Goal: Task Accomplishment & Management: Complete application form

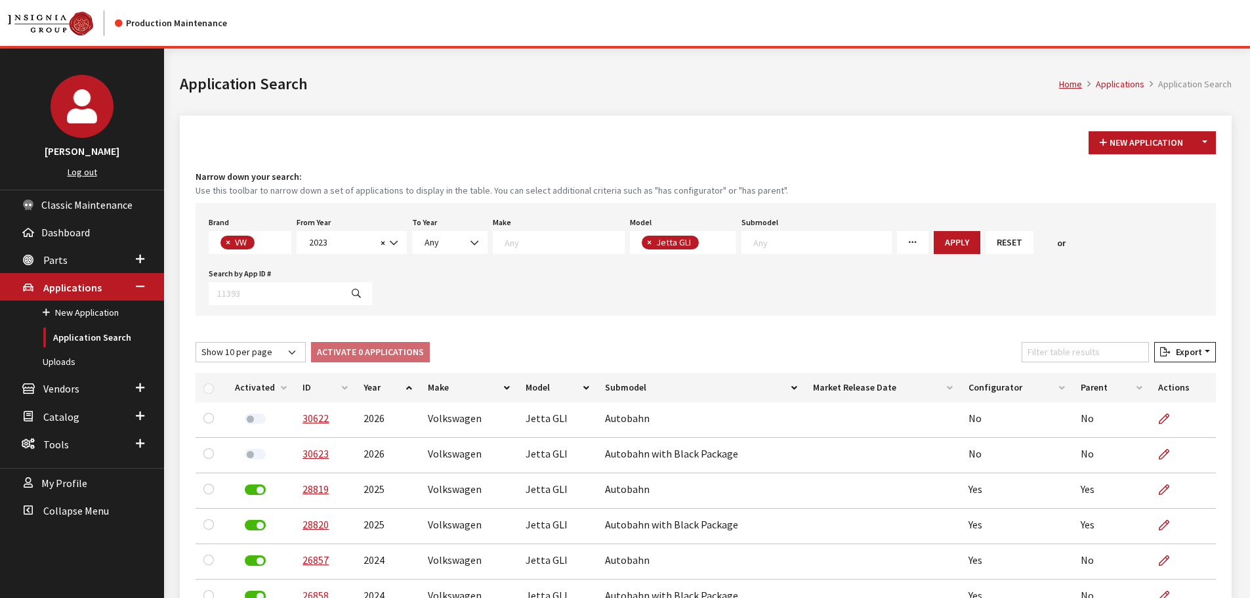
scroll to position [71, 0]
click at [356, 242] on span "2023" at bounding box center [341, 243] width 72 height 14
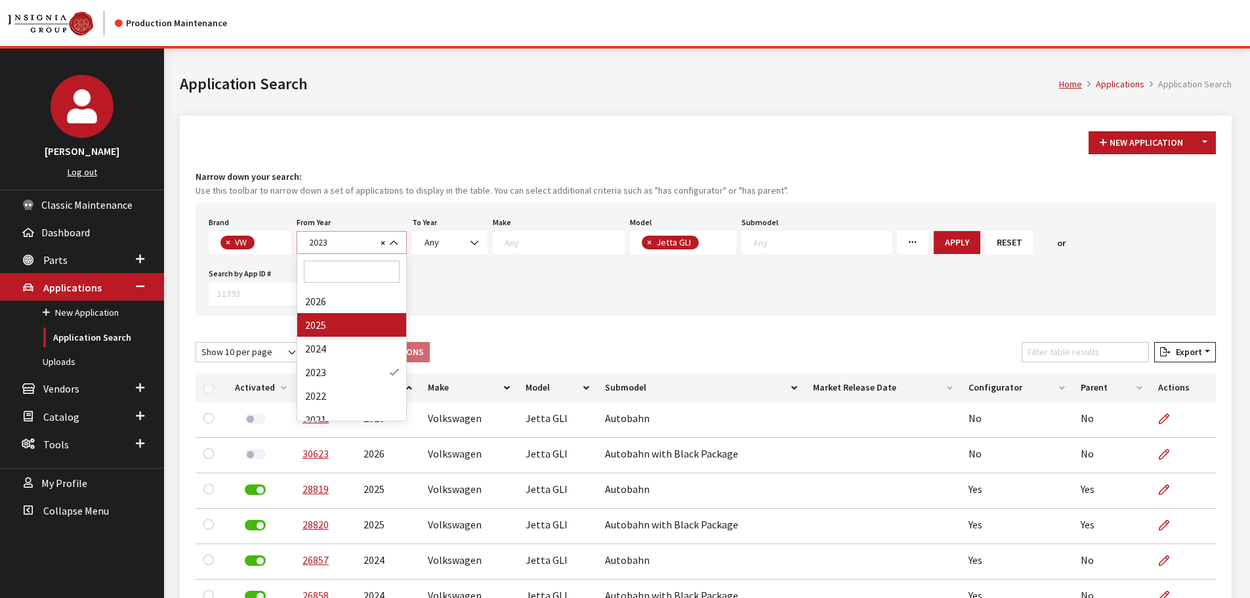
select select "2025"
select select
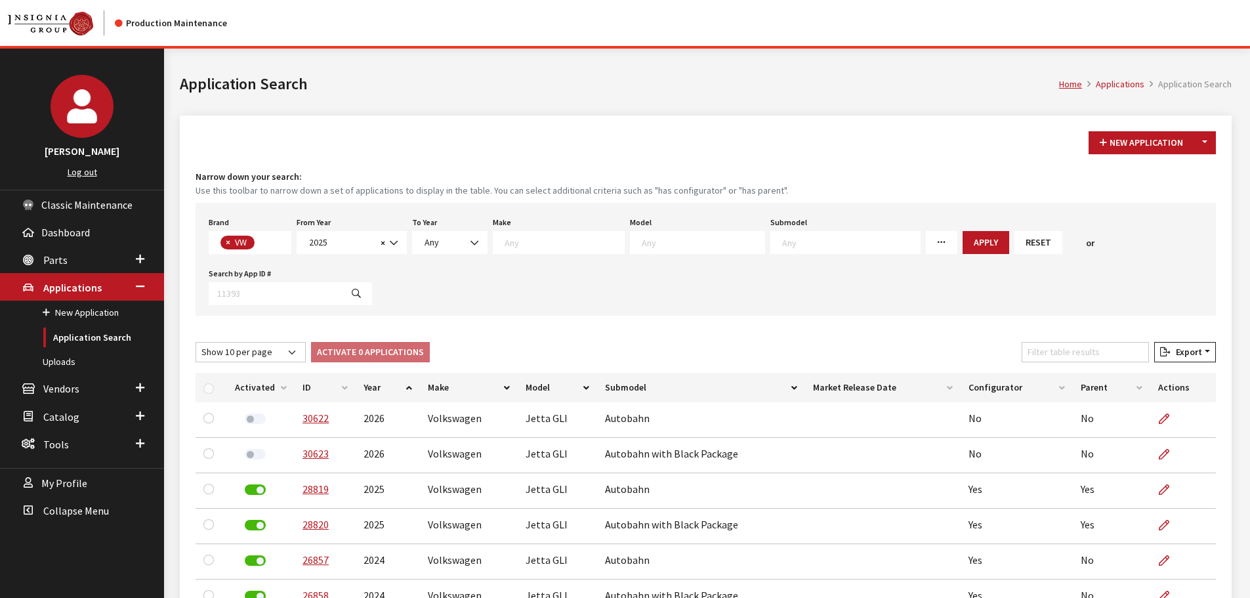
scroll to position [87, 0]
click at [665, 232] on span at bounding box center [697, 242] width 135 height 23
type textarea "ta"
select select "1138"
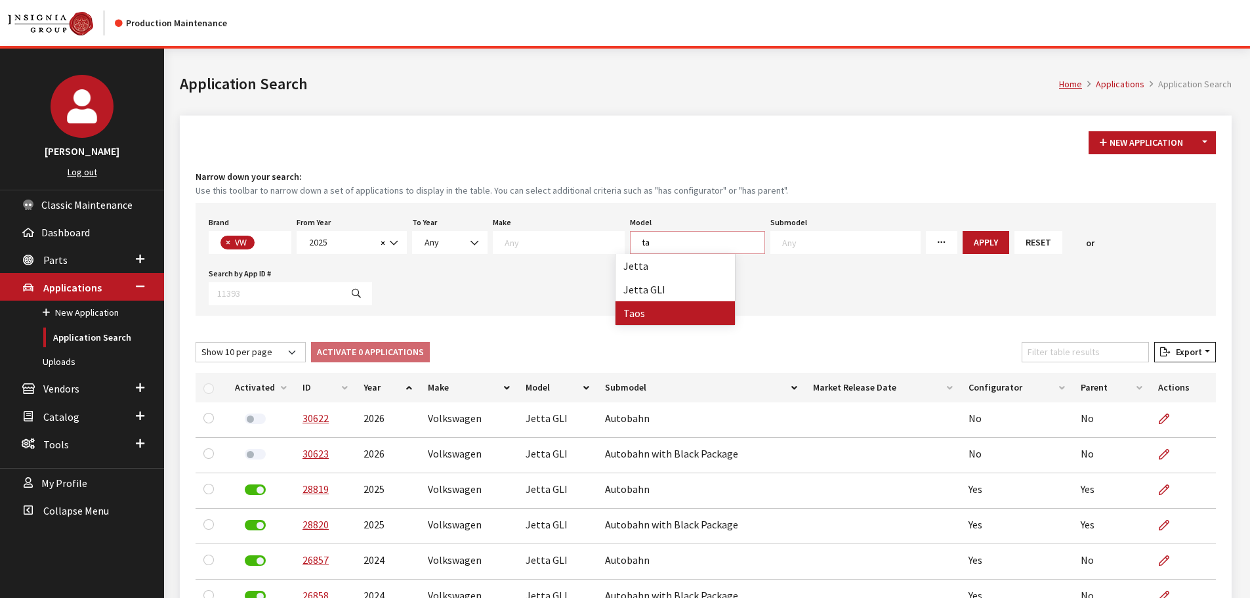
select select
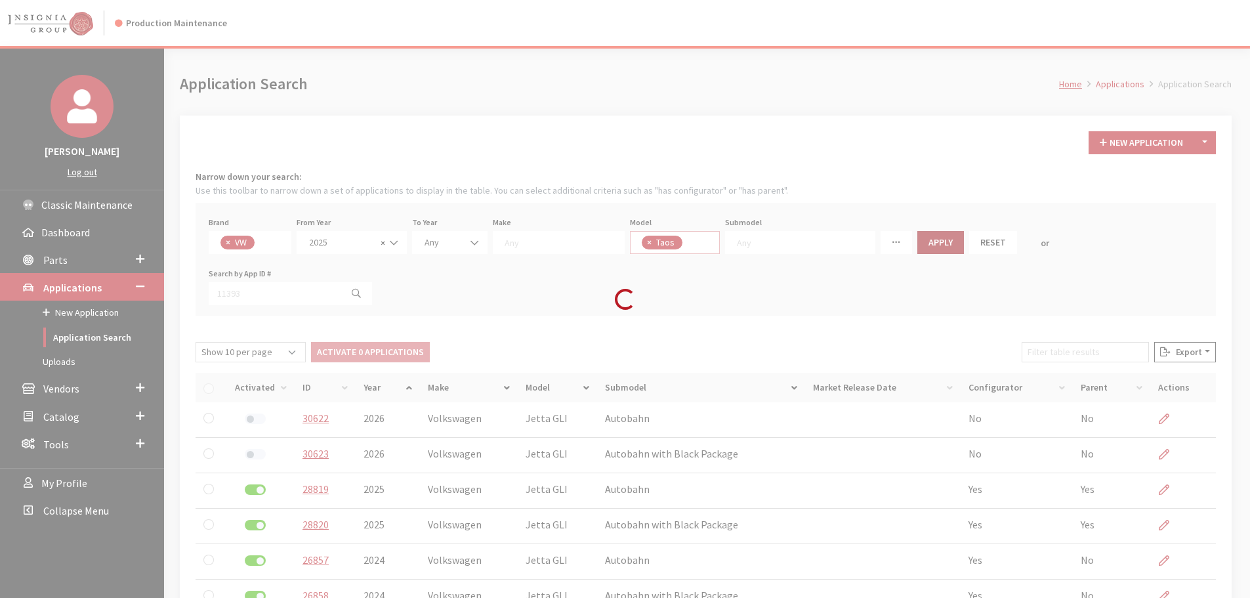
scroll to position [87, 0]
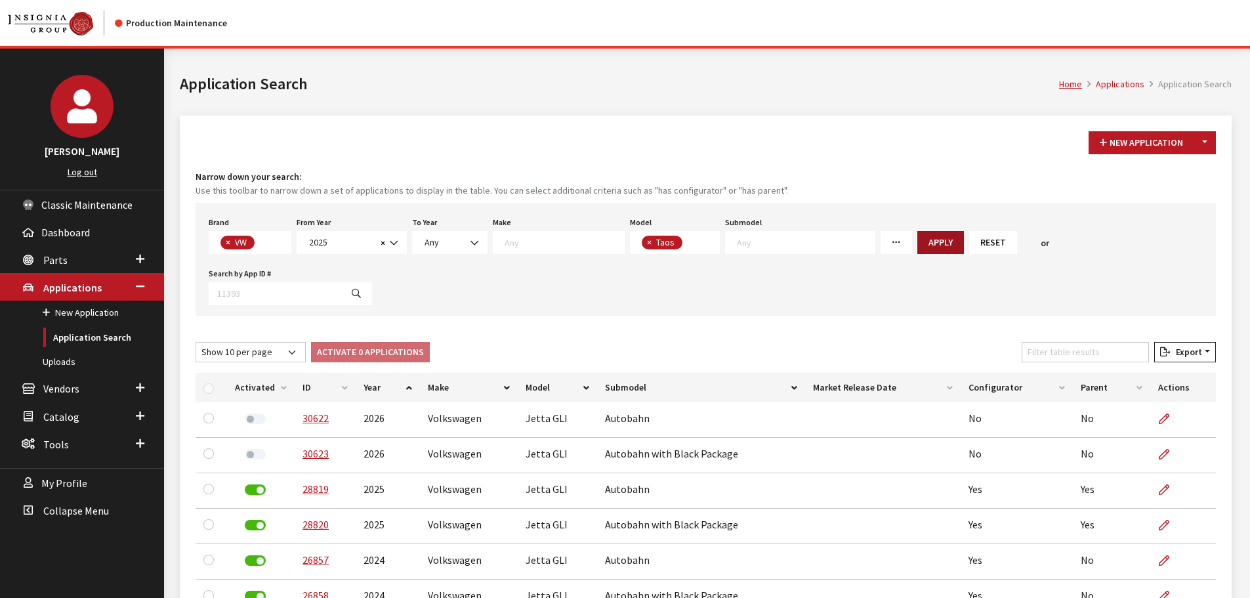
click at [917, 241] on button "Apply" at bounding box center [940, 242] width 47 height 23
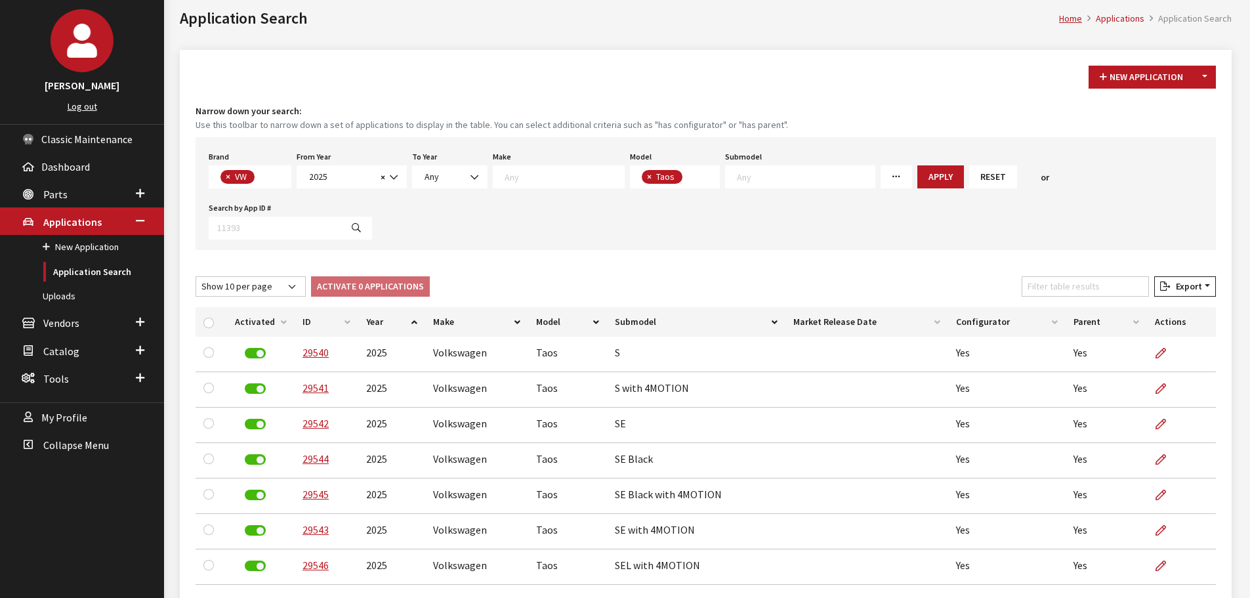
scroll to position [112, 0]
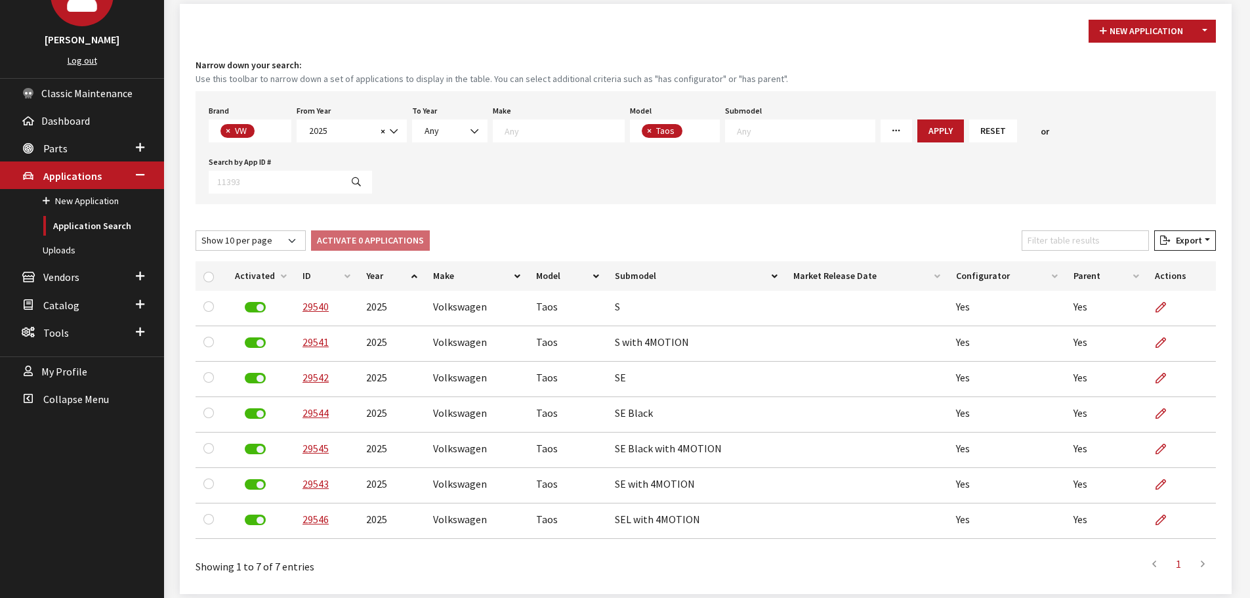
click at [789, 44] on div "New Application Toggle Dropdown New From Existing... Narrow down your search: U…" at bounding box center [706, 299] width 1052 height 590
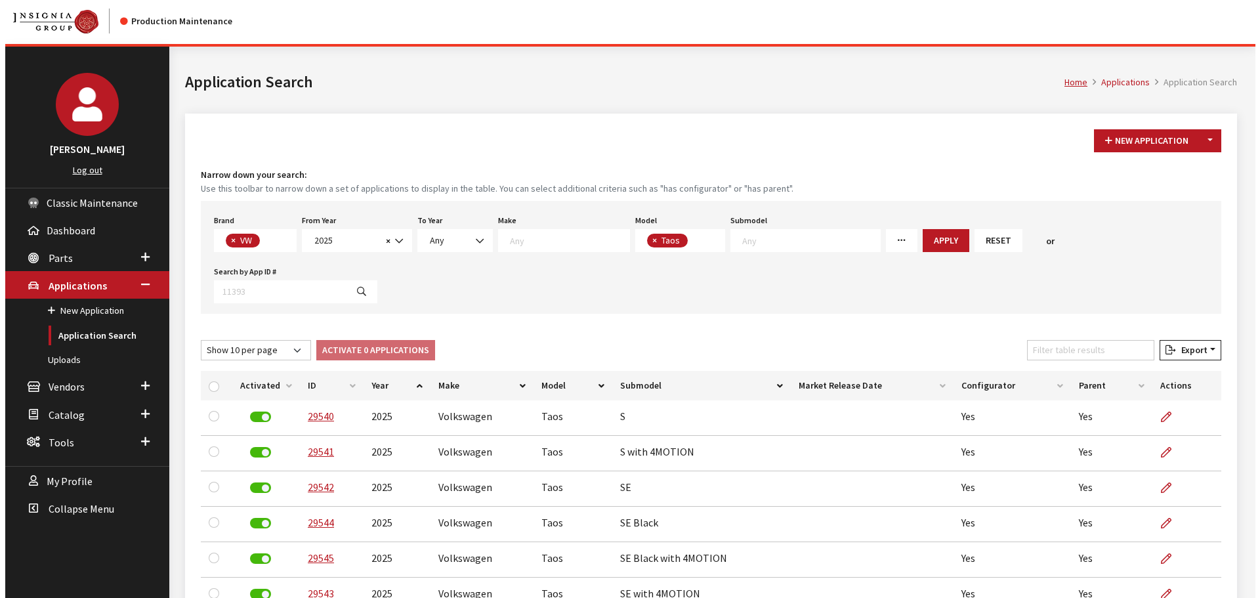
scroll to position [0, 0]
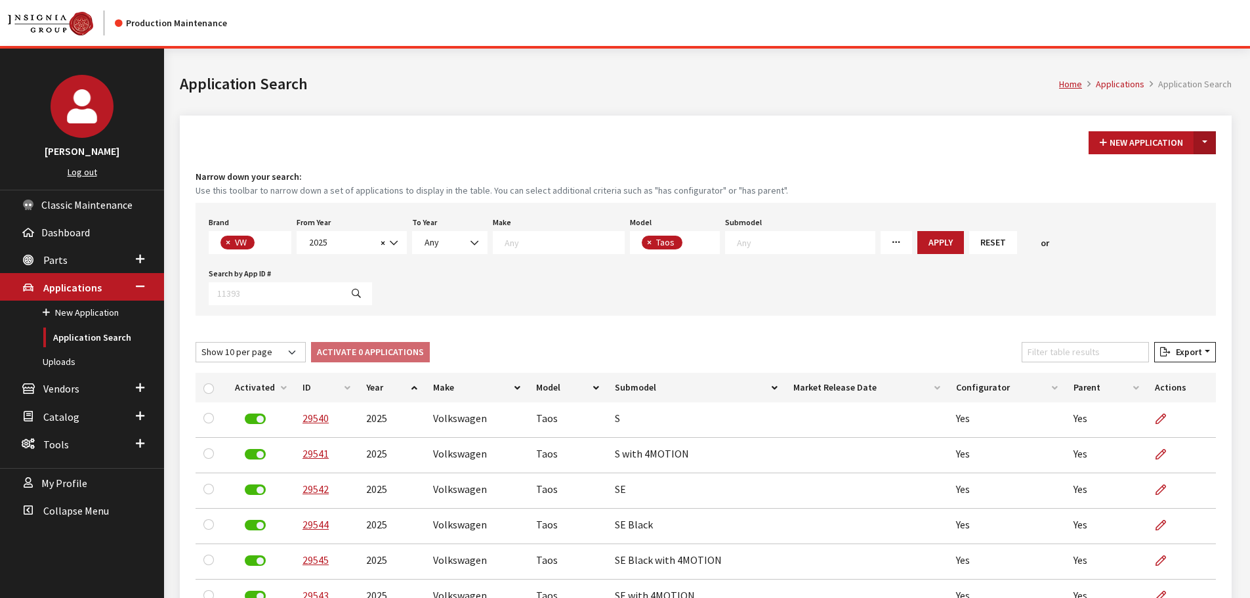
click at [1213, 141] on button "Toggle Dropdown" at bounding box center [1205, 142] width 22 height 23
click at [1169, 175] on button "New From Existing..." at bounding box center [1159, 170] width 113 height 23
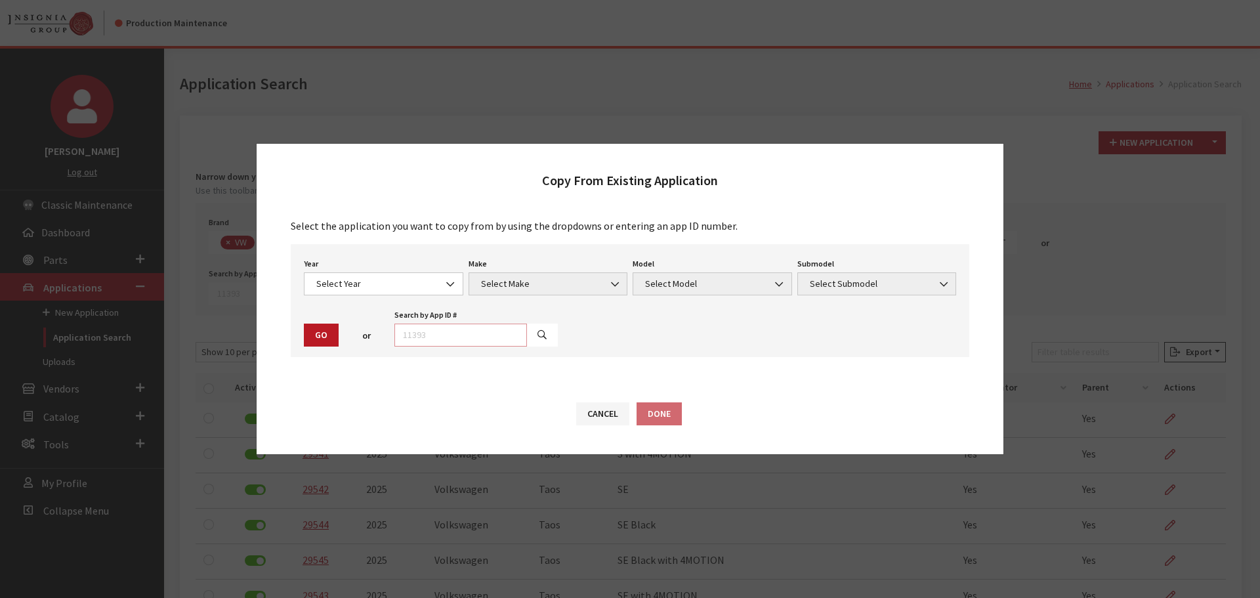
click at [427, 339] on input "text" at bounding box center [460, 335] width 133 height 23
type input "29540"
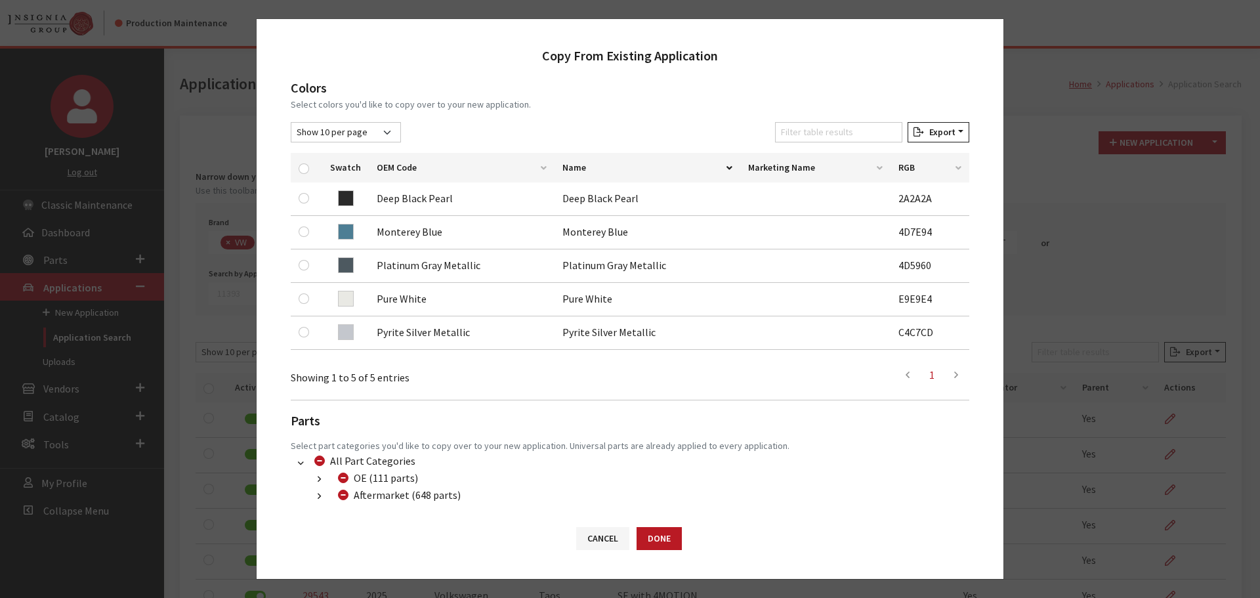
scroll to position [197, 0]
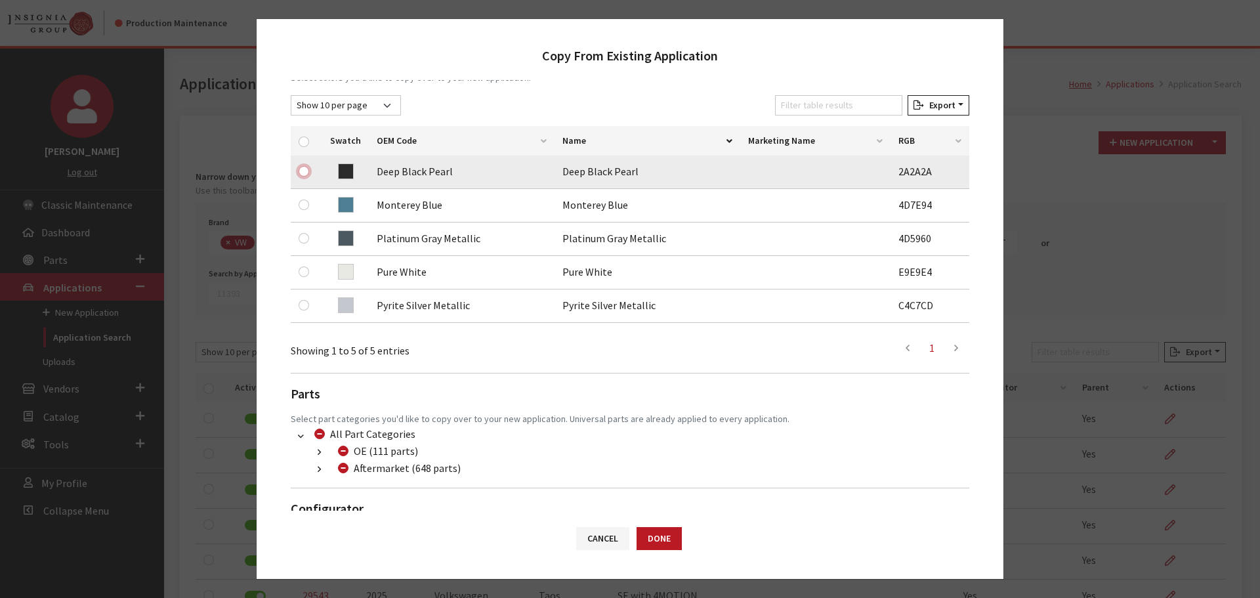
click at [305, 171] on input "checkbox" at bounding box center [304, 171] width 10 height 10
checkbox input "true"
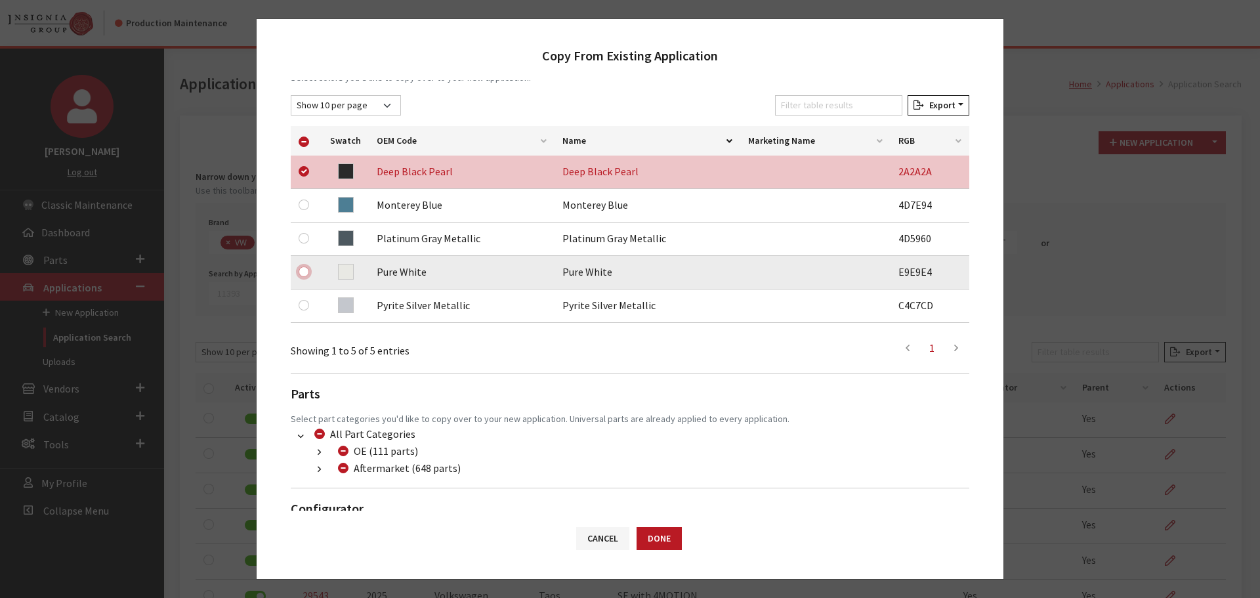
click at [308, 271] on input "checkbox" at bounding box center [304, 271] width 10 height 10
checkbox input "true"
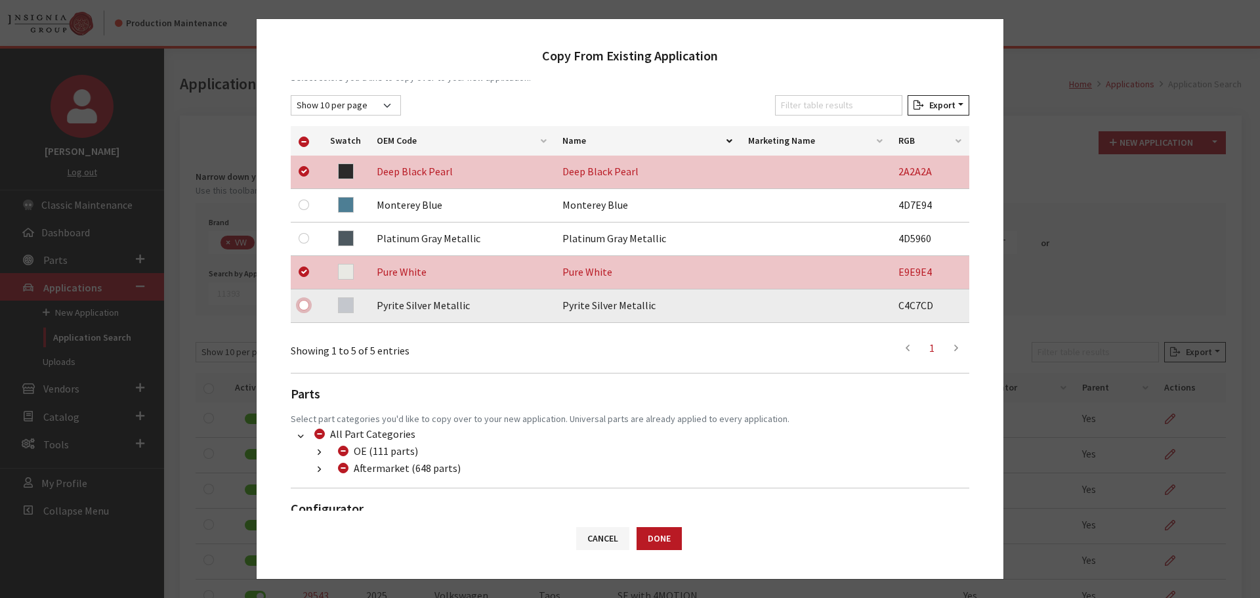
click at [305, 306] on input "checkbox" at bounding box center [304, 305] width 10 height 10
checkbox input "true"
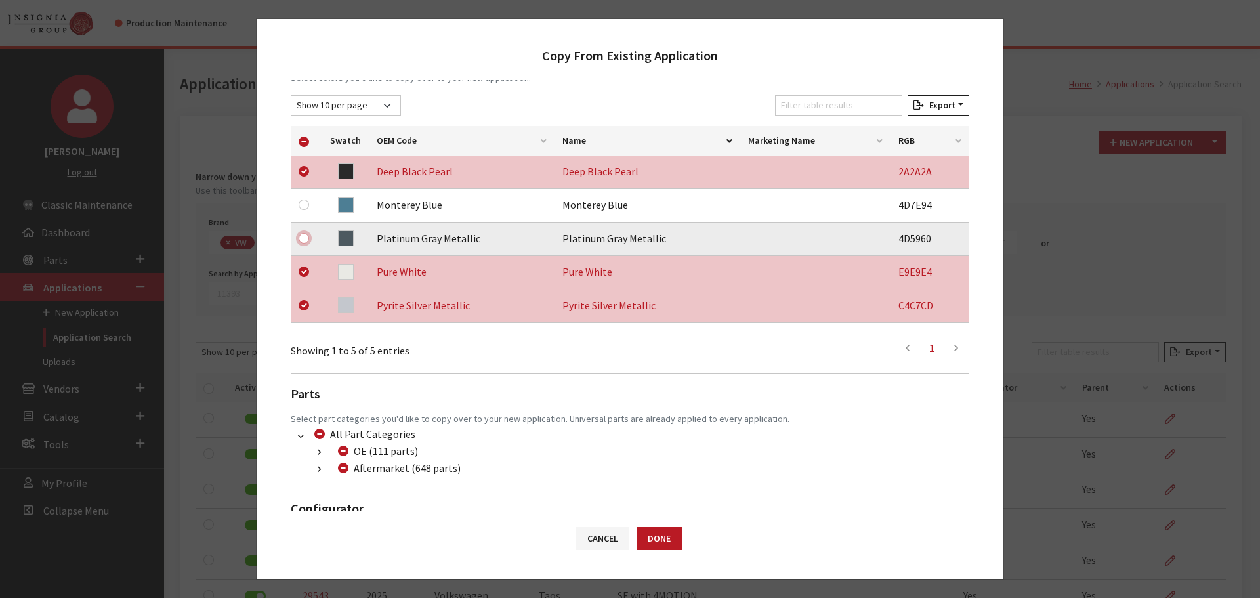
click at [300, 239] on input "checkbox" at bounding box center [304, 238] width 10 height 10
checkbox input "true"
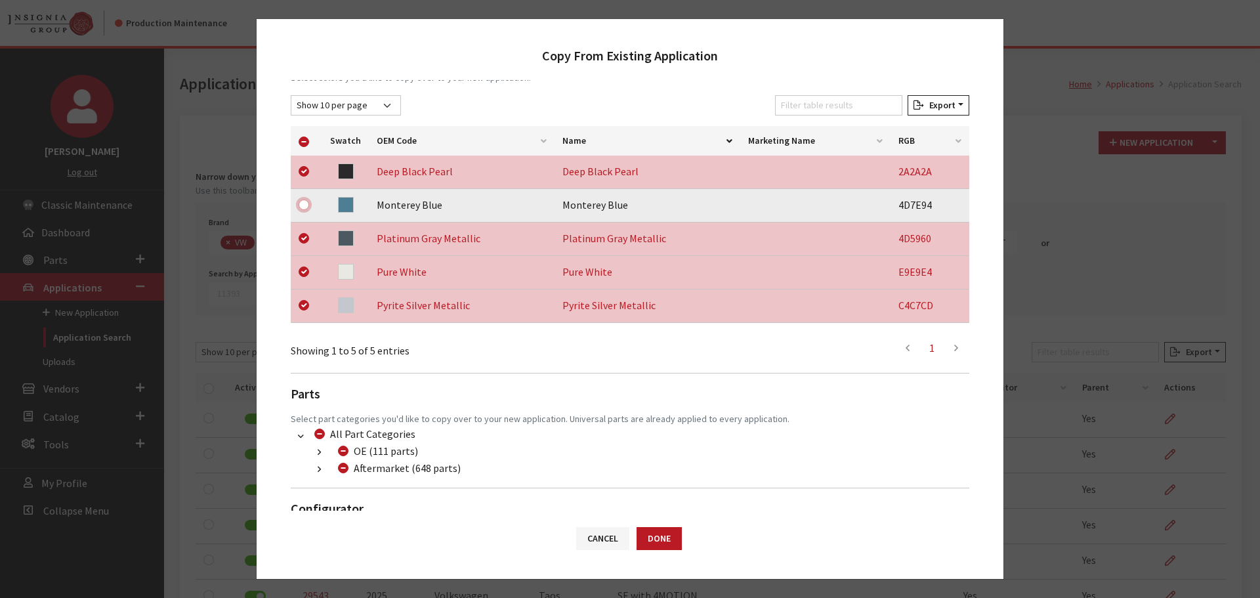
click at [304, 206] on input "checkbox" at bounding box center [304, 204] width 10 height 10
checkbox input "true"
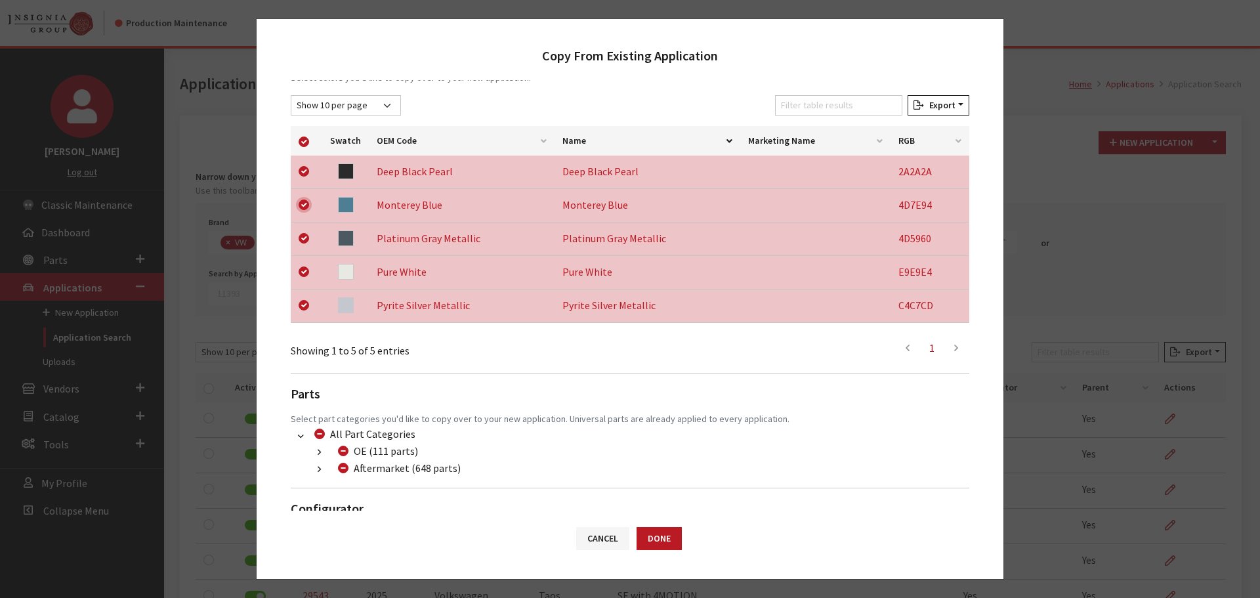
scroll to position [241, 0]
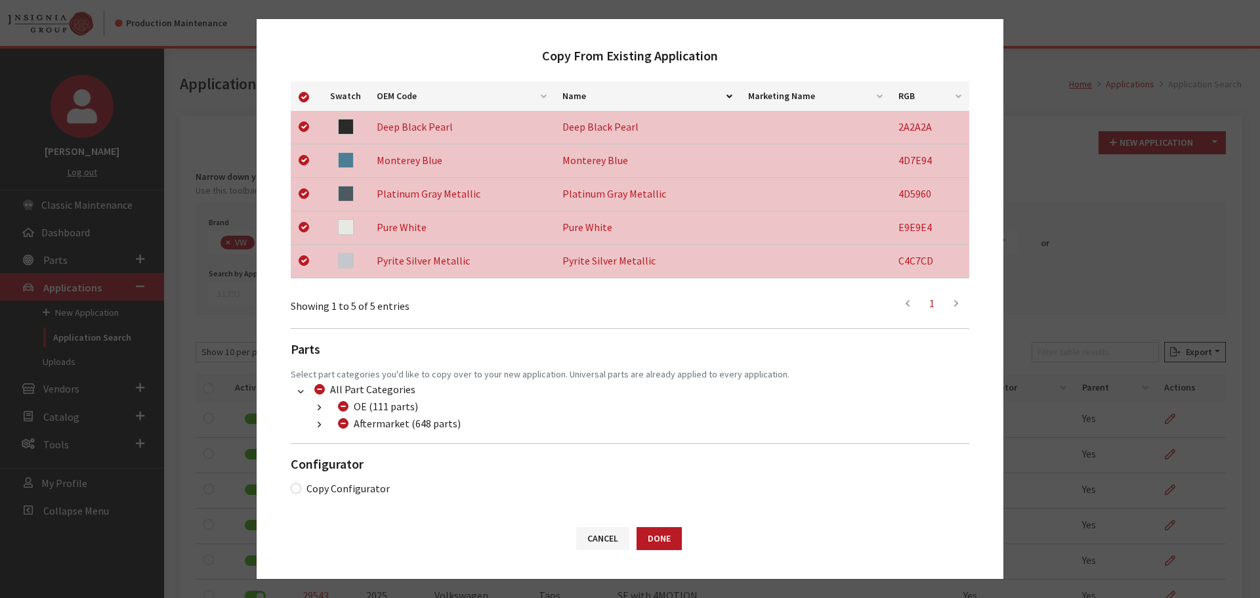
click at [315, 423] on button "button" at bounding box center [319, 424] width 26 height 15
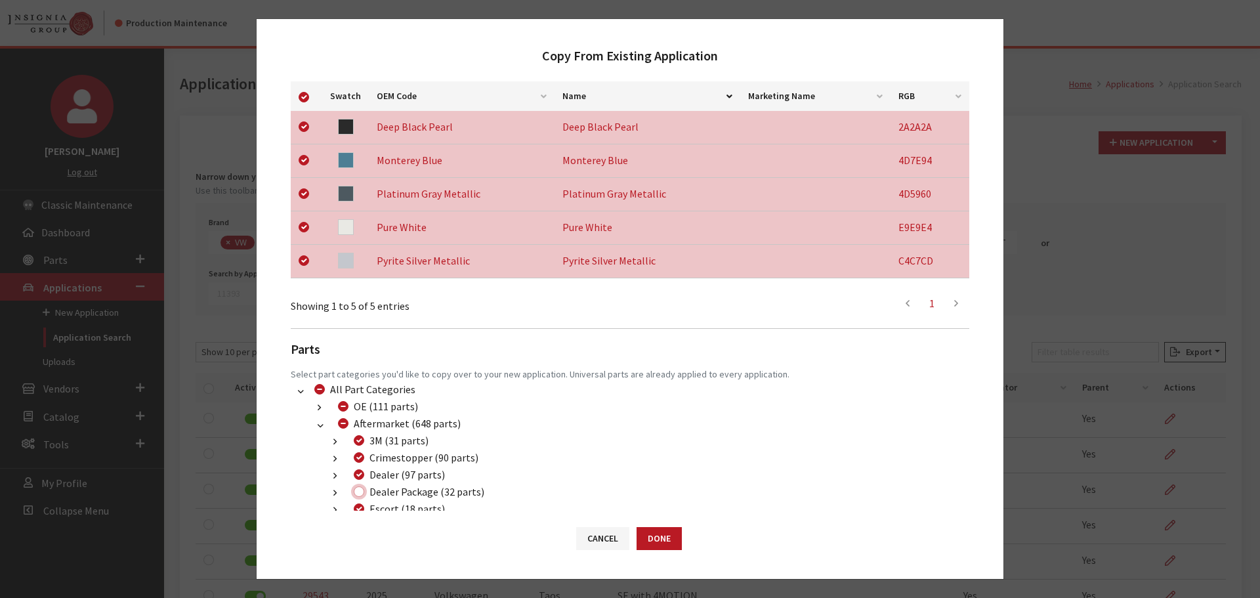
click at [357, 490] on input "Dealer Package (32 parts)" at bounding box center [359, 491] width 10 height 10
checkbox input "true"
click at [664, 534] on button "Done" at bounding box center [659, 538] width 45 height 23
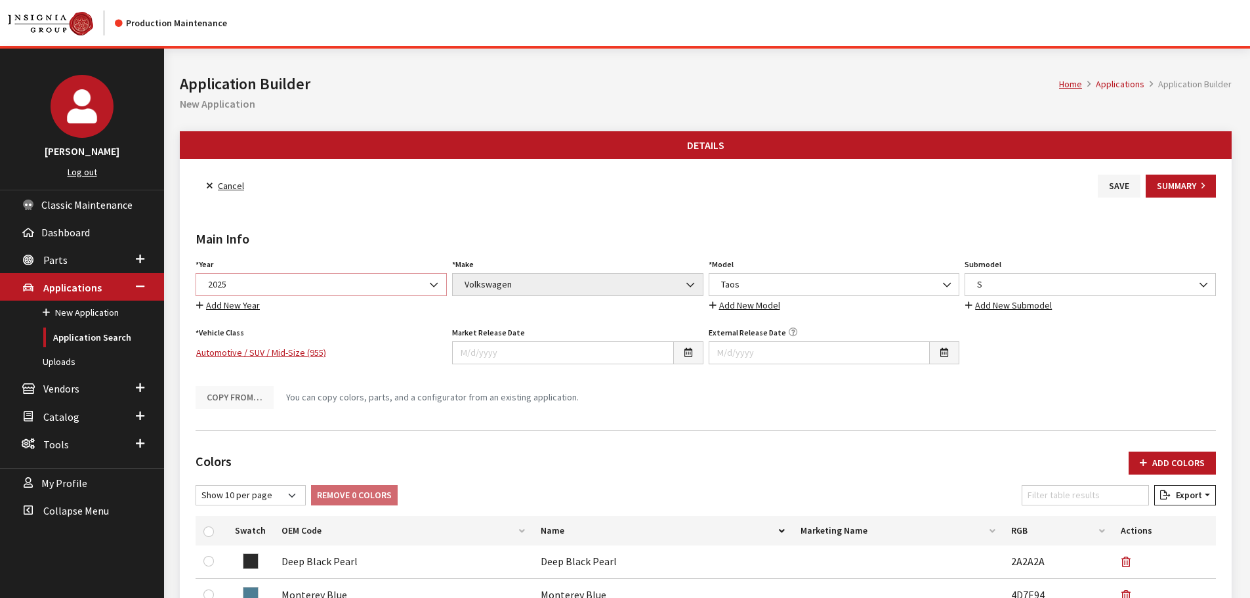
drag, startPoint x: 0, startPoint y: 0, endPoint x: 263, endPoint y: 284, distance: 387.3
click at [263, 284] on span "2025" at bounding box center [321, 285] width 234 height 14
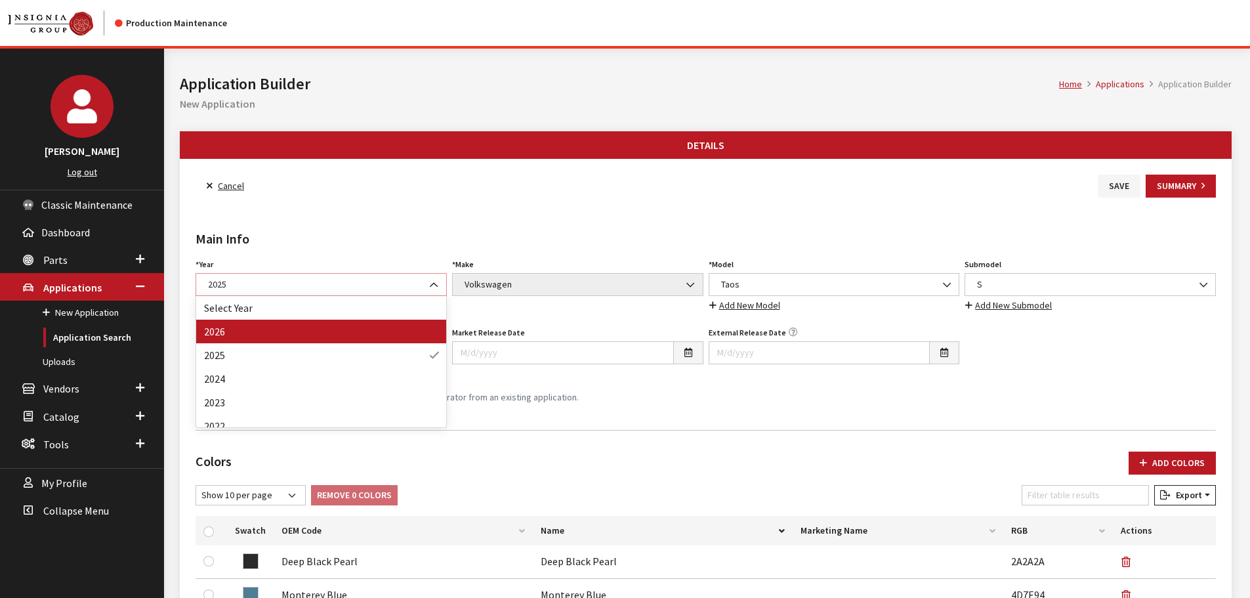
select select "44"
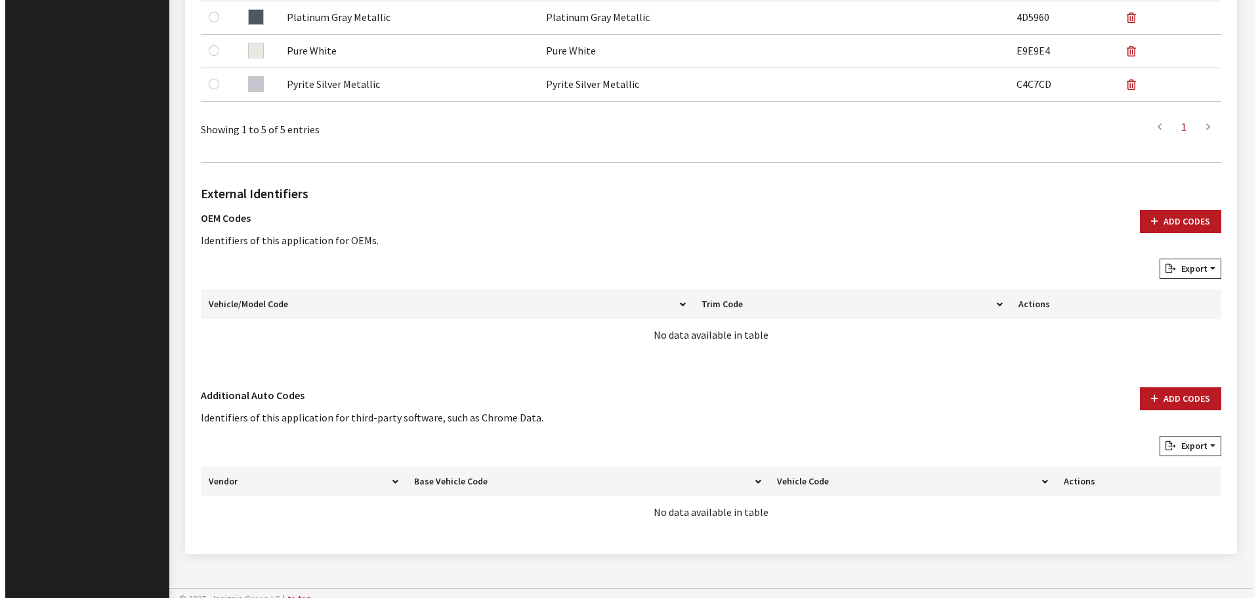
scroll to position [622, 0]
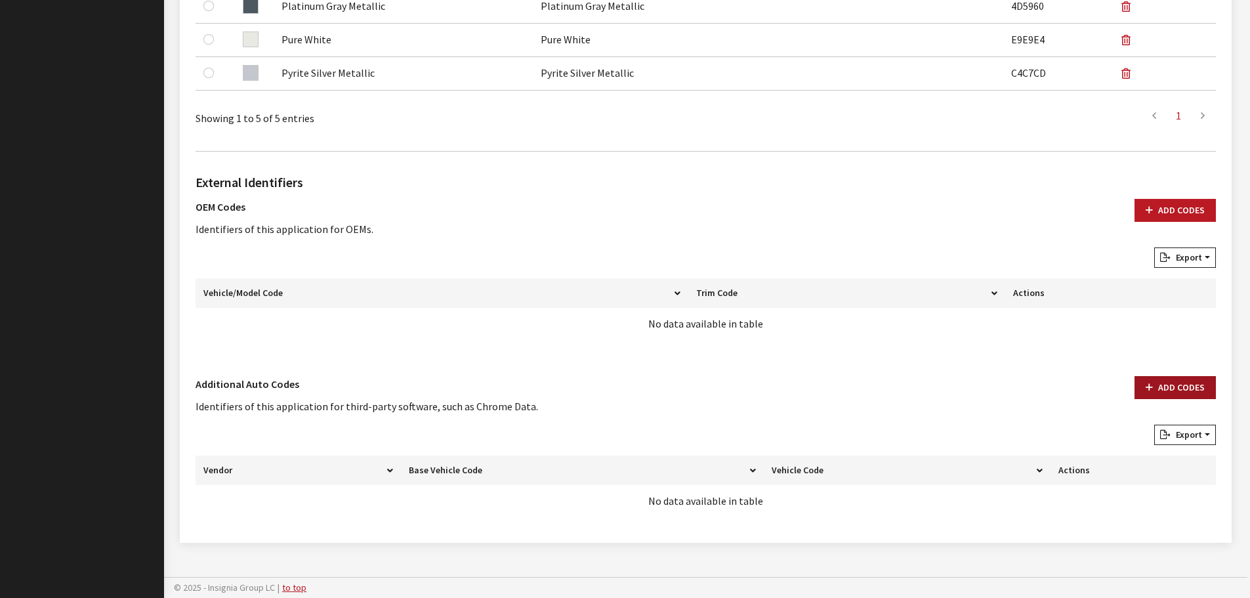
click at [1173, 384] on button "Add Codes" at bounding box center [1175, 387] width 81 height 23
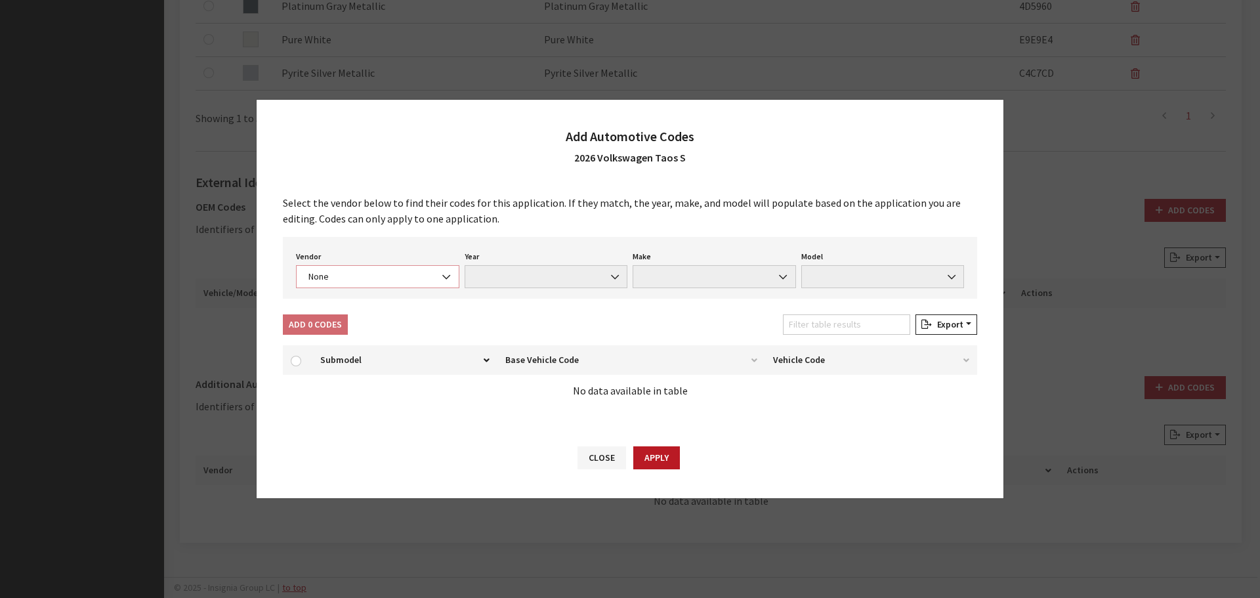
click at [383, 279] on span "None" at bounding box center [377, 277] width 146 height 14
select select "4"
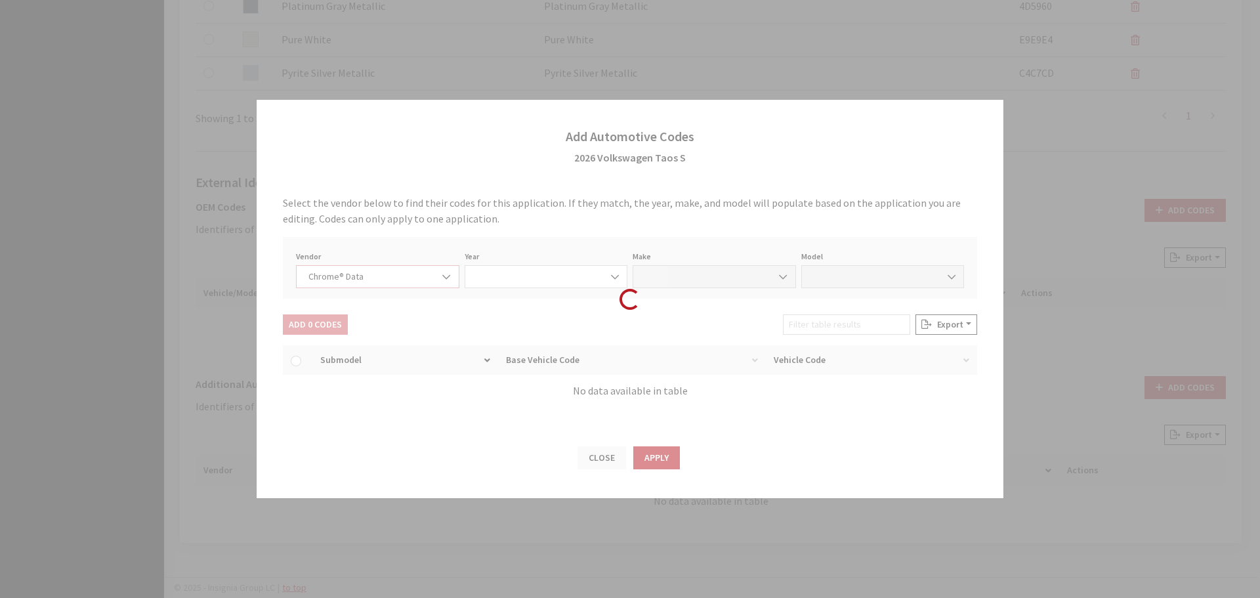
select select "2026"
select select "40"
select select "72353"
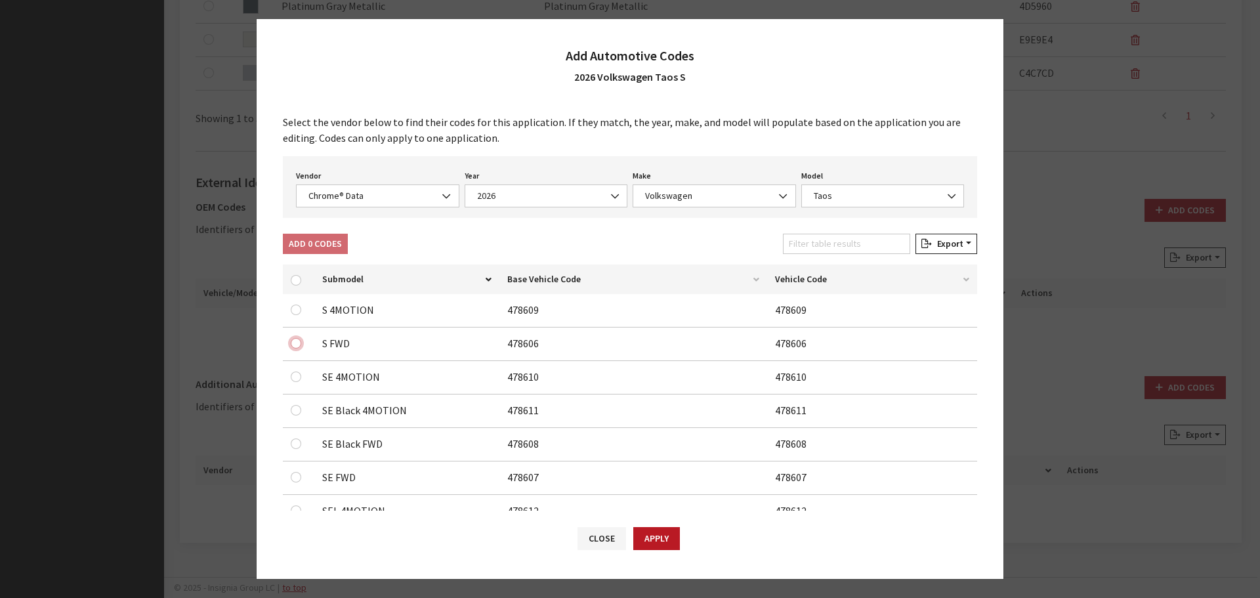
click at [293, 345] on input "checkbox" at bounding box center [296, 343] width 10 height 10
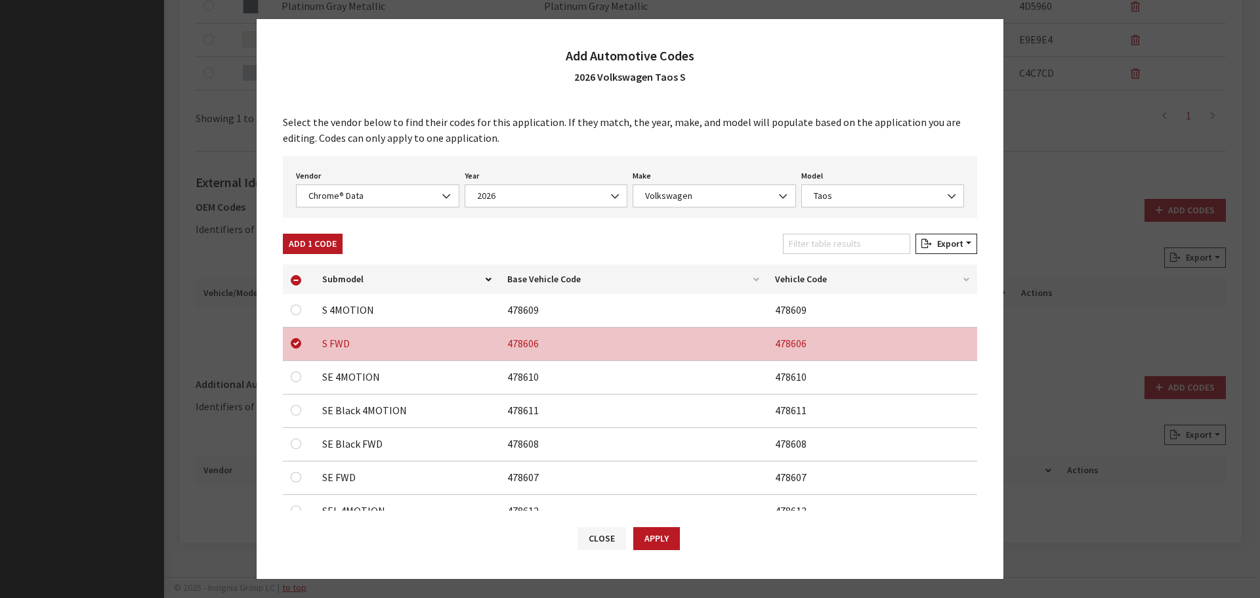
click at [299, 240] on button "Add 1 Code" at bounding box center [313, 244] width 60 height 20
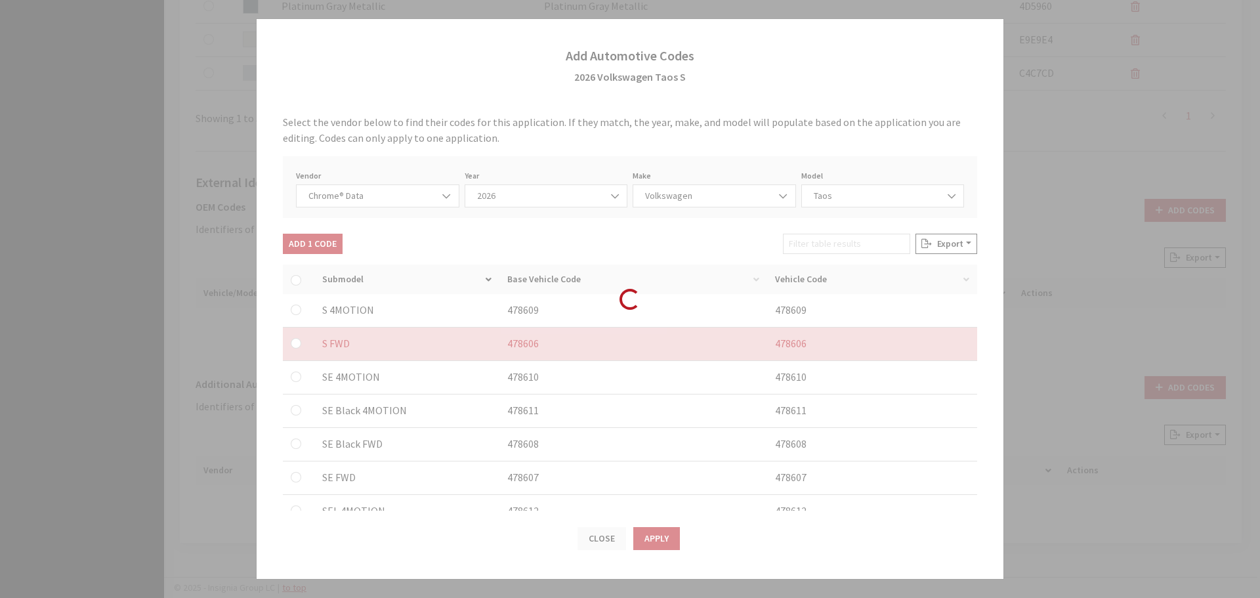
checkbox input "false"
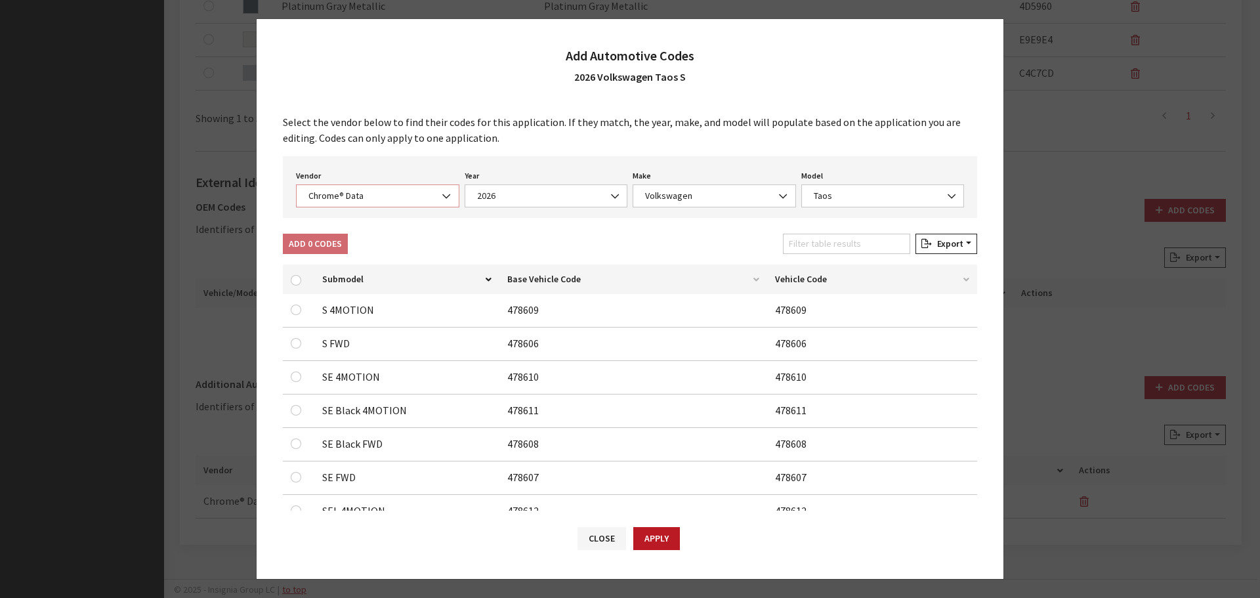
click at [346, 196] on span "Chrome® Data" at bounding box center [377, 196] width 146 height 14
select select "2"
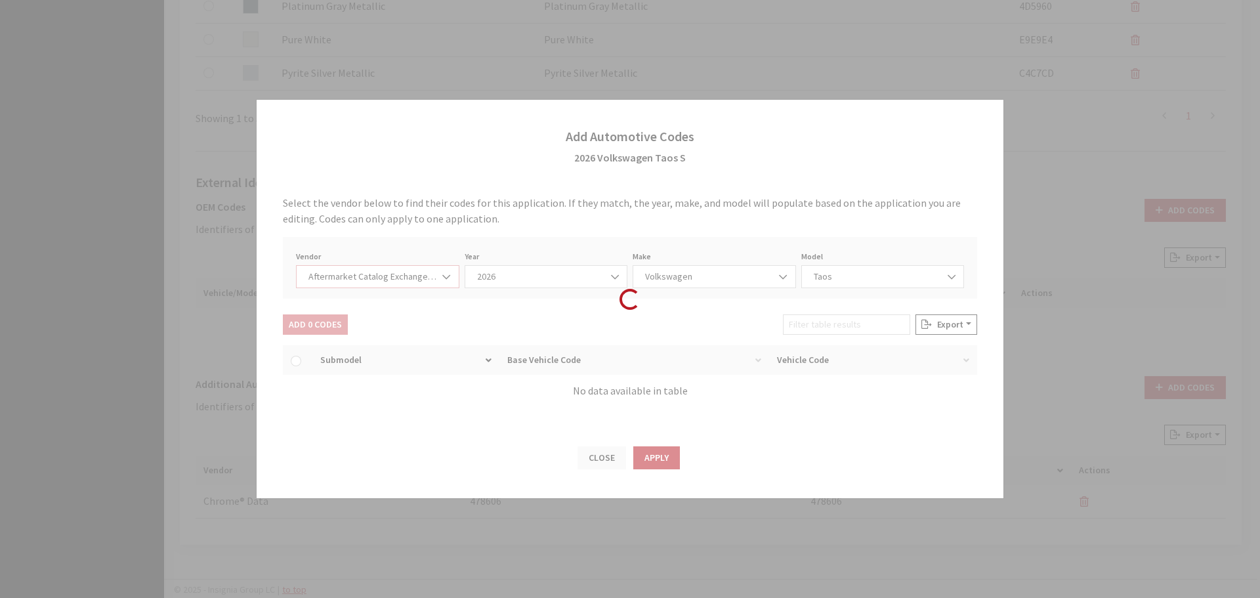
select select "2026"
select select "74"
select select "28901"
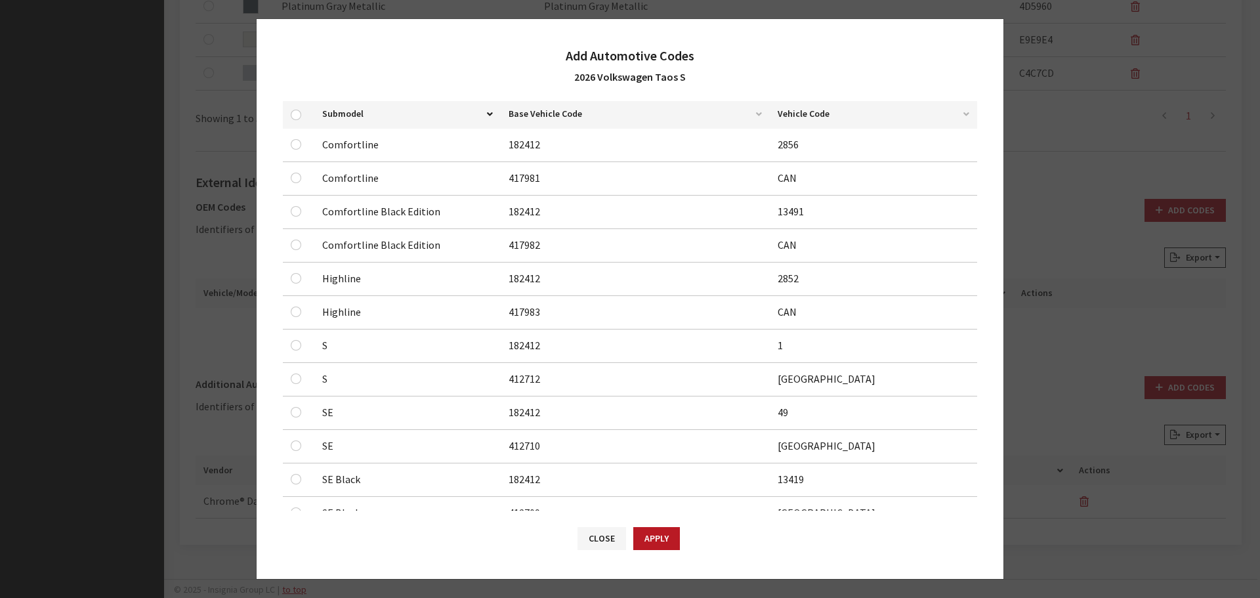
scroll to position [197, 0]
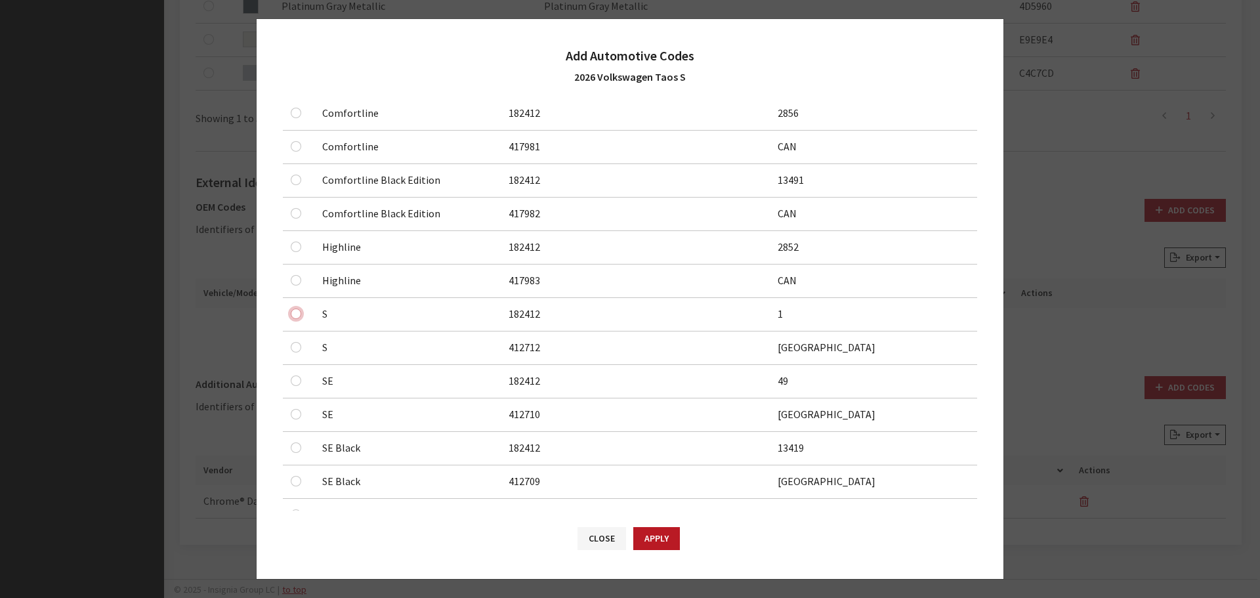
click at [293, 118] on input "checkbox" at bounding box center [296, 113] width 10 height 10
checkbox input "true"
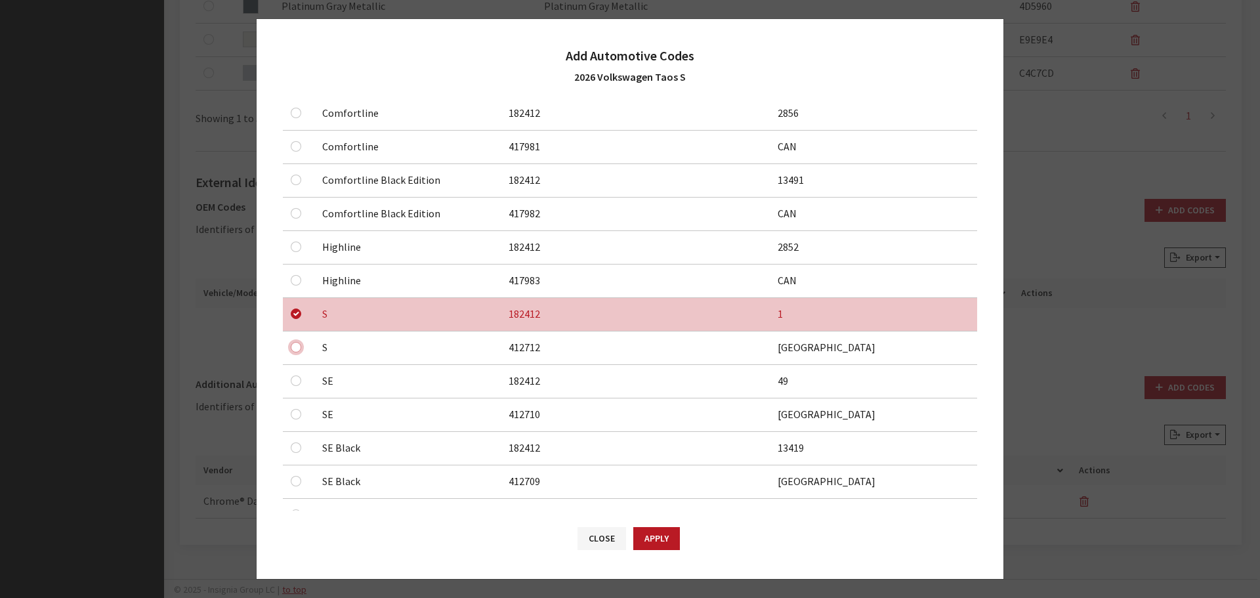
click at [297, 152] on input "checkbox" at bounding box center [296, 146] width 10 height 10
checkbox input "true"
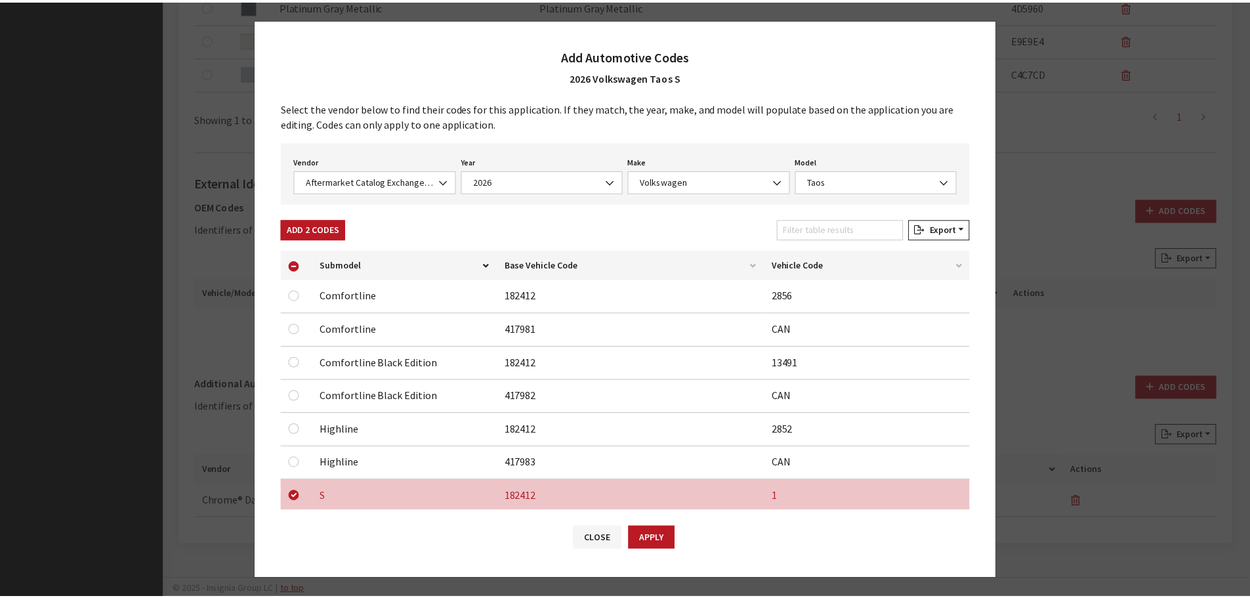
scroll to position [0, 0]
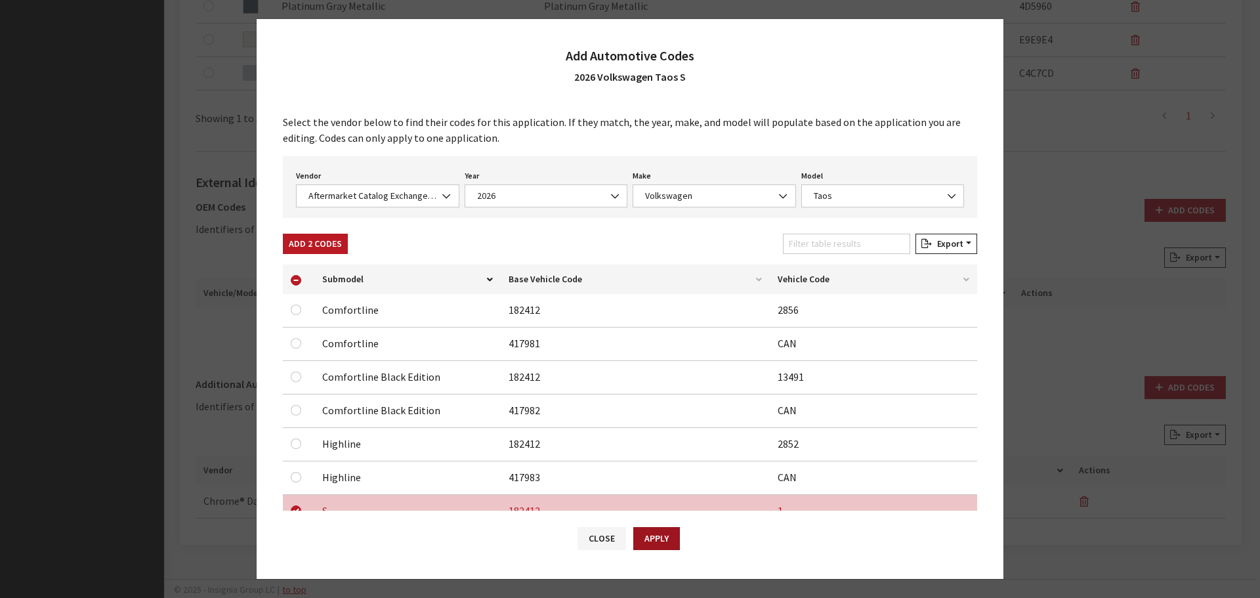
click at [662, 543] on button "Apply" at bounding box center [656, 538] width 47 height 23
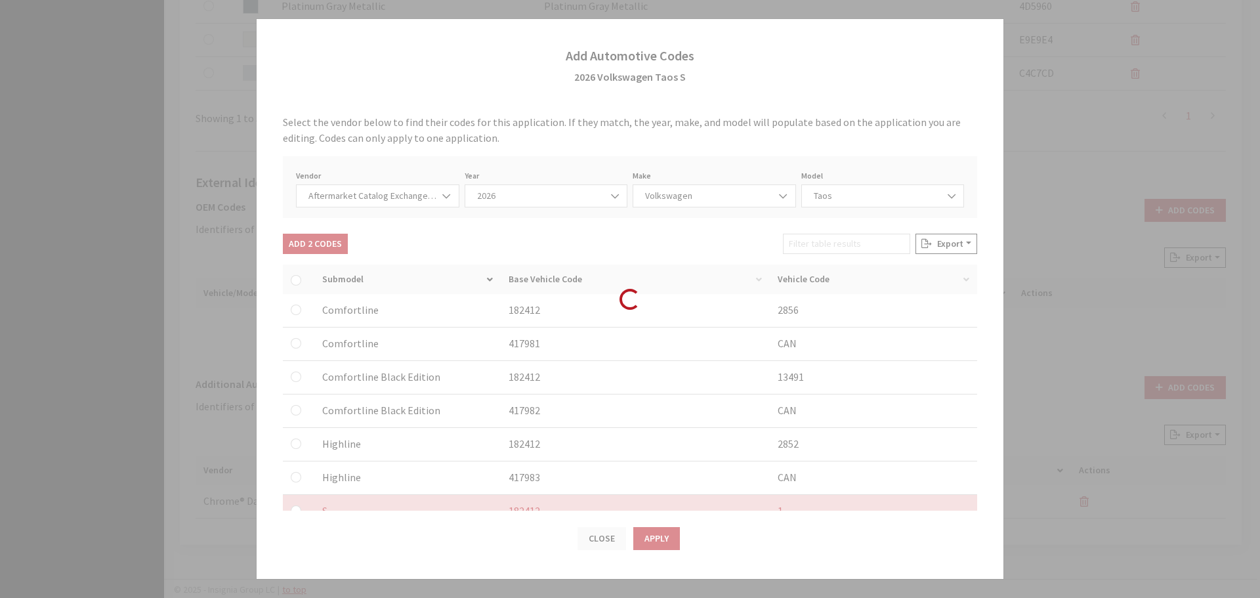
checkbox input "false"
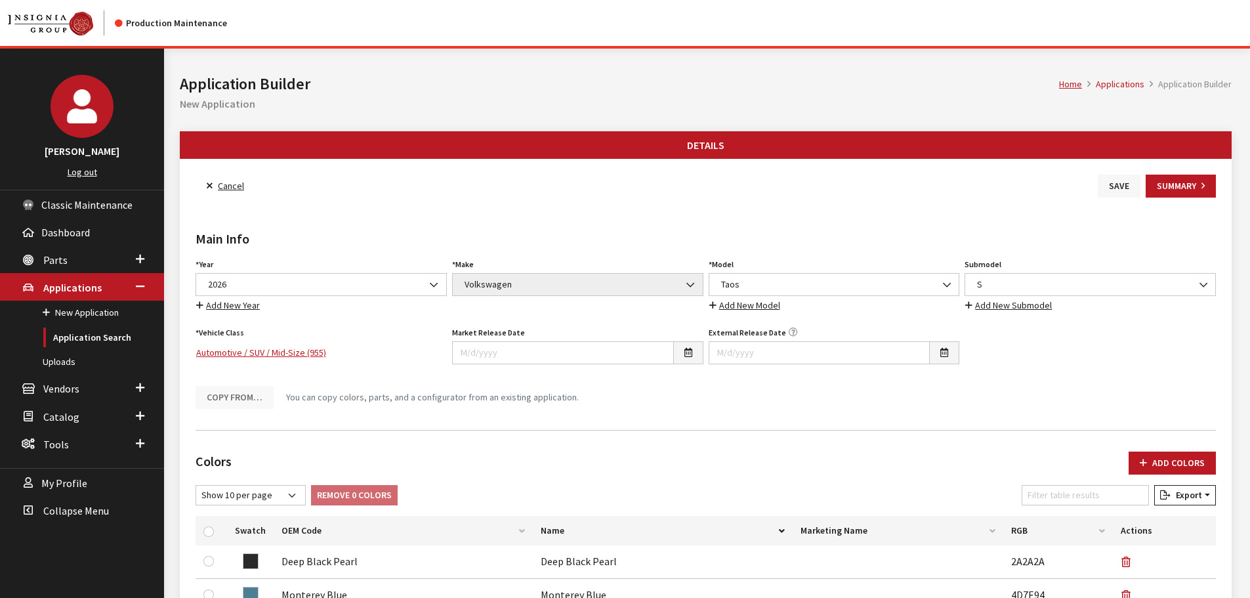
click at [1113, 187] on button "Save" at bounding box center [1119, 186] width 43 height 23
click at [227, 188] on link "Back to Search" at bounding box center [241, 186] width 90 height 23
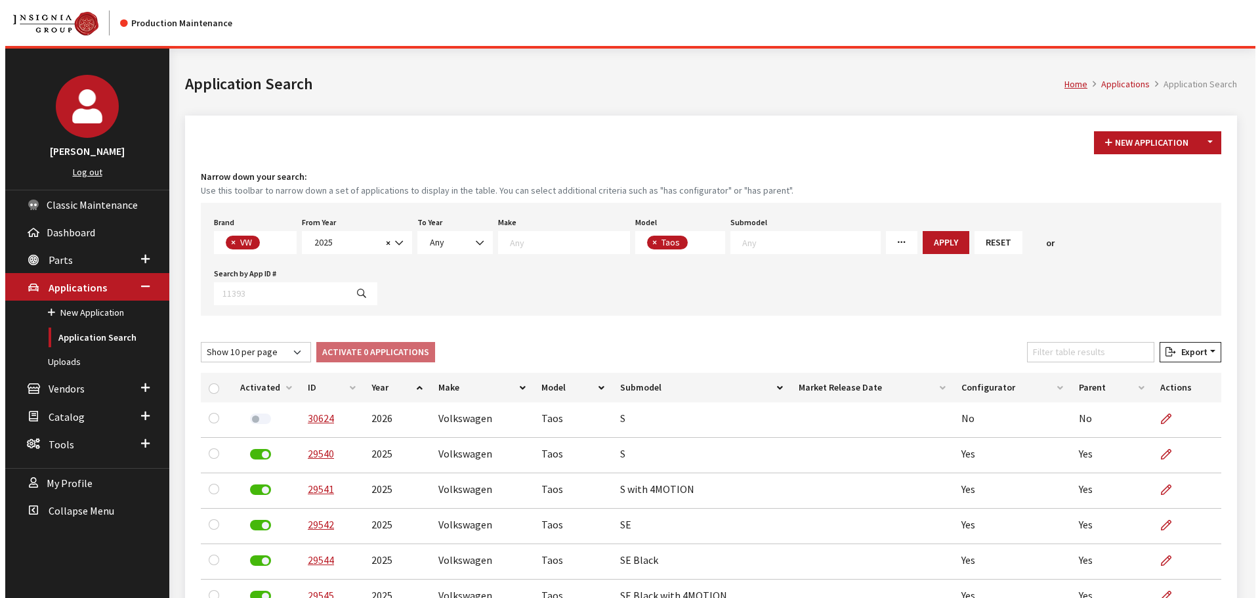
scroll to position [71, 0]
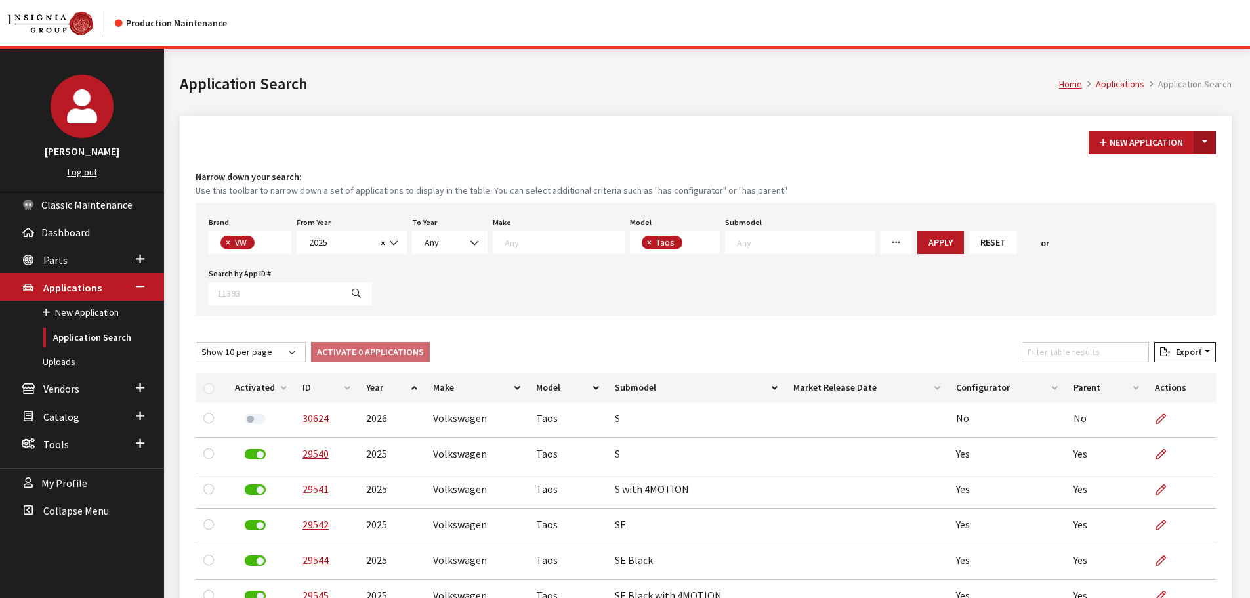
click at [1199, 142] on button "Toggle Dropdown" at bounding box center [1205, 142] width 22 height 23
click at [1161, 169] on button "New From Existing..." at bounding box center [1159, 170] width 113 height 23
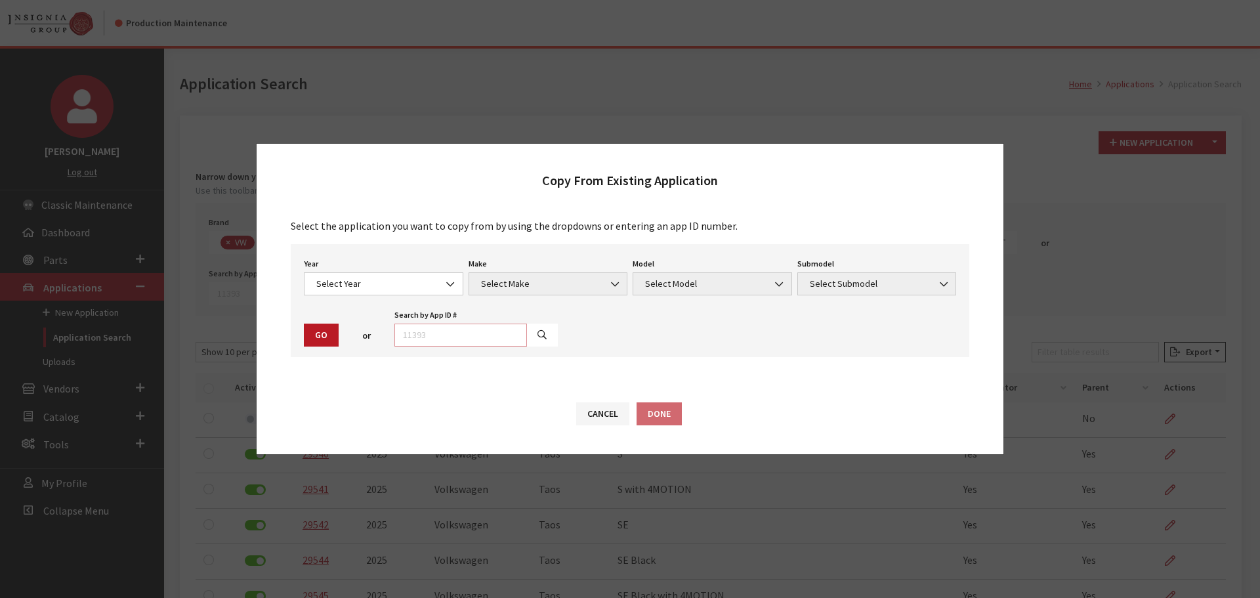
click at [446, 329] on input "text" at bounding box center [460, 335] width 133 height 23
type input "30624"
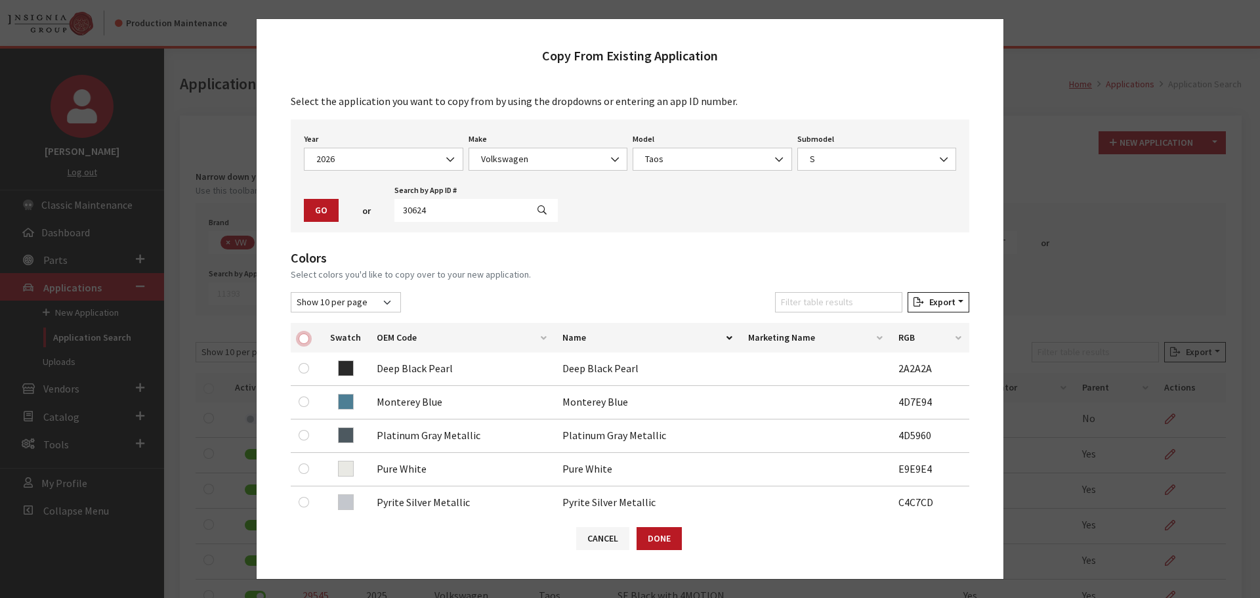
click at [301, 341] on input "checkbox" at bounding box center [304, 338] width 10 height 10
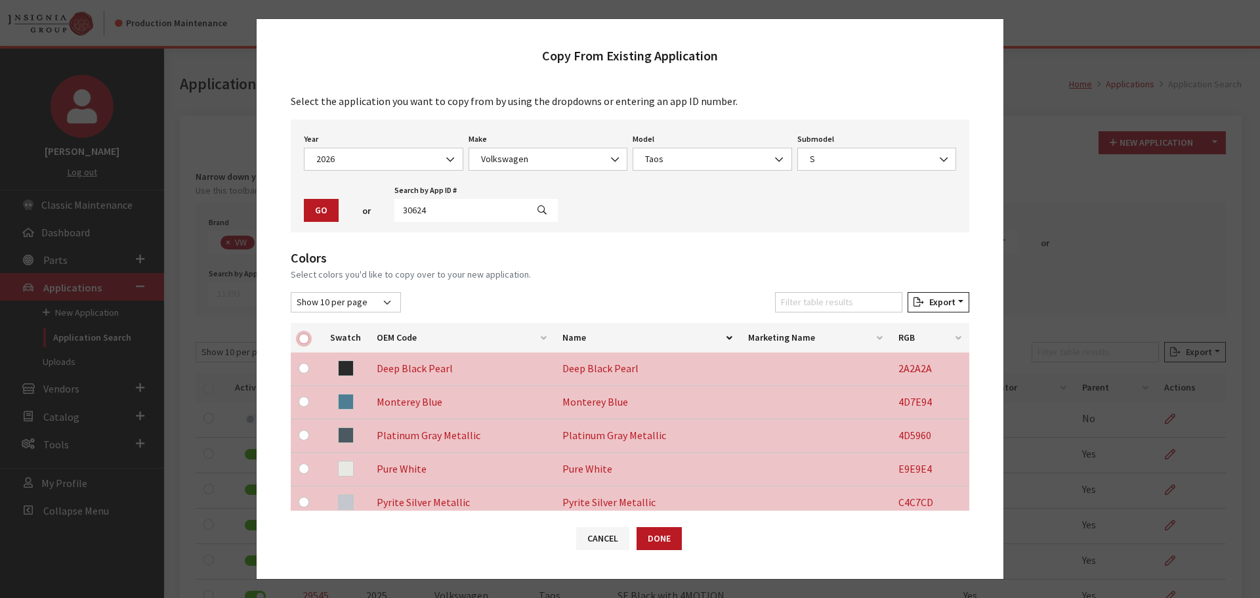
checkbox input "true"
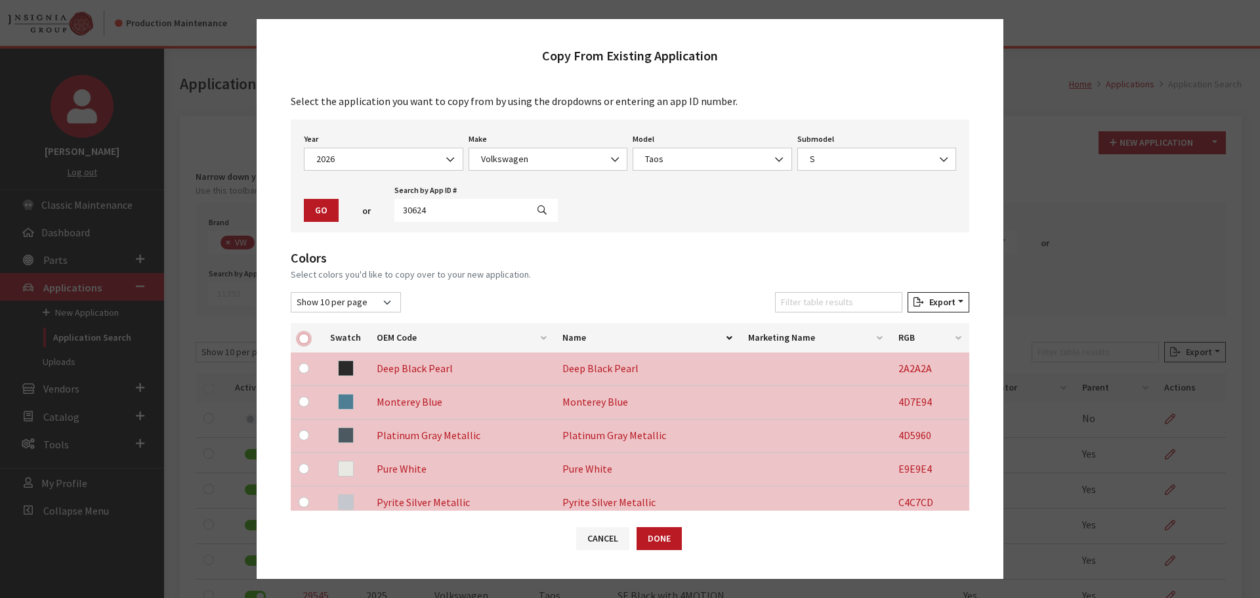
checkbox input "true"
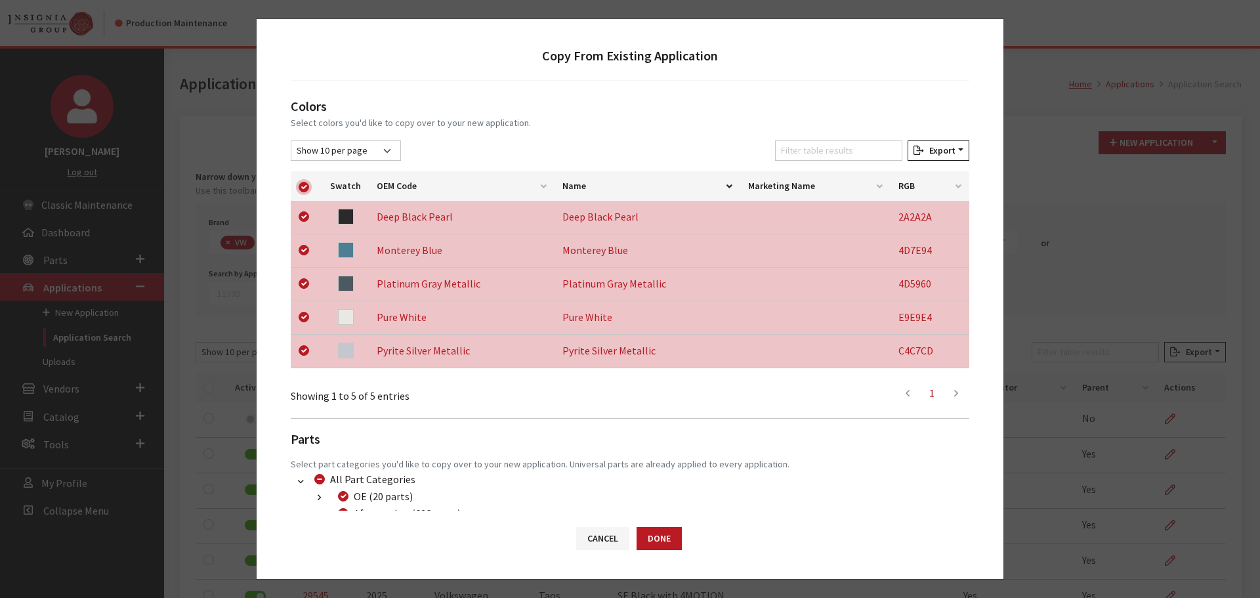
scroll to position [240, 0]
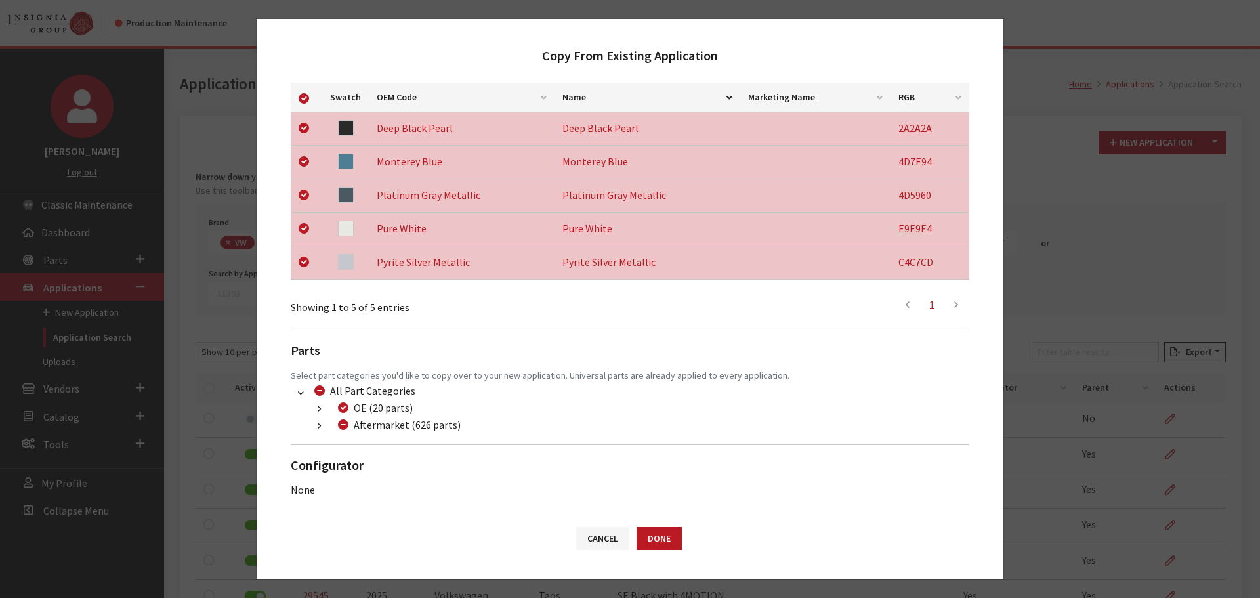
click at [324, 424] on button "button" at bounding box center [319, 426] width 26 height 15
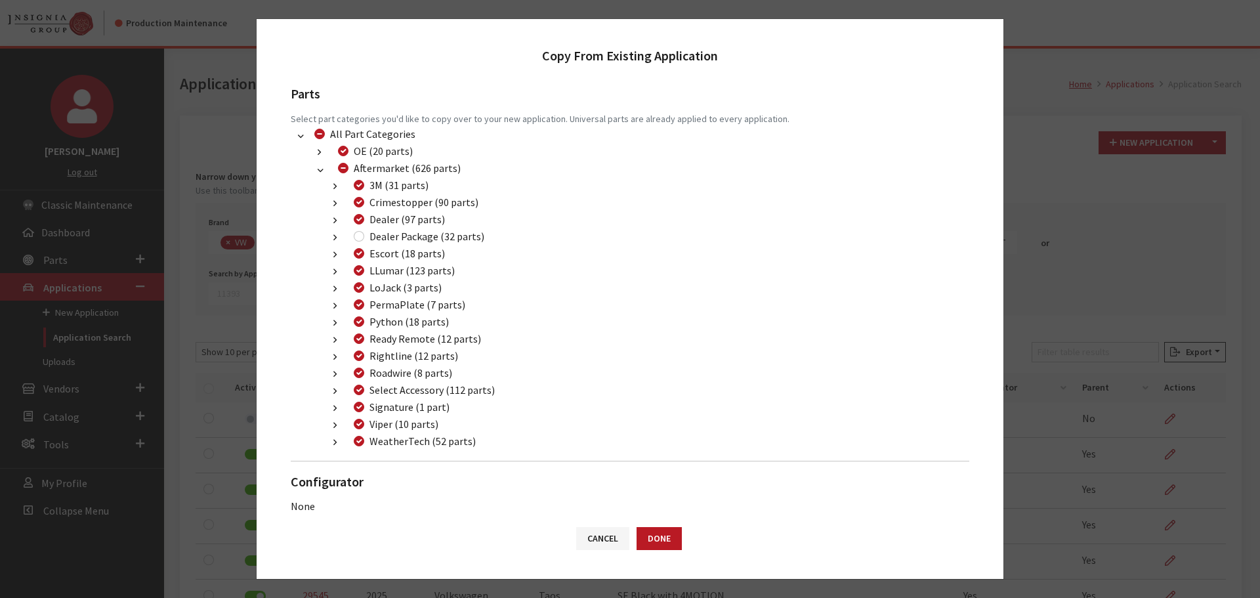
scroll to position [503, 0]
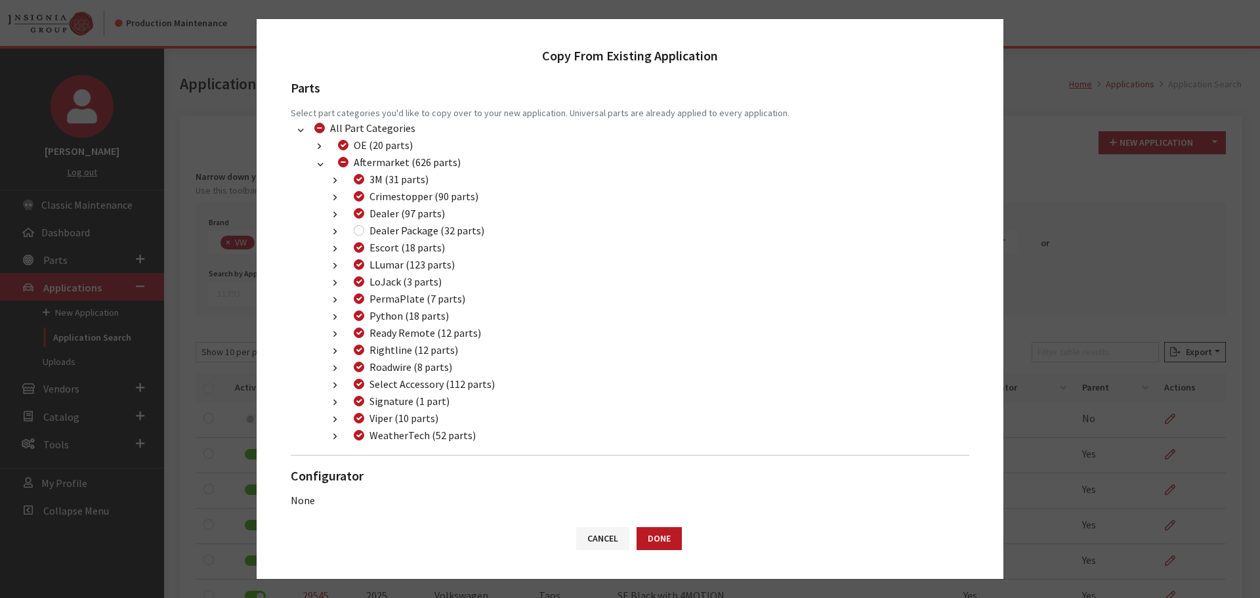
click at [355, 225] on div "Dealer Package (32 parts)" at bounding box center [417, 230] width 135 height 16
click at [357, 231] on input "Dealer Package (32 parts)" at bounding box center [359, 230] width 10 height 10
checkbox input "true"
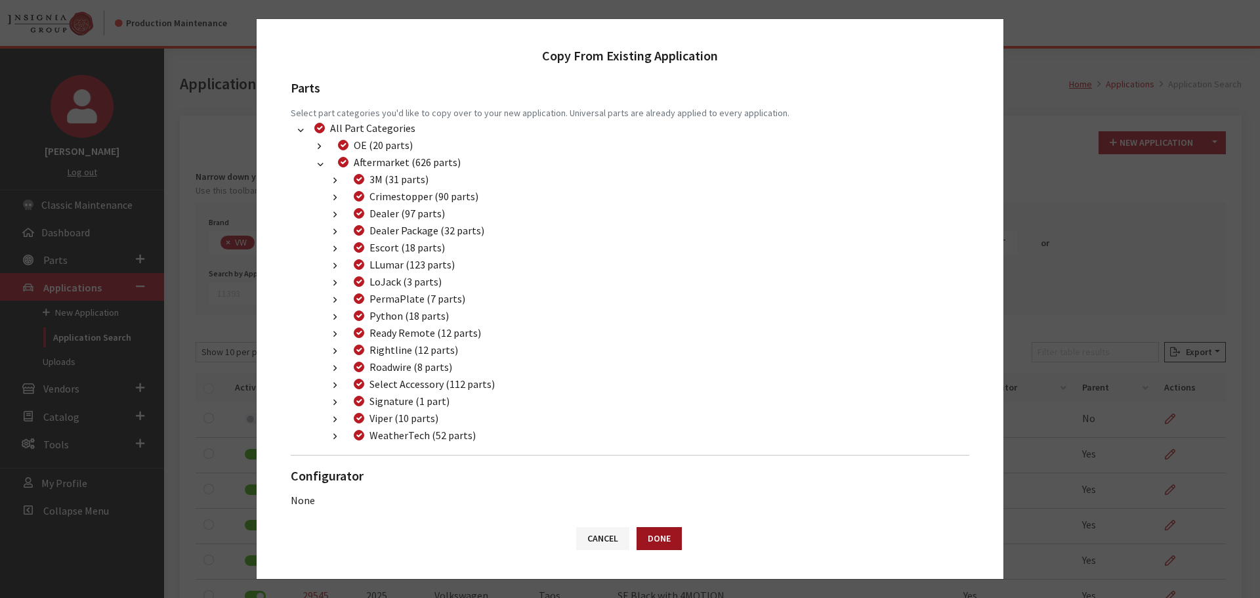
click at [653, 530] on button "Done" at bounding box center [659, 538] width 45 height 23
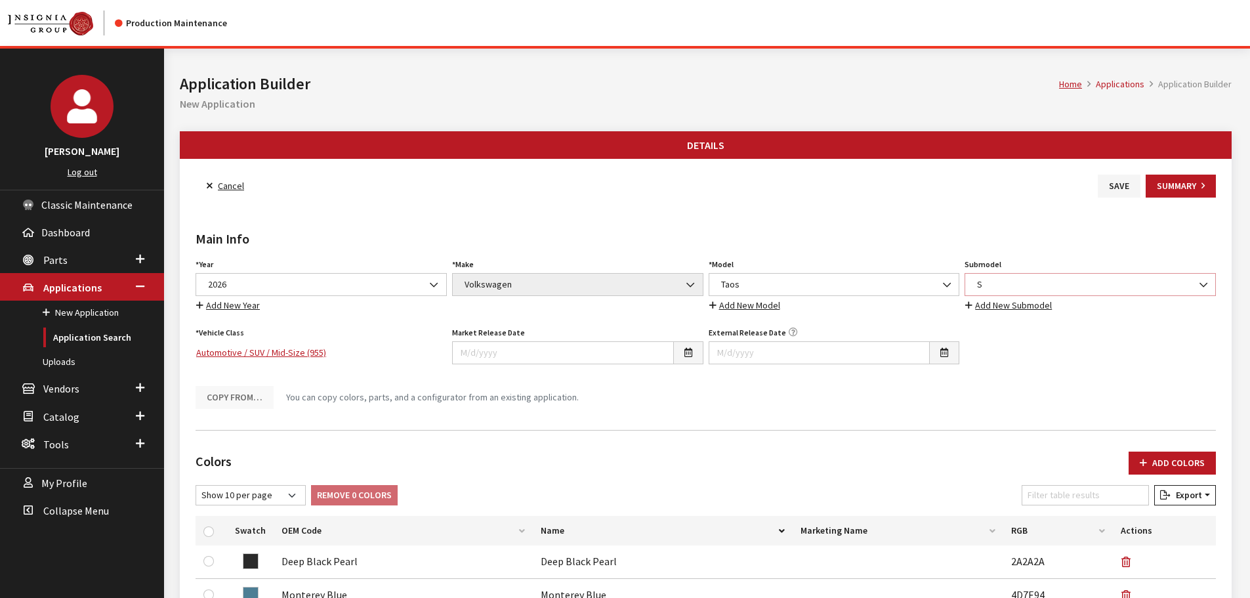
click at [992, 282] on span "S" at bounding box center [1090, 285] width 234 height 14
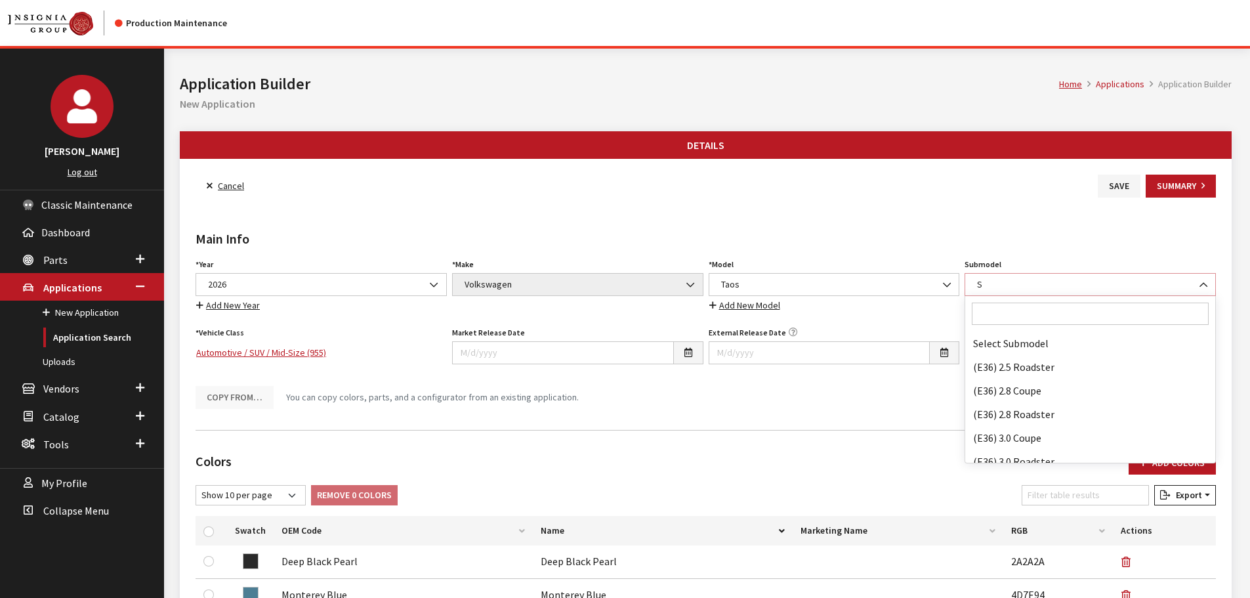
scroll to position [79348, 0]
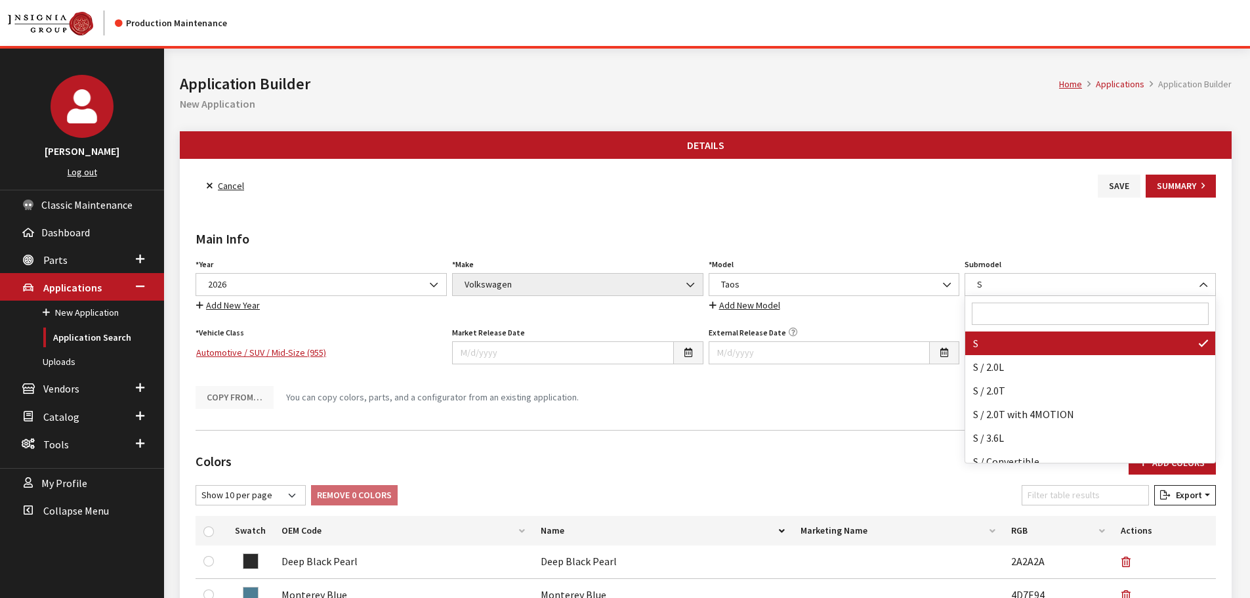
click at [1001, 312] on input "Search" at bounding box center [1090, 314] width 237 height 22
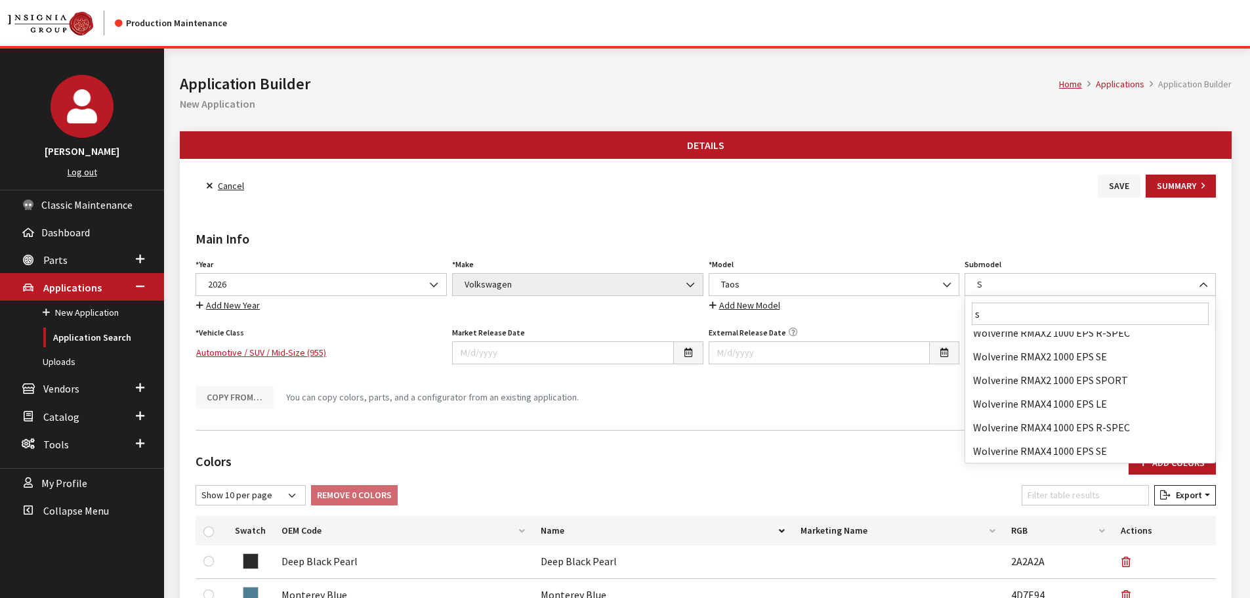
scroll to position [0, 0]
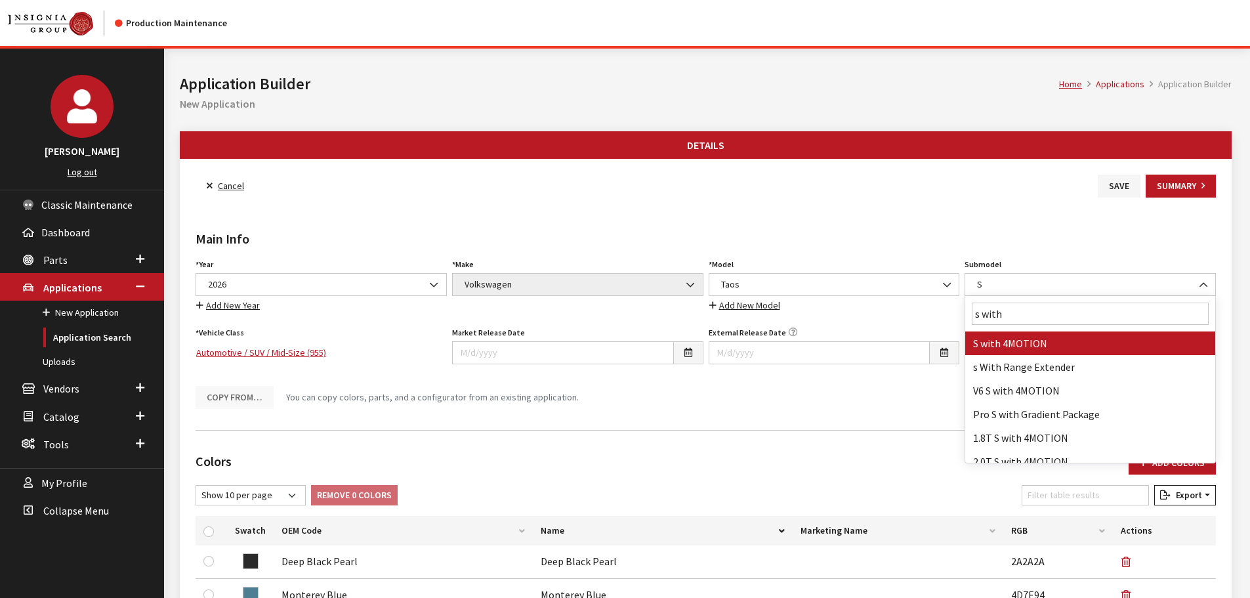
type input "s with"
select select "1825"
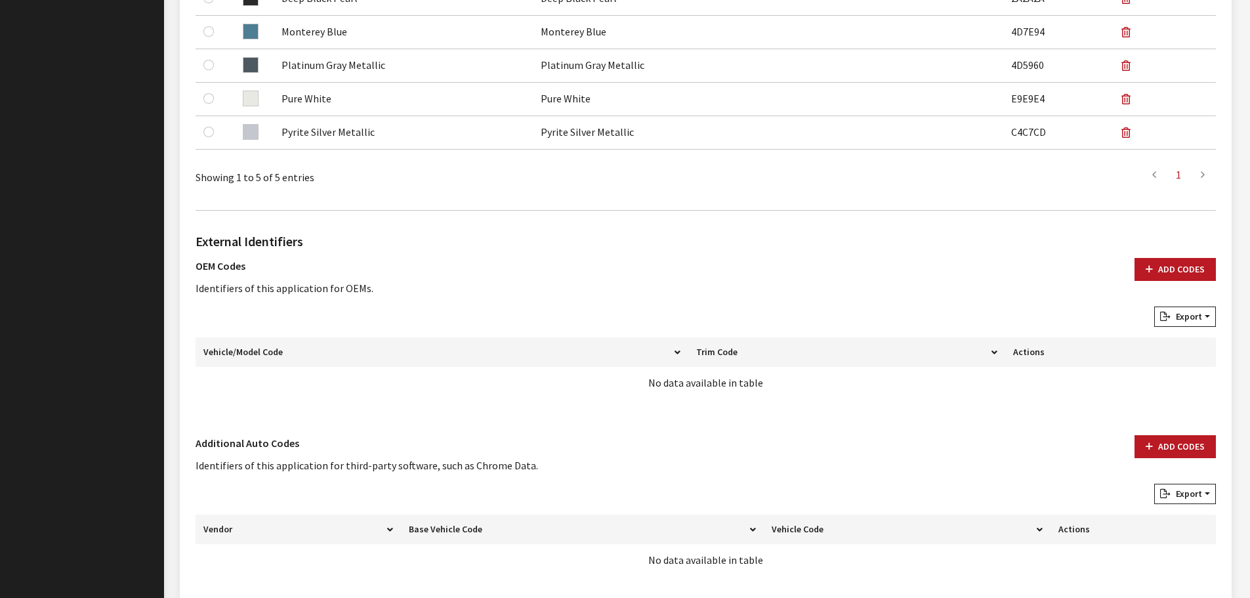
scroll to position [622, 0]
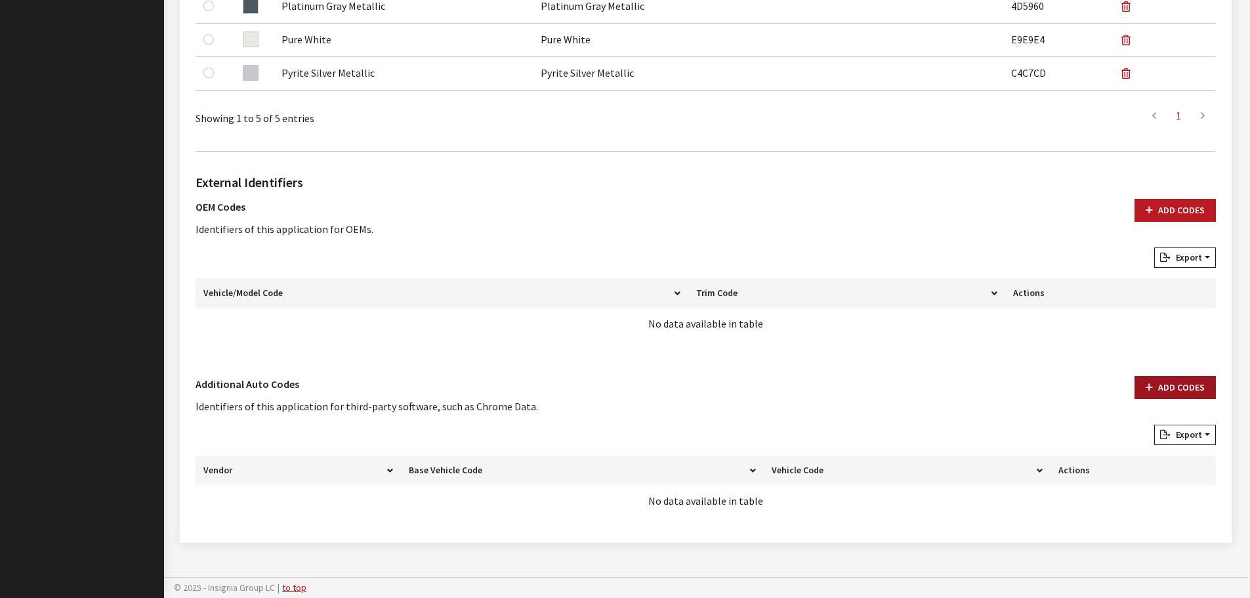
click at [1169, 390] on button "Add Codes" at bounding box center [1175, 387] width 81 height 23
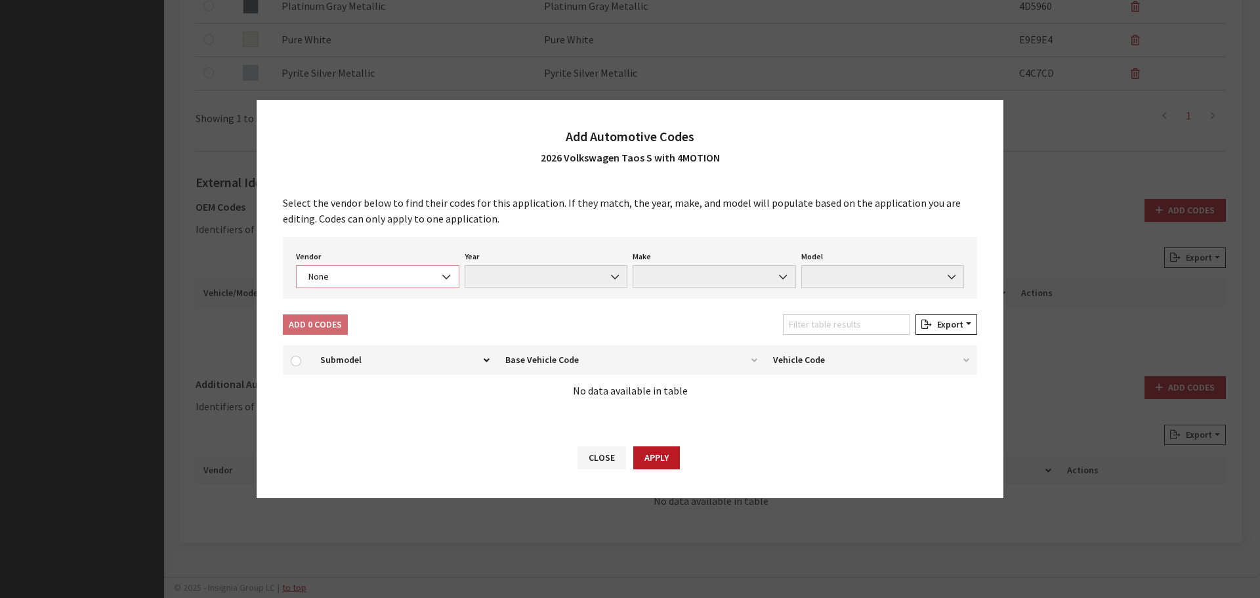
click at [392, 276] on span "None" at bounding box center [377, 277] width 146 height 14
click at [373, 272] on span "None" at bounding box center [377, 277] width 146 height 14
select select "4"
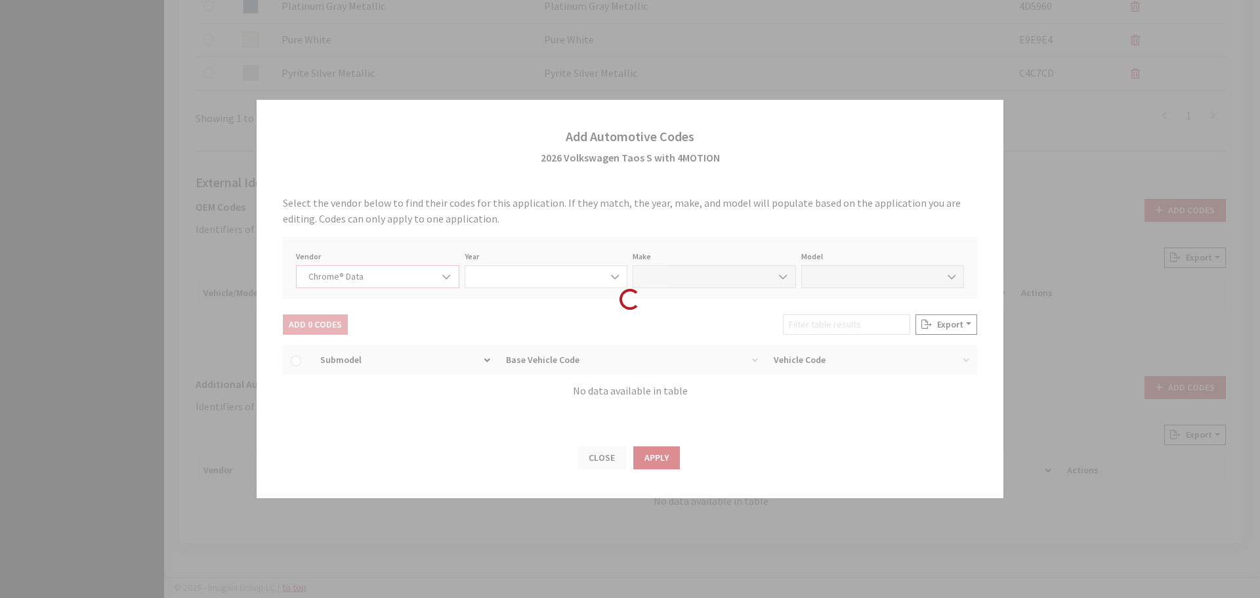
select select "2026"
select select "40"
select select "72353"
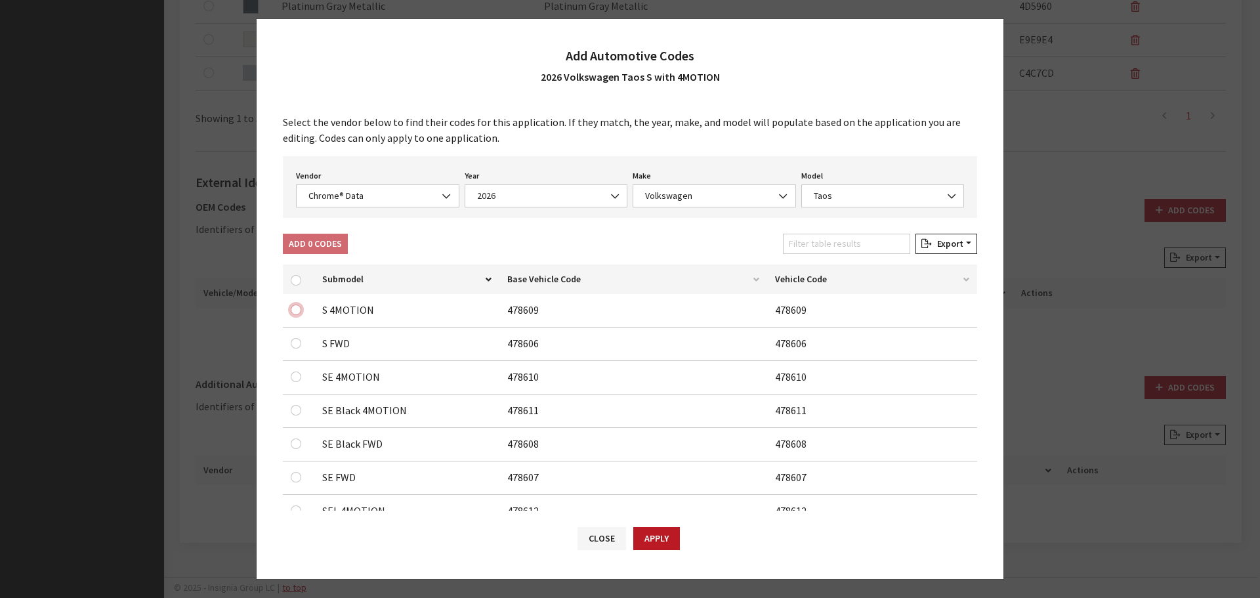
click at [295, 311] on input "checkbox" at bounding box center [296, 309] width 10 height 10
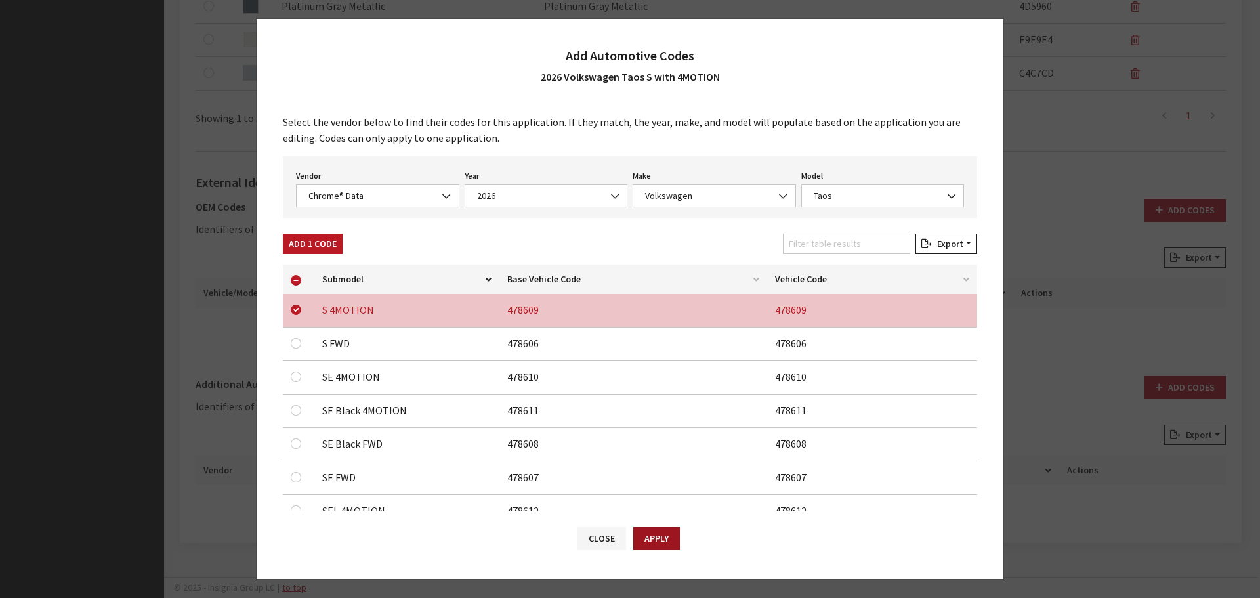
click at [651, 539] on button "Apply" at bounding box center [656, 538] width 47 height 23
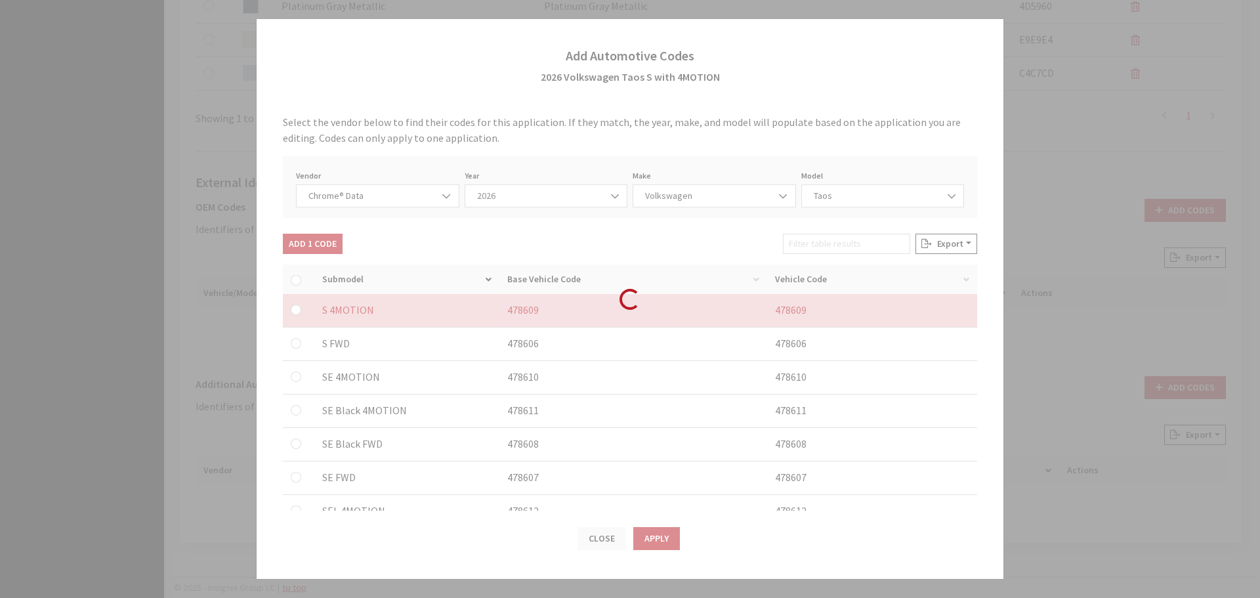
checkbox input "false"
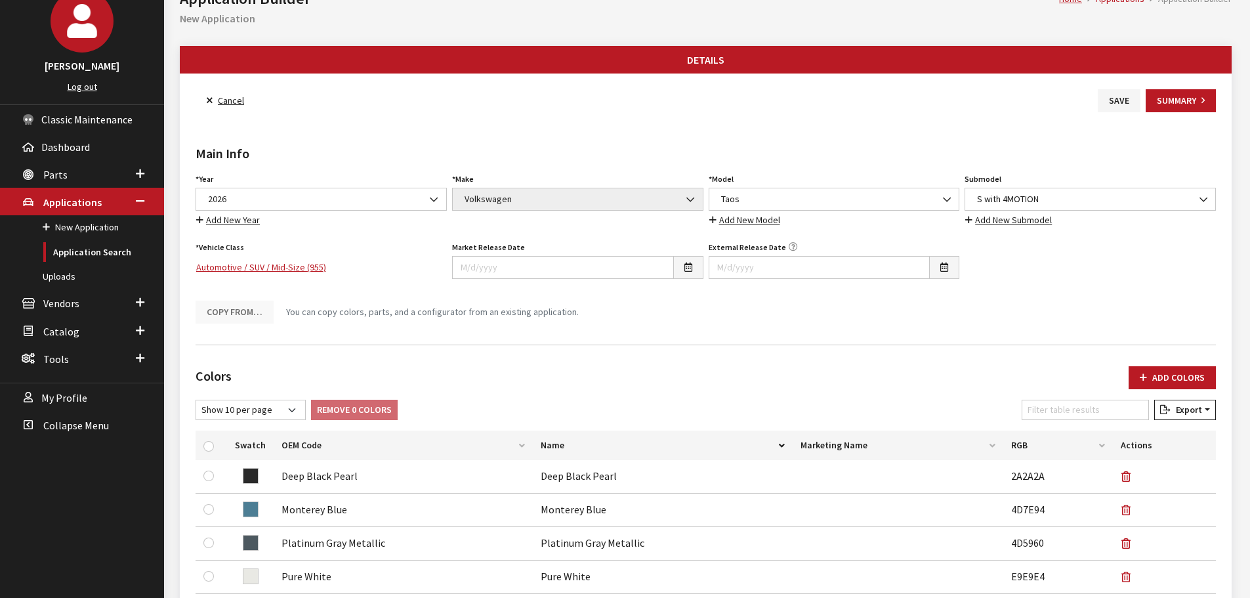
scroll to position [0, 0]
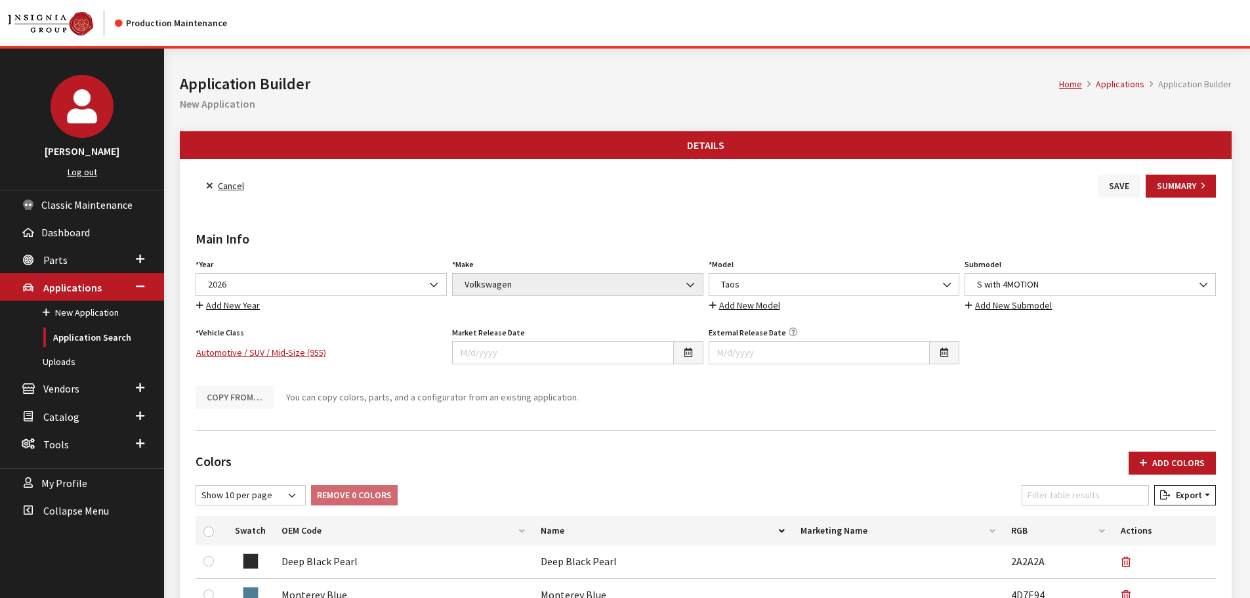
click at [1125, 180] on button "Save" at bounding box center [1119, 186] width 43 height 23
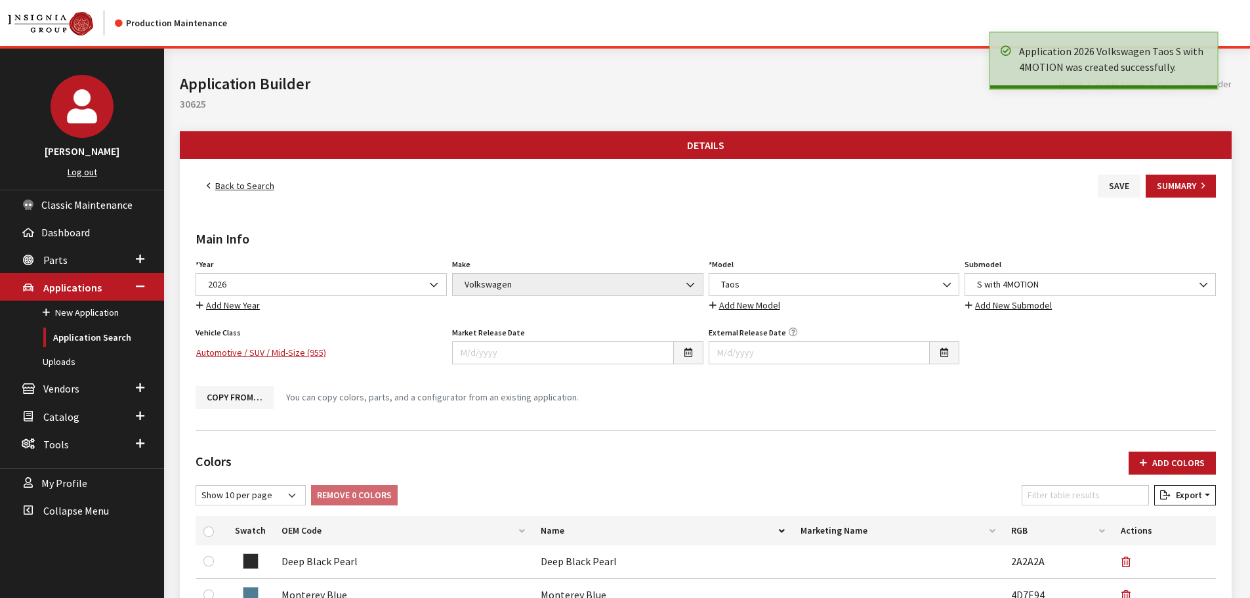
click at [236, 187] on link "Back to Search" at bounding box center [241, 186] width 90 height 23
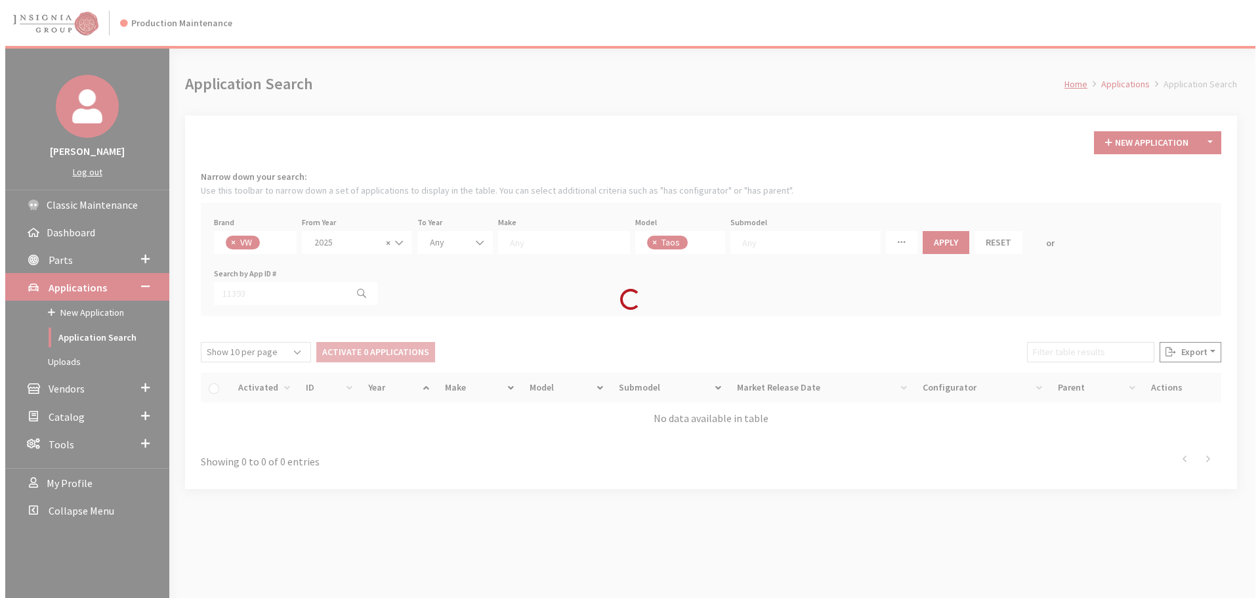
scroll to position [71, 0]
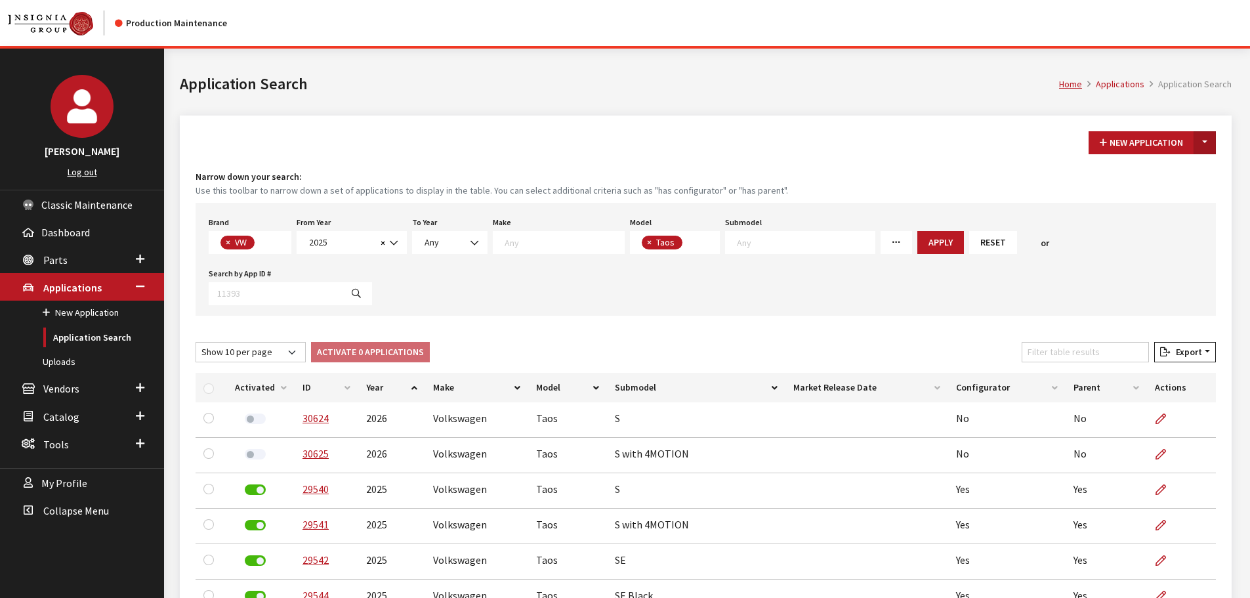
click at [1208, 144] on button "Toggle Dropdown" at bounding box center [1205, 142] width 22 height 23
click at [1178, 165] on button "New From Existing..." at bounding box center [1159, 170] width 113 height 23
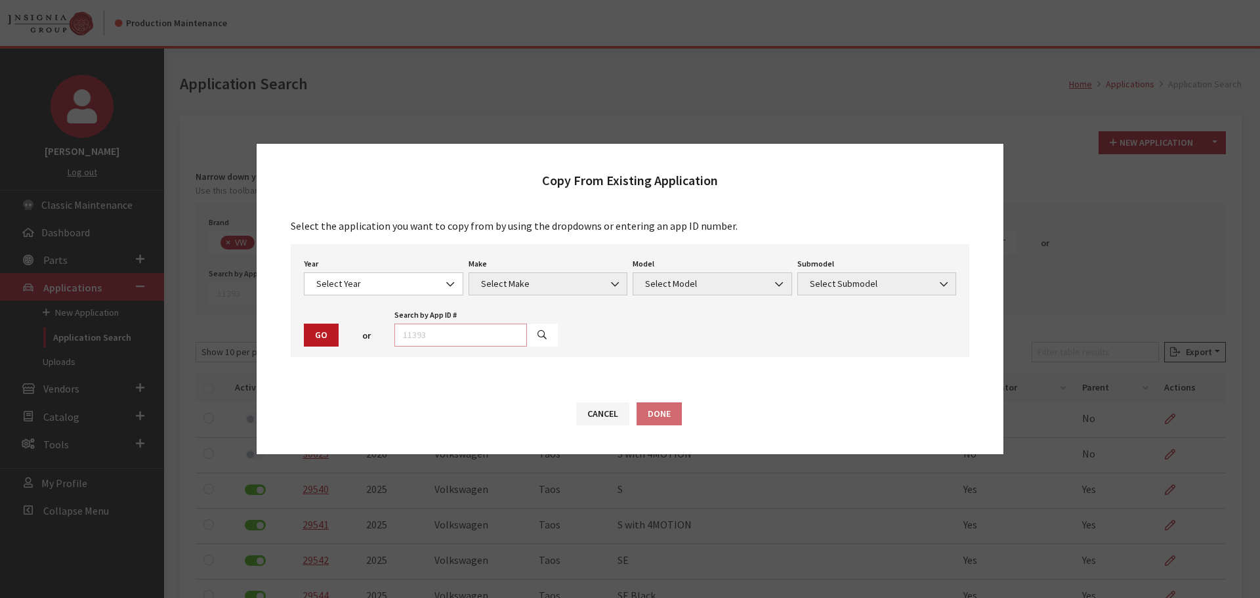
click at [434, 337] on input "text" at bounding box center [460, 335] width 133 height 23
type input "29542"
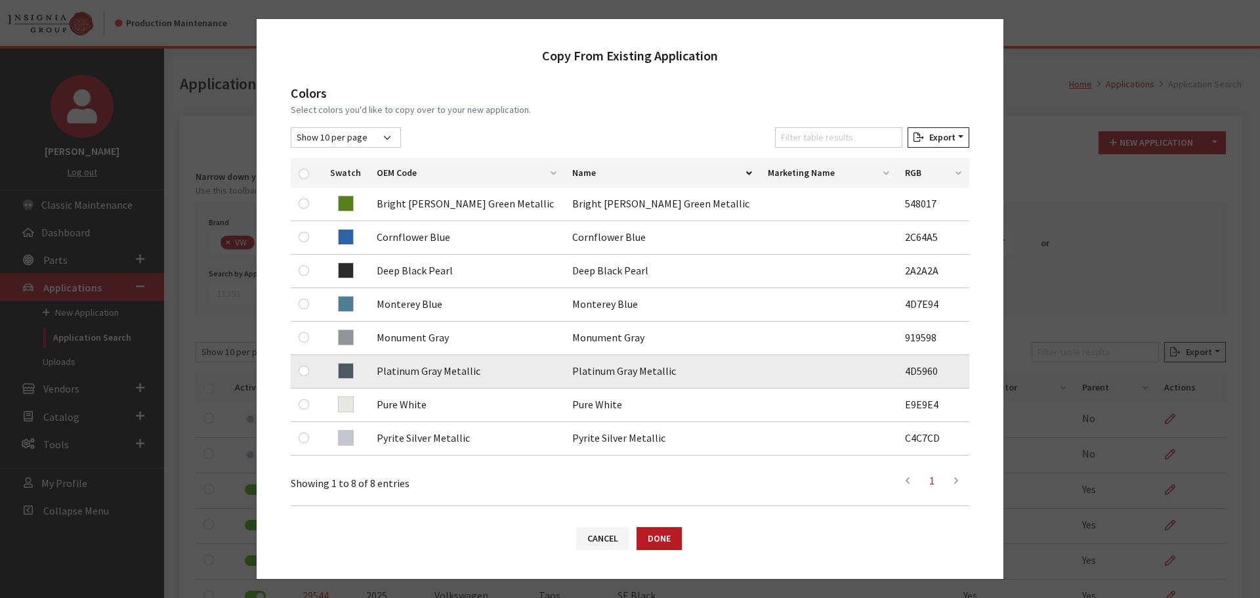
scroll to position [197, 0]
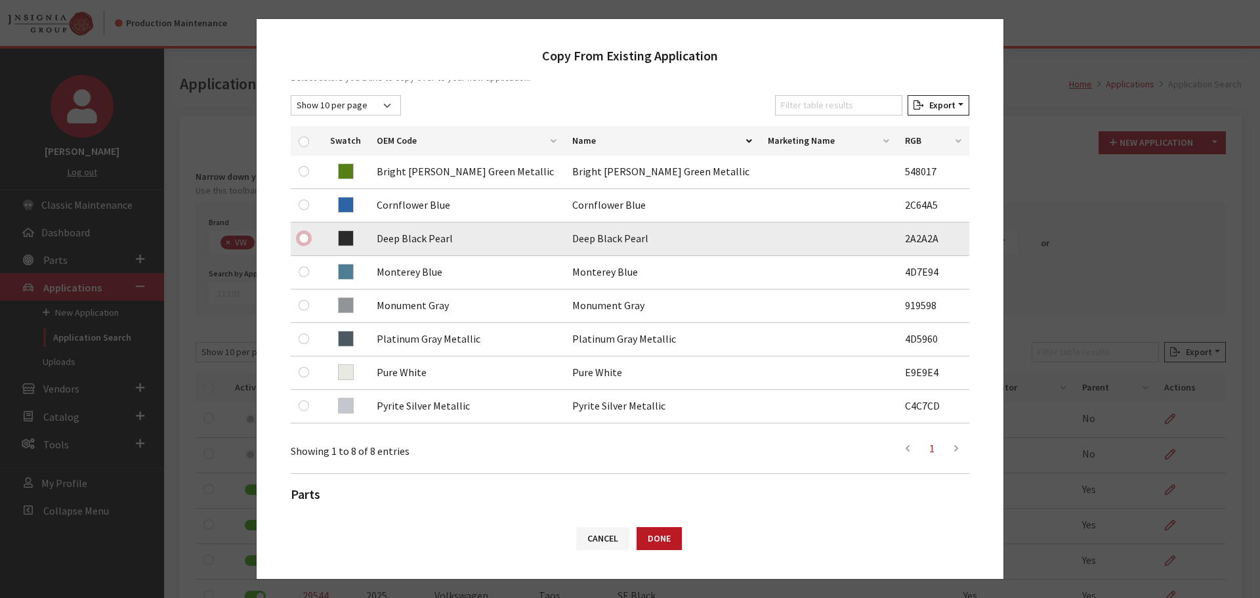
click at [306, 239] on input "checkbox" at bounding box center [304, 238] width 10 height 10
checkbox input "true"
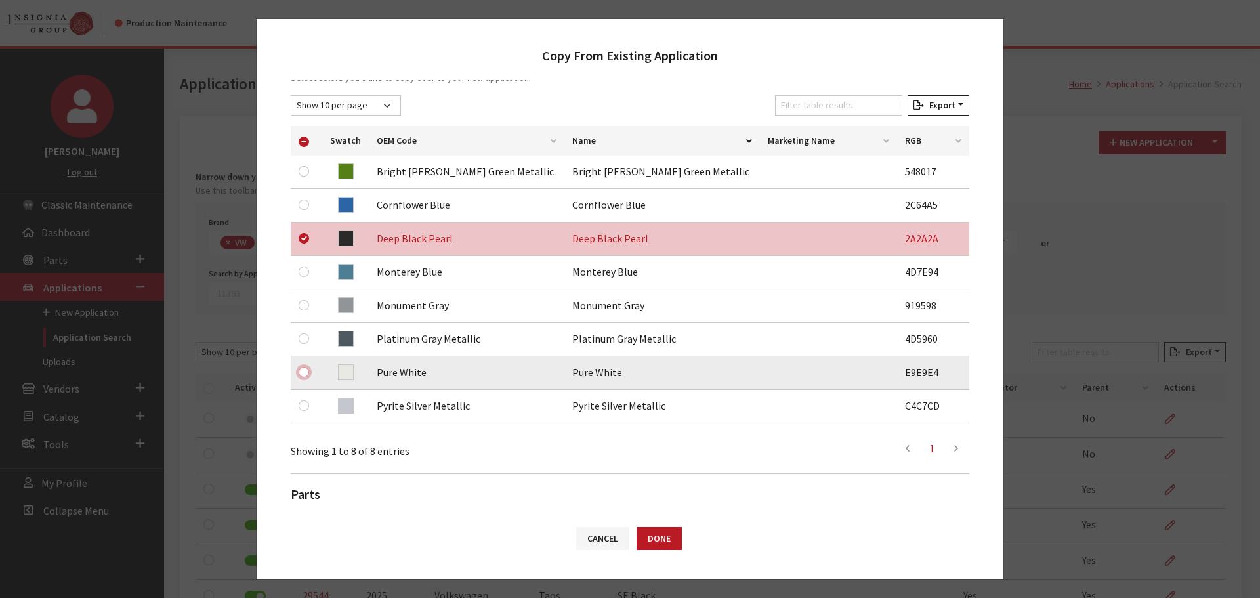
click at [305, 368] on input "checkbox" at bounding box center [304, 372] width 10 height 10
checkbox input "true"
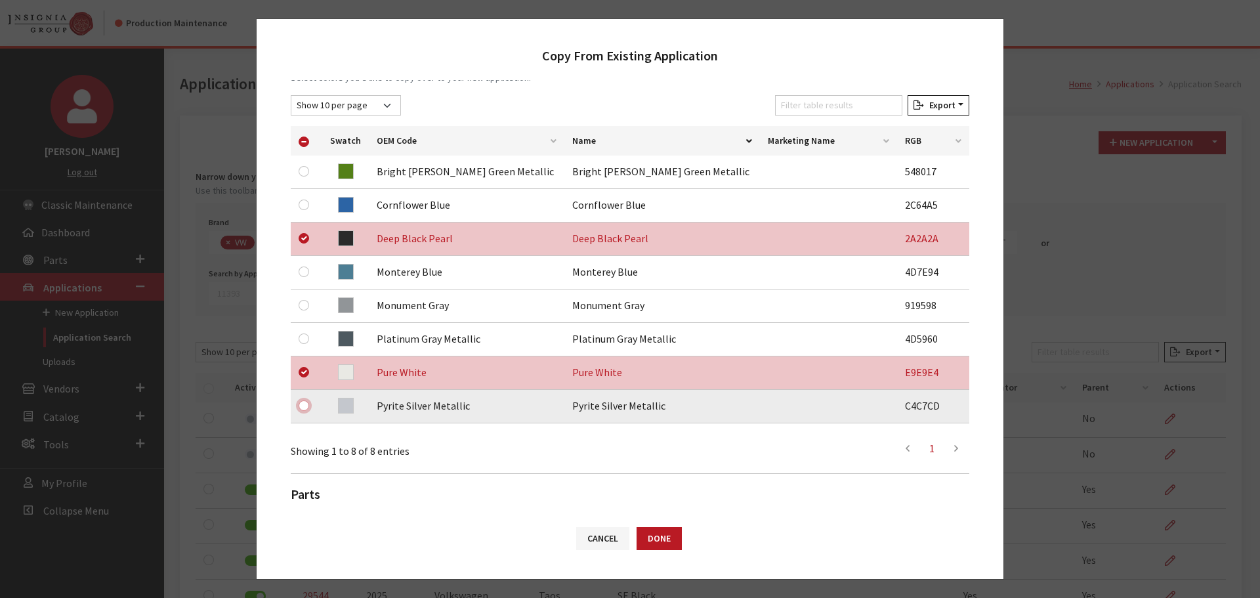
click at [303, 406] on input "checkbox" at bounding box center [304, 405] width 10 height 10
checkbox input "true"
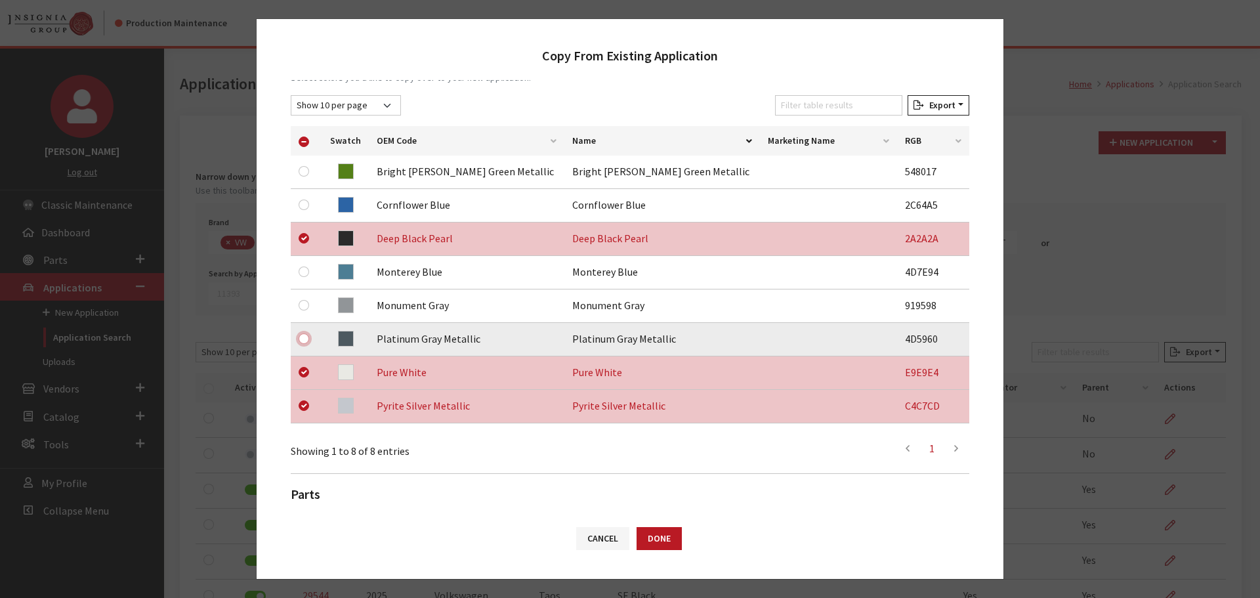
click at [304, 337] on input "checkbox" at bounding box center [304, 338] width 10 height 10
checkbox input "true"
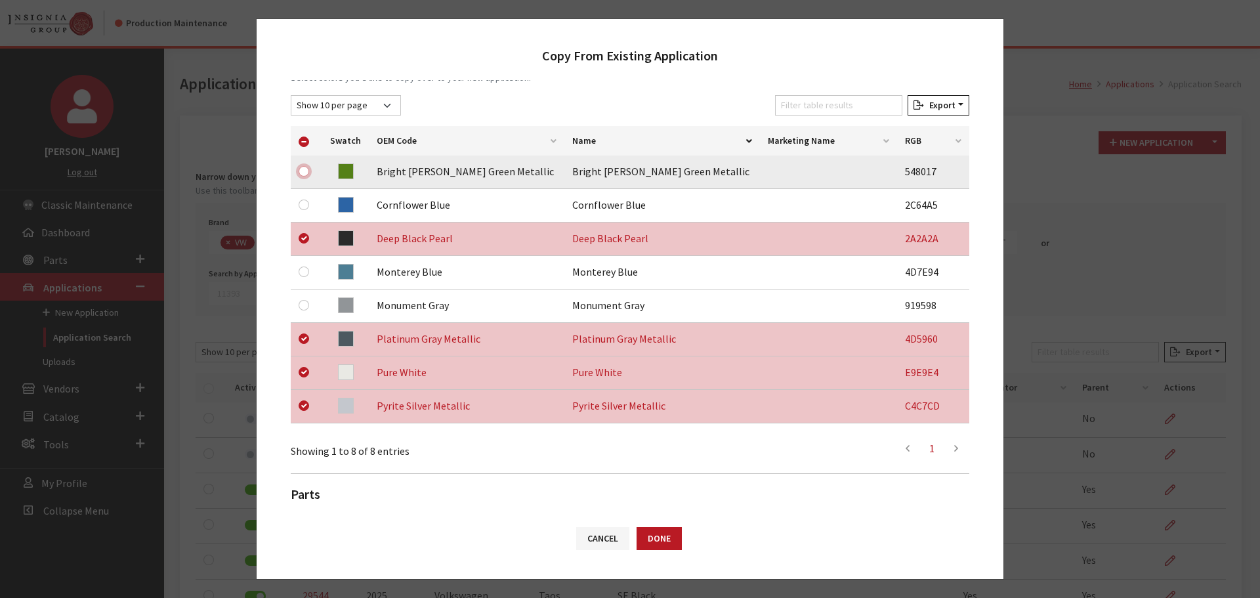
click at [307, 172] on input "checkbox" at bounding box center [304, 171] width 10 height 10
checkbox input "true"
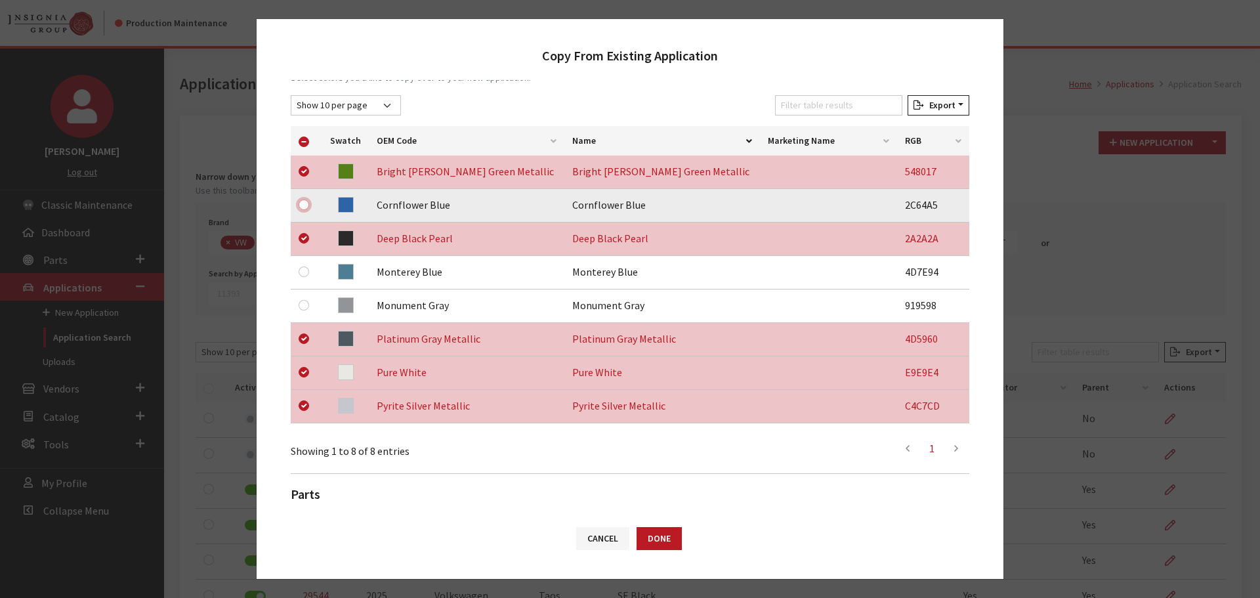
click at [306, 204] on input "checkbox" at bounding box center [304, 204] width 10 height 10
checkbox input "true"
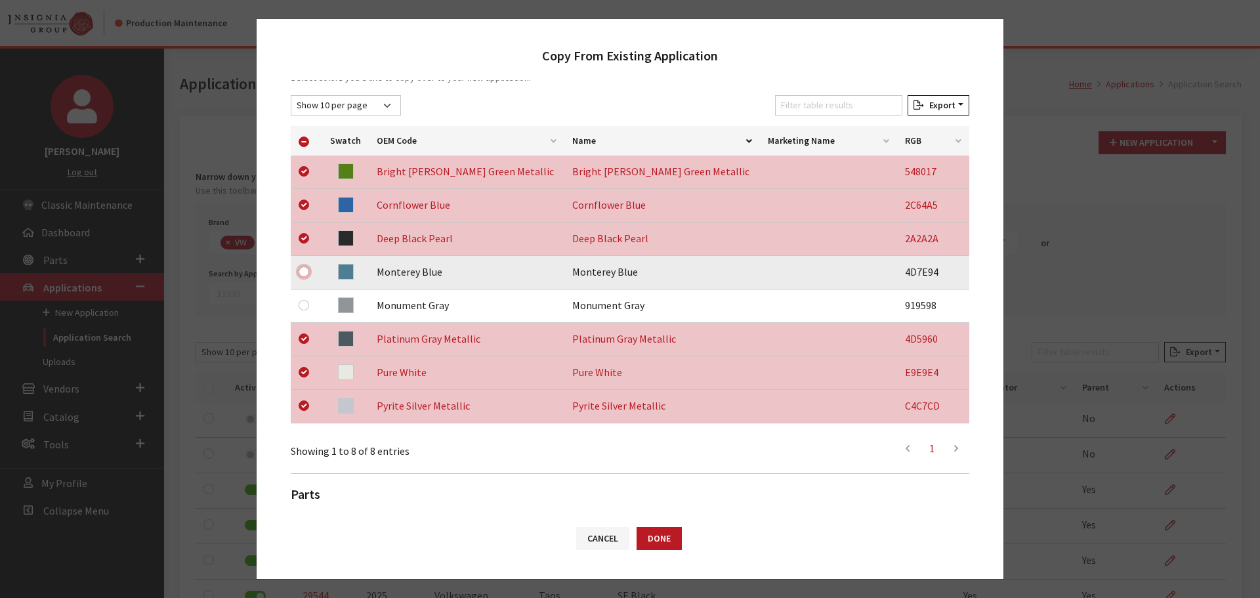
click at [305, 270] on input "checkbox" at bounding box center [304, 271] width 10 height 10
checkbox input "true"
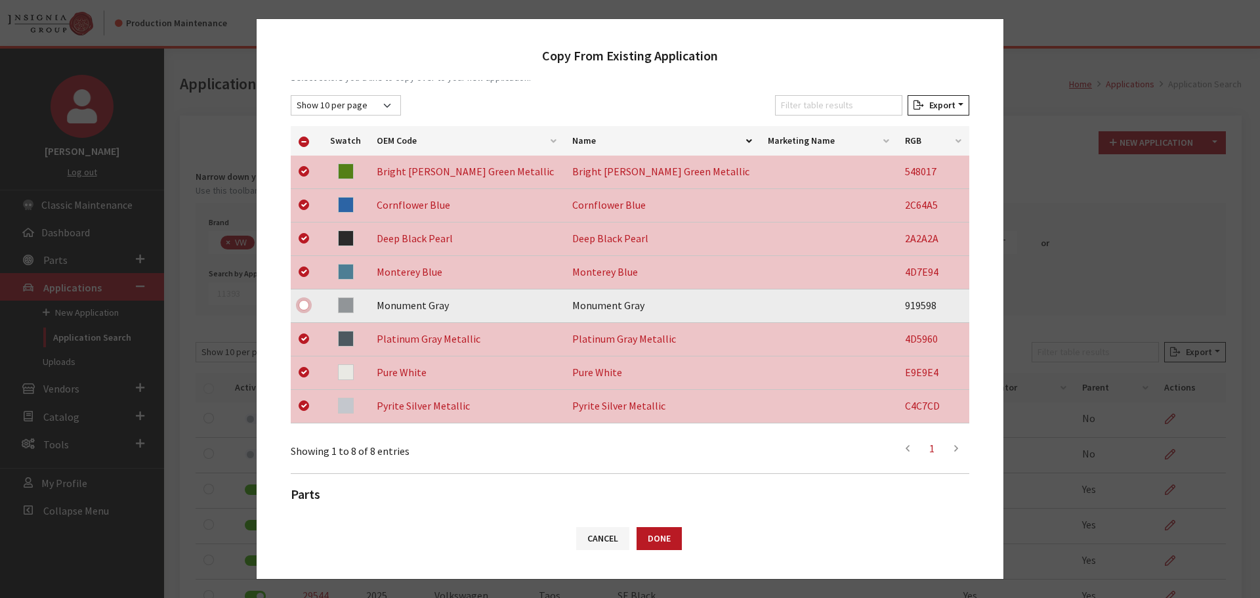
click at [304, 306] on input "checkbox" at bounding box center [304, 305] width 10 height 10
checkbox input "true"
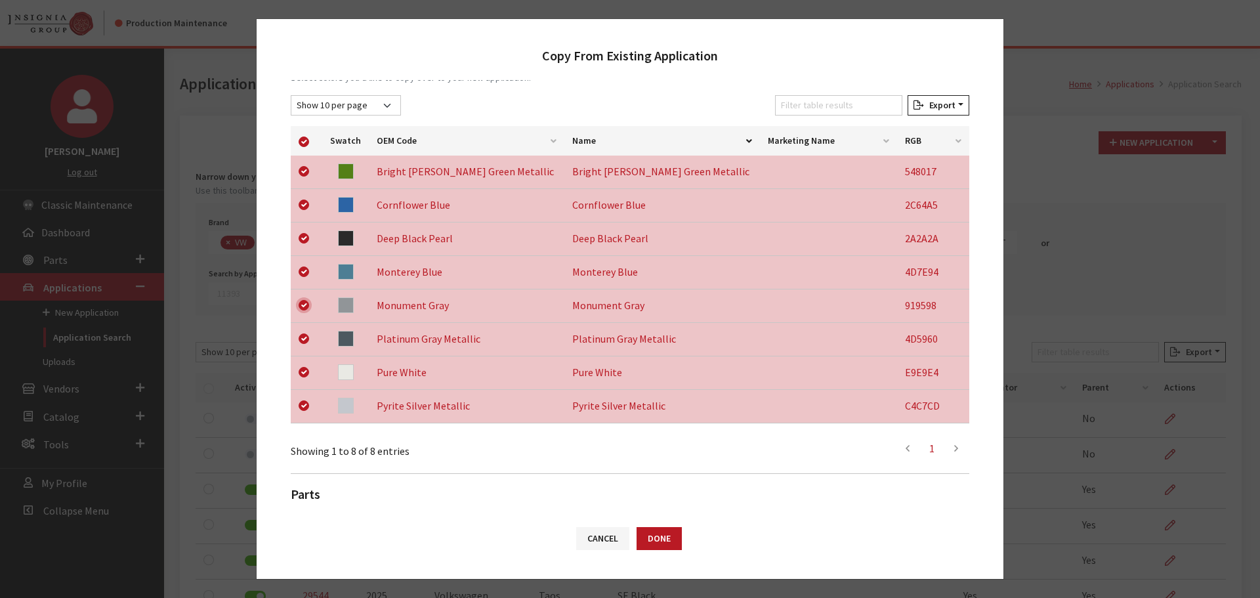
scroll to position [342, 0]
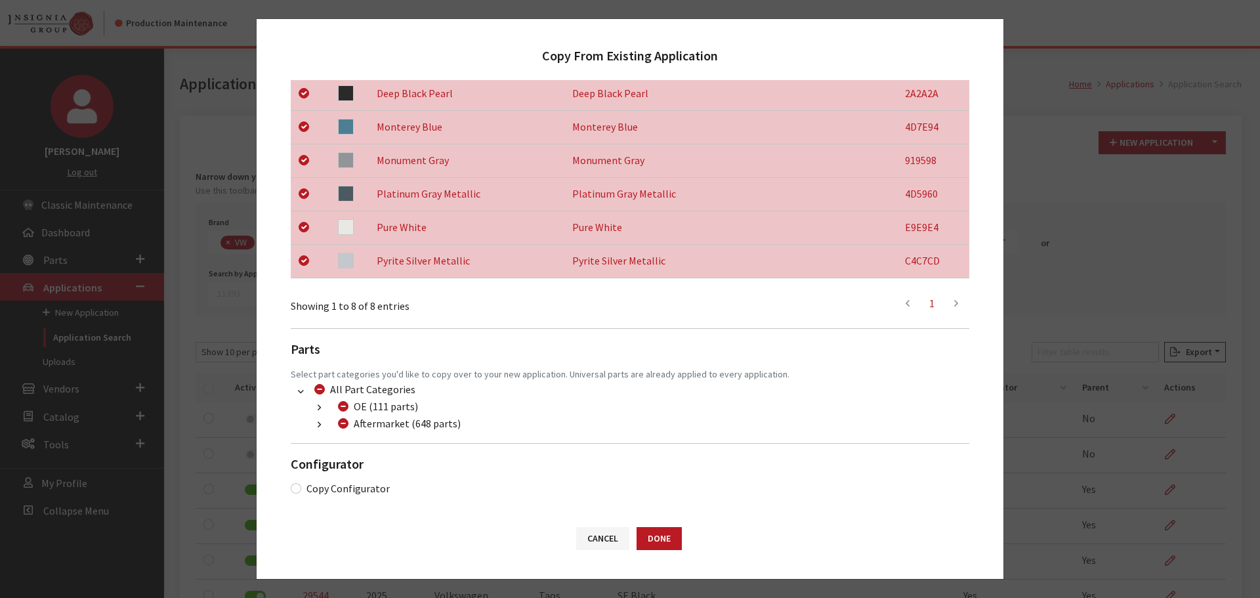
click at [317, 425] on button "button" at bounding box center [319, 424] width 26 height 15
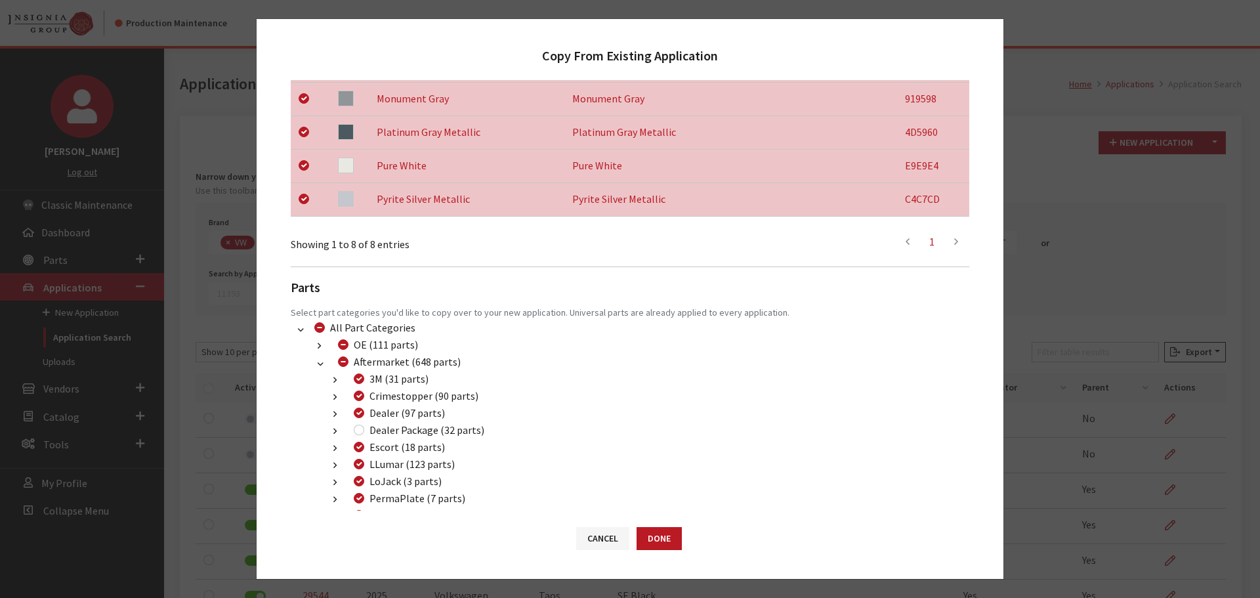
scroll to position [539, 0]
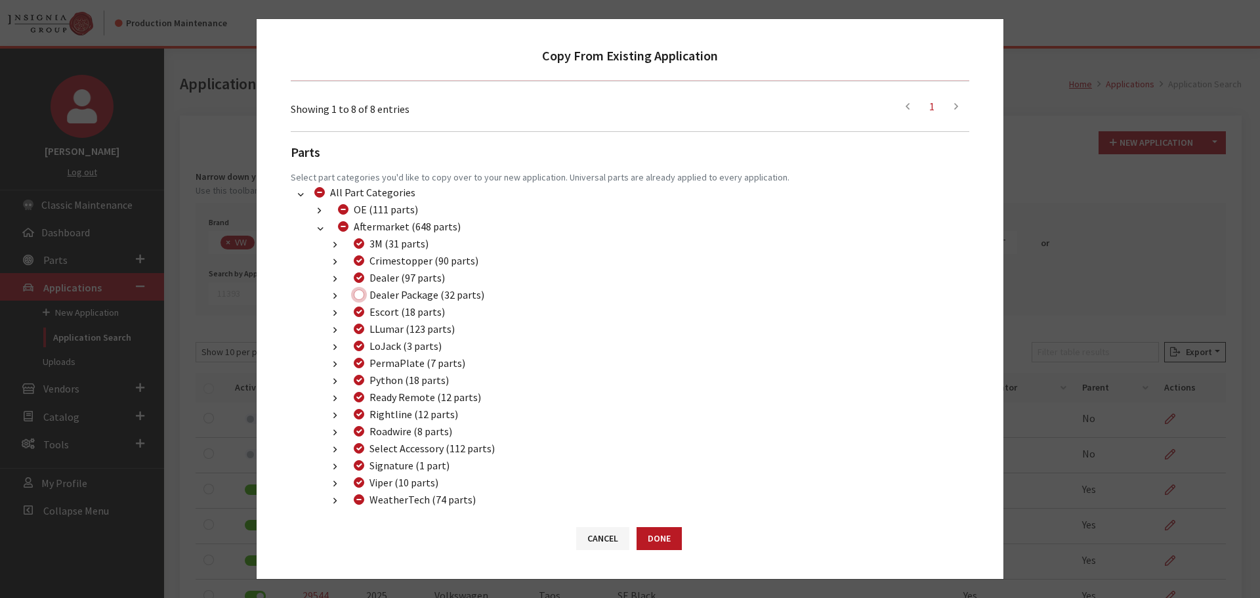
click at [360, 289] on div "Dealer Package (32 parts)" at bounding box center [417, 295] width 135 height 16
click at [361, 298] on input "Dealer Package (32 parts)" at bounding box center [359, 294] width 10 height 10
checkbox input "true"
click at [665, 541] on button "Done" at bounding box center [659, 538] width 45 height 23
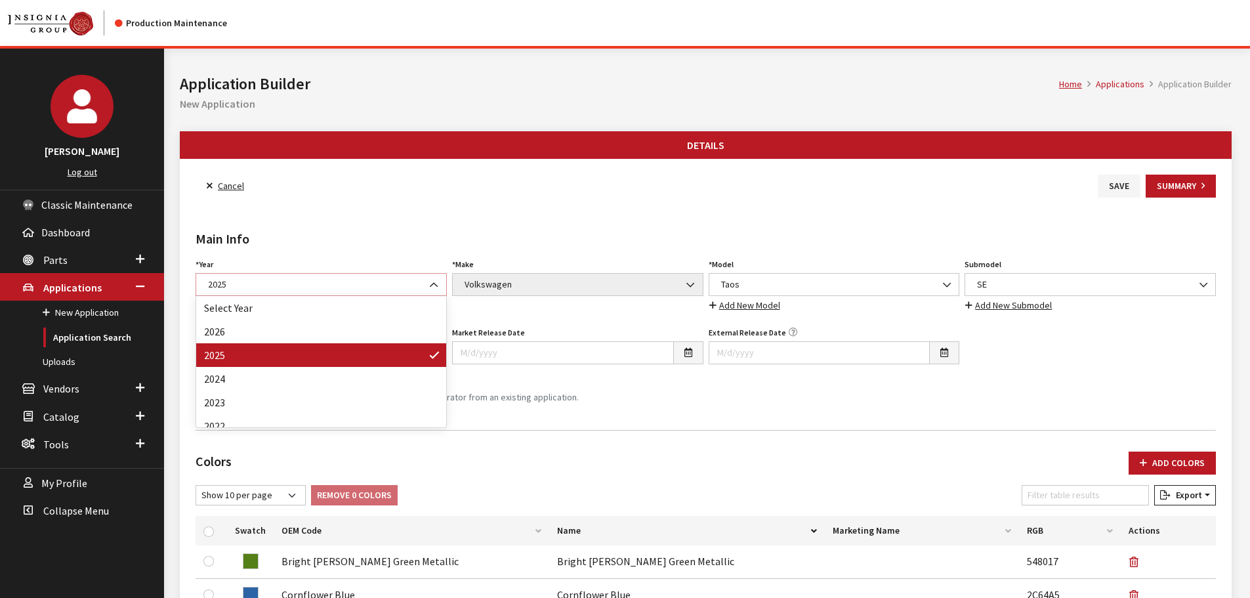
click at [362, 282] on span "2025" at bounding box center [321, 285] width 234 height 14
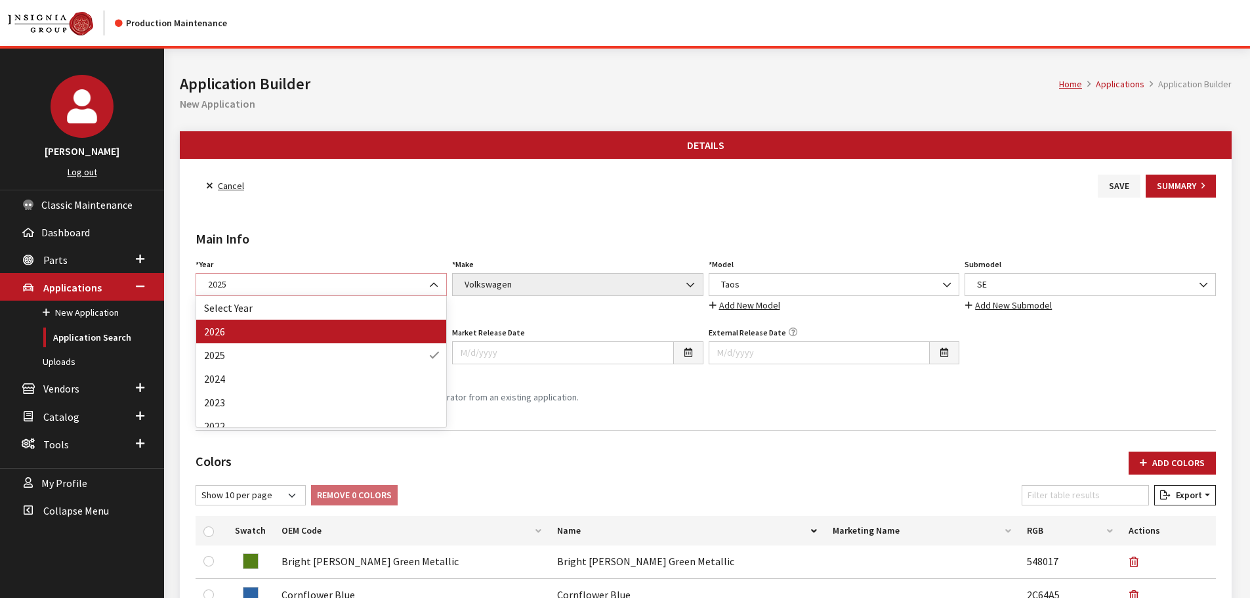
select select "44"
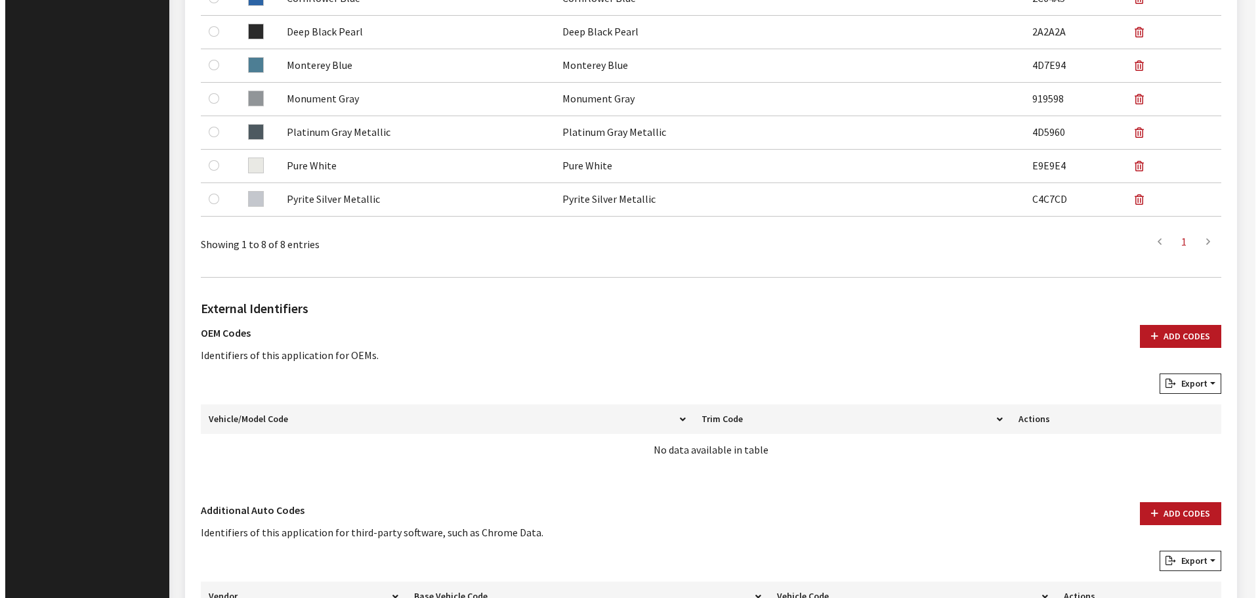
scroll to position [723, 0]
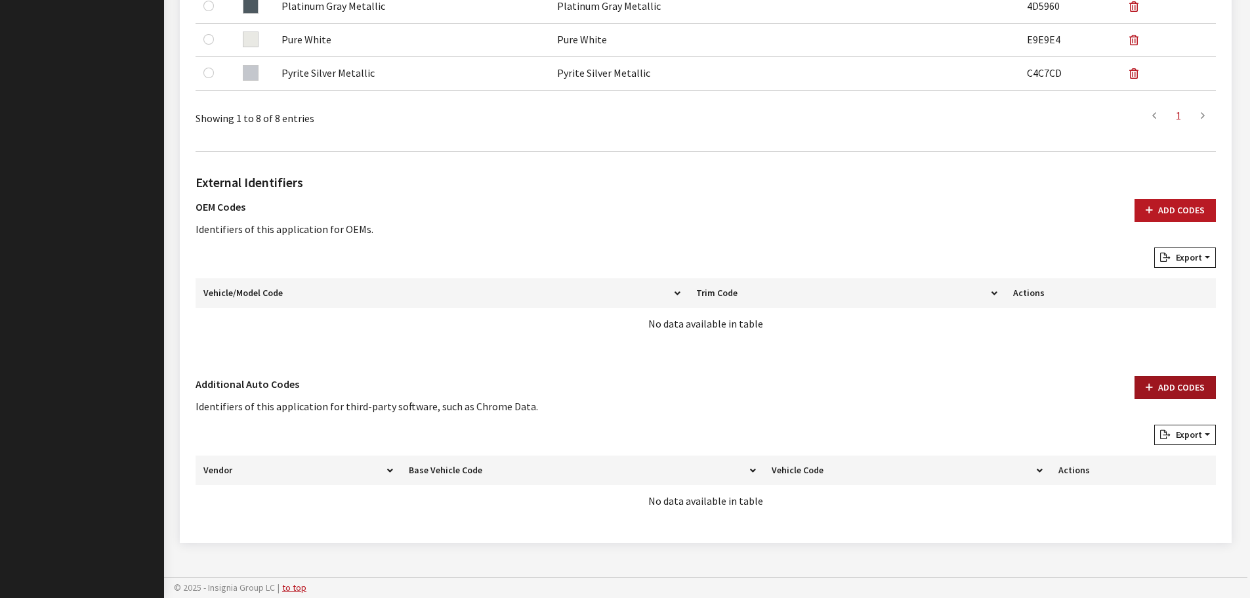
click at [1141, 388] on button "Add Codes" at bounding box center [1175, 387] width 81 height 23
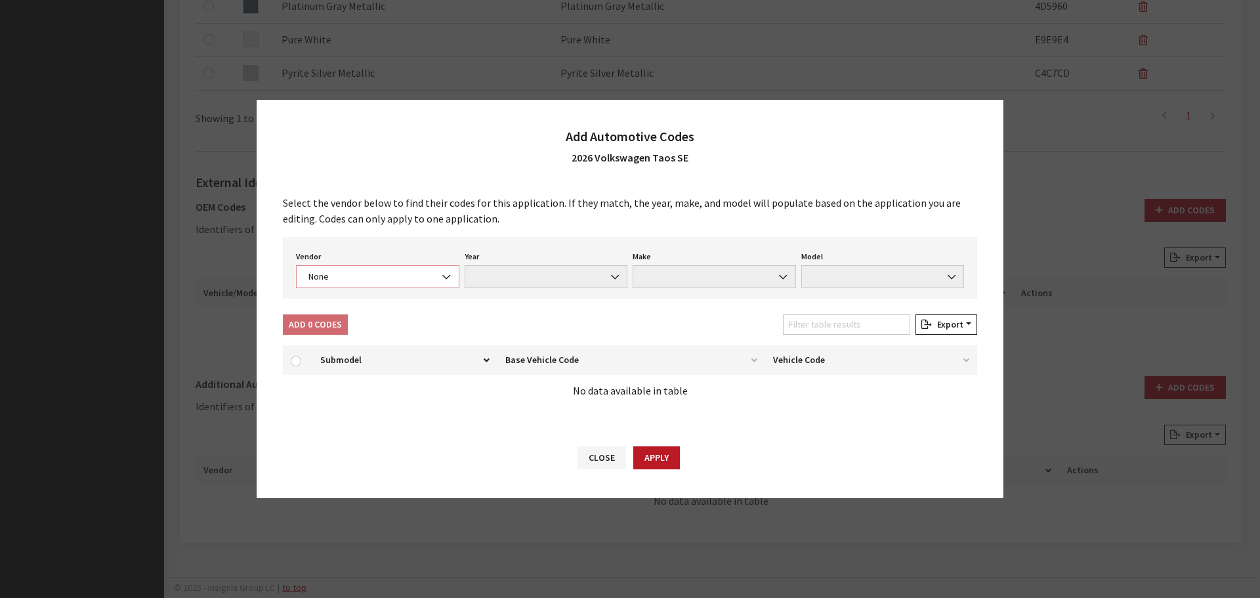
click at [331, 270] on span "None" at bounding box center [377, 277] width 146 height 14
select select "4"
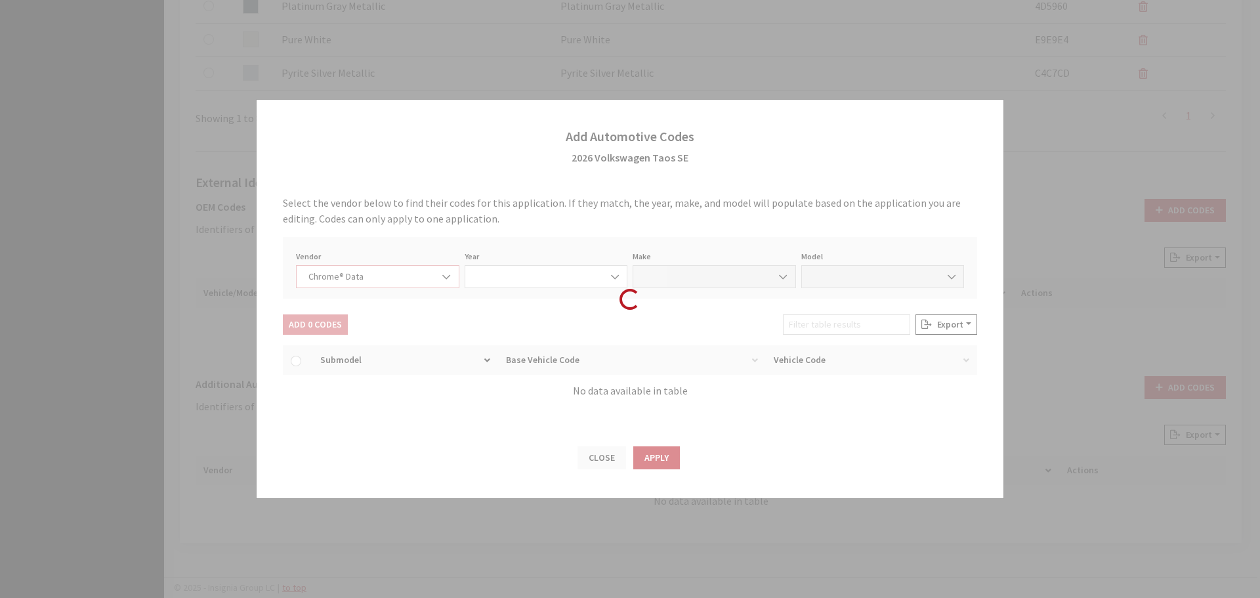
select select "2026"
select select "40"
select select "72353"
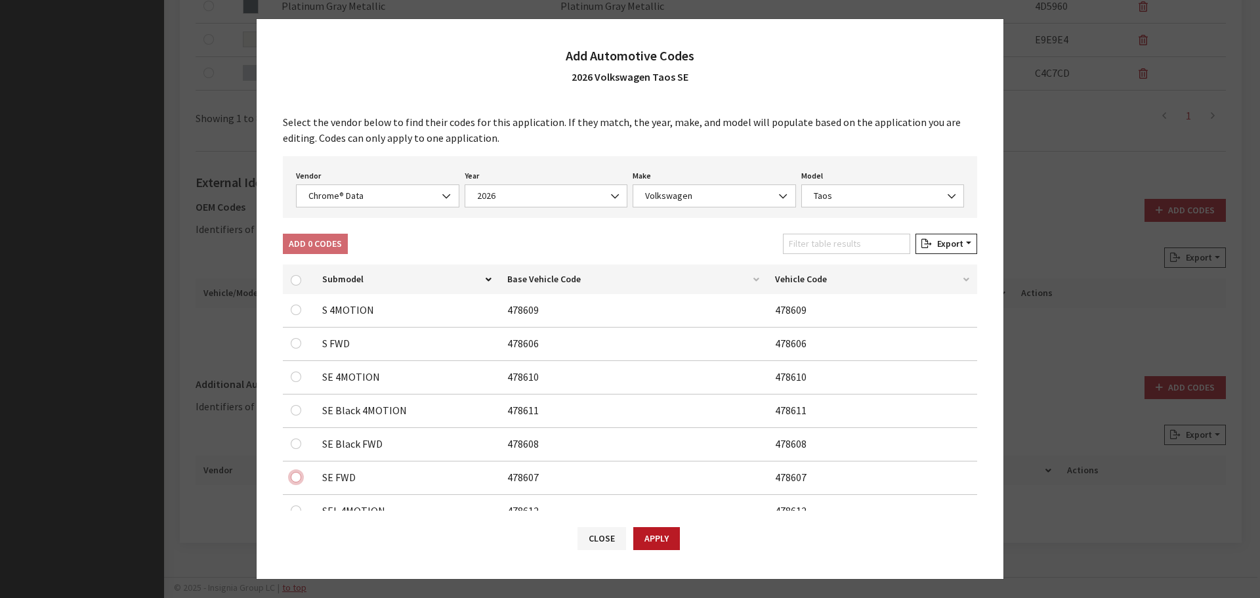
click at [297, 348] on input "checkbox" at bounding box center [296, 343] width 10 height 10
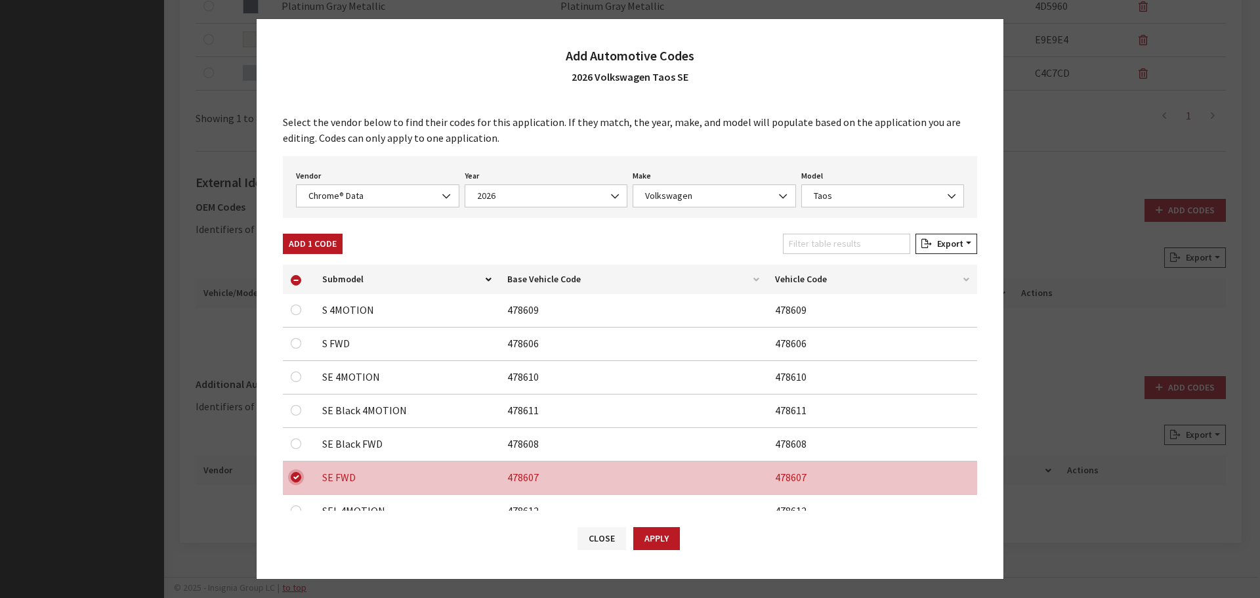
scroll to position [41, 0]
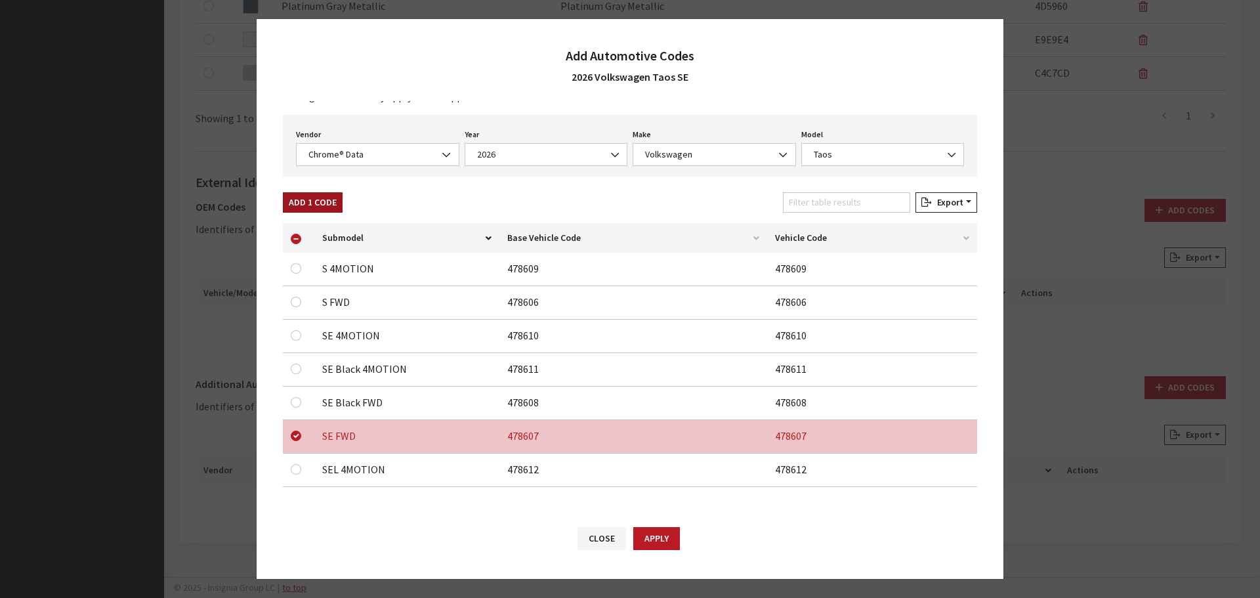
click at [298, 196] on button "Add 1 Code" at bounding box center [313, 202] width 60 height 20
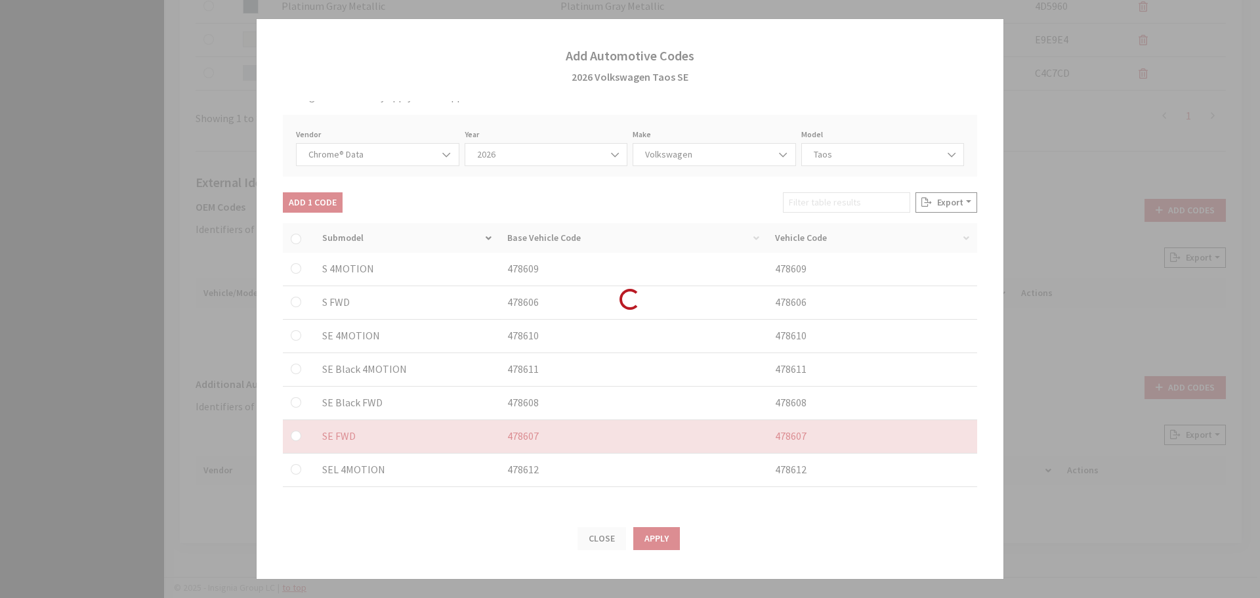
checkbox input "false"
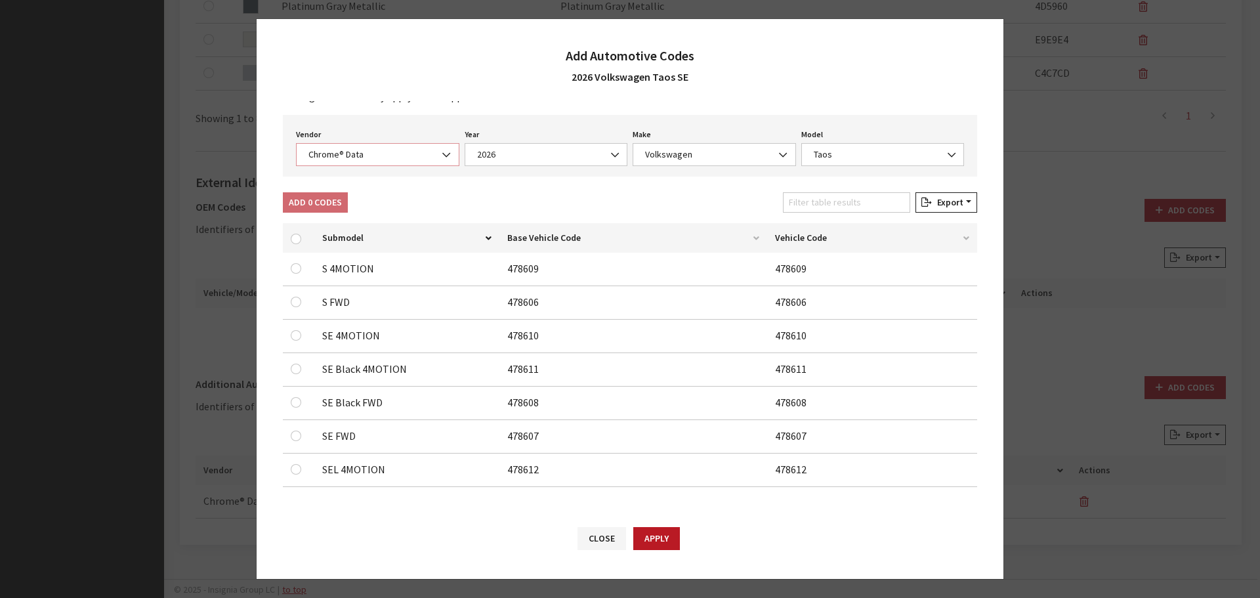
click at [348, 156] on span "Chrome® Data" at bounding box center [377, 155] width 146 height 14
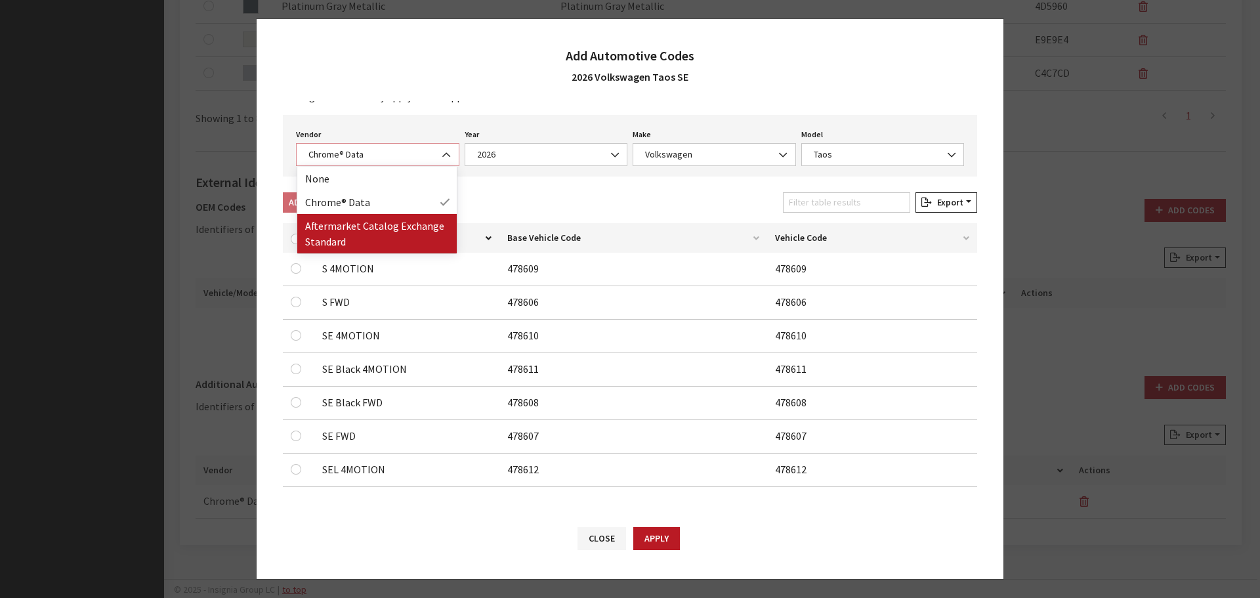
select select "2"
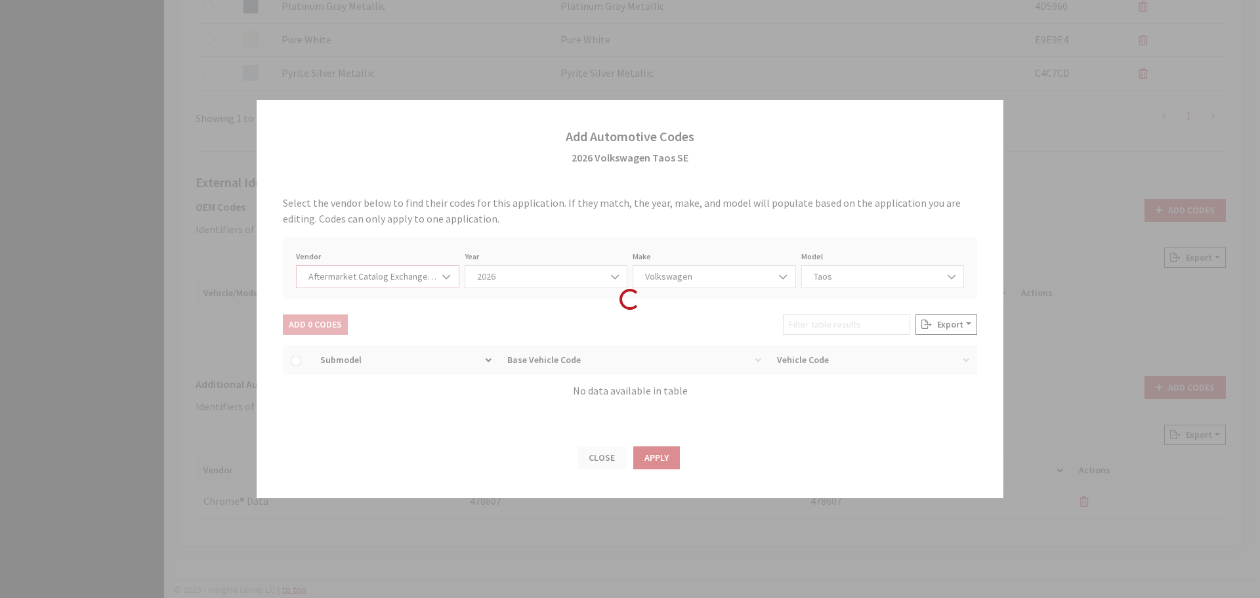
select select "2026"
select select "74"
select select "28901"
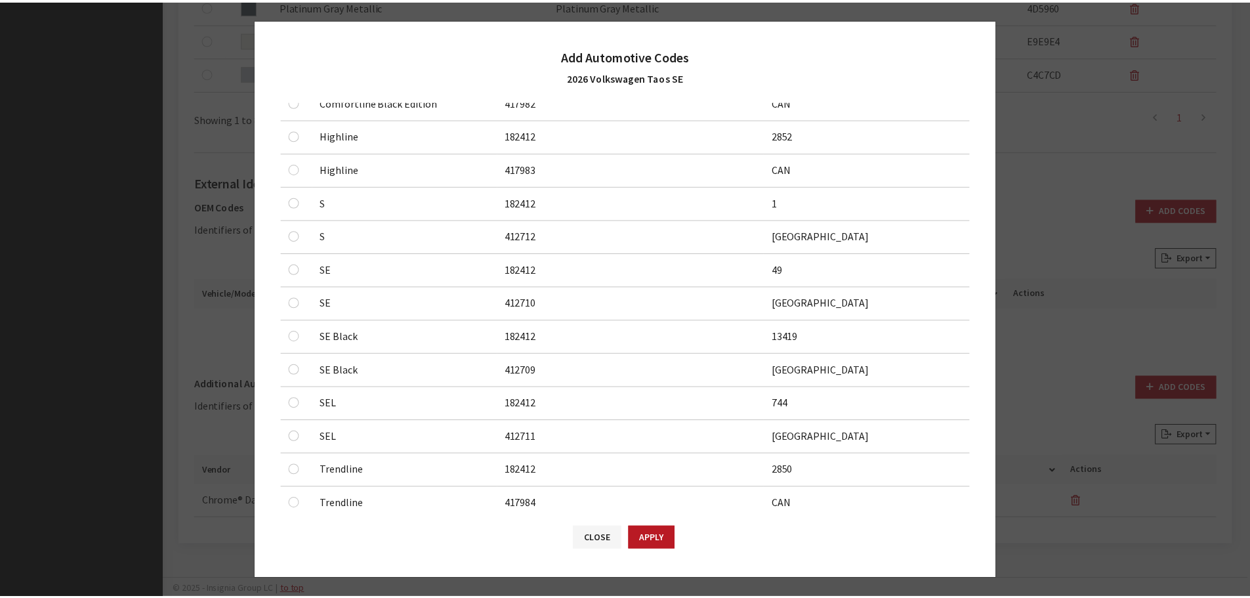
scroll to position [328, 0]
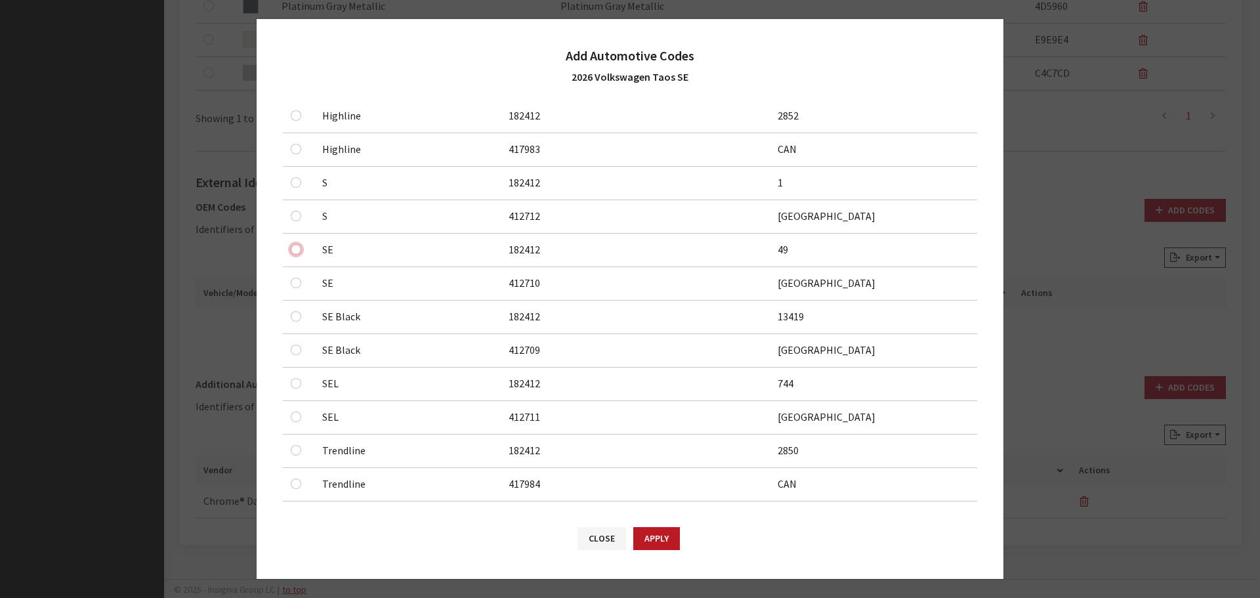
checkbox input "true"
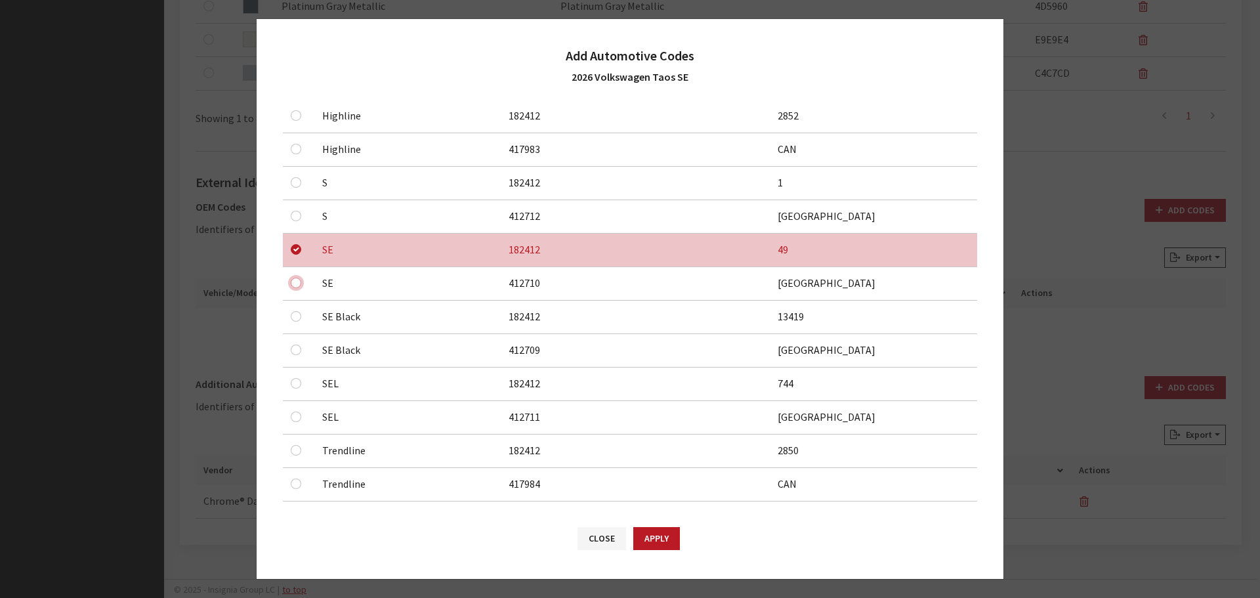
click at [295, 20] on input "checkbox" at bounding box center [296, 15] width 10 height 10
checkbox input "true"
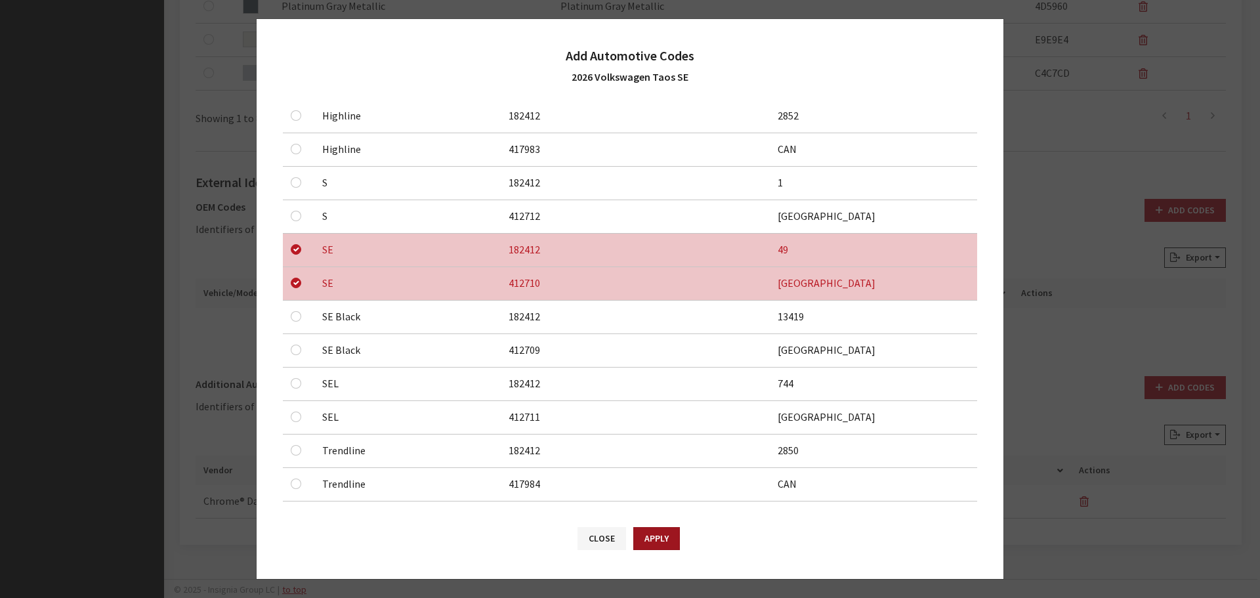
click at [645, 539] on button "Apply" at bounding box center [656, 538] width 47 height 23
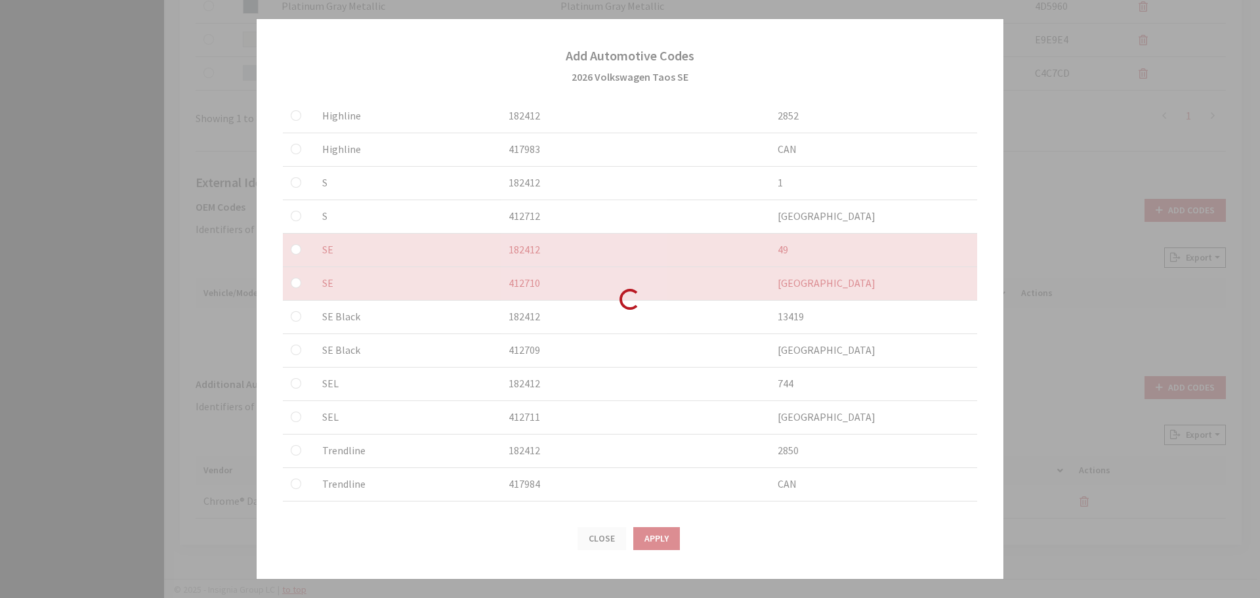
checkbox input "false"
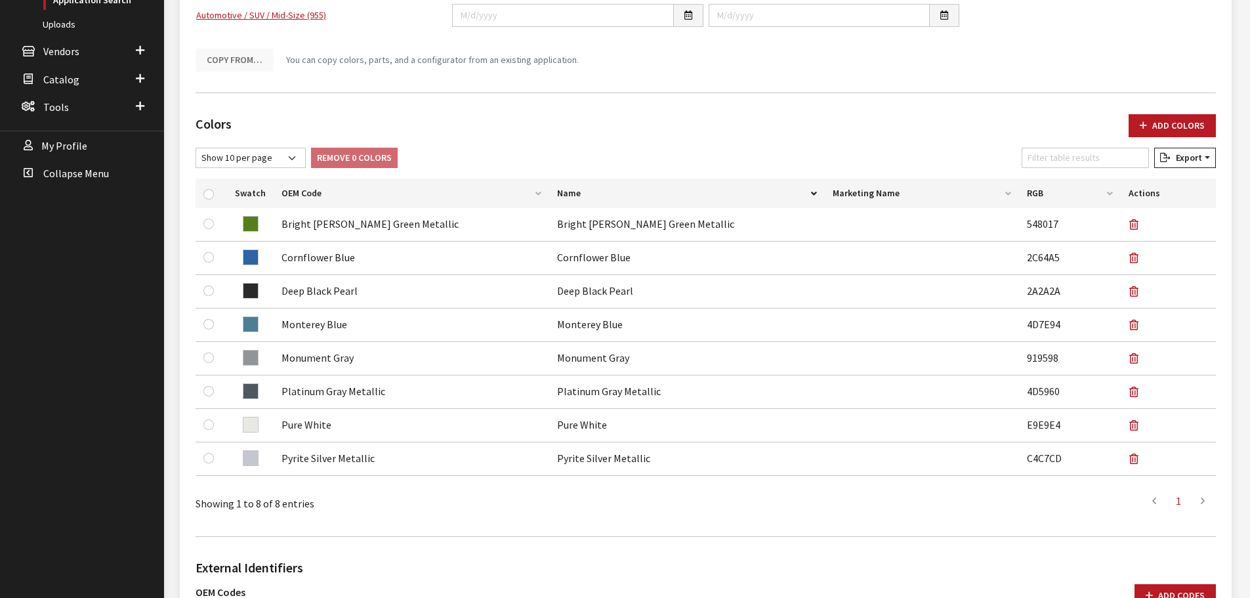
scroll to position [66, 0]
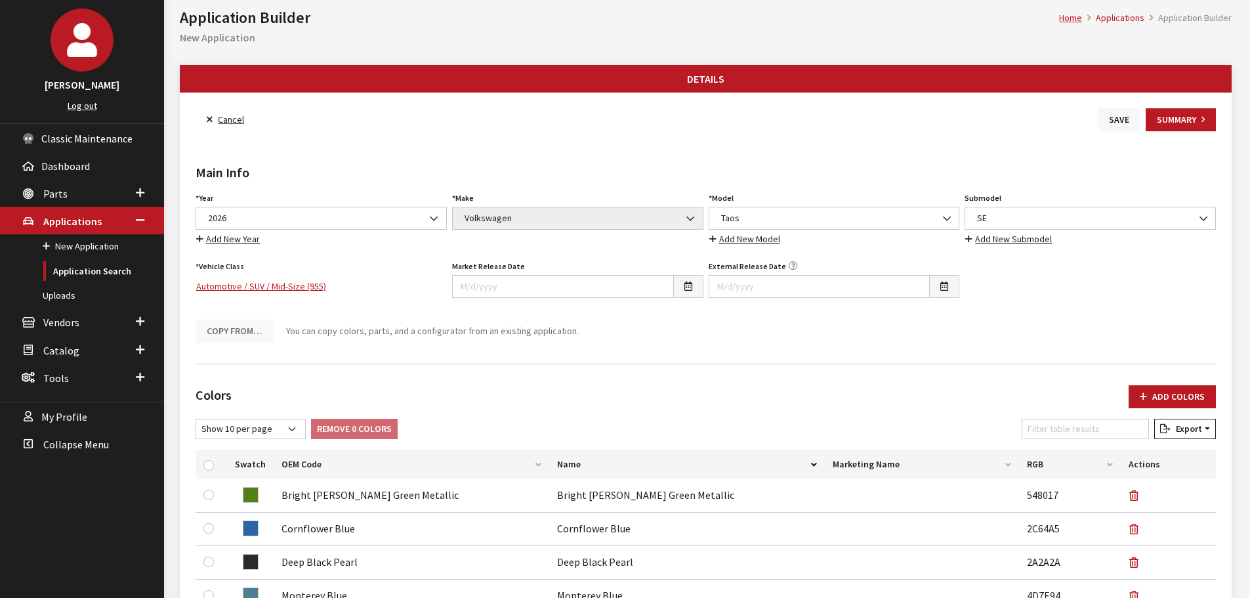
click at [1106, 122] on button "Save" at bounding box center [1119, 119] width 43 height 23
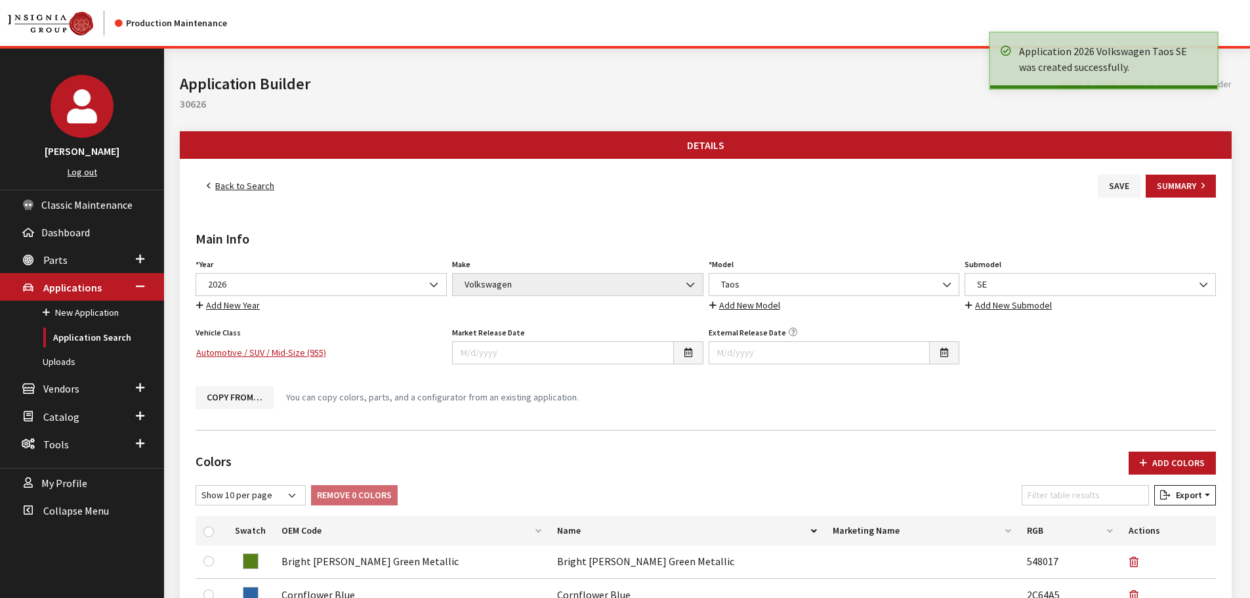
click at [240, 183] on link "Back to Search" at bounding box center [241, 186] width 90 height 23
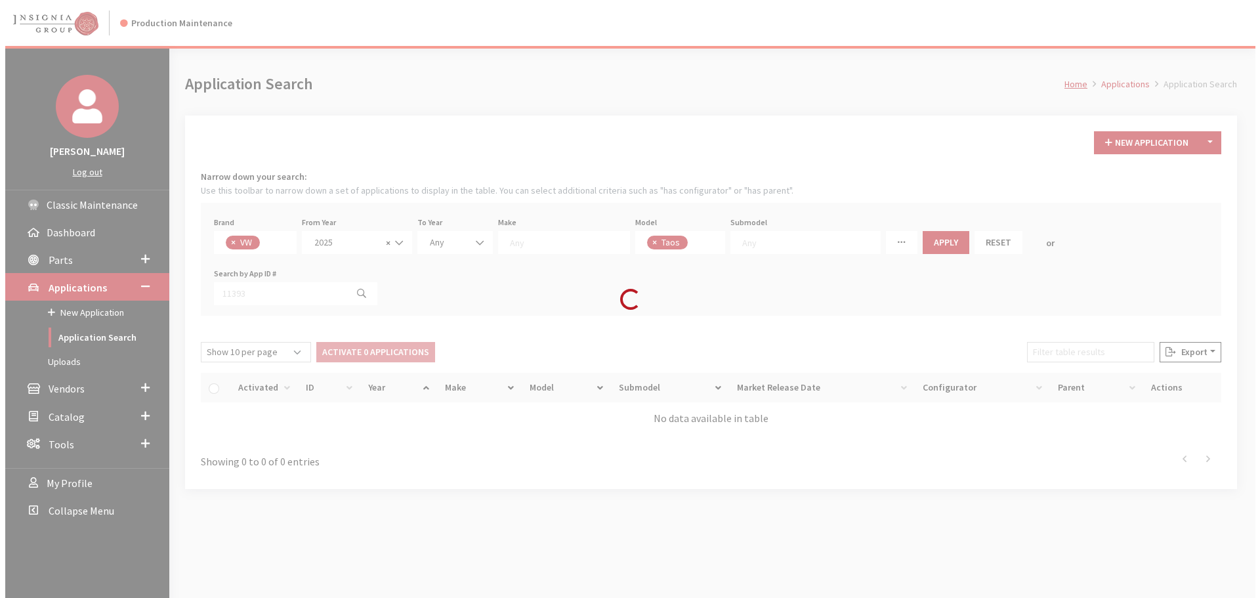
scroll to position [71, 0]
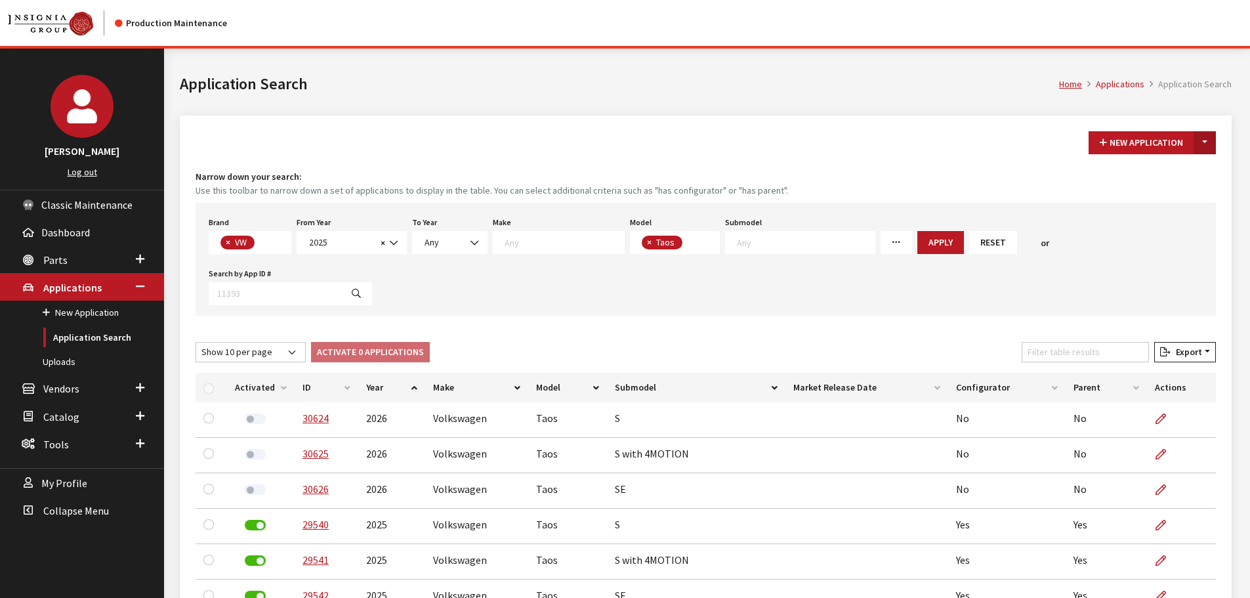
click at [1211, 138] on button "Toggle Dropdown" at bounding box center [1205, 142] width 22 height 23
click at [1188, 162] on button "New From Existing..." at bounding box center [1159, 170] width 113 height 23
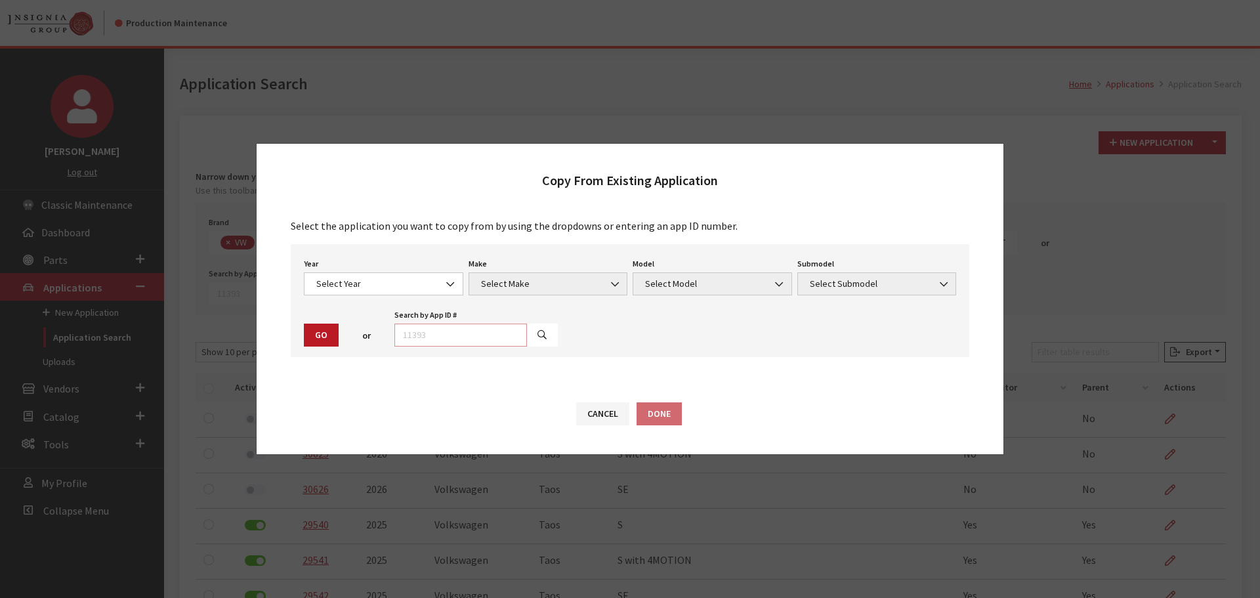
click at [478, 343] on input "text" at bounding box center [460, 335] width 133 height 23
type input "30626"
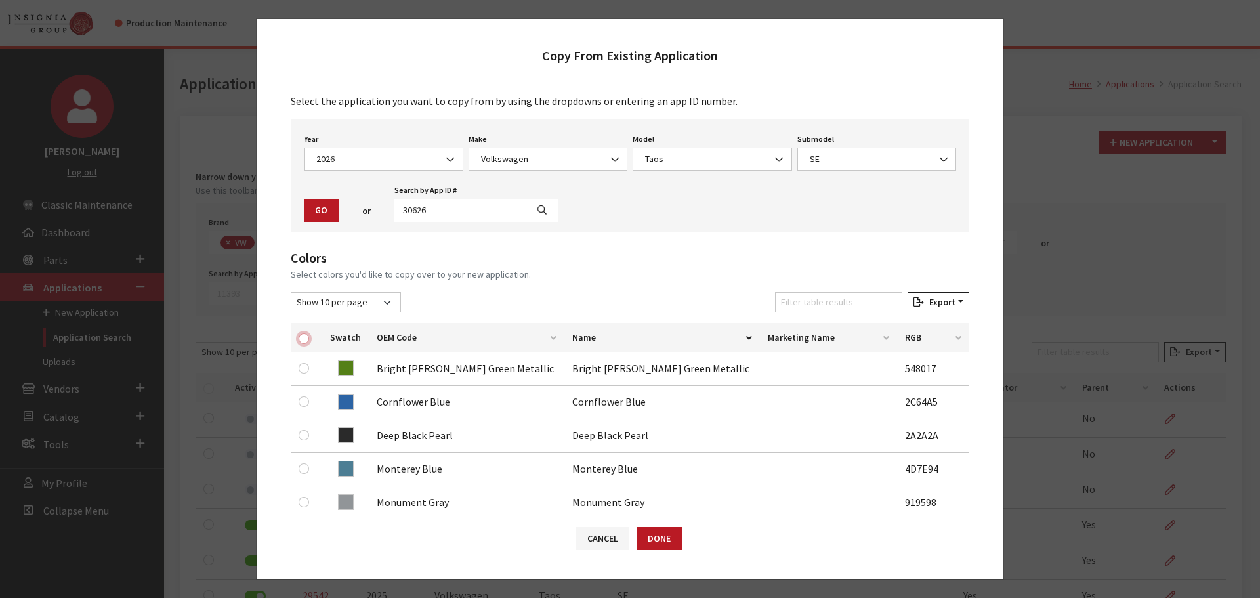
click at [302, 339] on input "checkbox" at bounding box center [304, 338] width 10 height 10
checkbox input "true"
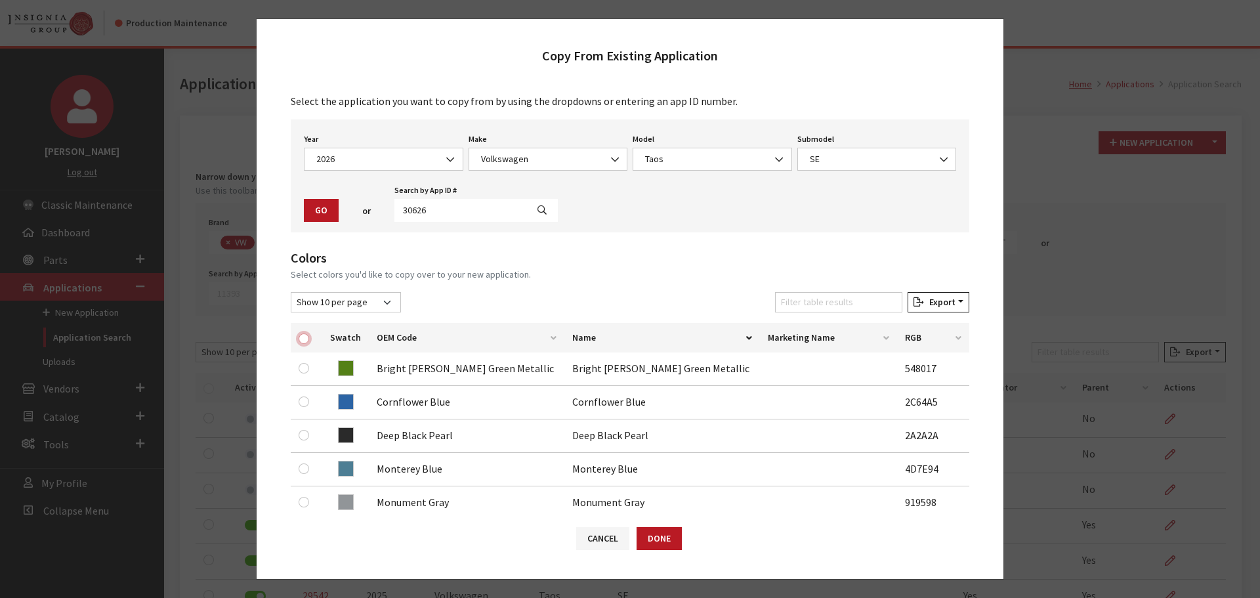
checkbox input "true"
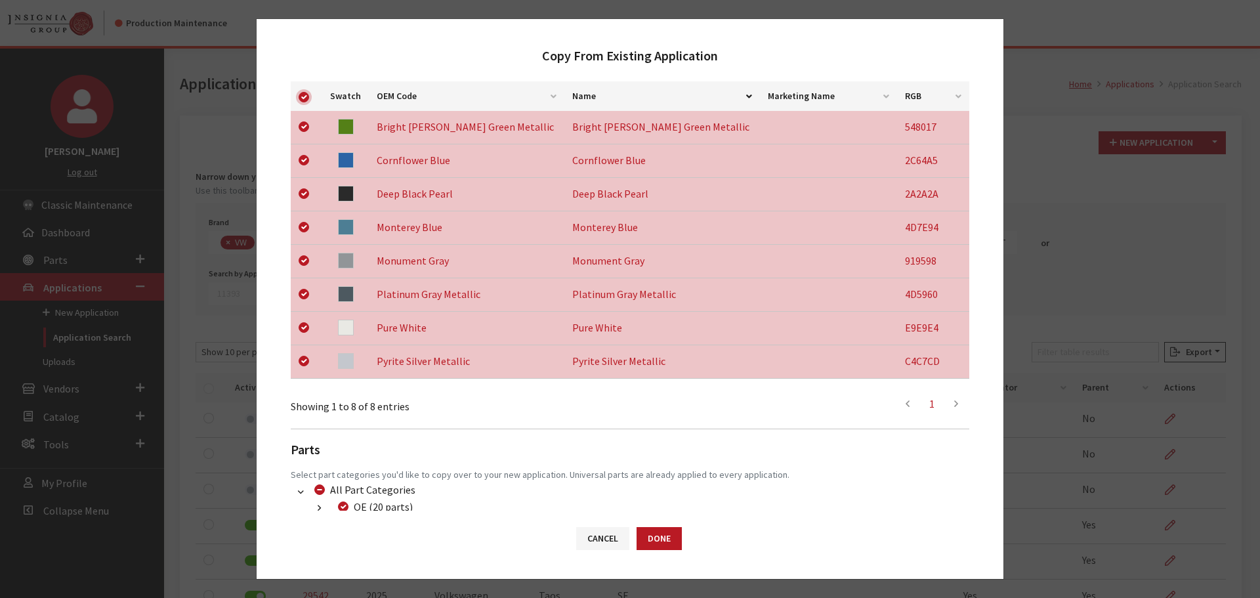
scroll to position [341, 0]
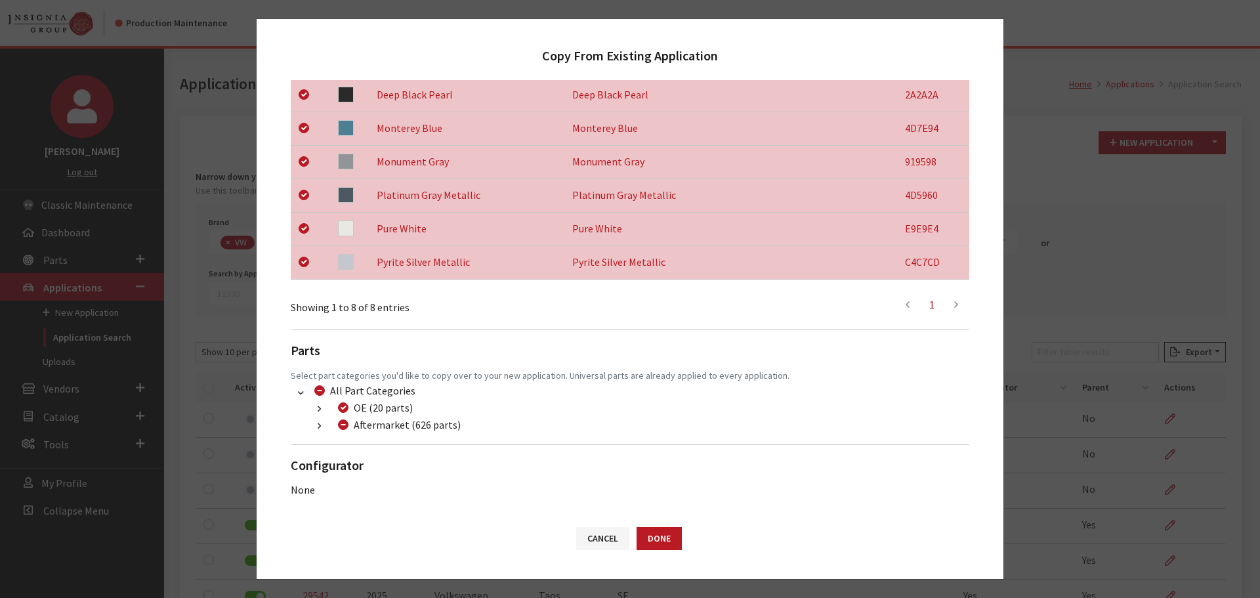
click at [315, 423] on button "button" at bounding box center [319, 426] width 26 height 15
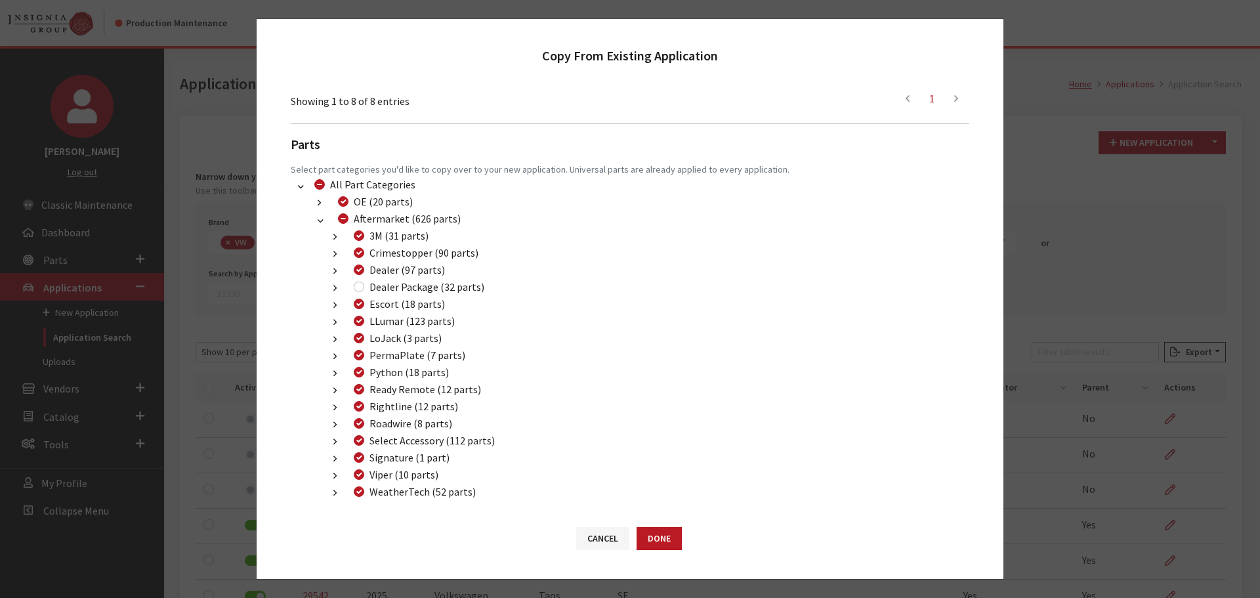
scroll to position [603, 0]
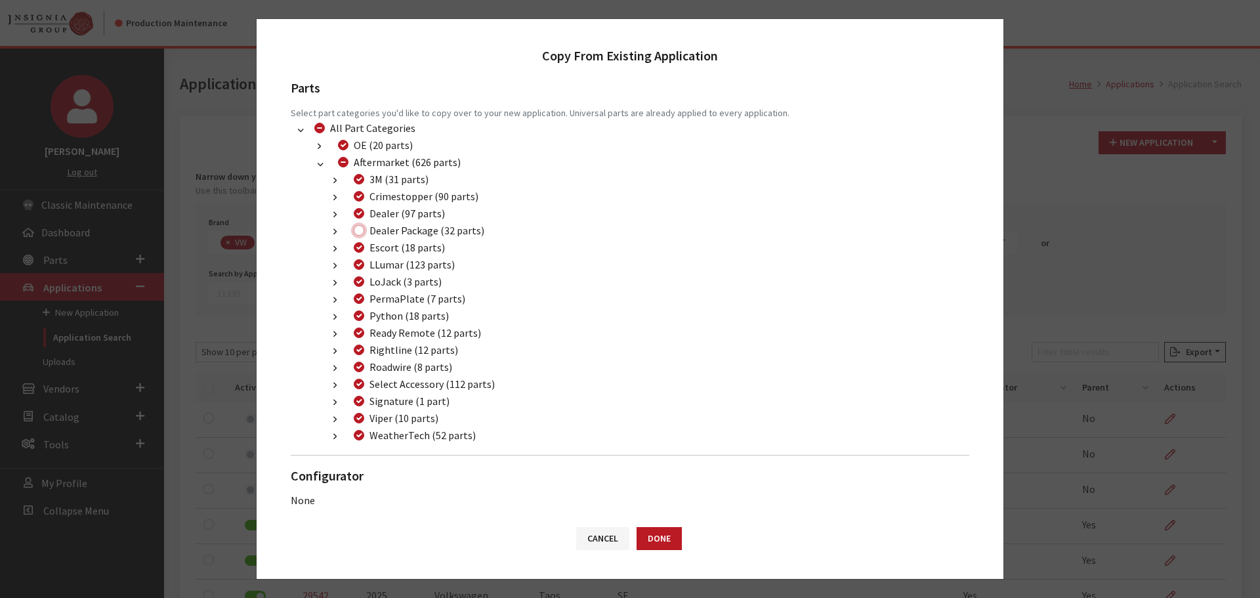
click at [358, 226] on input "Dealer Package (32 parts)" at bounding box center [359, 230] width 10 height 10
checkbox input "true"
click at [652, 535] on button "Done" at bounding box center [659, 538] width 45 height 23
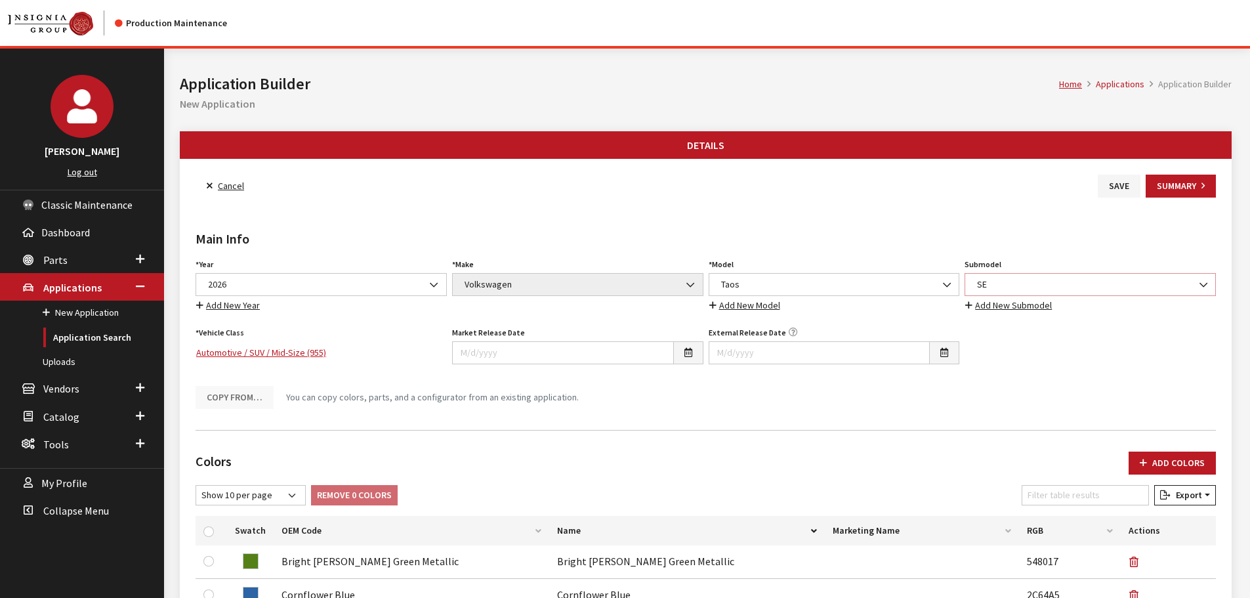
click at [1031, 284] on span "SE" at bounding box center [1090, 285] width 234 height 14
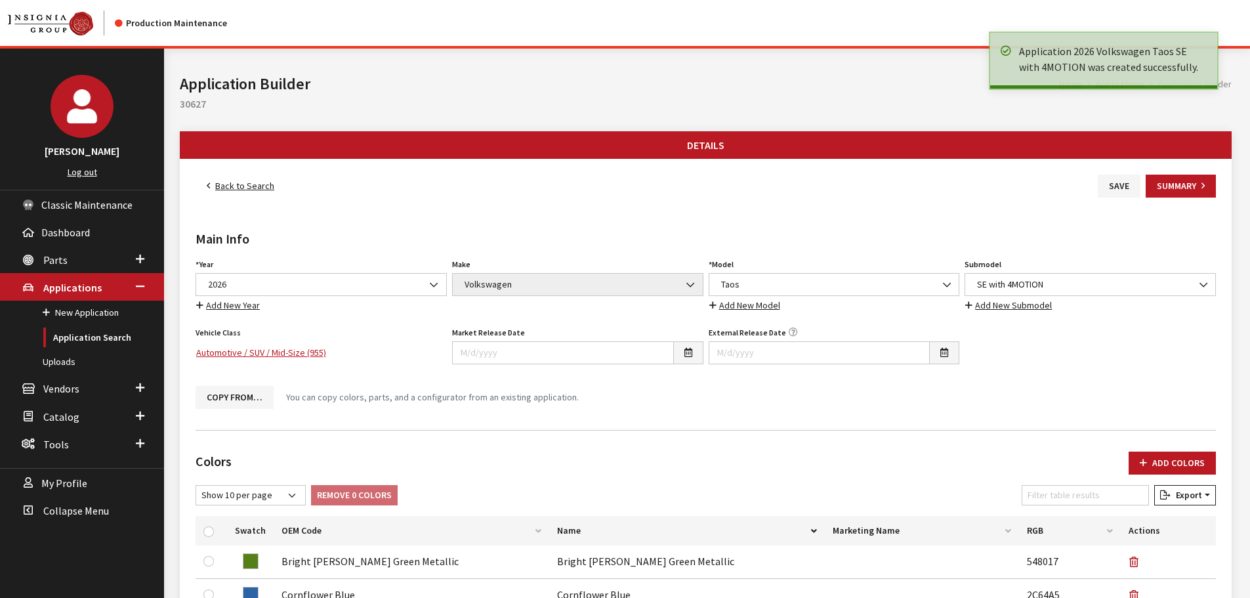
drag, startPoint x: 0, startPoint y: 0, endPoint x: 245, endPoint y: 184, distance: 306.6
click at [245, 184] on link "Back to Search" at bounding box center [241, 186] width 90 height 23
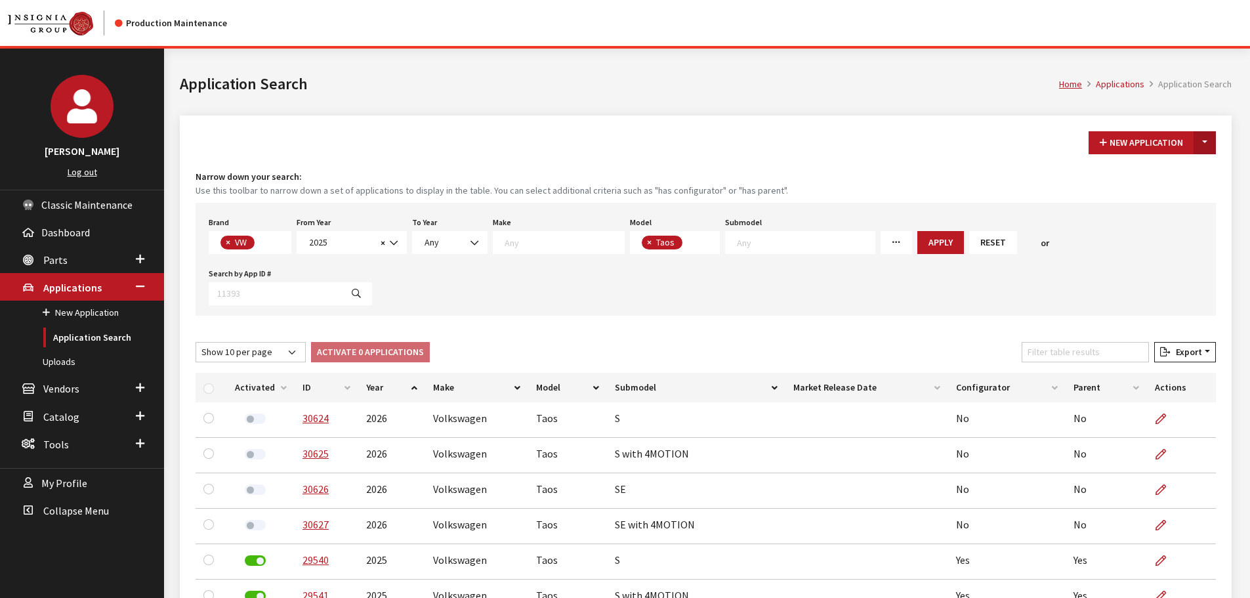
click at [1209, 146] on button "Toggle Dropdown" at bounding box center [1205, 142] width 22 height 23
click at [1165, 168] on button "New From Existing..." at bounding box center [1159, 170] width 113 height 23
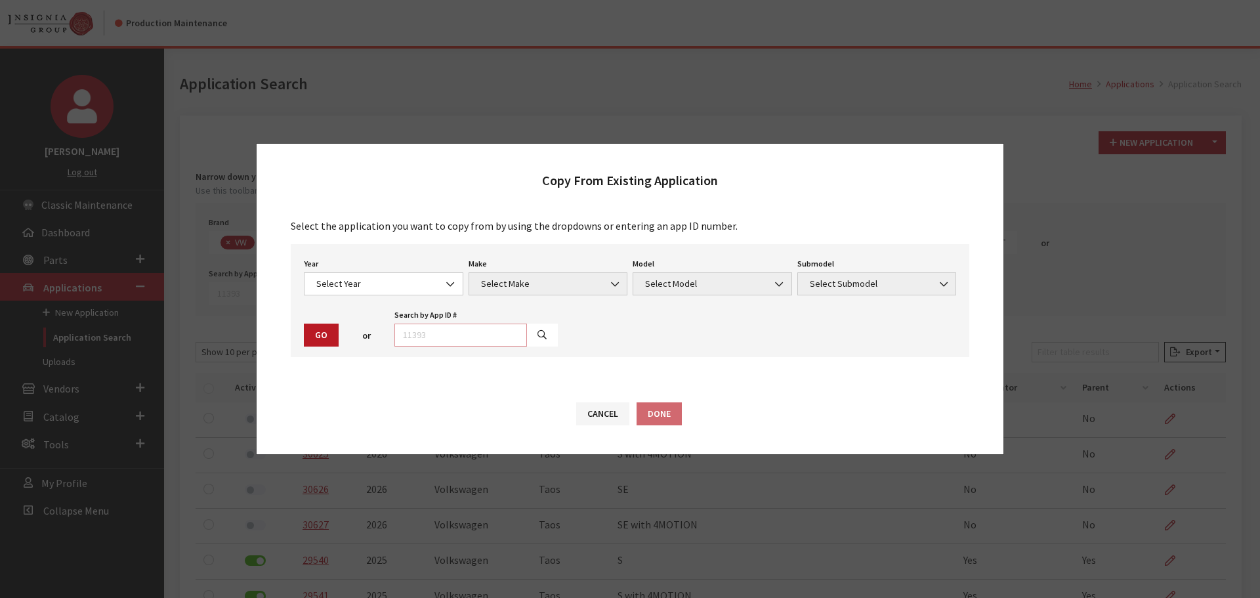
click at [480, 325] on input "text" at bounding box center [460, 335] width 133 height 23
type input "29544"
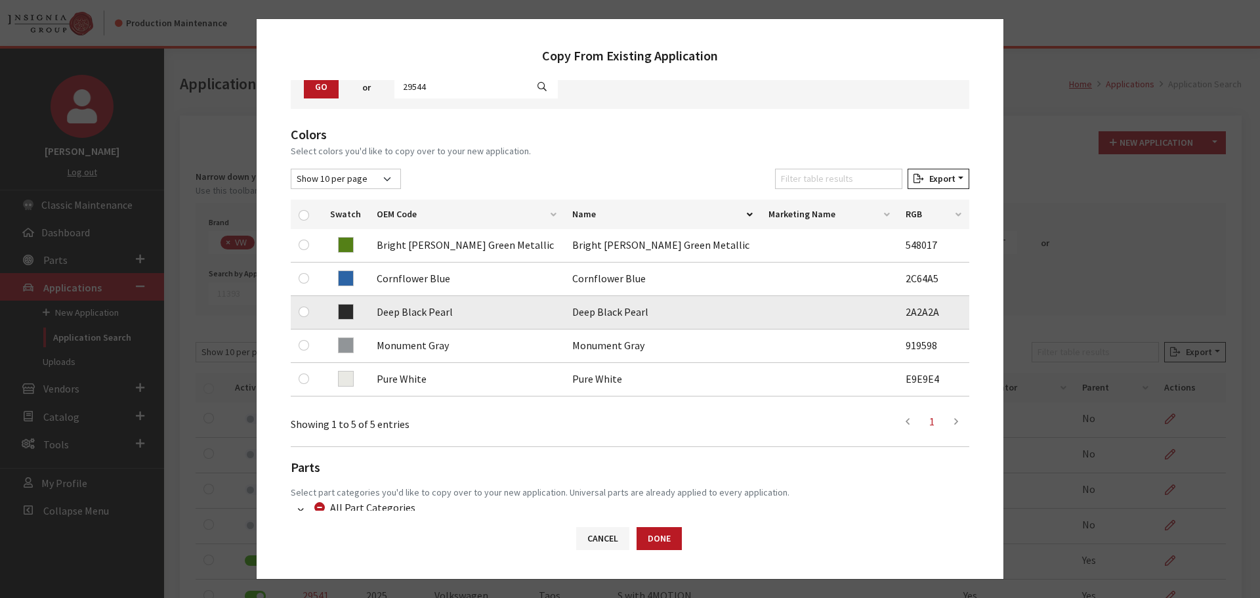
scroll to position [131, 0]
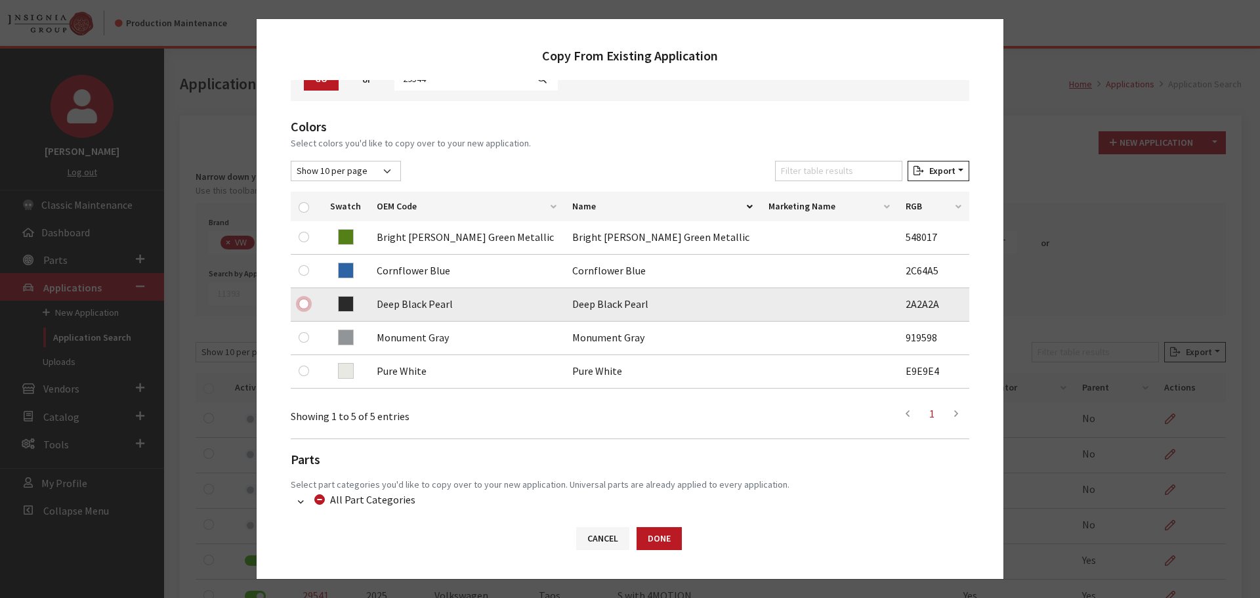
click at [303, 303] on input "checkbox" at bounding box center [304, 304] width 10 height 10
checkbox input "true"
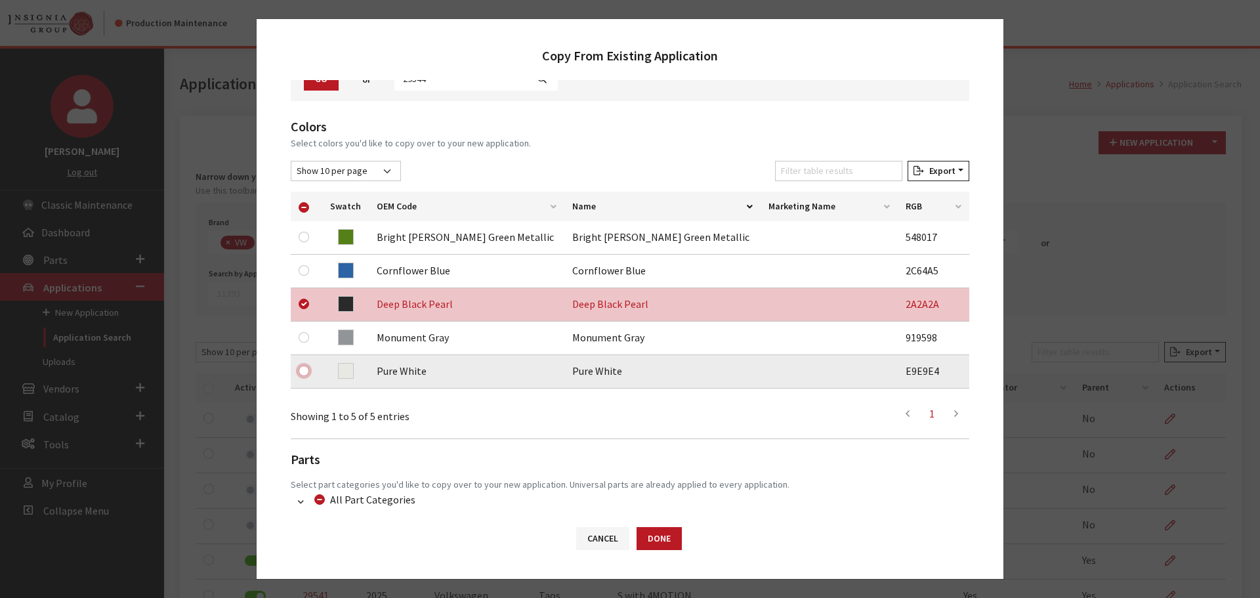
click at [301, 370] on input "checkbox" at bounding box center [304, 371] width 10 height 10
checkbox input "true"
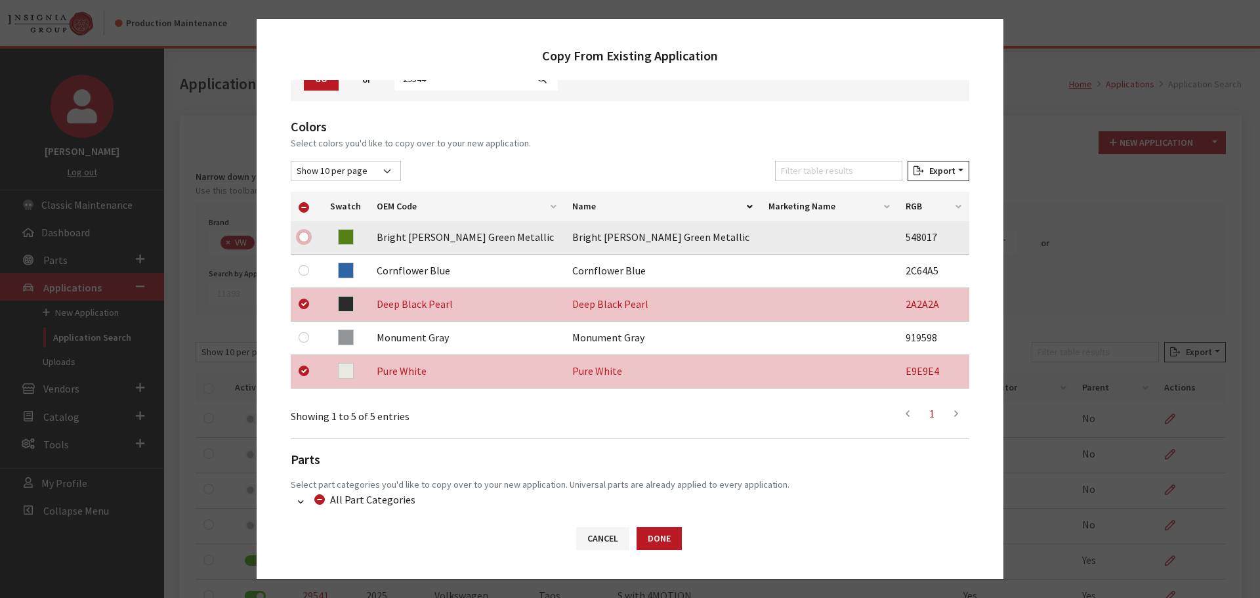
click at [305, 240] on input "checkbox" at bounding box center [304, 237] width 10 height 10
checkbox input "true"
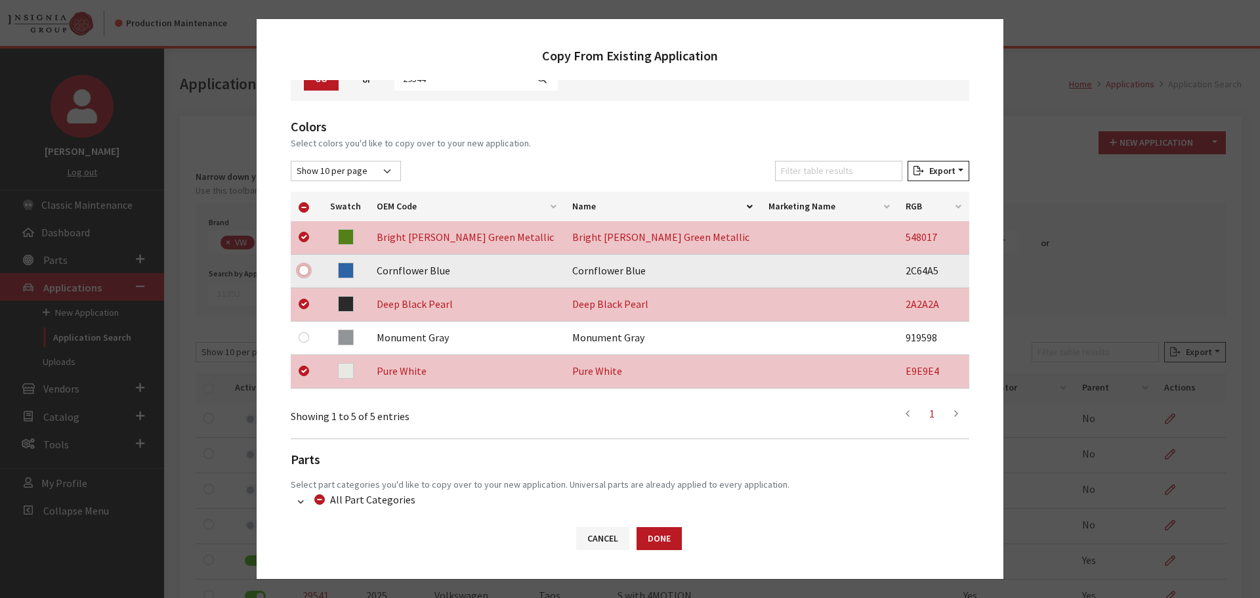
click at [303, 269] on input "checkbox" at bounding box center [304, 270] width 10 height 10
checkbox input "true"
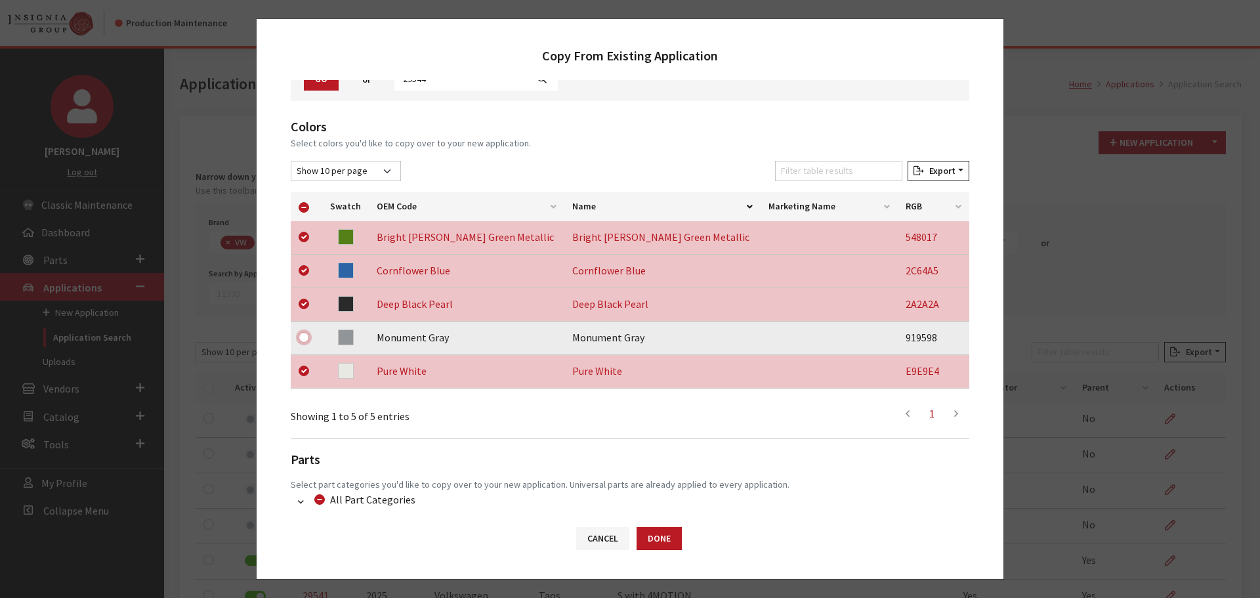
click at [304, 338] on input "checkbox" at bounding box center [304, 337] width 10 height 10
checkbox input "true"
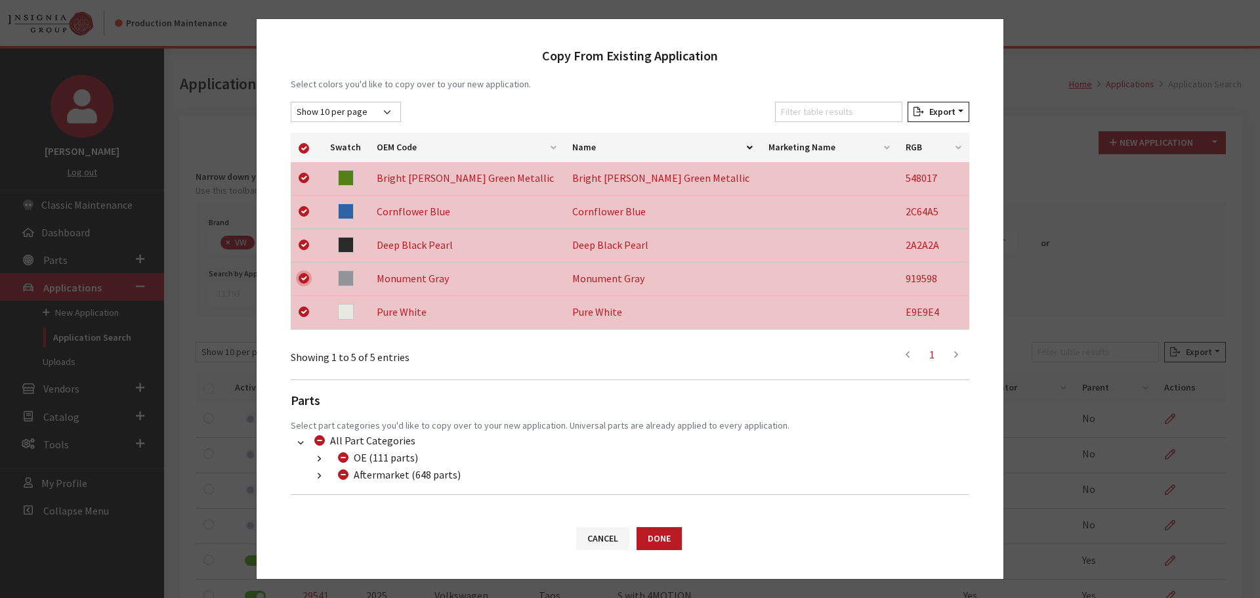
scroll to position [241, 0]
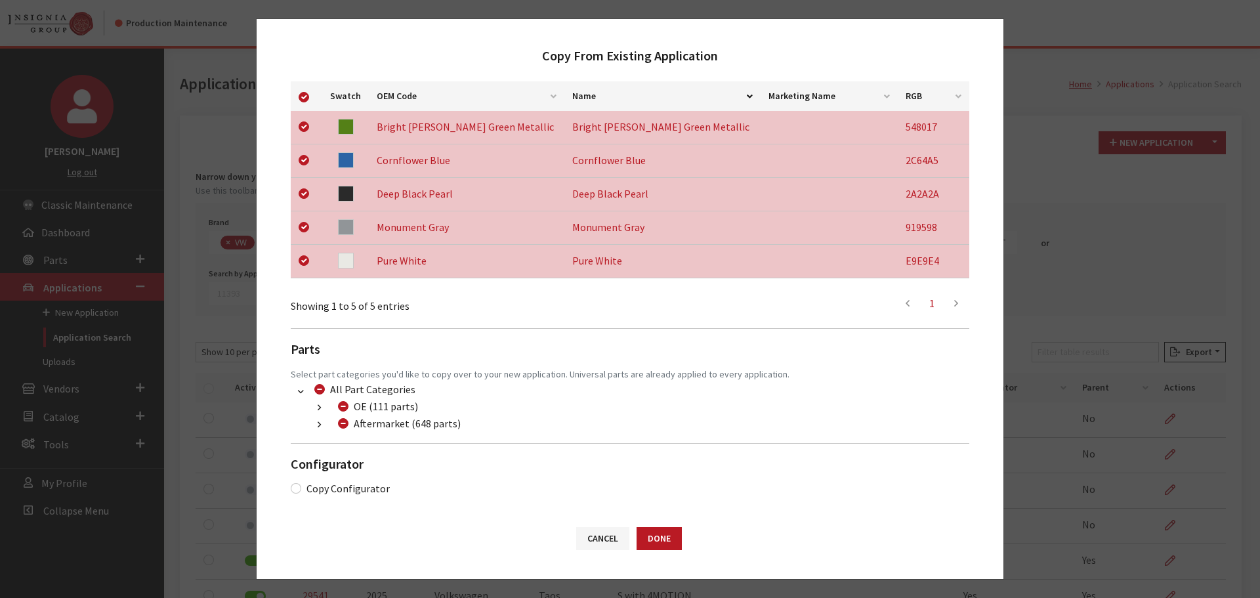
click at [314, 421] on button "button" at bounding box center [319, 424] width 26 height 15
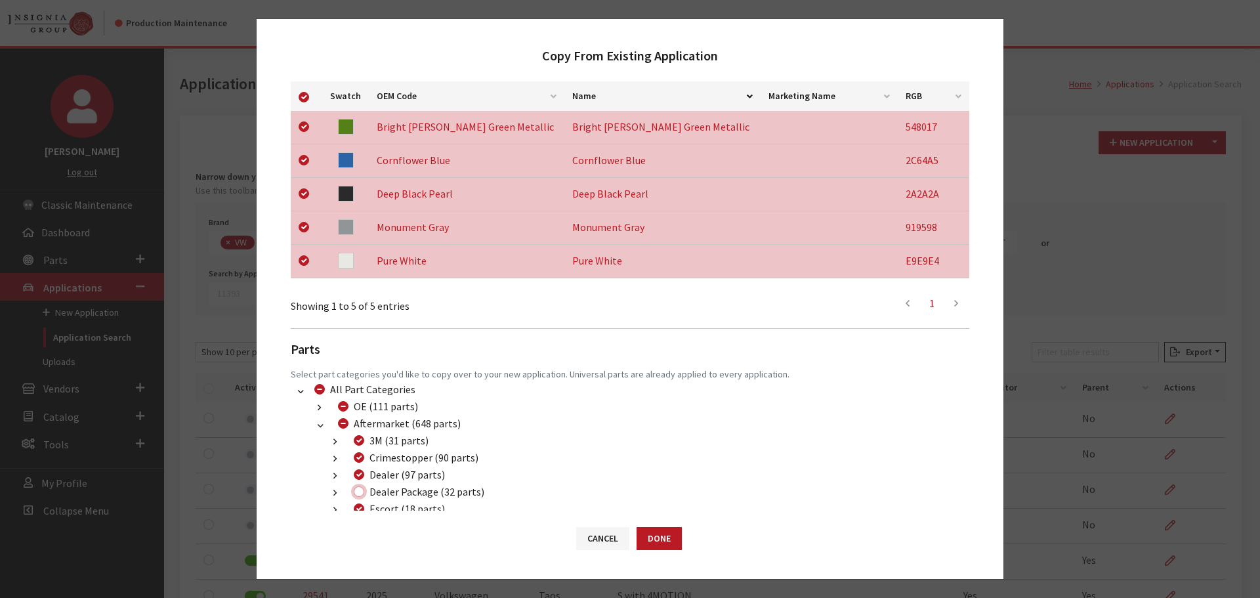
click at [359, 489] on input "Dealer Package (32 parts)" at bounding box center [359, 491] width 10 height 10
checkbox input "true"
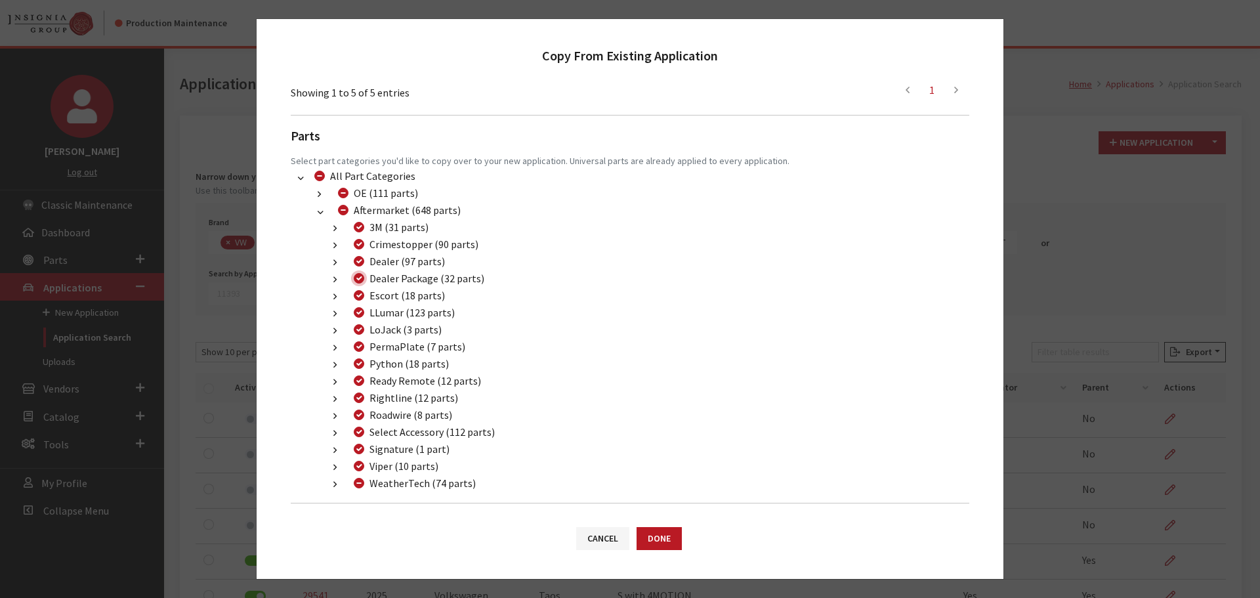
scroll to position [514, 0]
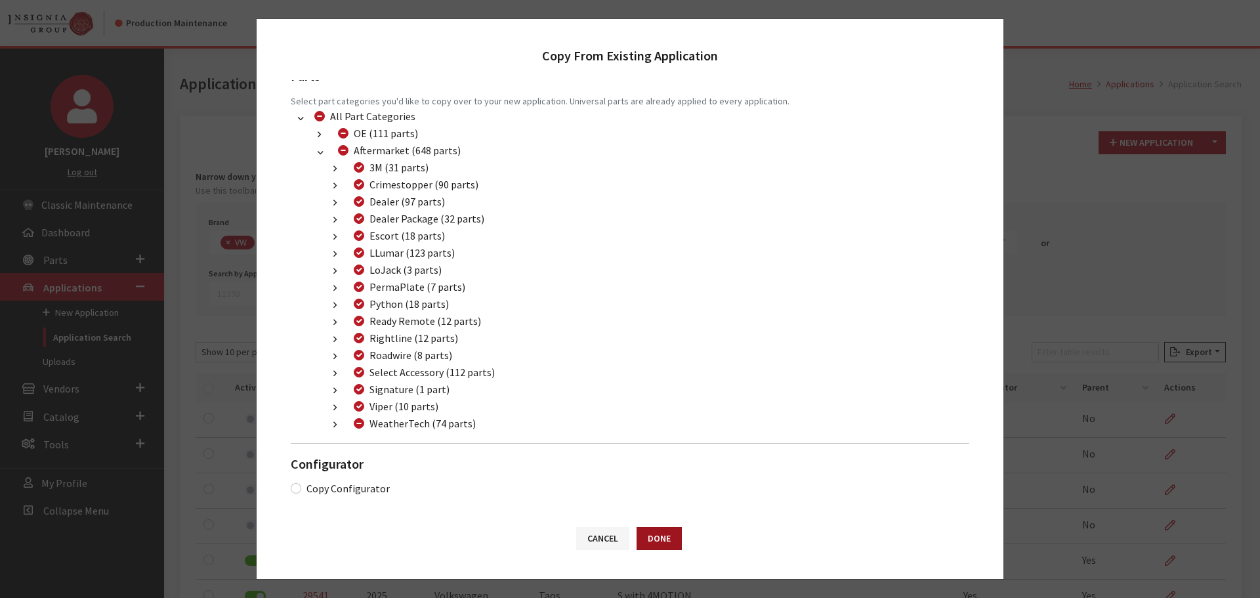
click at [651, 534] on button "Done" at bounding box center [659, 538] width 45 height 23
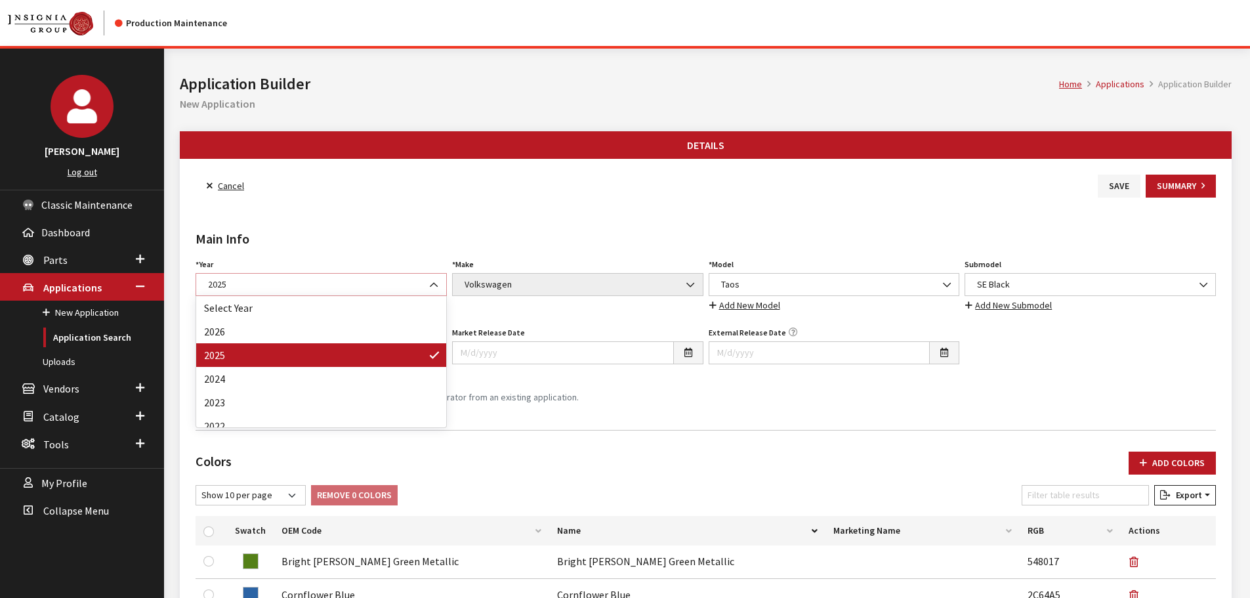
click at [378, 278] on span "2025" at bounding box center [321, 285] width 234 height 14
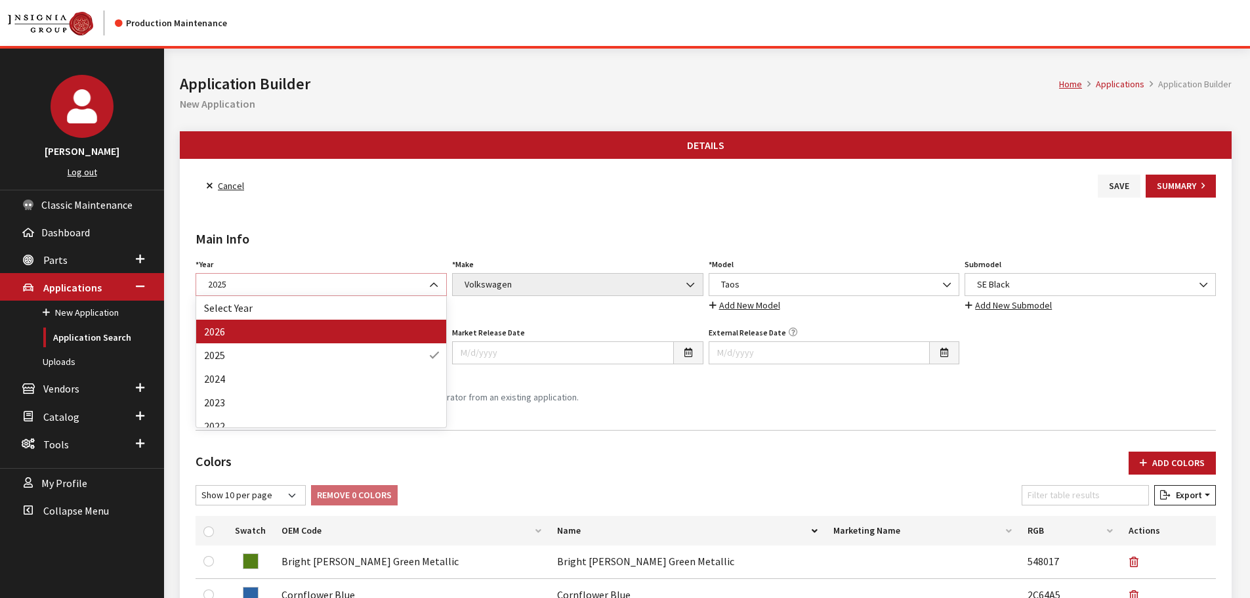
select select "44"
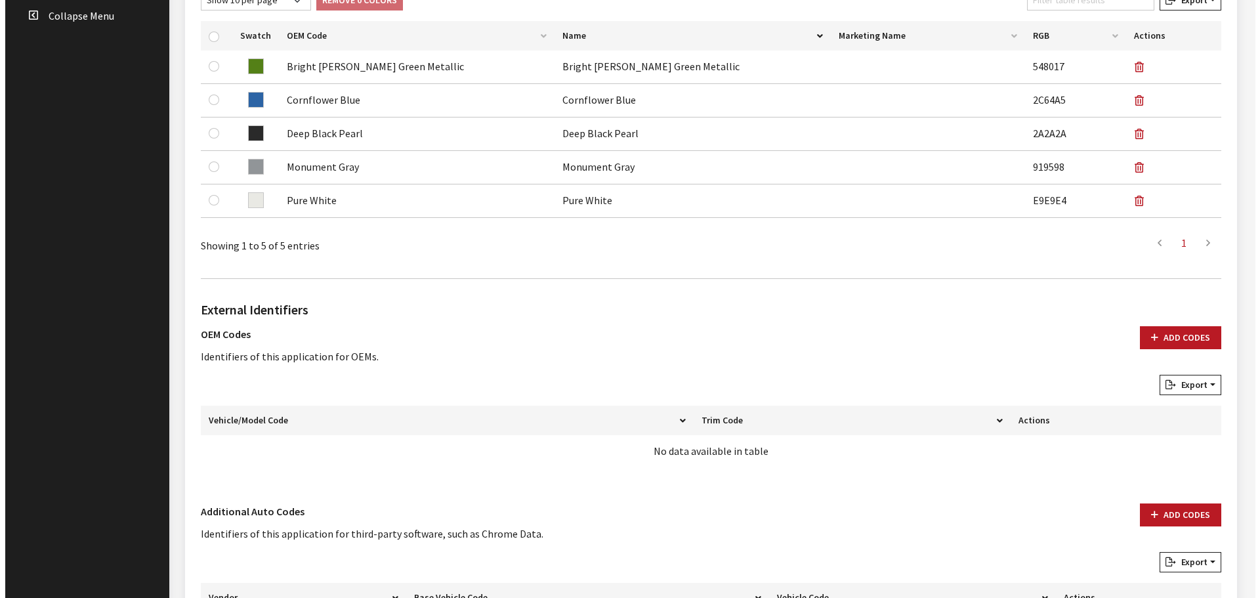
scroll to position [622, 0]
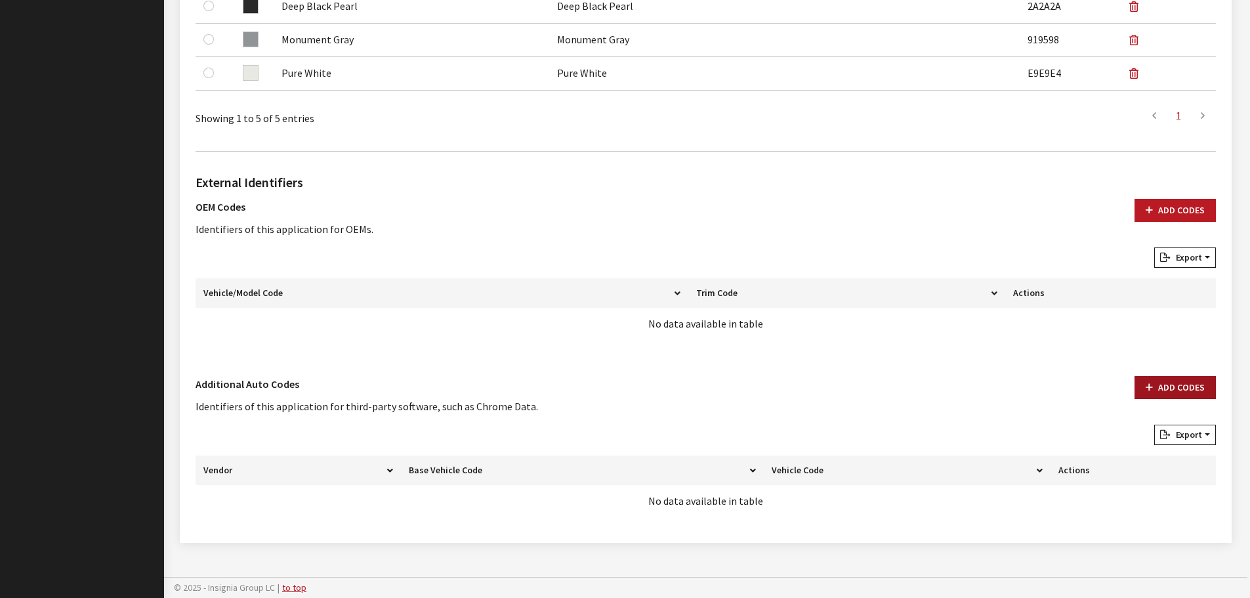
click at [1167, 385] on button "Add Codes" at bounding box center [1175, 387] width 81 height 23
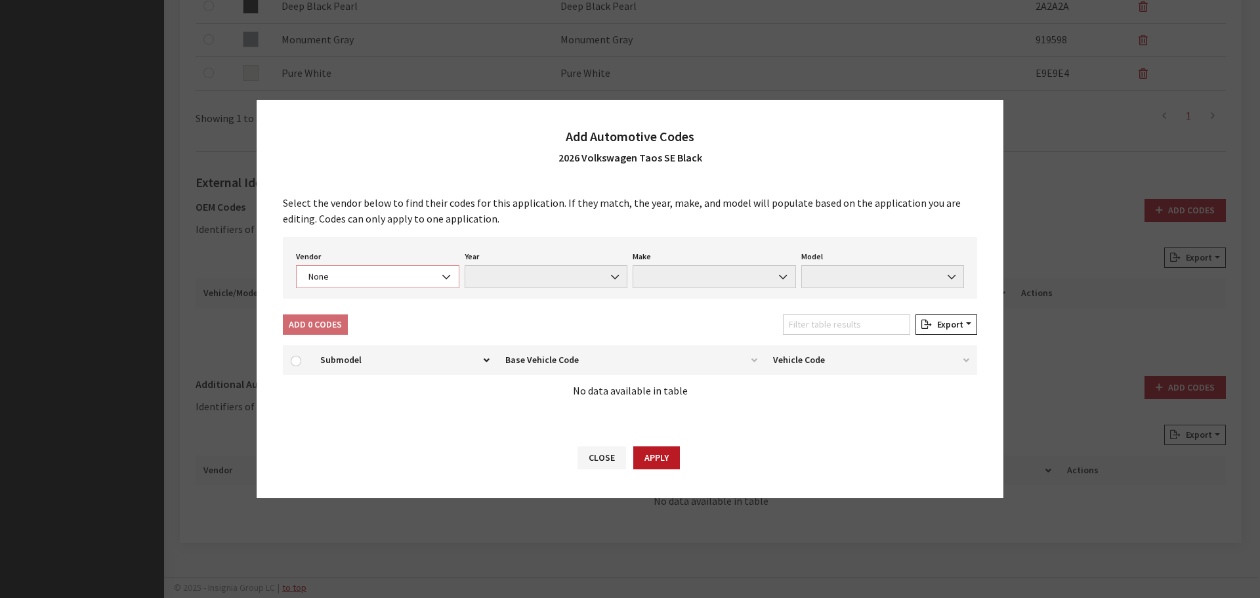
click at [412, 278] on span "None" at bounding box center [377, 277] width 146 height 14
select select "4"
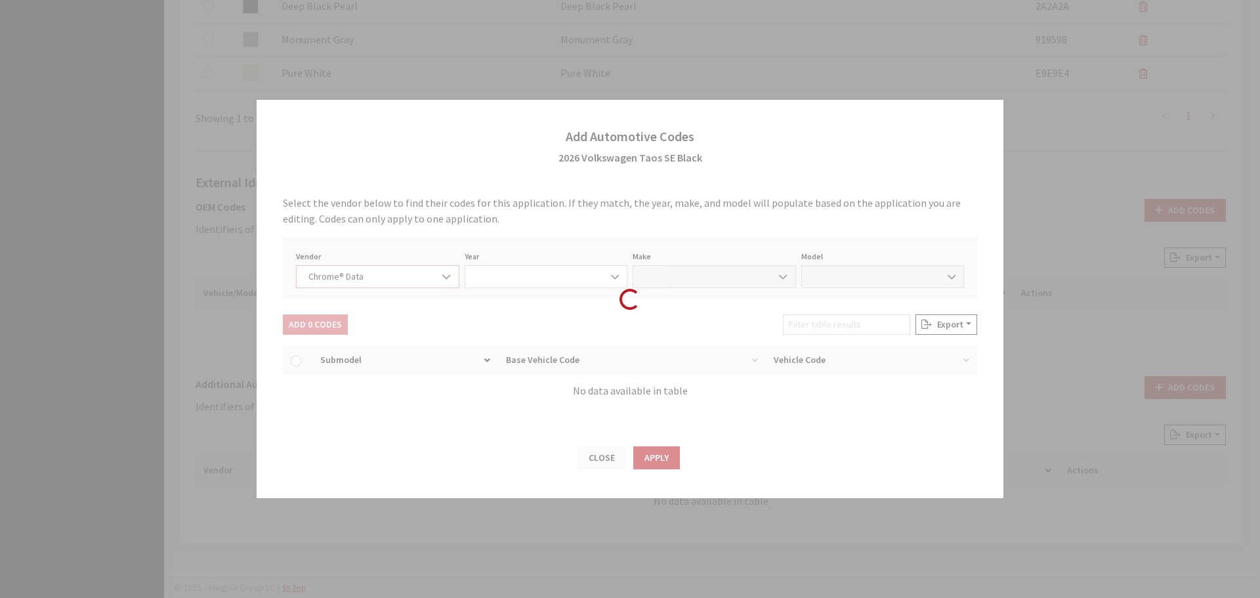
select select "2026"
select select "40"
select select "72353"
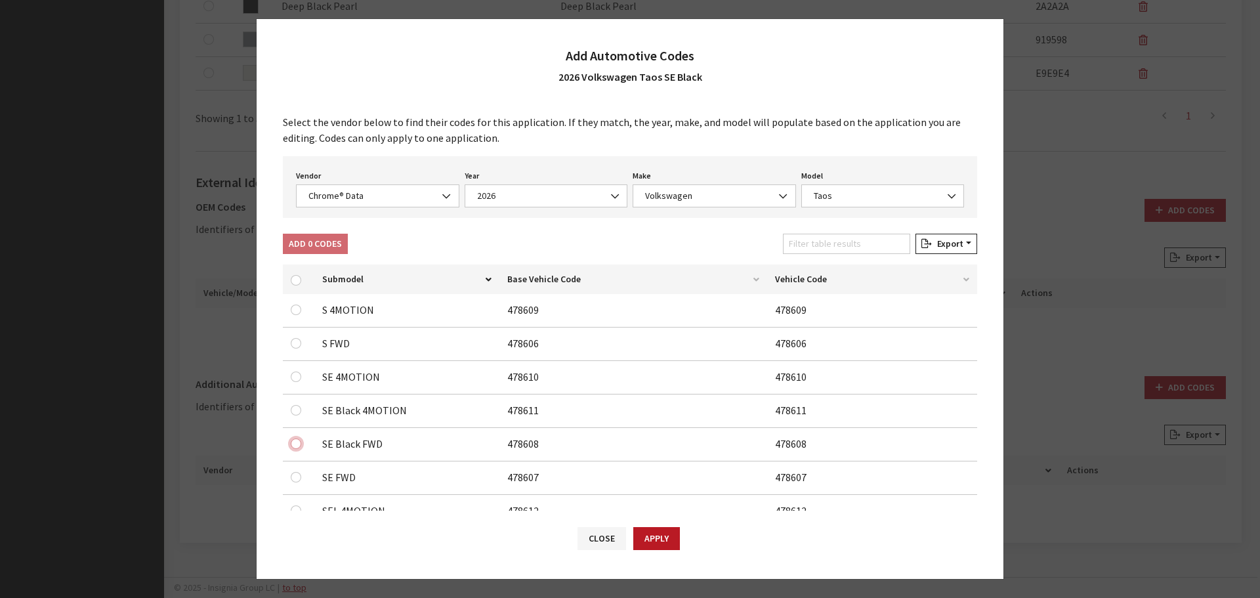
click at [295, 315] on input "checkbox" at bounding box center [296, 309] width 10 height 10
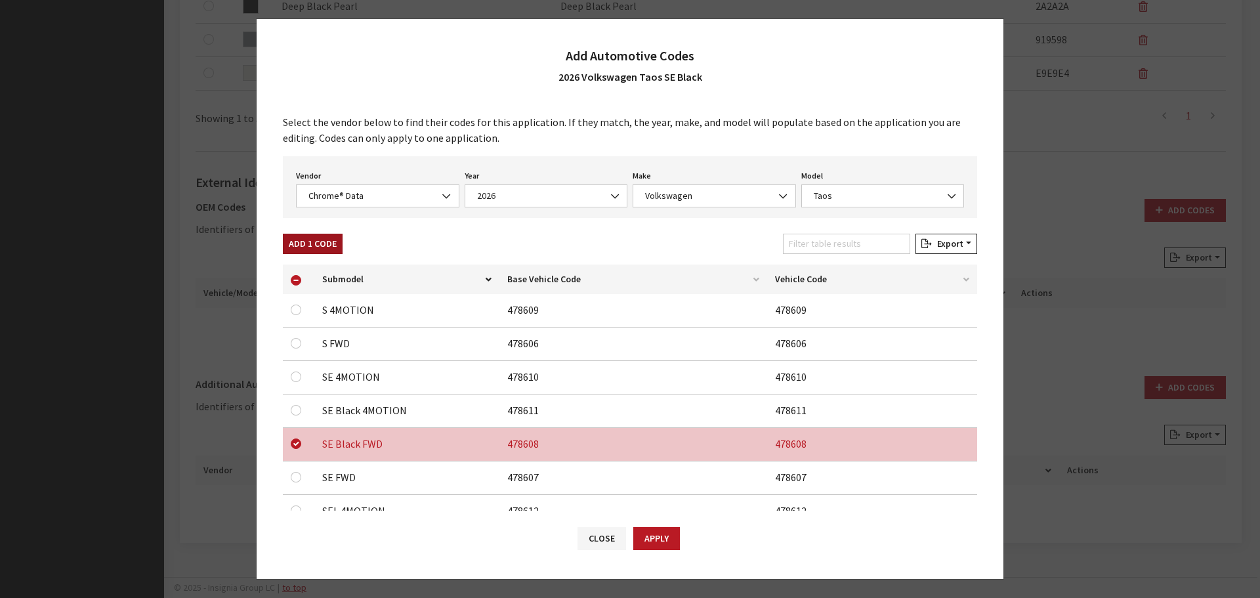
click at [304, 249] on button "Add 1 Code" at bounding box center [313, 244] width 60 height 20
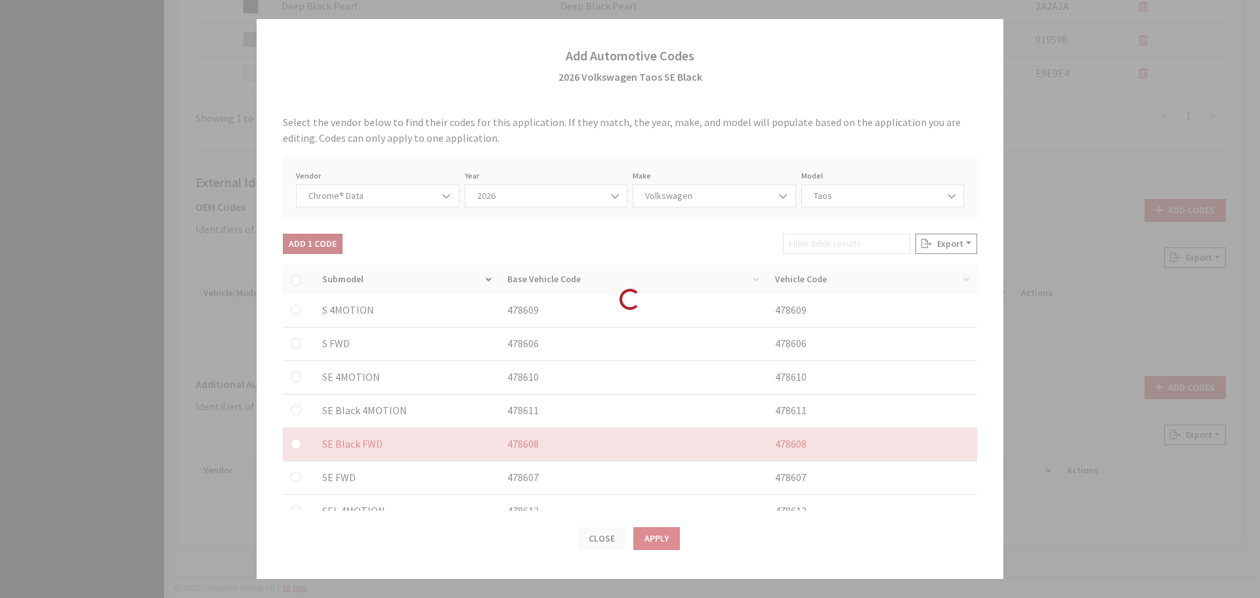
checkbox input "false"
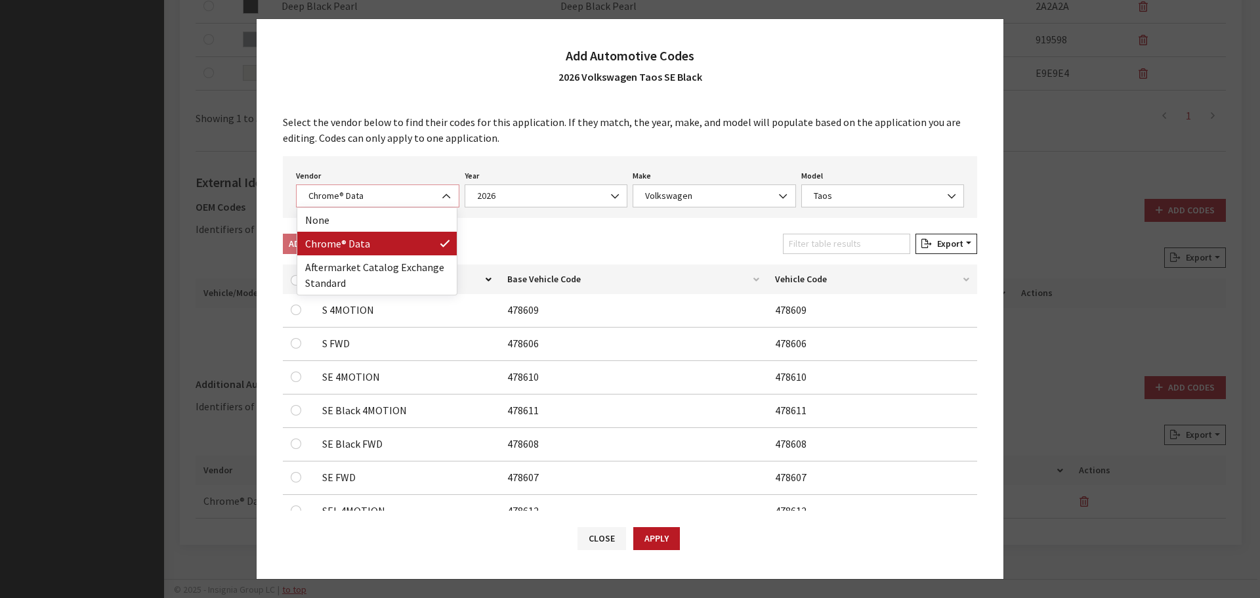
click at [341, 201] on span "Chrome® Data" at bounding box center [377, 196] width 146 height 14
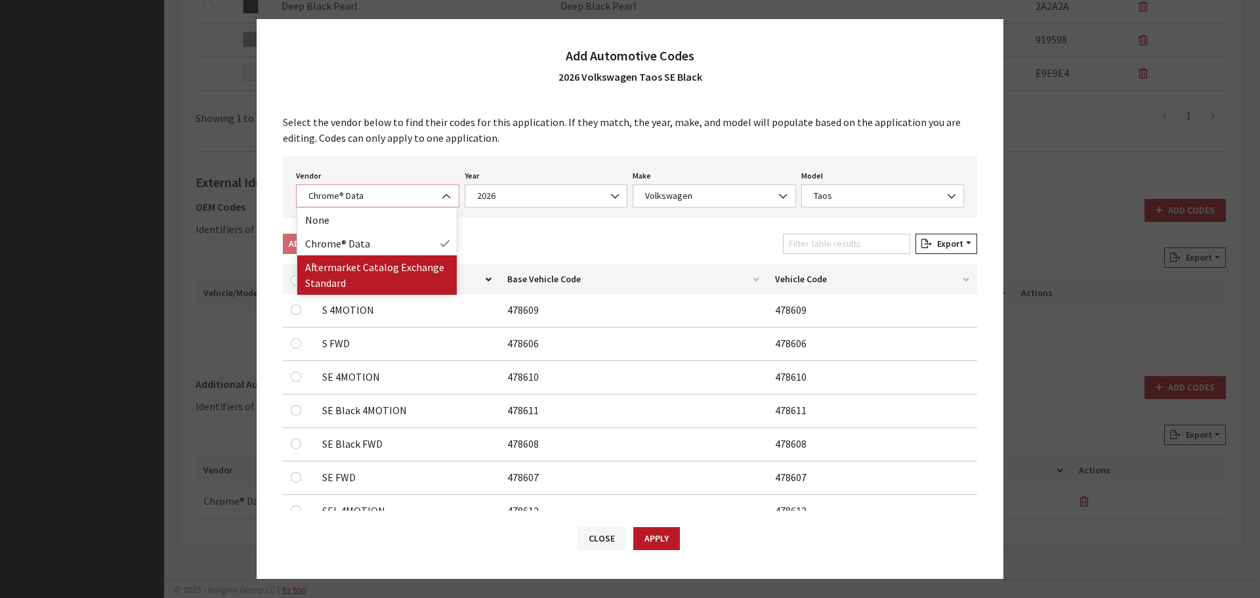
select select "2"
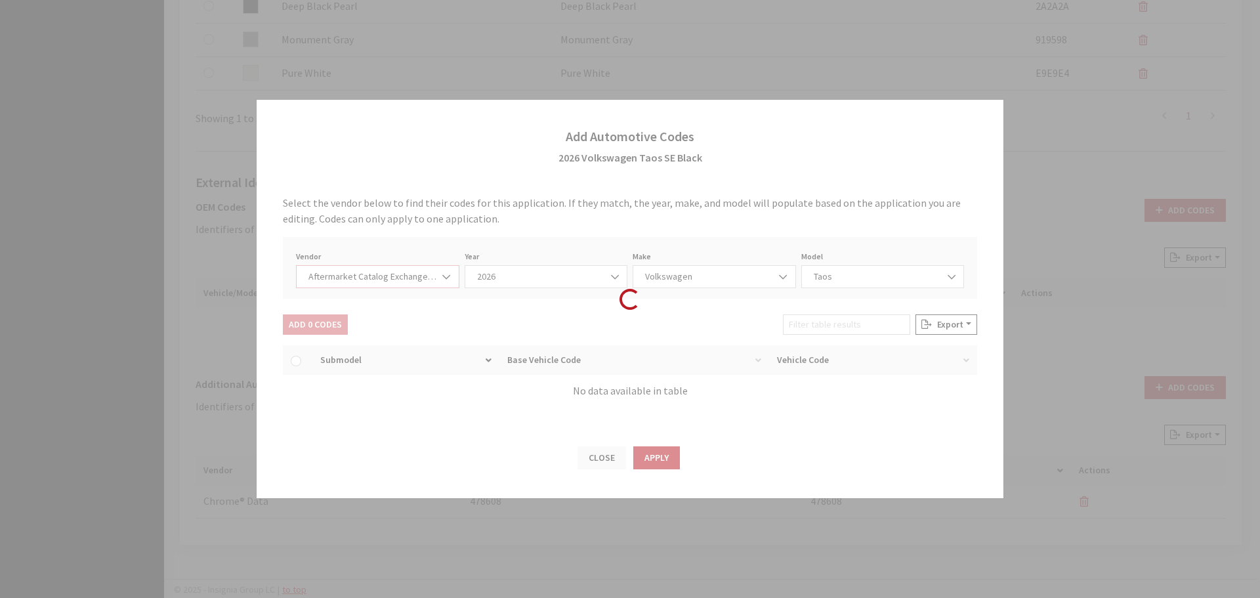
select select "2026"
select select "74"
select select "28901"
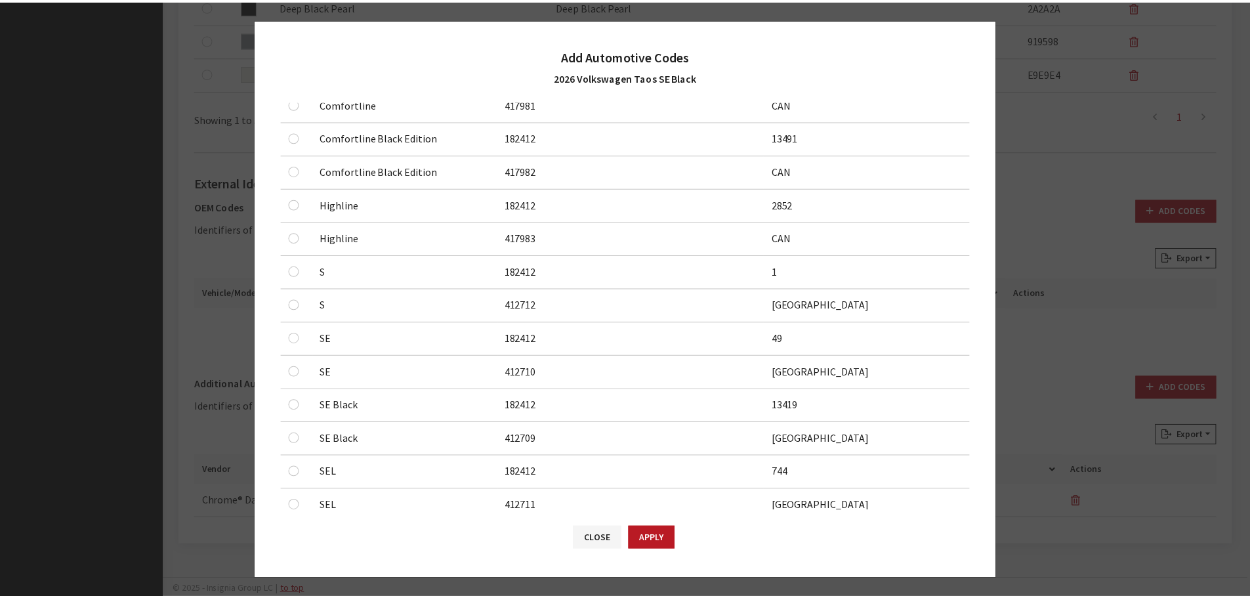
scroll to position [262, 0]
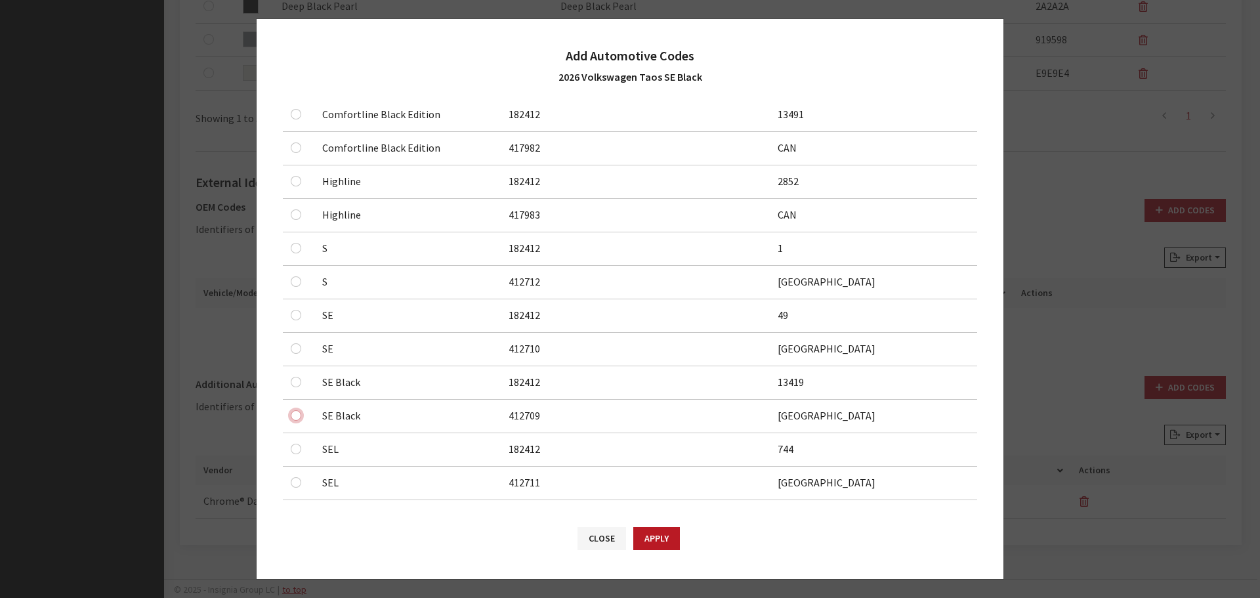
click at [292, 86] on input "checkbox" at bounding box center [296, 80] width 10 height 10
checkbox input "true"
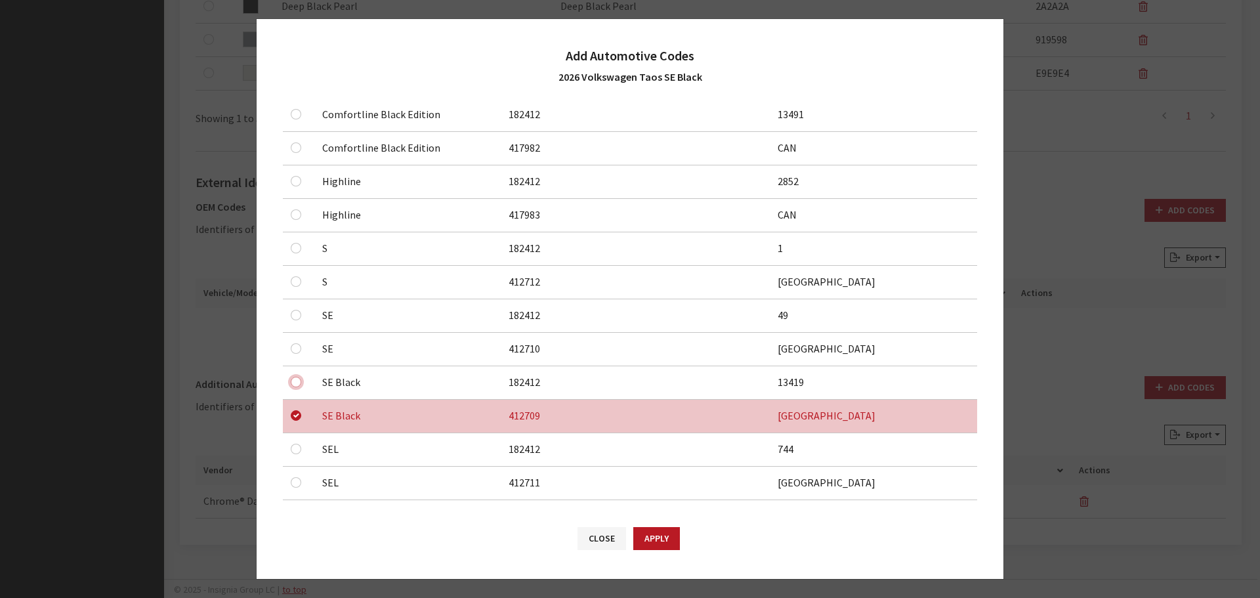
click at [293, 52] on input "checkbox" at bounding box center [296, 47] width 10 height 10
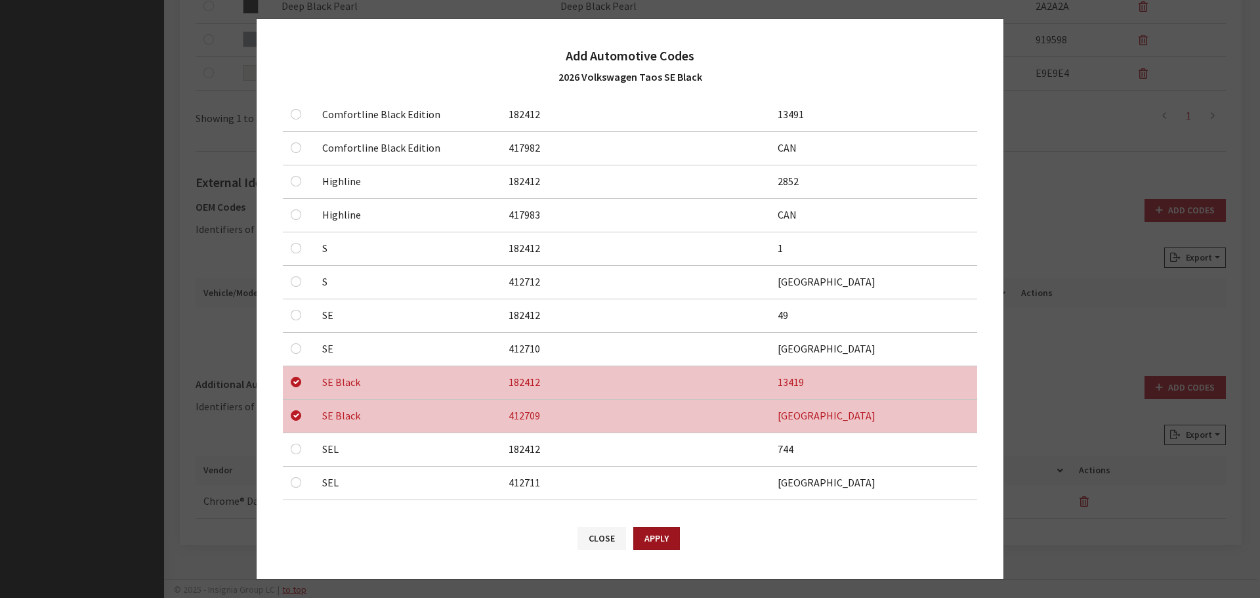
click at [662, 539] on button "Apply" at bounding box center [656, 538] width 47 height 23
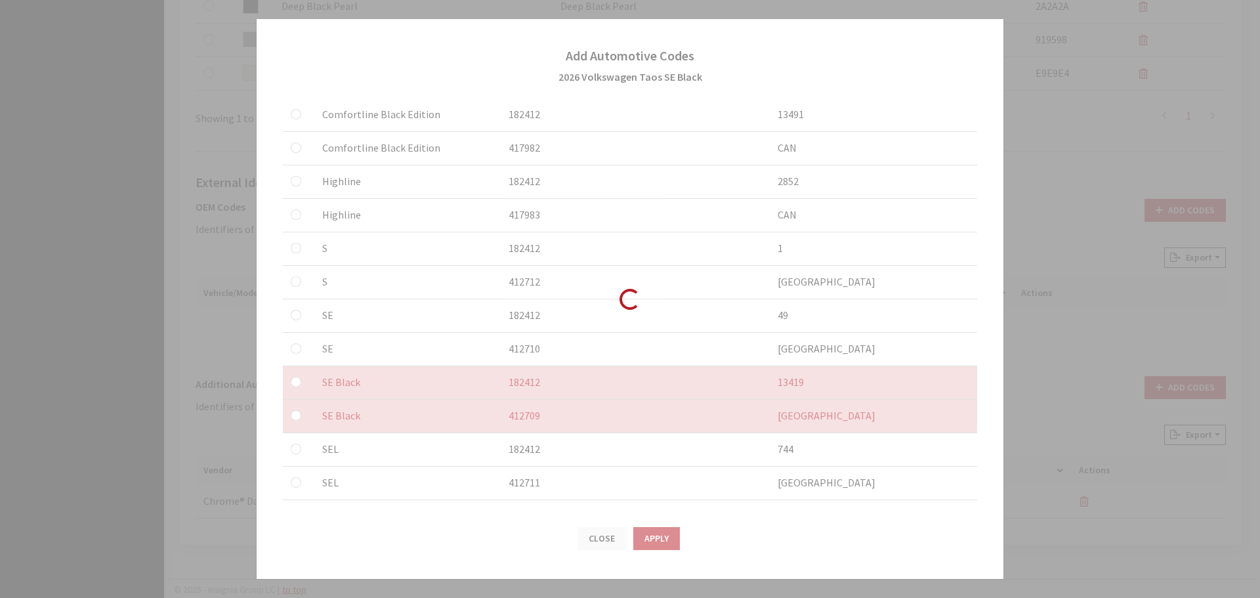
checkbox input "false"
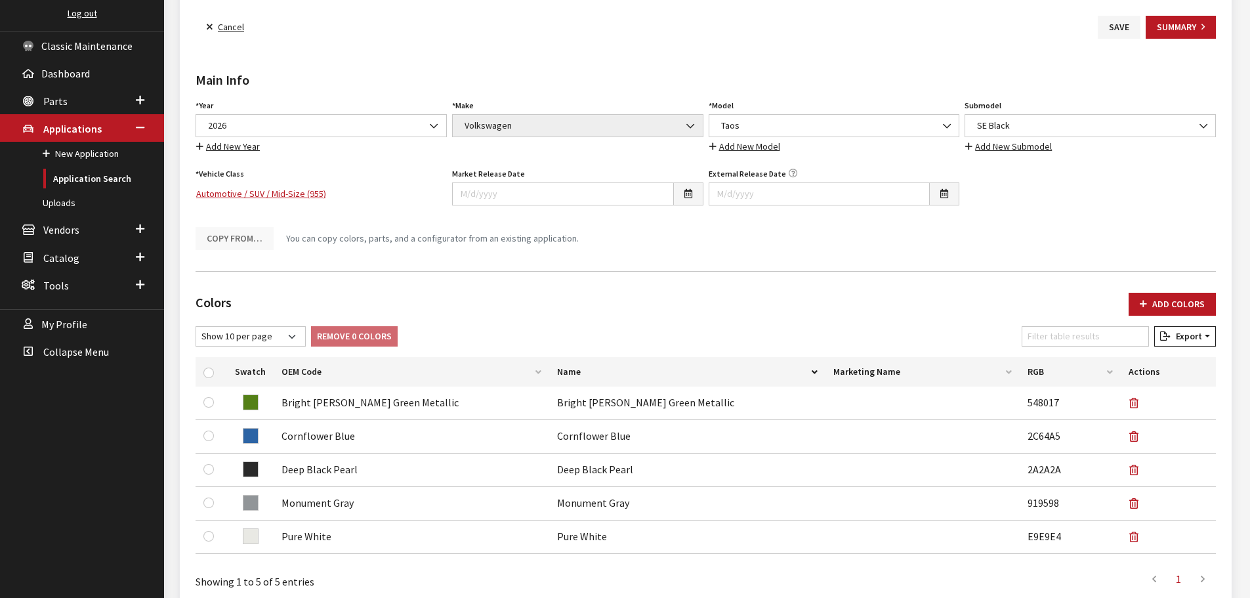
scroll to position [0, 0]
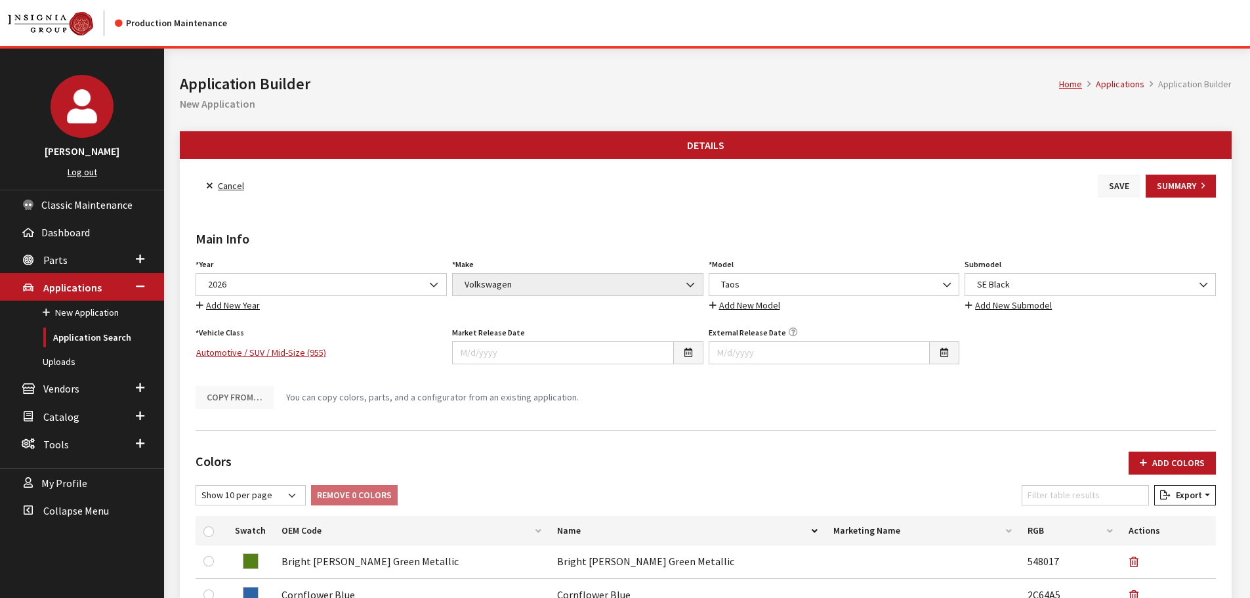
click at [1102, 194] on button "Save" at bounding box center [1119, 186] width 43 height 23
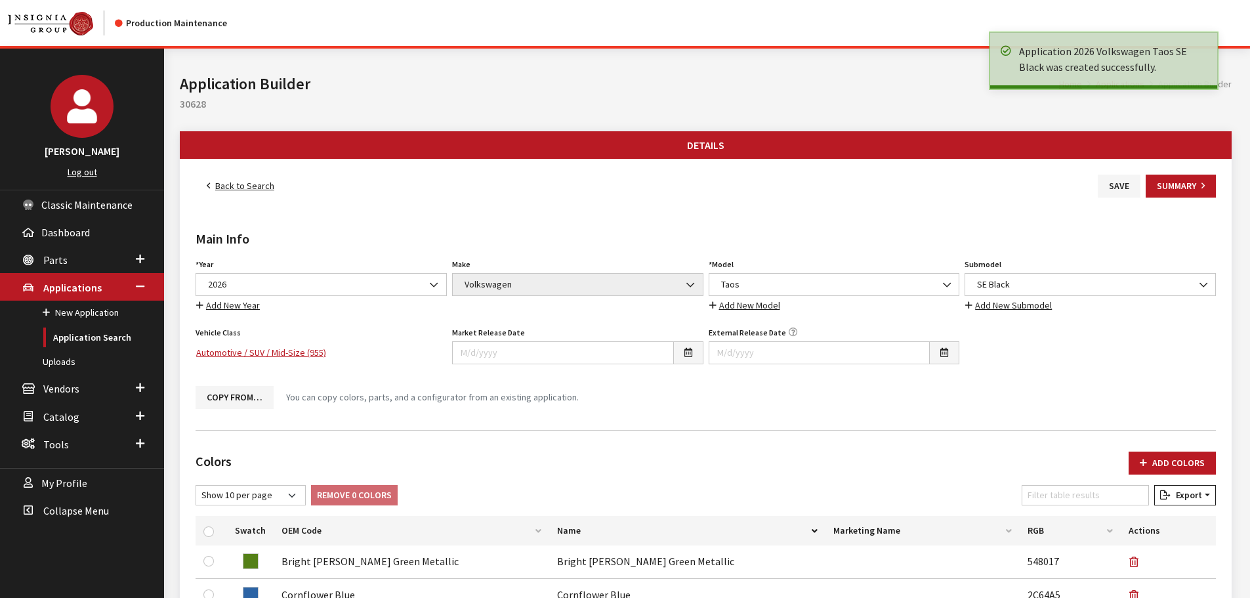
drag, startPoint x: 0, startPoint y: 0, endPoint x: 224, endPoint y: 186, distance: 291.7
click at [224, 186] on link "Back to Search" at bounding box center [241, 186] width 90 height 23
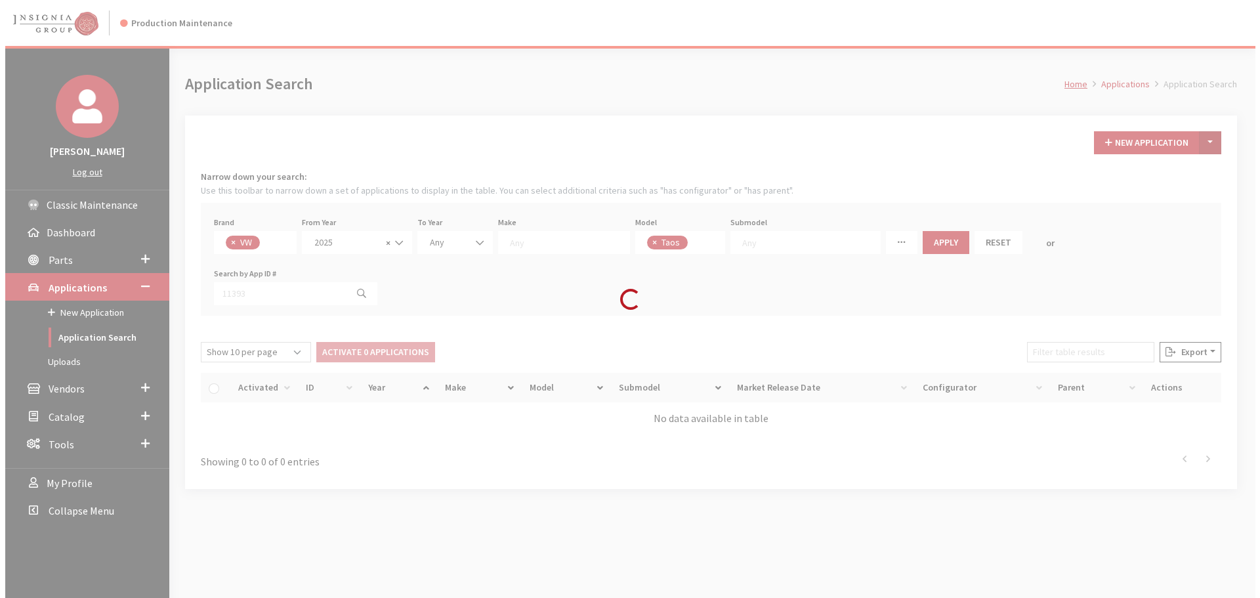
scroll to position [71, 0]
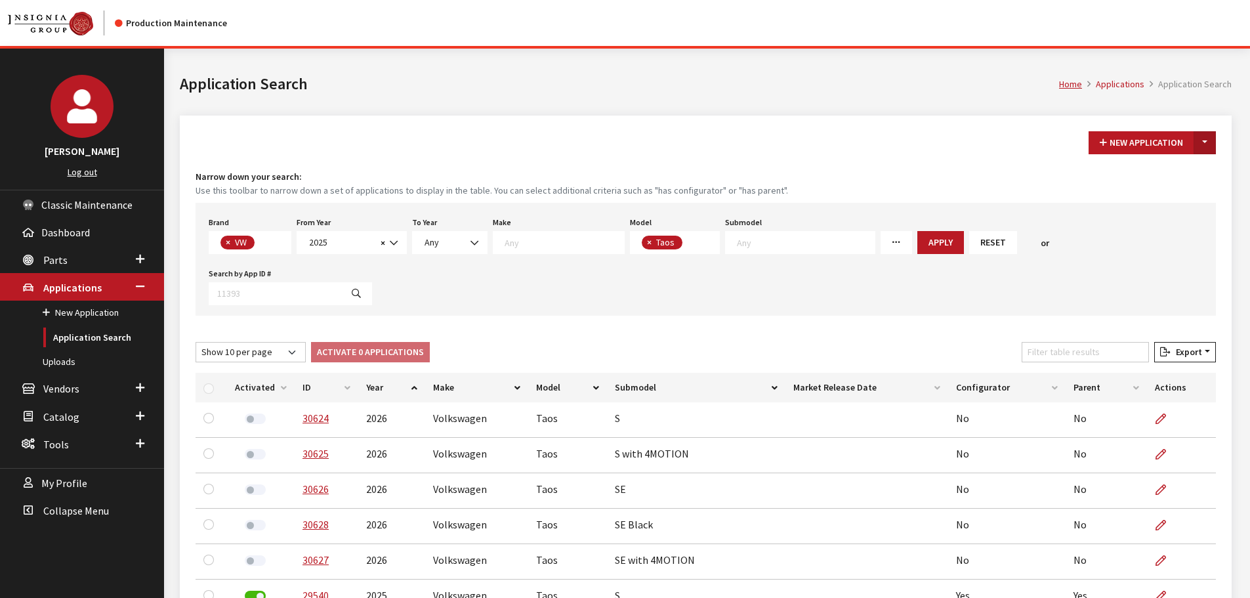
click at [1200, 140] on button "Toggle Dropdown" at bounding box center [1205, 142] width 22 height 23
click at [1186, 166] on button "New From Existing..." at bounding box center [1159, 170] width 113 height 23
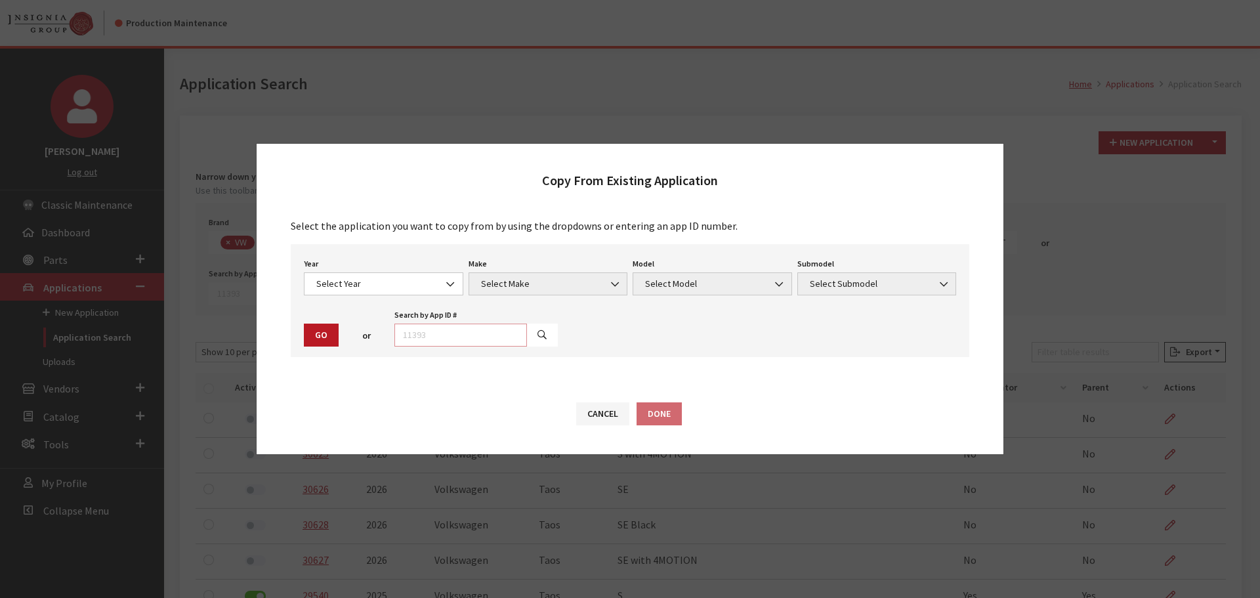
click at [486, 333] on input "text" at bounding box center [460, 335] width 133 height 23
type input "30628"
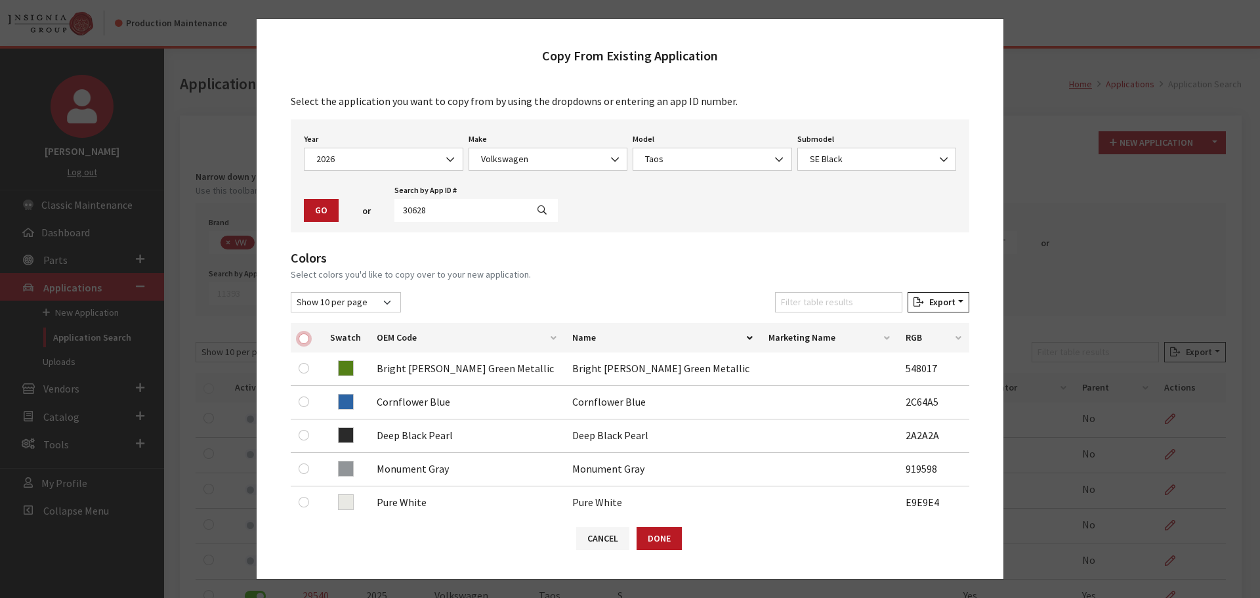
click at [301, 340] on input "checkbox" at bounding box center [304, 338] width 10 height 10
checkbox input "true"
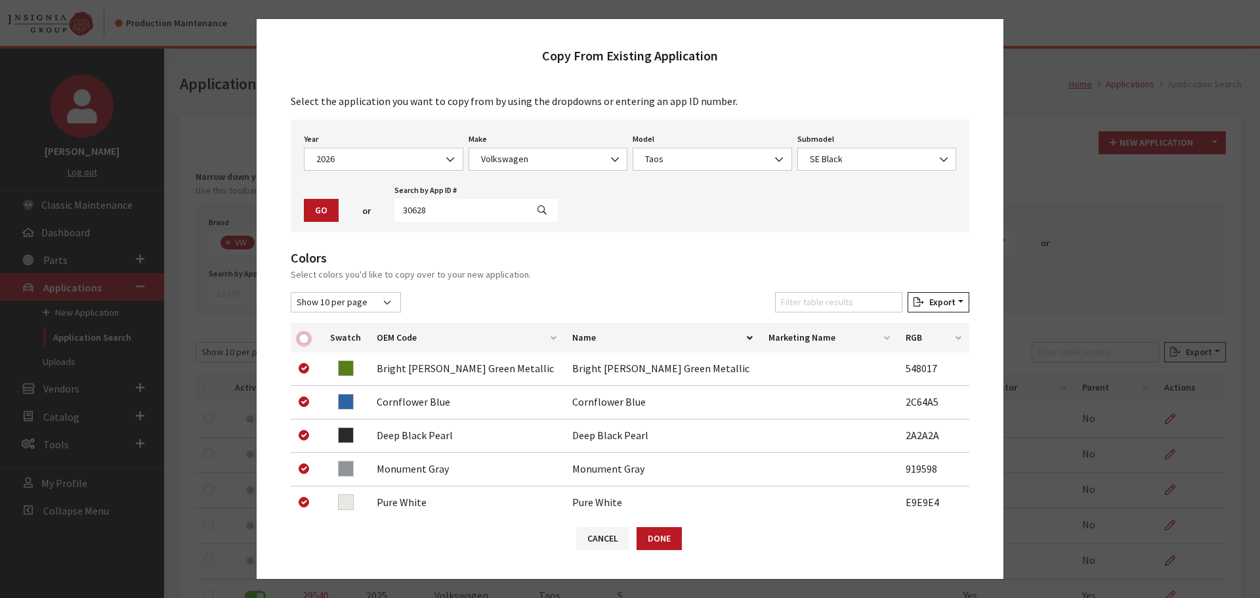
checkbox input "true"
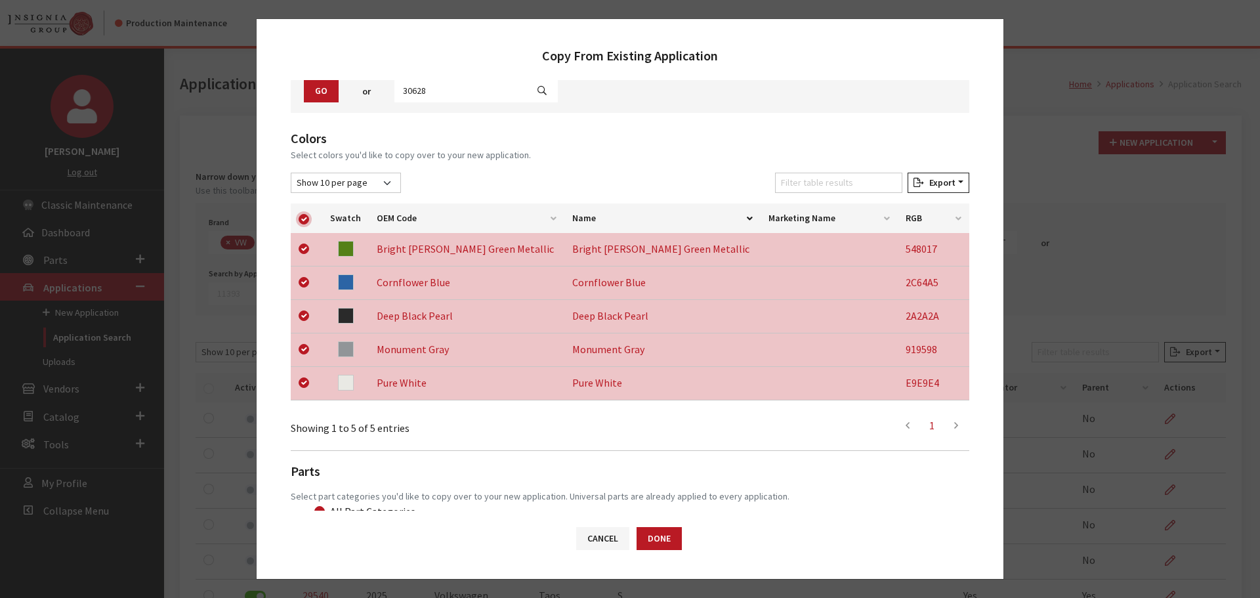
scroll to position [240, 0]
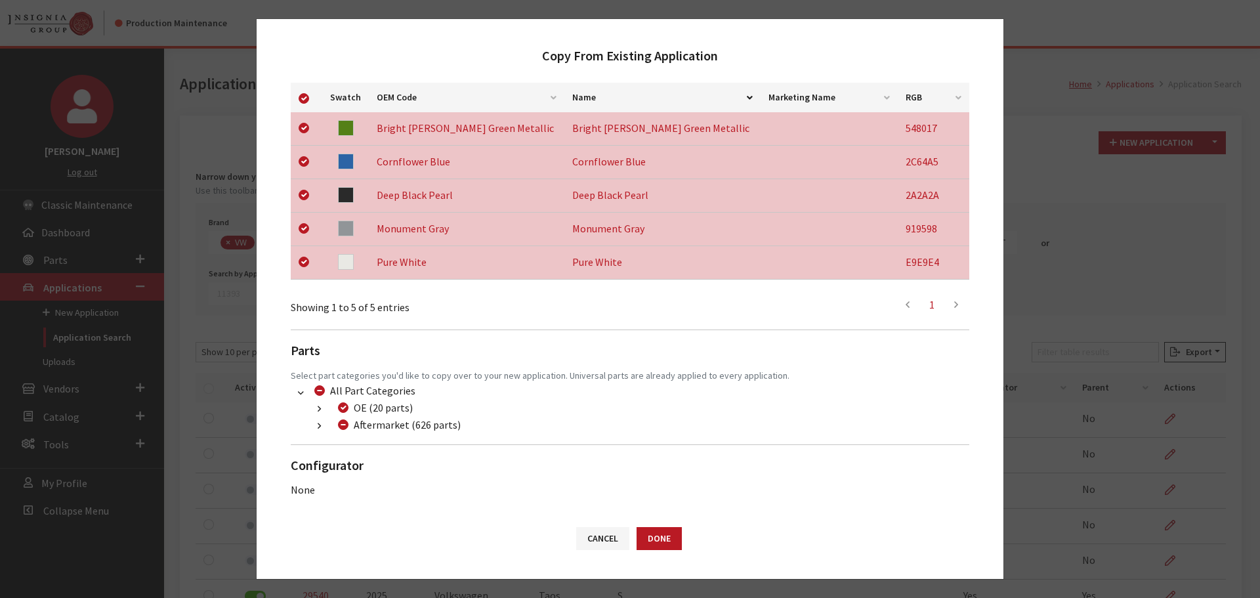
click at [314, 431] on button "button" at bounding box center [319, 426] width 26 height 15
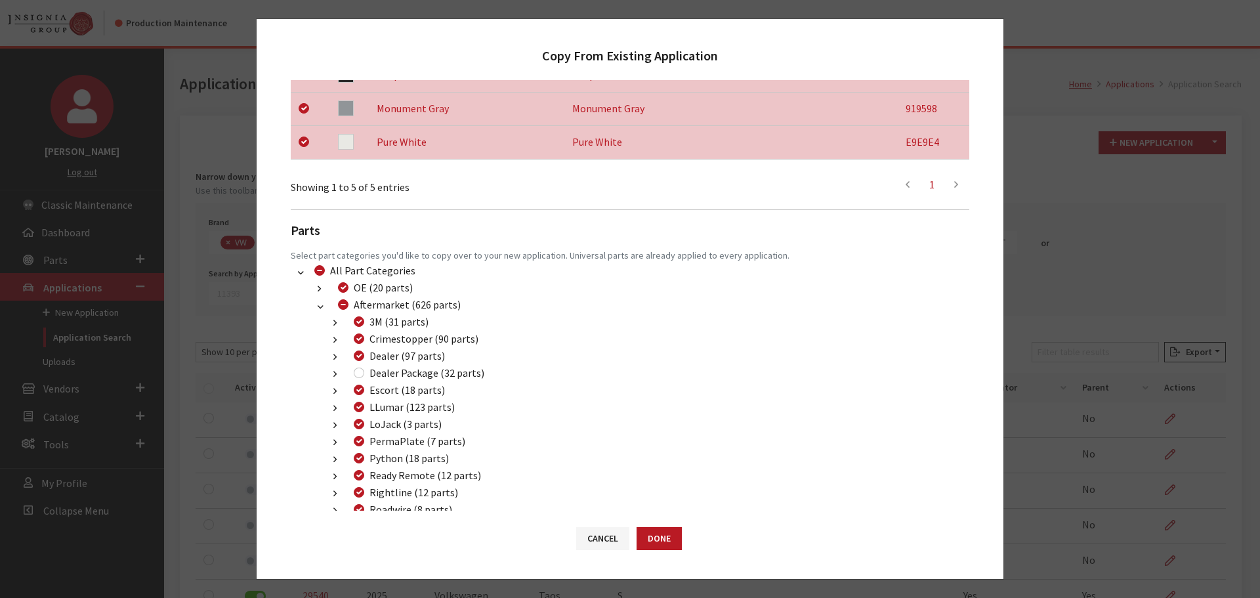
scroll to position [371, 0]
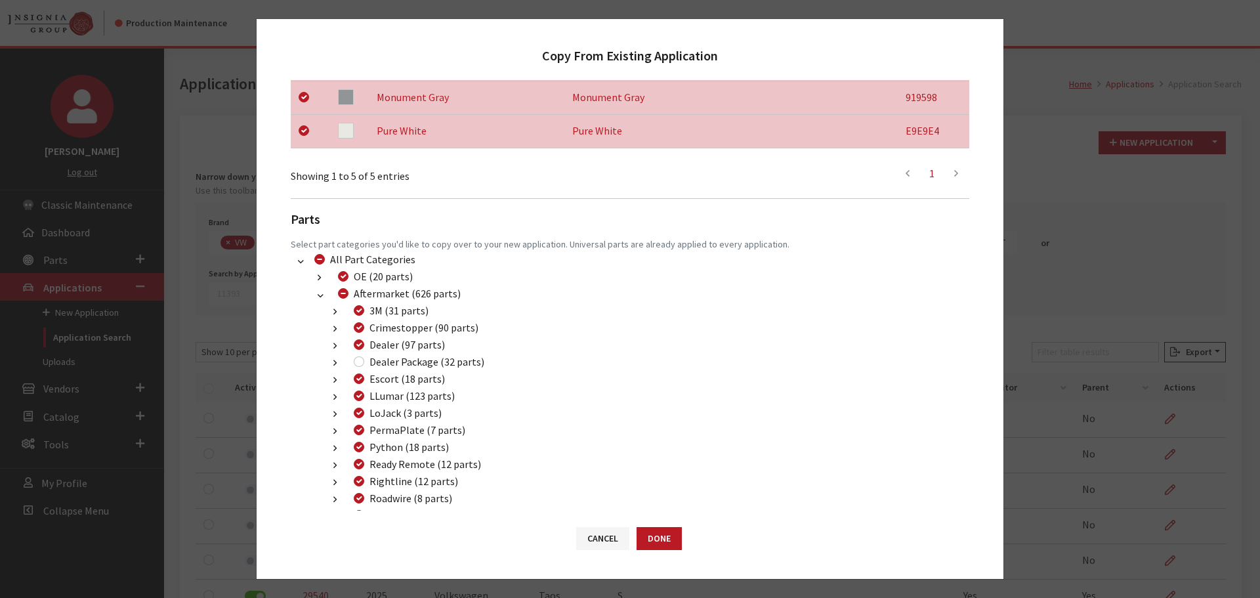
click at [356, 355] on div "Dealer Package (32 parts)" at bounding box center [417, 362] width 135 height 16
click at [355, 364] on input "Dealer Package (32 parts)" at bounding box center [359, 361] width 10 height 10
checkbox input "true"
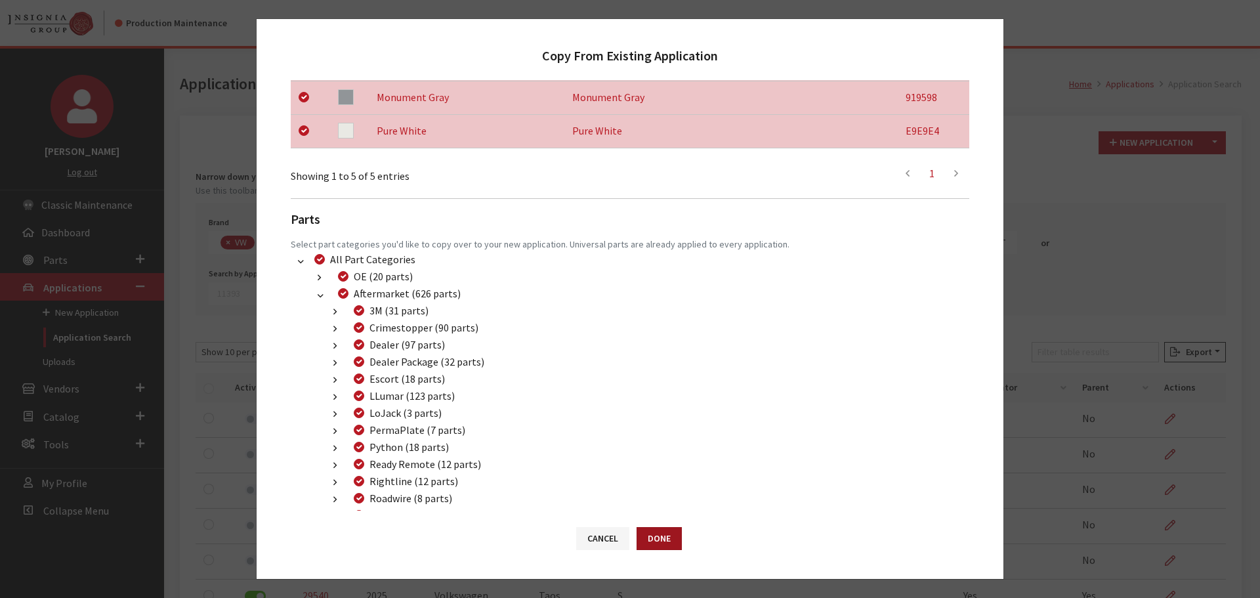
click at [645, 538] on button "Done" at bounding box center [659, 538] width 45 height 23
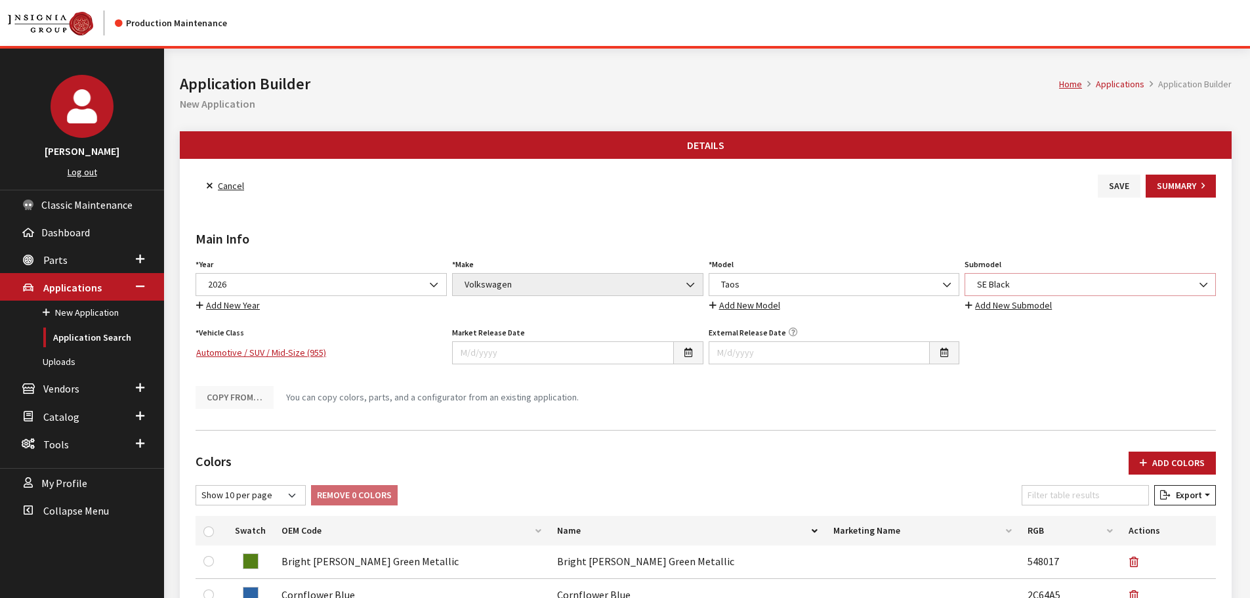
click at [1007, 284] on span "SE Black" at bounding box center [1090, 285] width 234 height 14
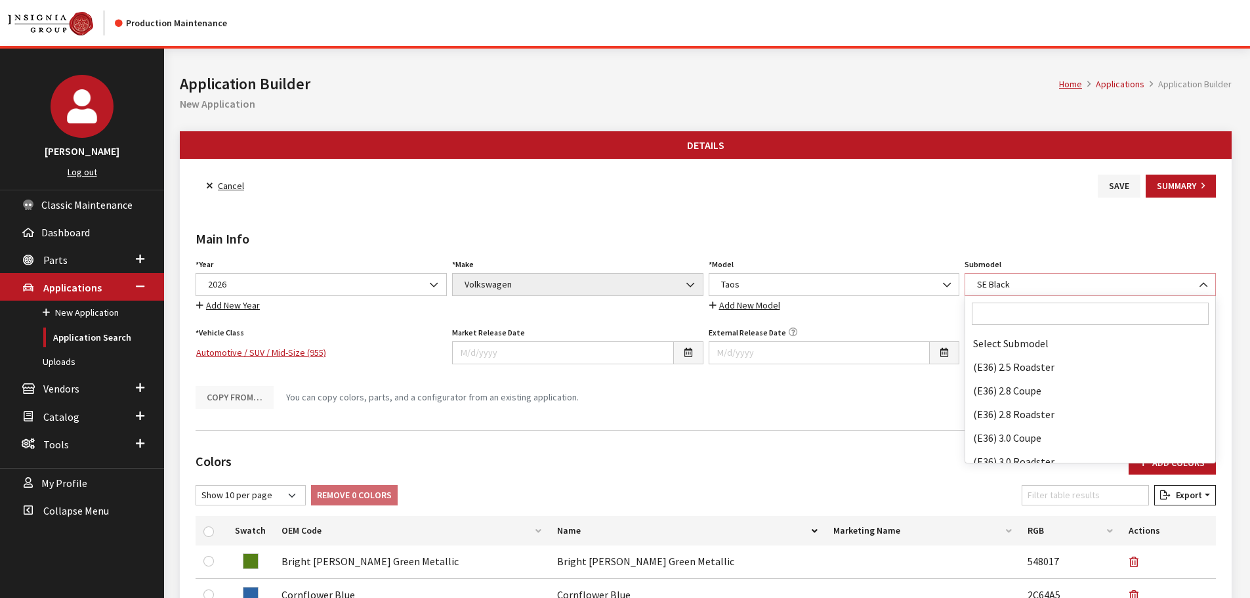
scroll to position [82254, 0]
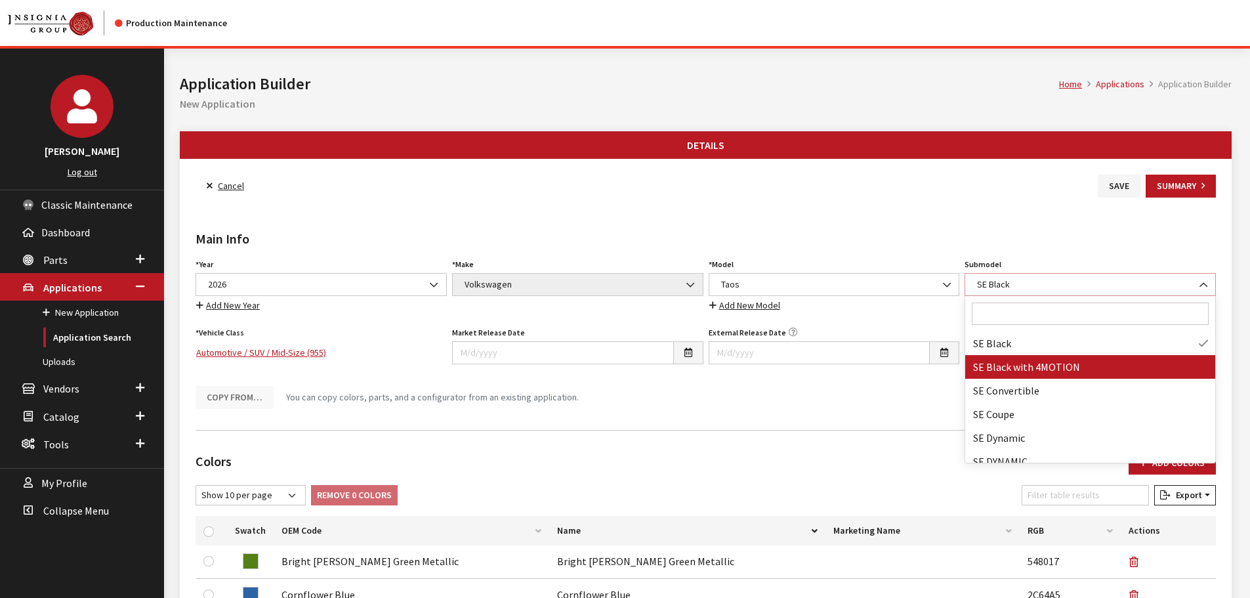
select select "4657"
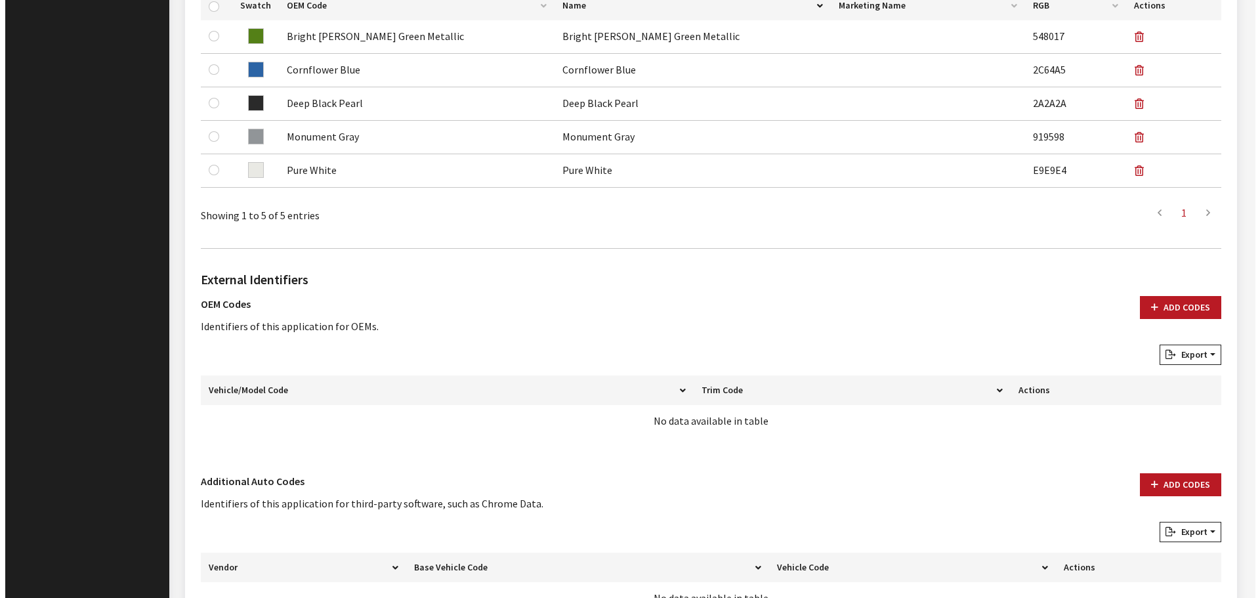
scroll to position [622, 0]
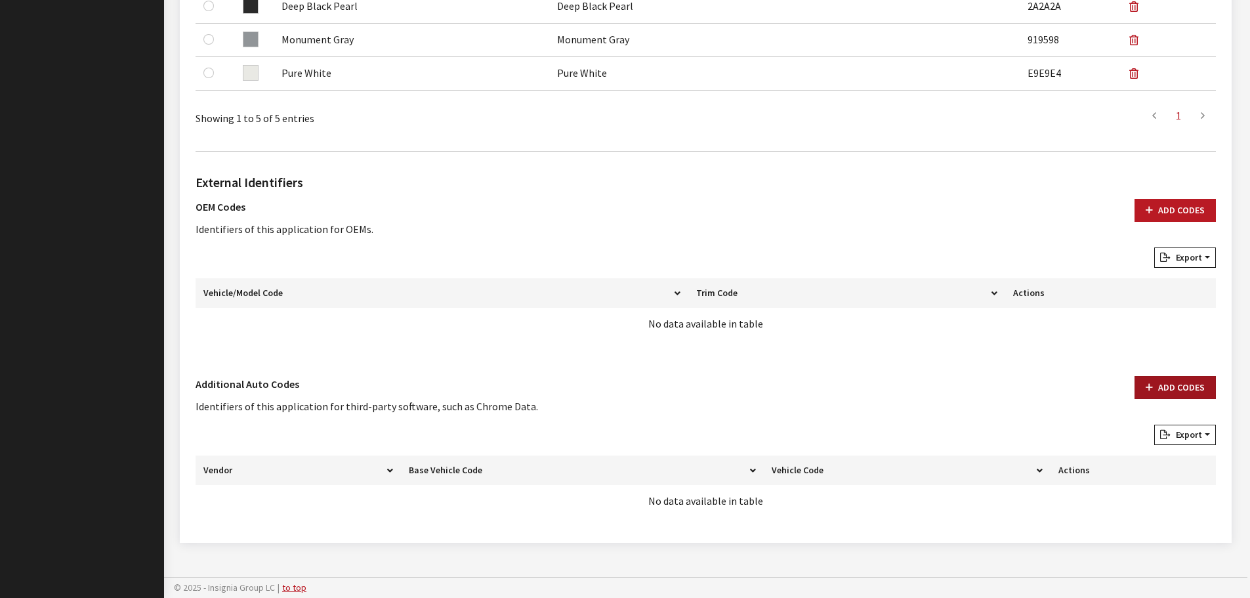
click at [1190, 395] on button "Add Codes" at bounding box center [1175, 387] width 81 height 23
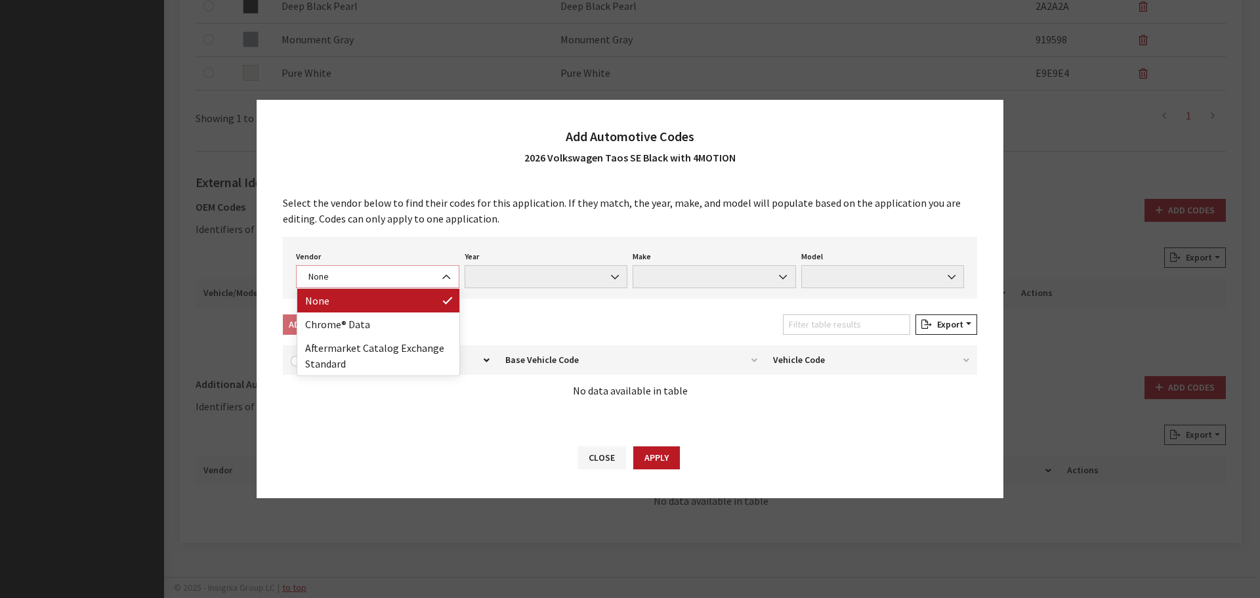
click at [322, 277] on span "None" at bounding box center [377, 277] width 146 height 14
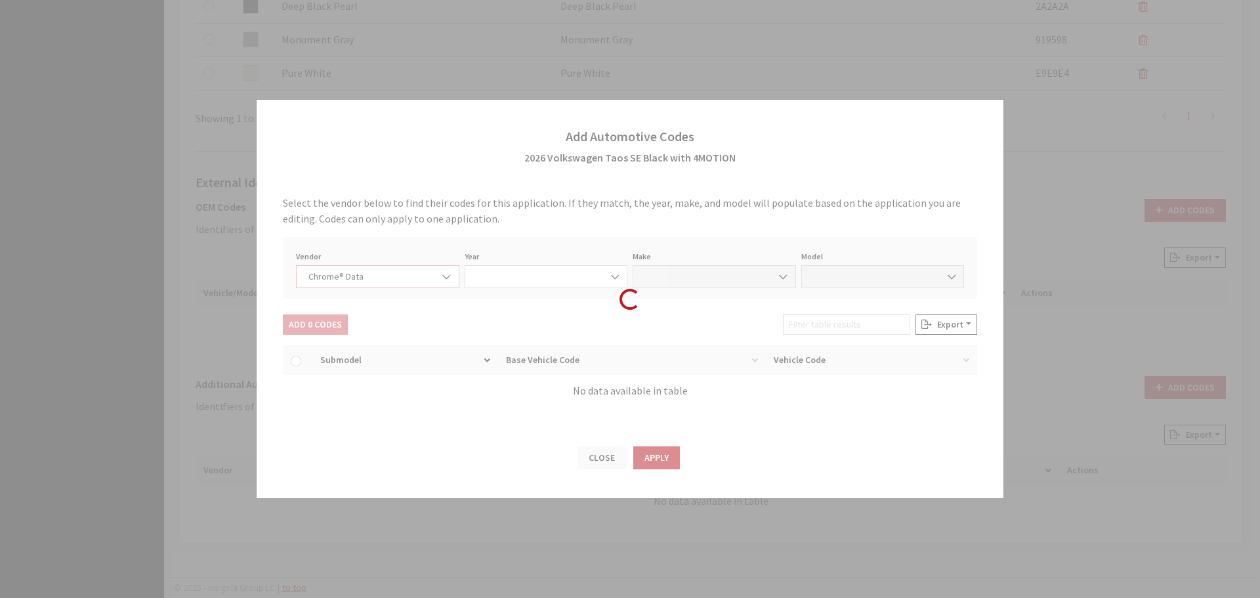
select select "4"
select select "2026"
select select "40"
select select "72353"
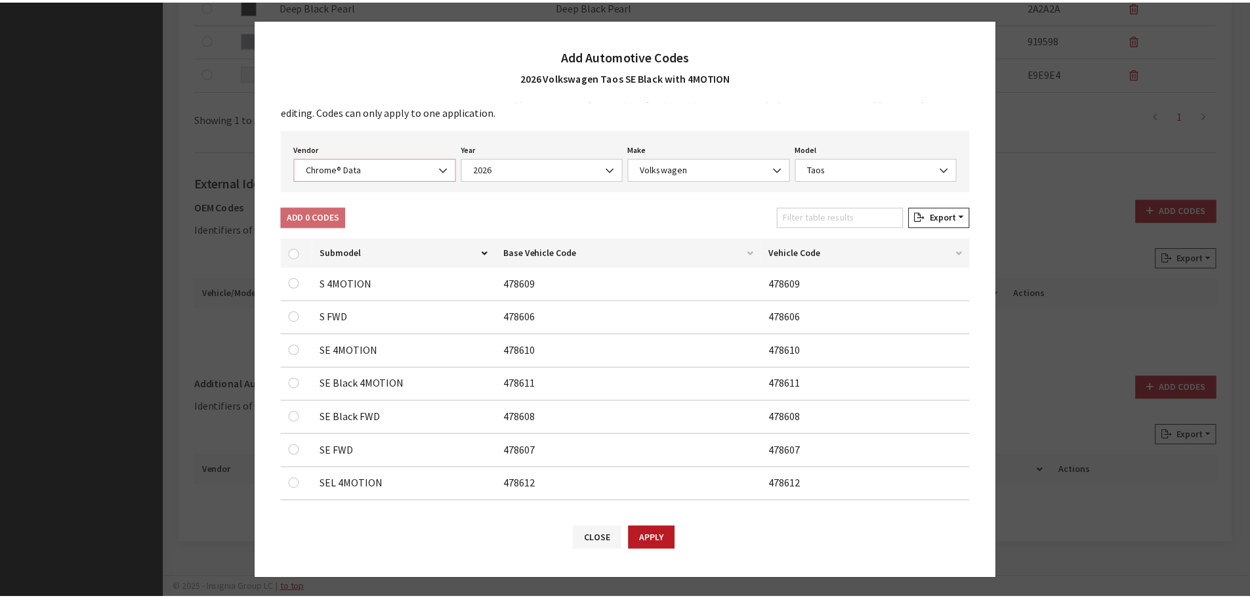
scroll to position [41, 0]
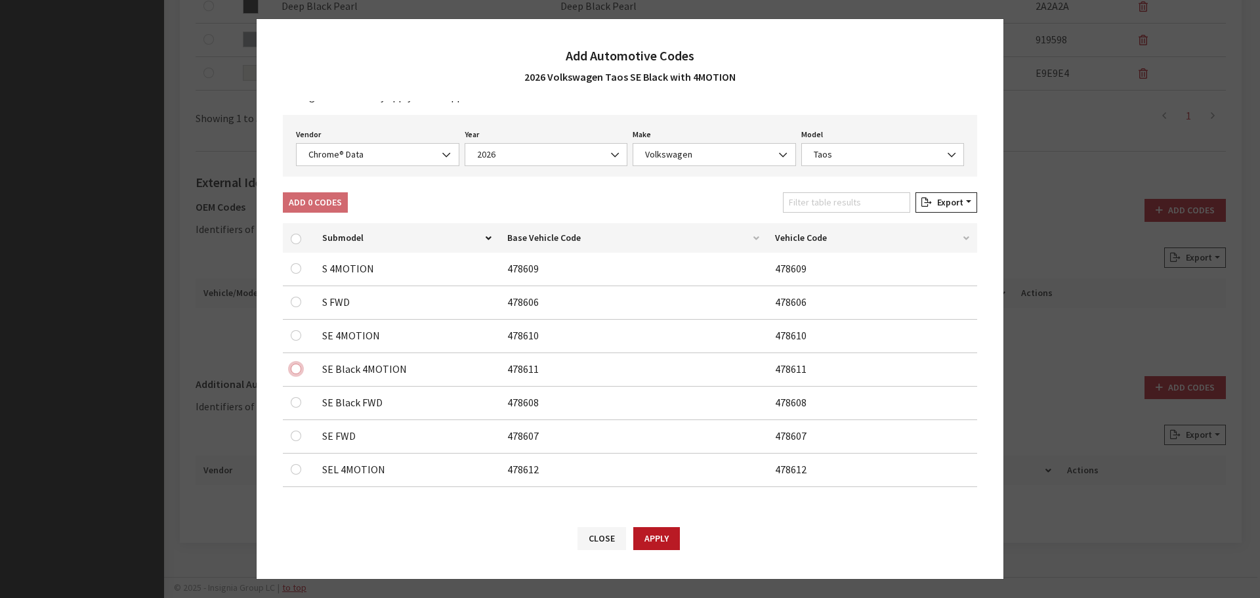
click at [291, 307] on input "checkbox" at bounding box center [296, 302] width 10 height 10
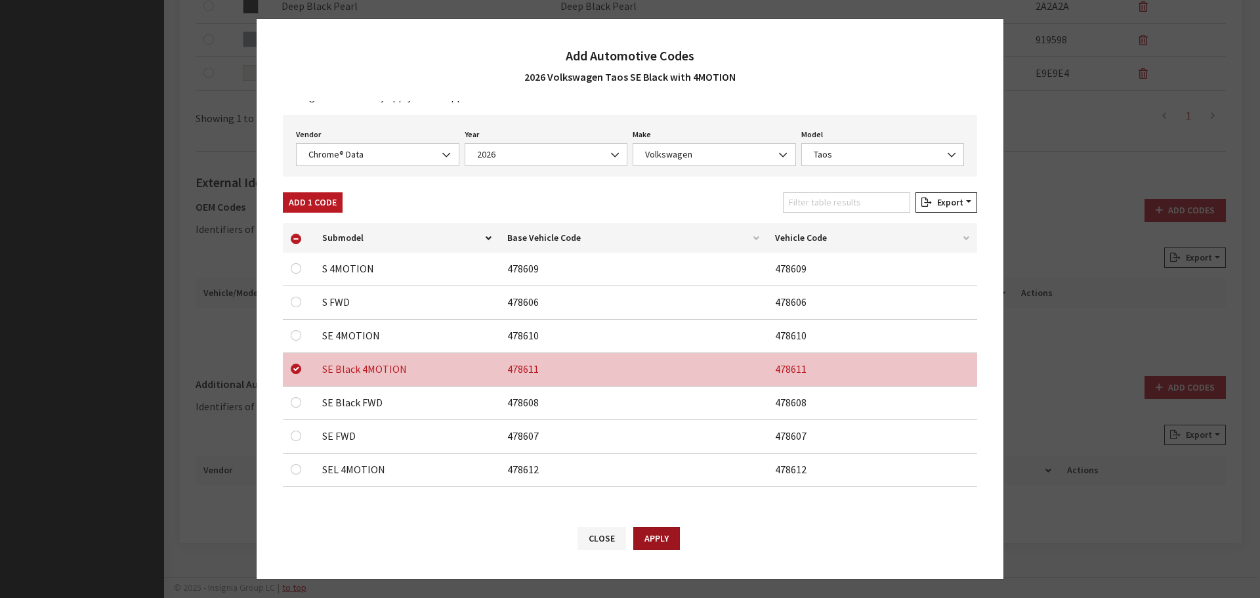
click at [654, 537] on button "Apply" at bounding box center [656, 538] width 47 height 23
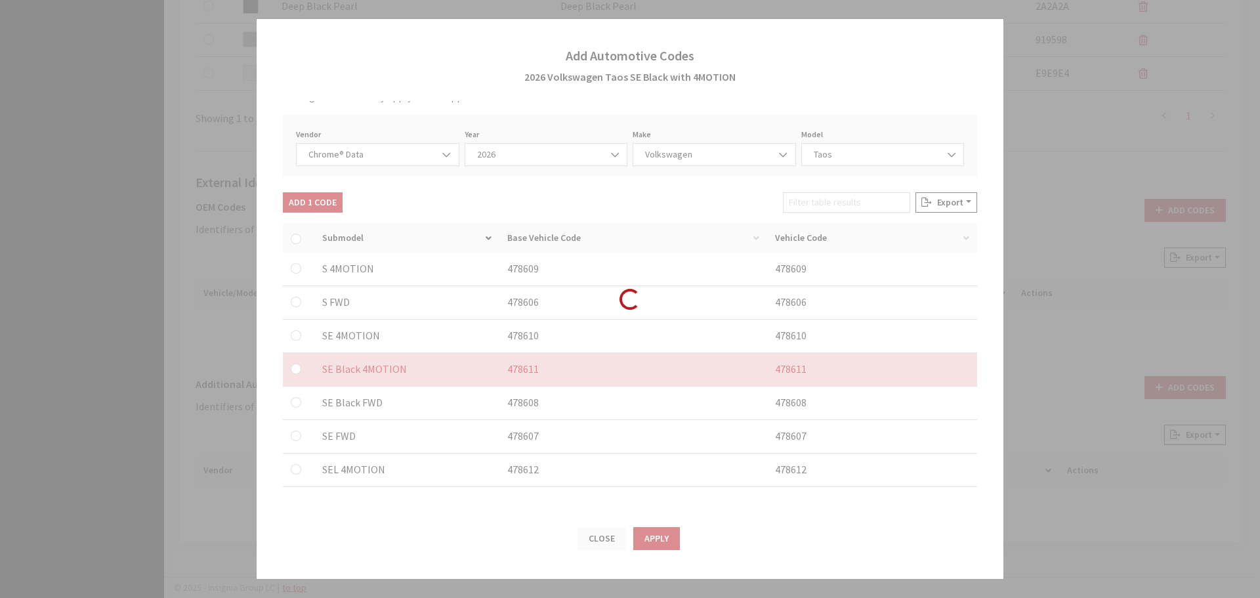
checkbox input "false"
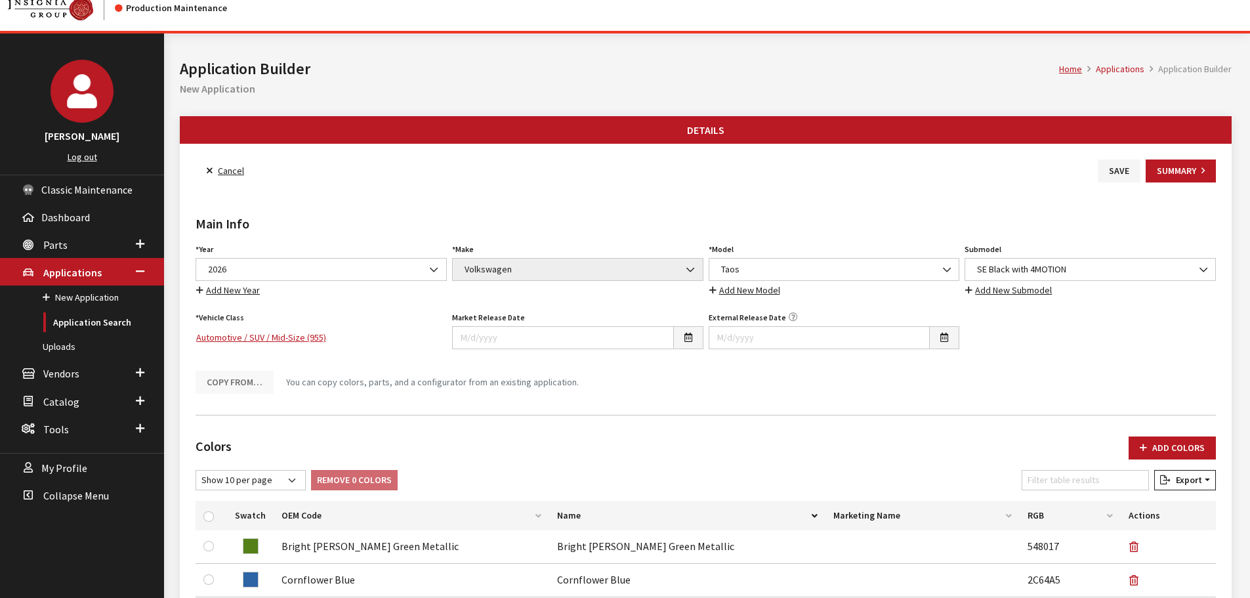
scroll to position [0, 0]
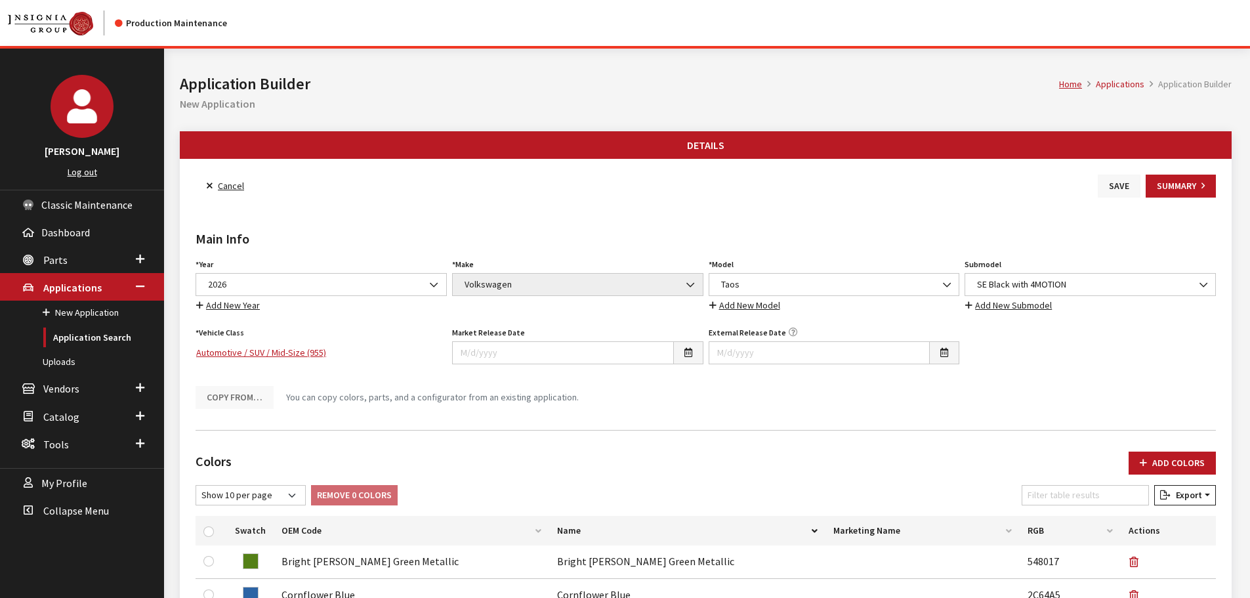
click at [1120, 194] on button "Save" at bounding box center [1119, 186] width 43 height 23
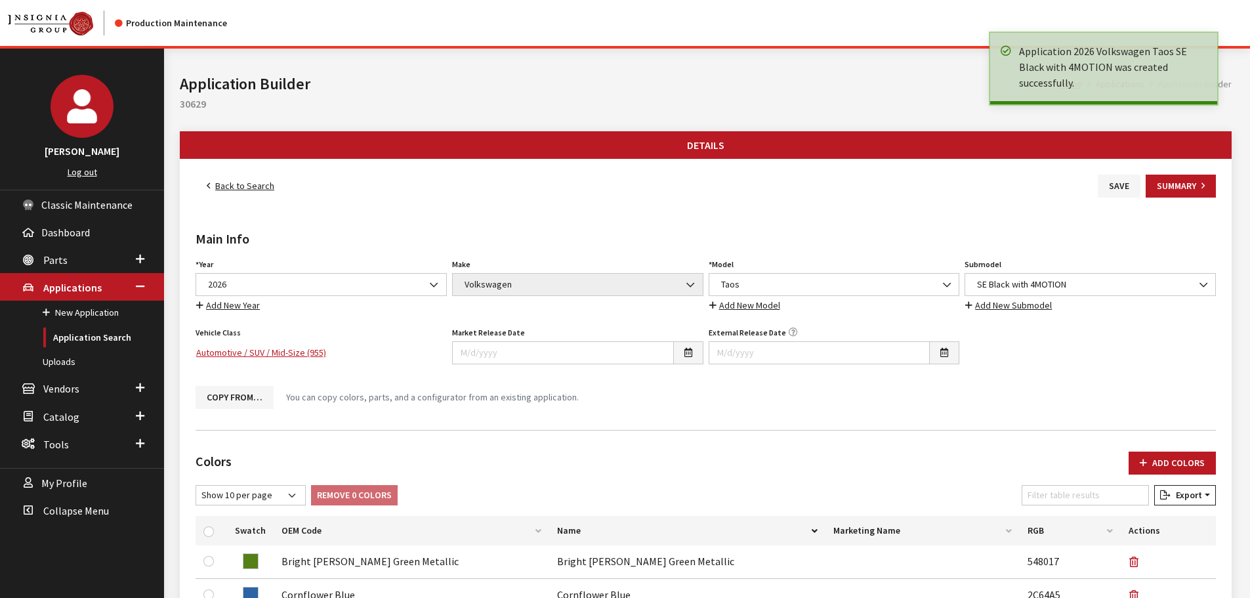
click at [225, 184] on link "Back to Search" at bounding box center [241, 186] width 90 height 23
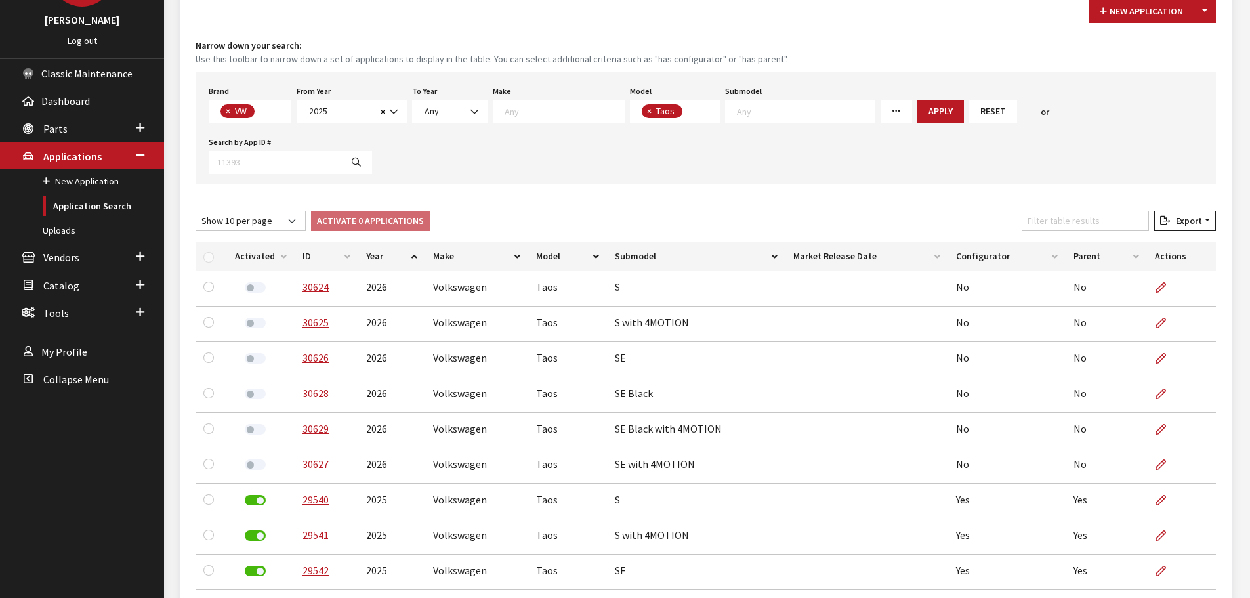
scroll to position [197, 0]
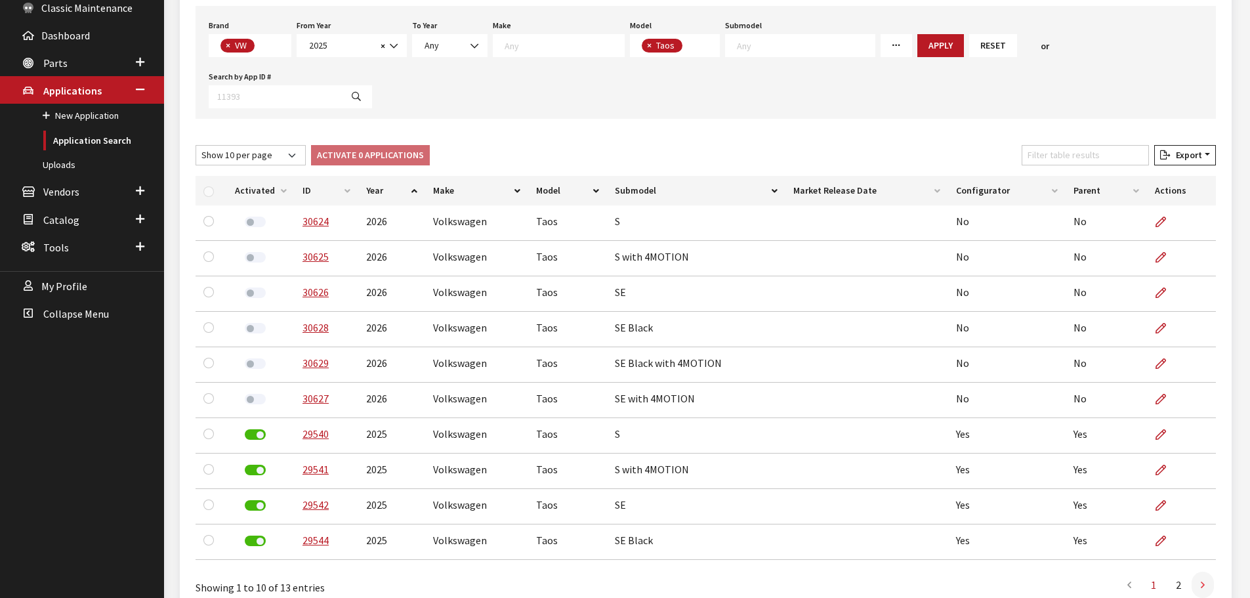
click at [1205, 572] on link at bounding box center [1203, 585] width 22 height 26
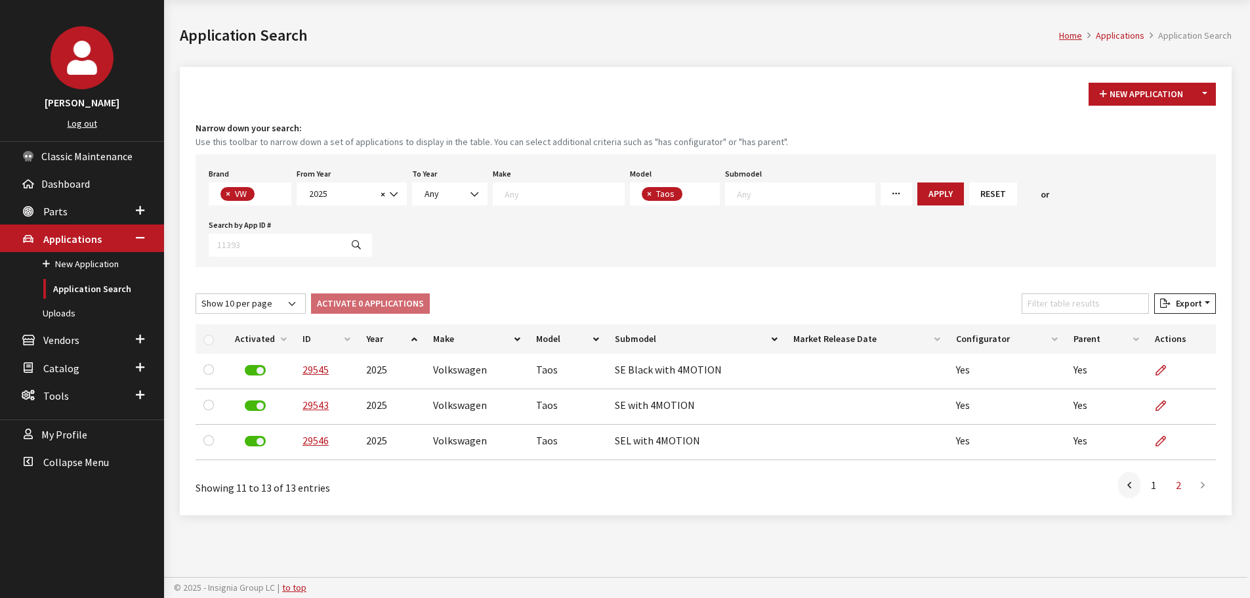
scroll to position [49, 0]
click at [1126, 472] on link at bounding box center [1129, 485] width 22 height 26
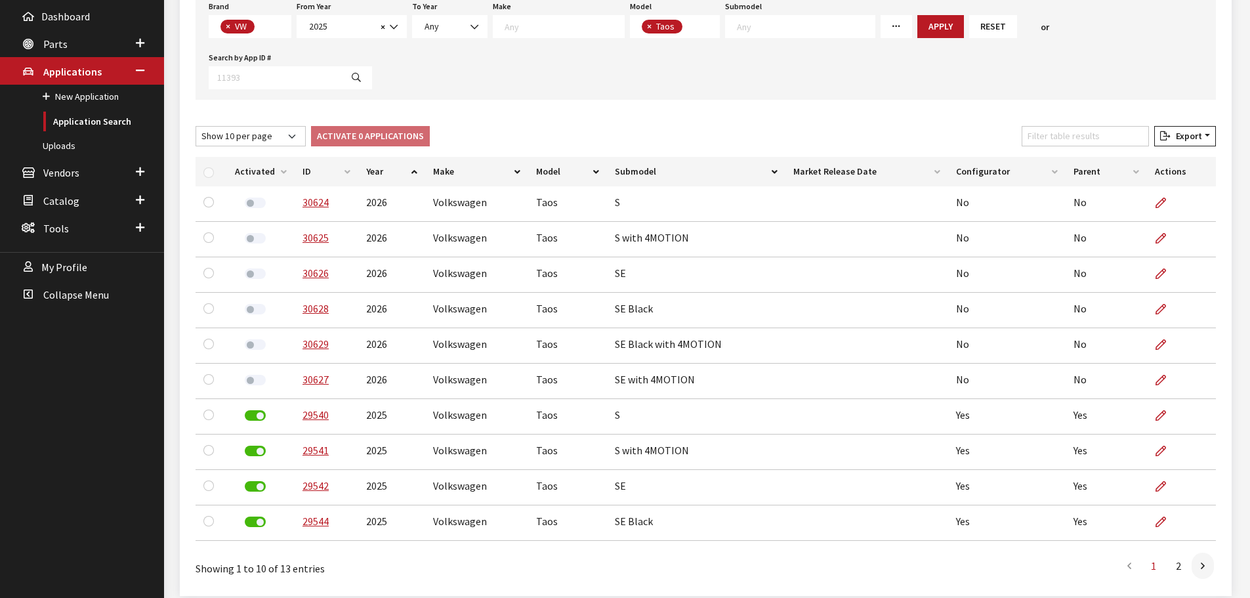
scroll to position [217, 0]
click at [1097, 125] on input "Filter table results" at bounding box center [1085, 135] width 127 height 20
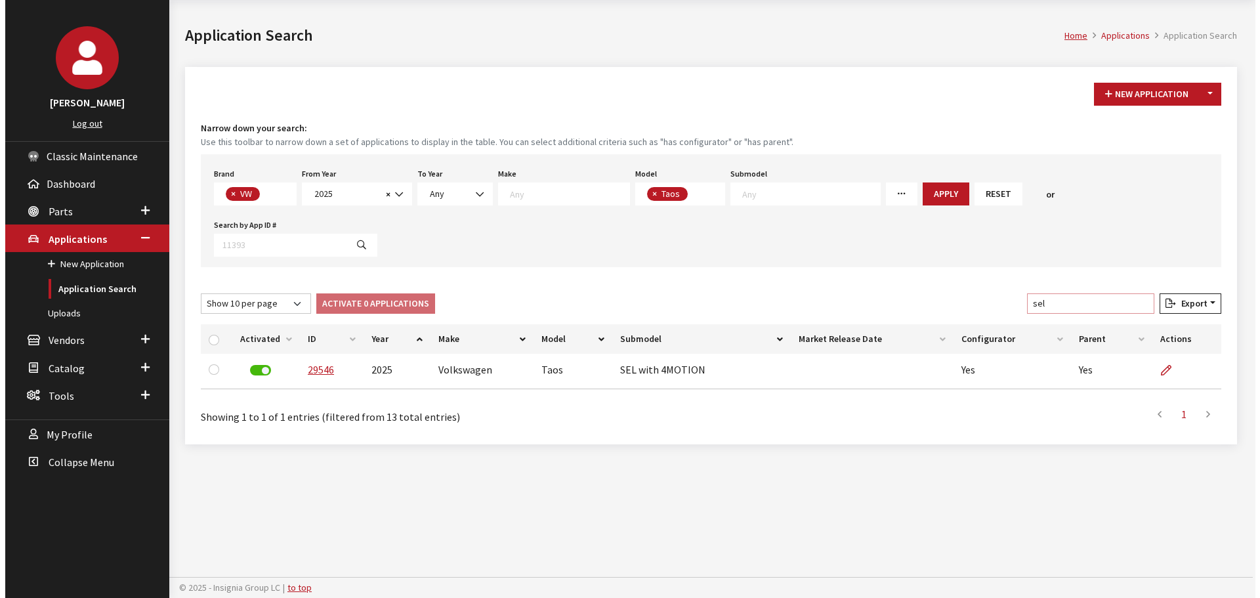
scroll to position [49, 0]
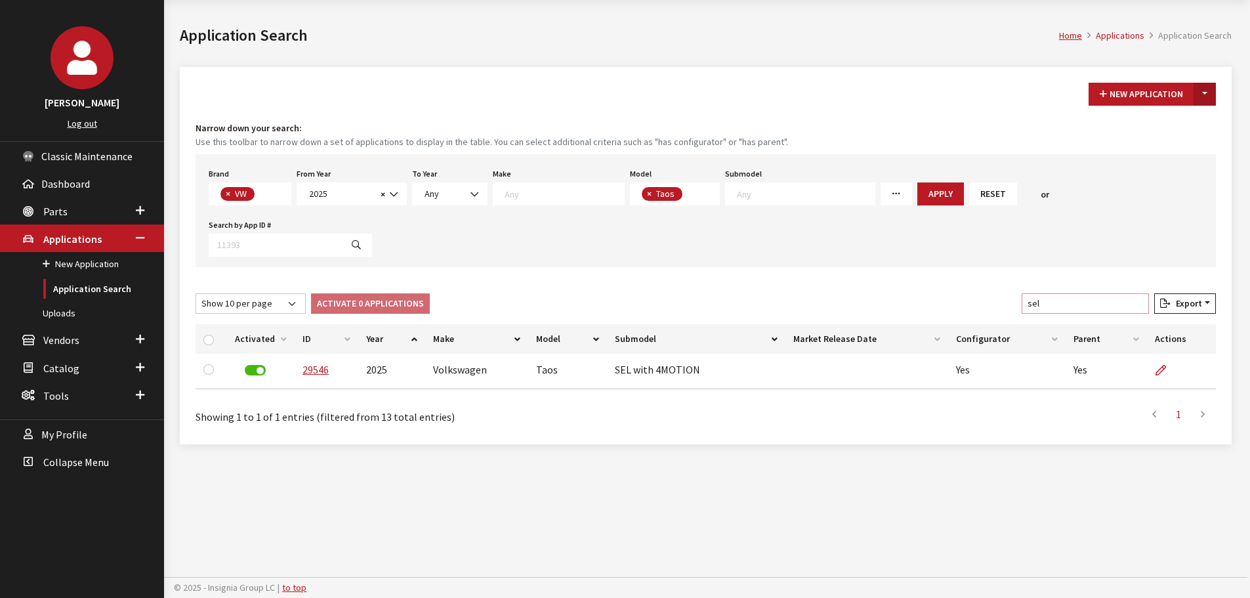
type input "sel"
click at [1208, 96] on button "Toggle Dropdown" at bounding box center [1205, 94] width 22 height 23
click at [1176, 125] on button "New From Existing..." at bounding box center [1159, 122] width 113 height 23
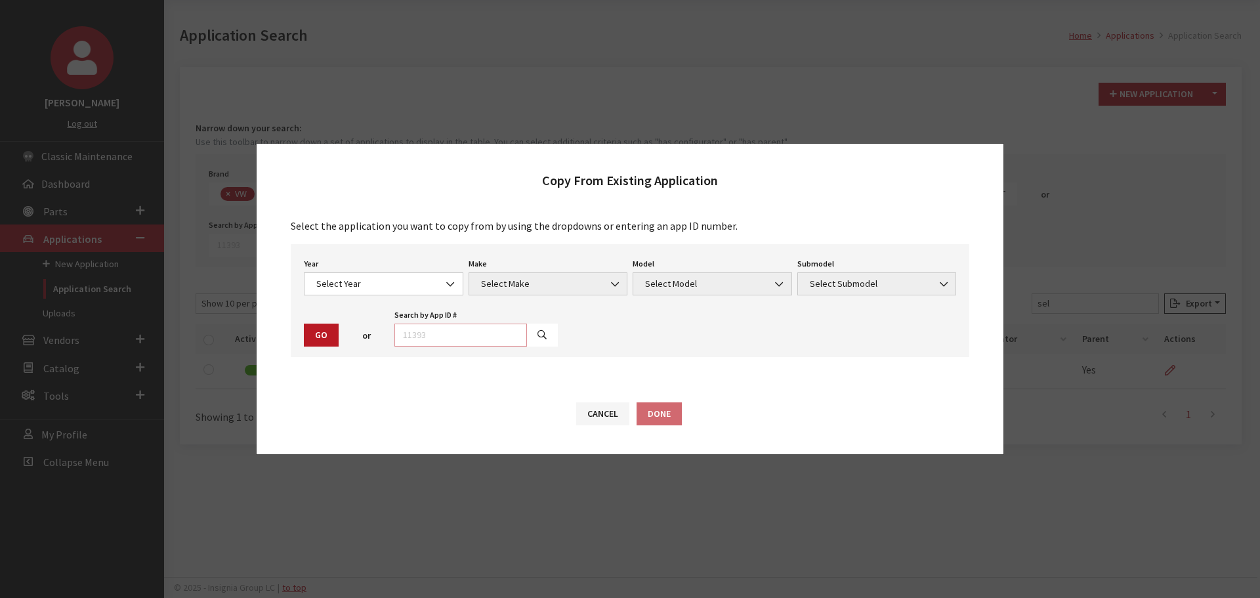
click at [459, 327] on input "text" at bounding box center [460, 335] width 133 height 23
type input "29546"
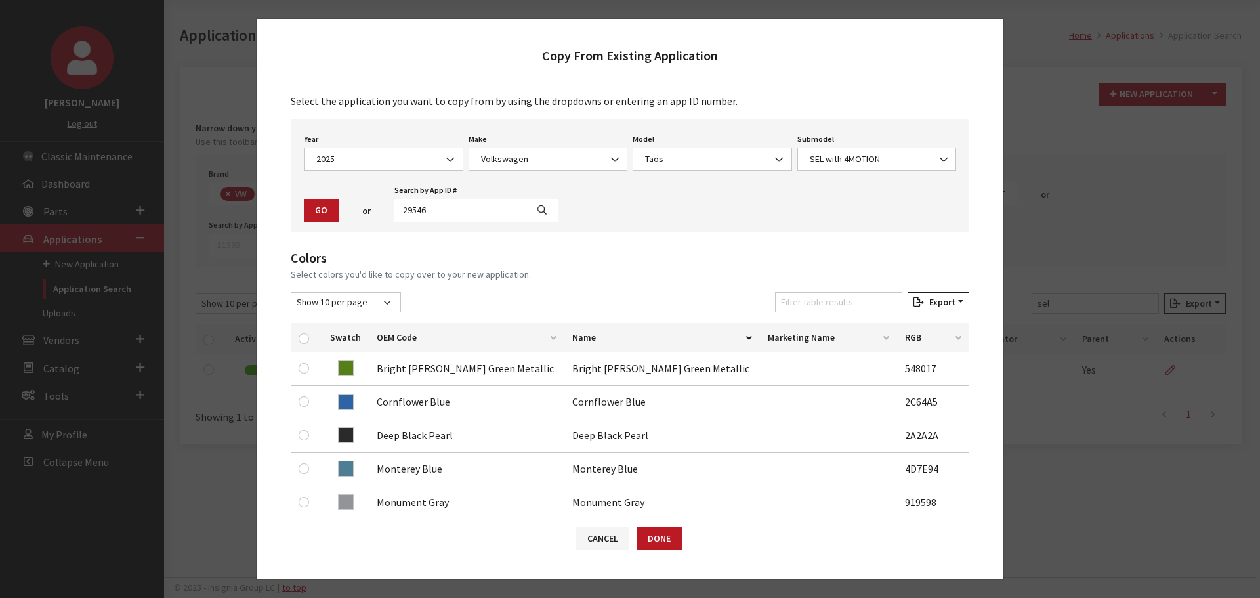
click at [295, 257] on h2 "Colors" at bounding box center [630, 258] width 679 height 20
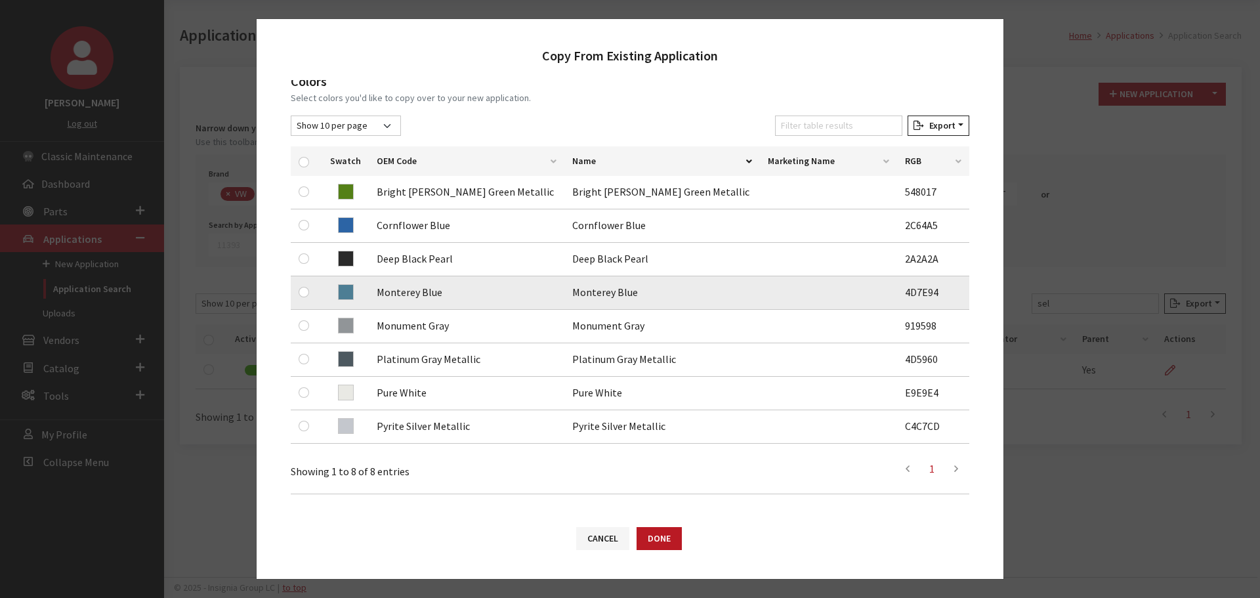
scroll to position [197, 0]
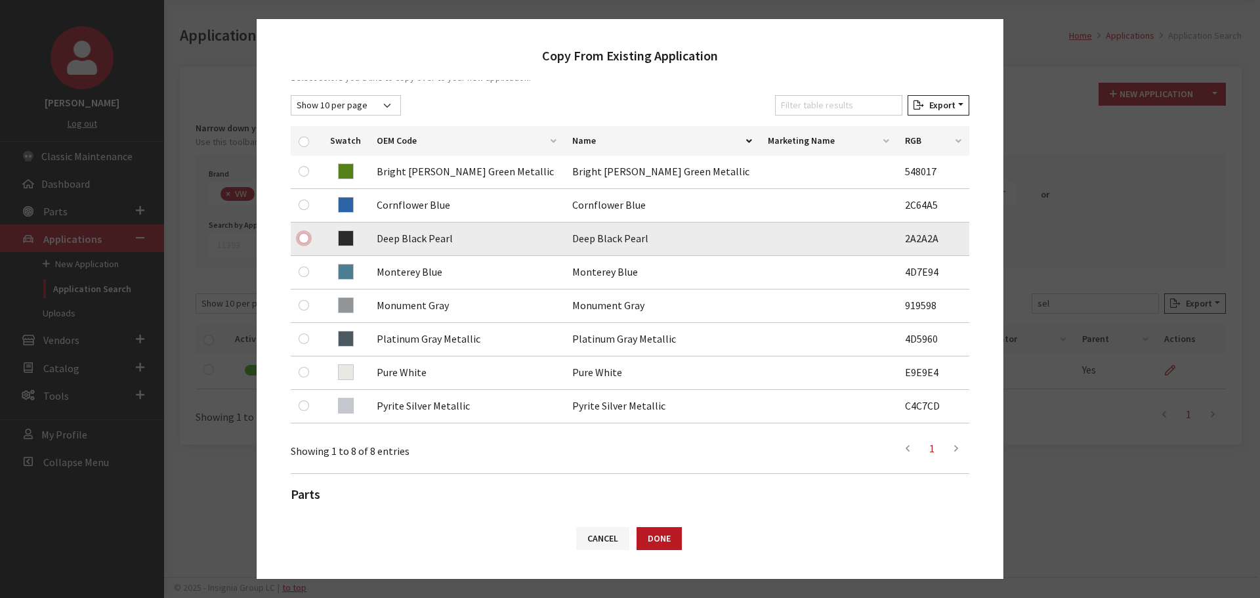
click at [301, 238] on input "checkbox" at bounding box center [304, 238] width 10 height 10
checkbox input "true"
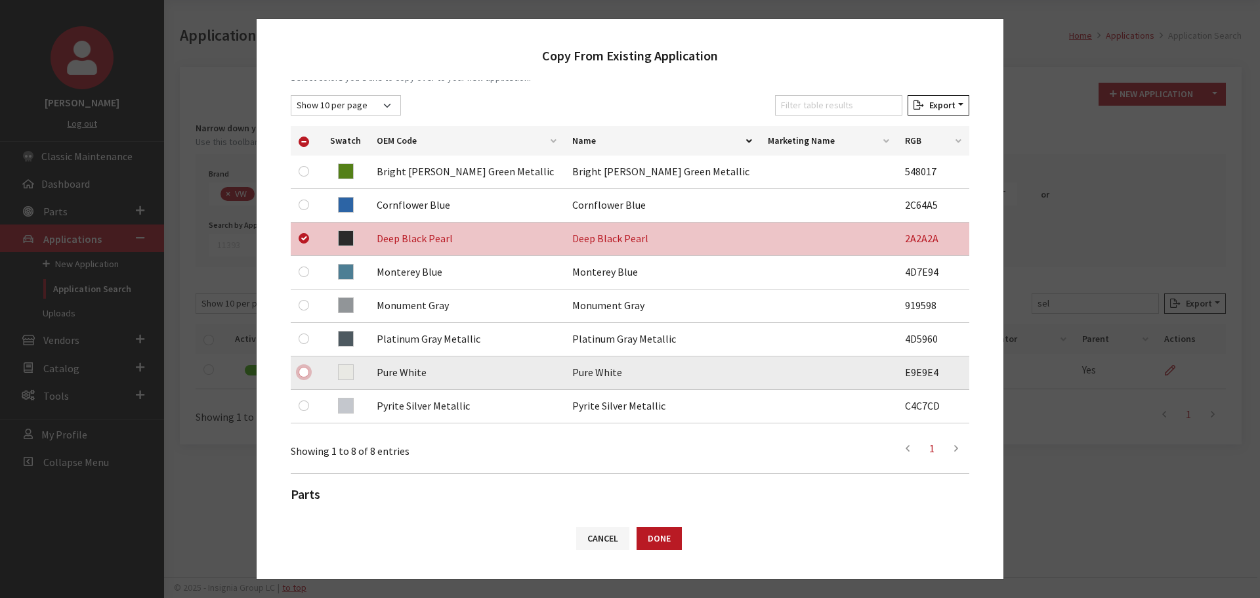
click at [299, 374] on input "checkbox" at bounding box center [304, 372] width 10 height 10
checkbox input "true"
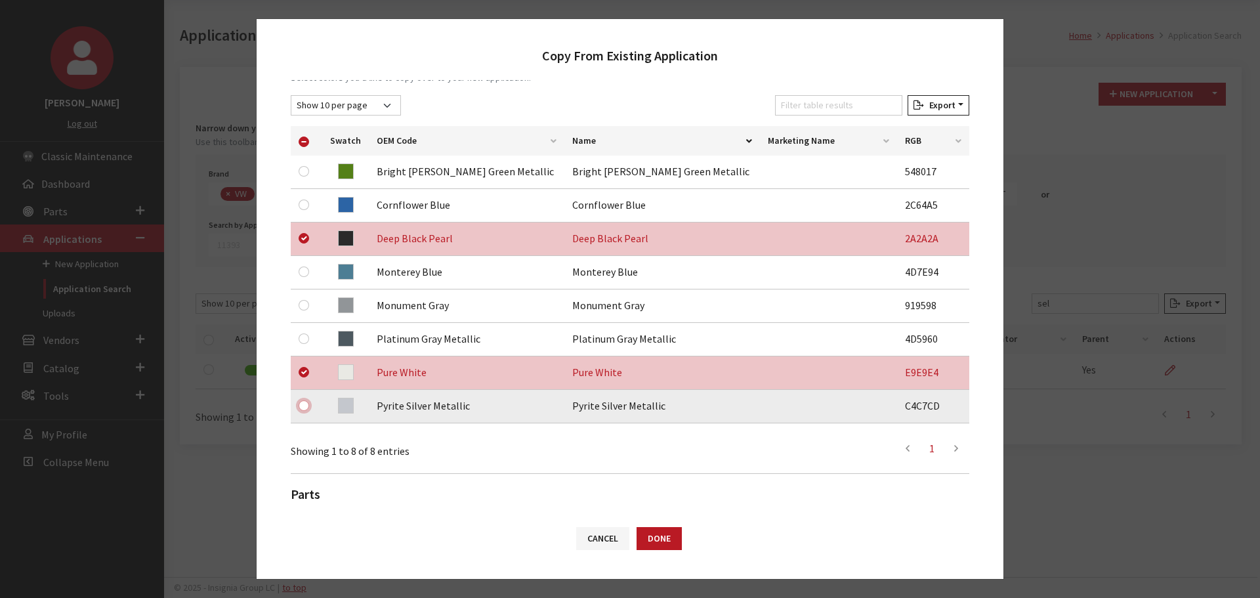
click at [303, 406] on input "checkbox" at bounding box center [304, 405] width 10 height 10
checkbox input "true"
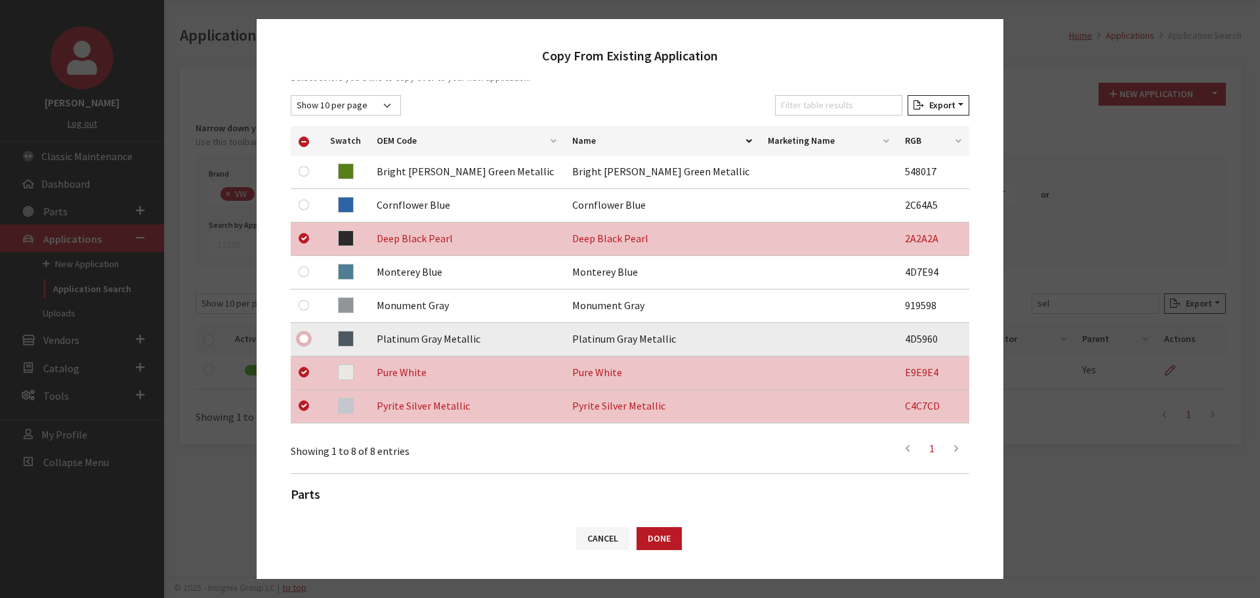
click at [306, 337] on input "checkbox" at bounding box center [304, 338] width 10 height 10
checkbox input "true"
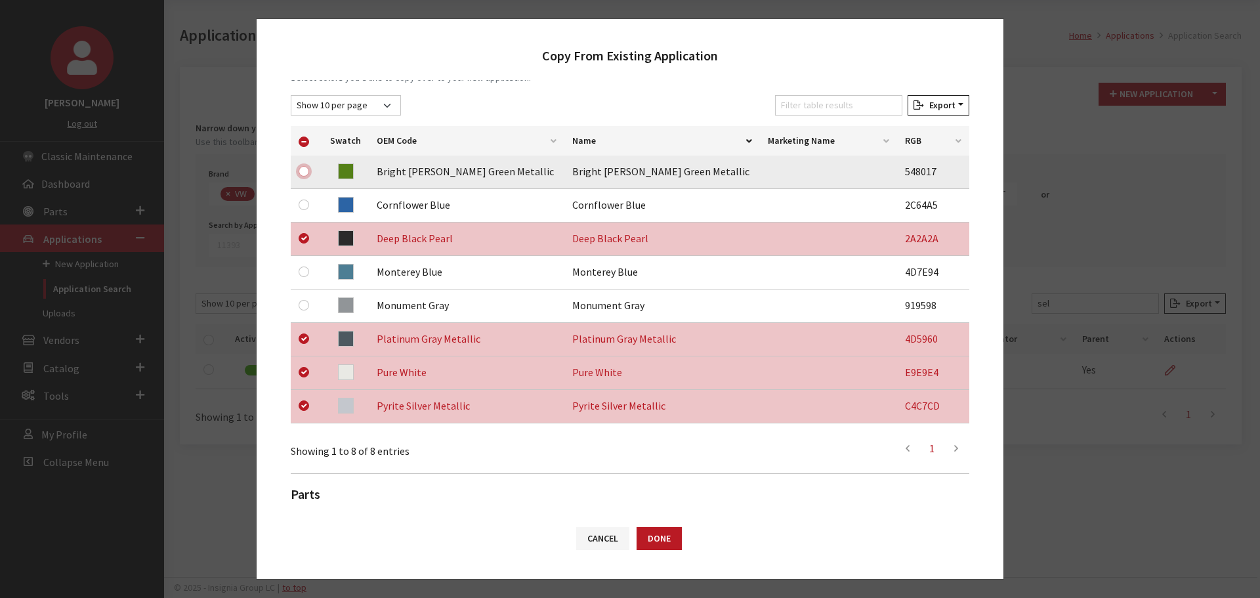
click at [301, 170] on input "checkbox" at bounding box center [304, 171] width 10 height 10
checkbox input "true"
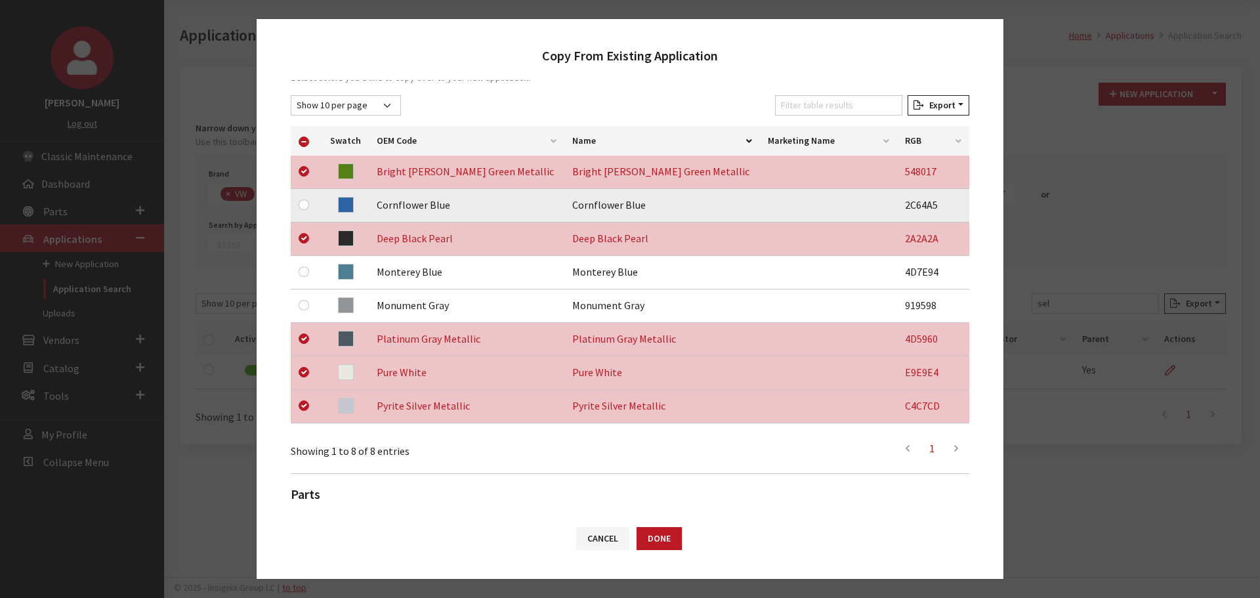
click at [300, 190] on td at bounding box center [306, 205] width 31 height 33
click at [302, 199] on input "checkbox" at bounding box center [304, 204] width 10 height 10
checkbox input "true"
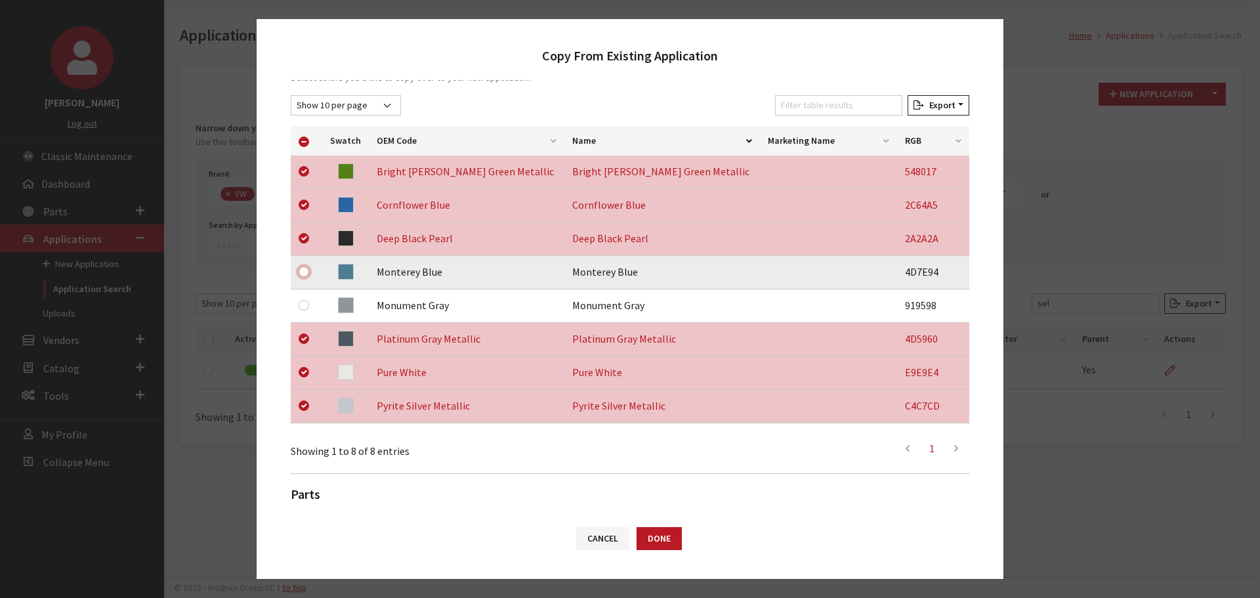
click at [303, 272] on input "checkbox" at bounding box center [304, 271] width 10 height 10
checkbox input "true"
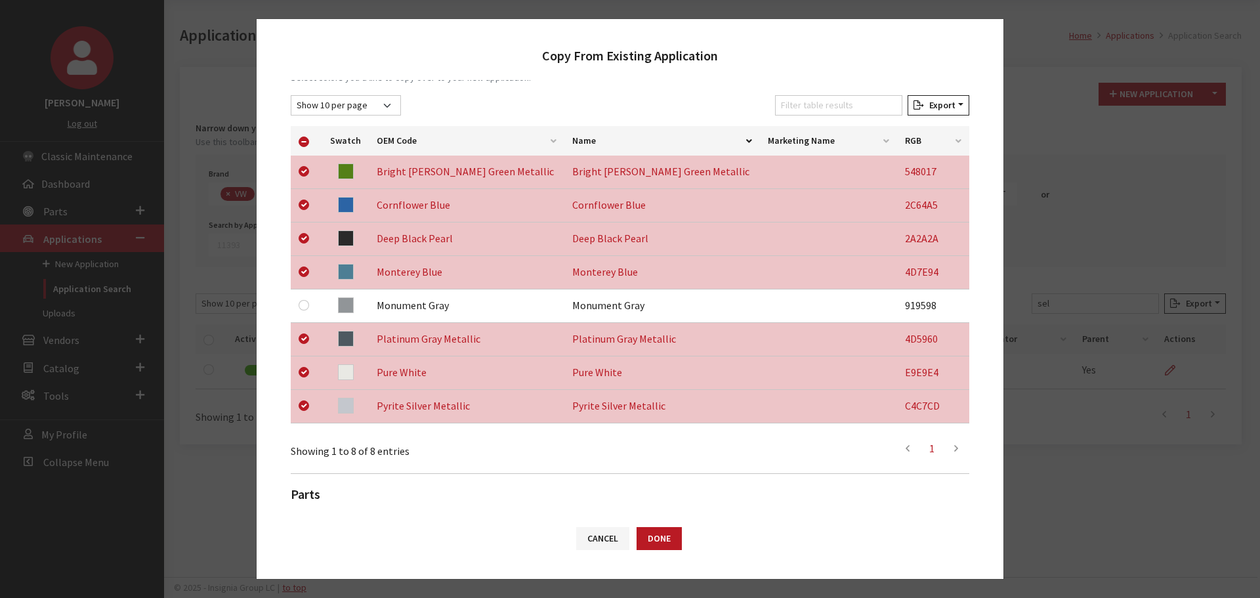
click at [298, 66] on div "Copy From Existing Application" at bounding box center [630, 49] width 747 height 61
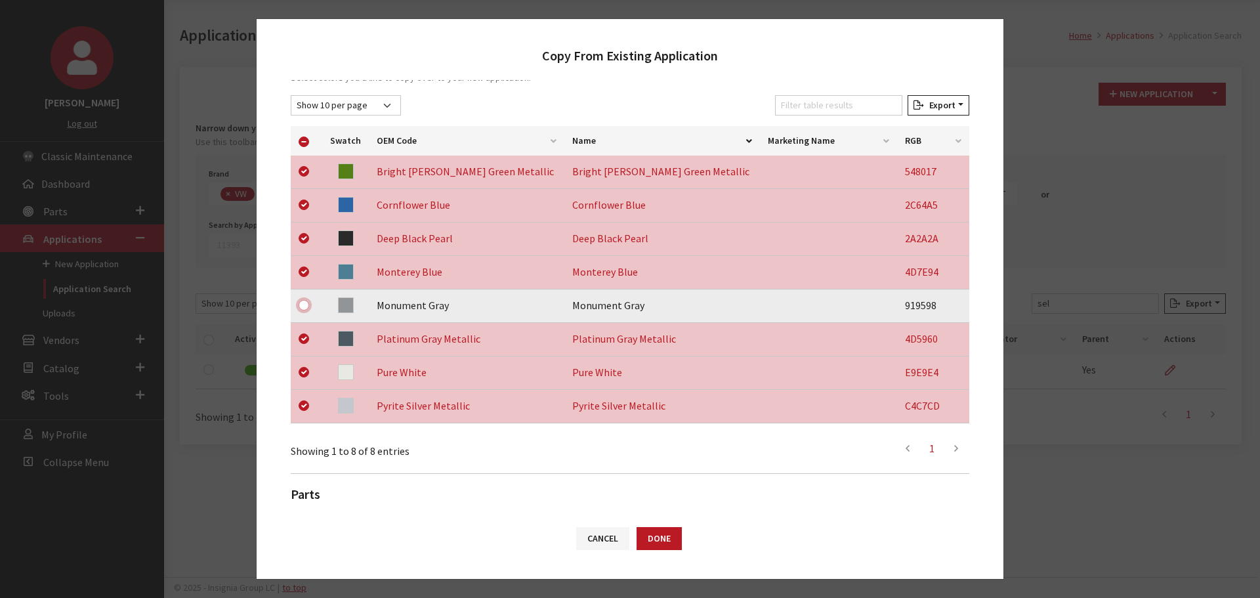
click at [303, 304] on input "checkbox" at bounding box center [304, 305] width 10 height 10
checkbox input "true"
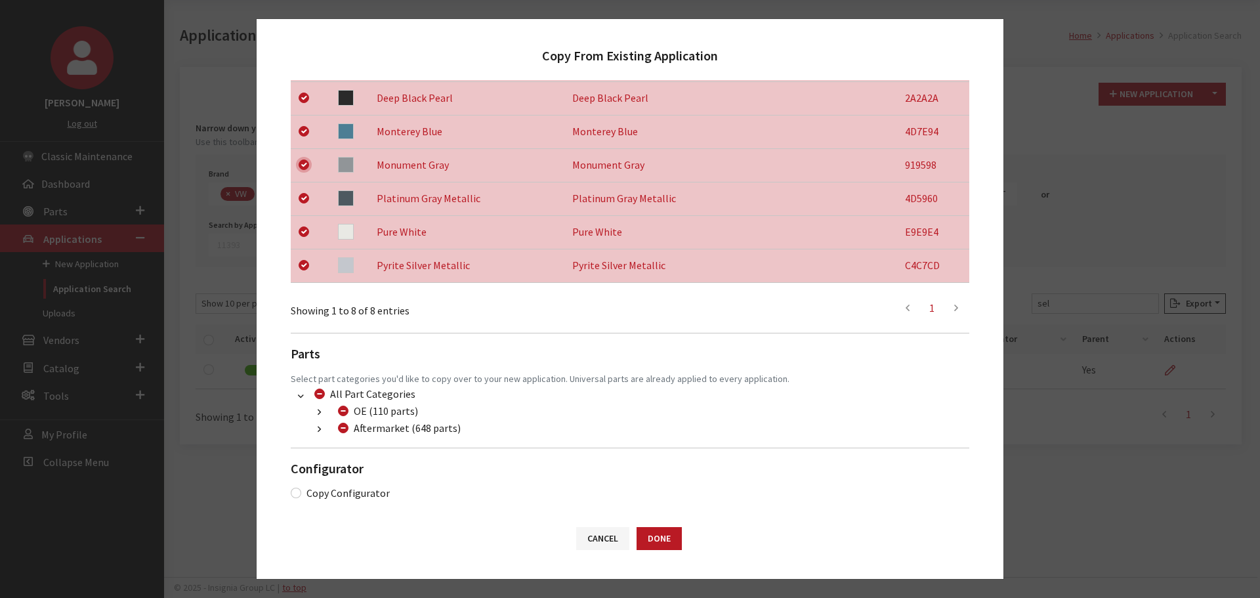
scroll to position [342, 0]
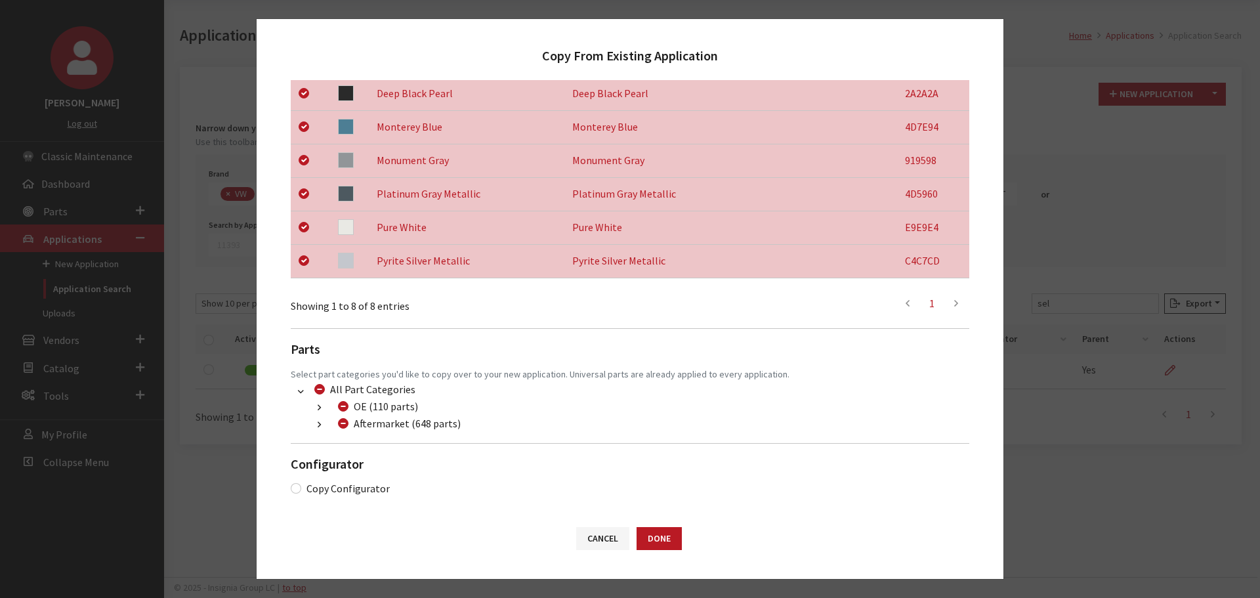
click at [320, 423] on icon "button" at bounding box center [319, 425] width 3 height 9
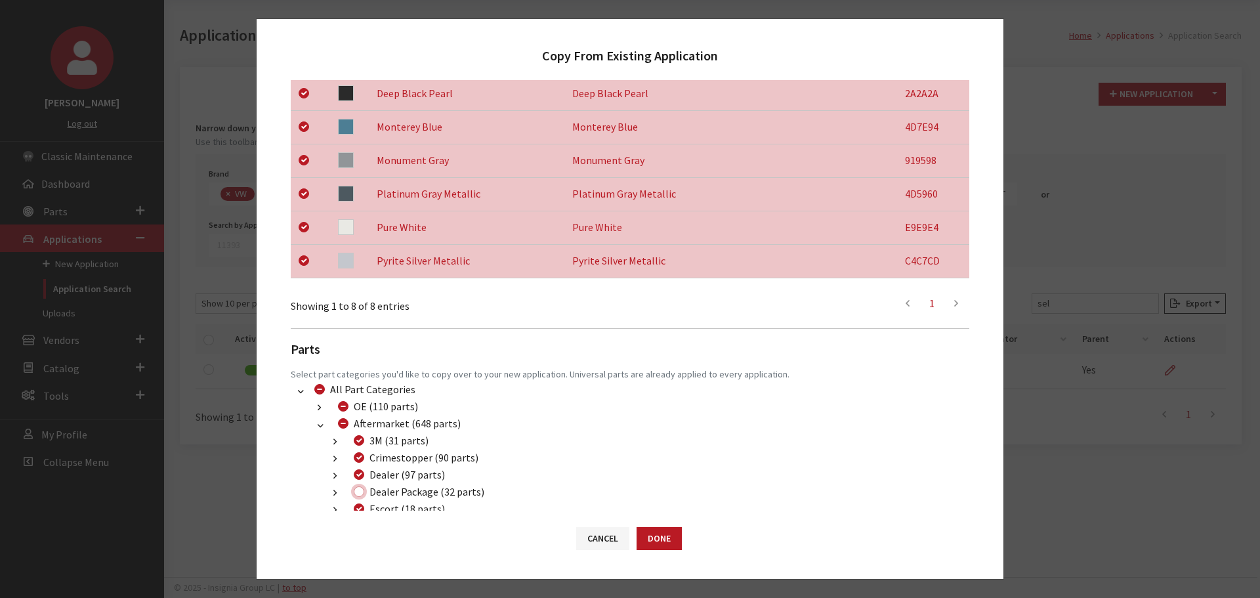
click at [358, 492] on input "Dealer Package (32 parts)" at bounding box center [359, 491] width 10 height 10
checkbox input "true"
click at [648, 541] on button "Done" at bounding box center [659, 538] width 45 height 23
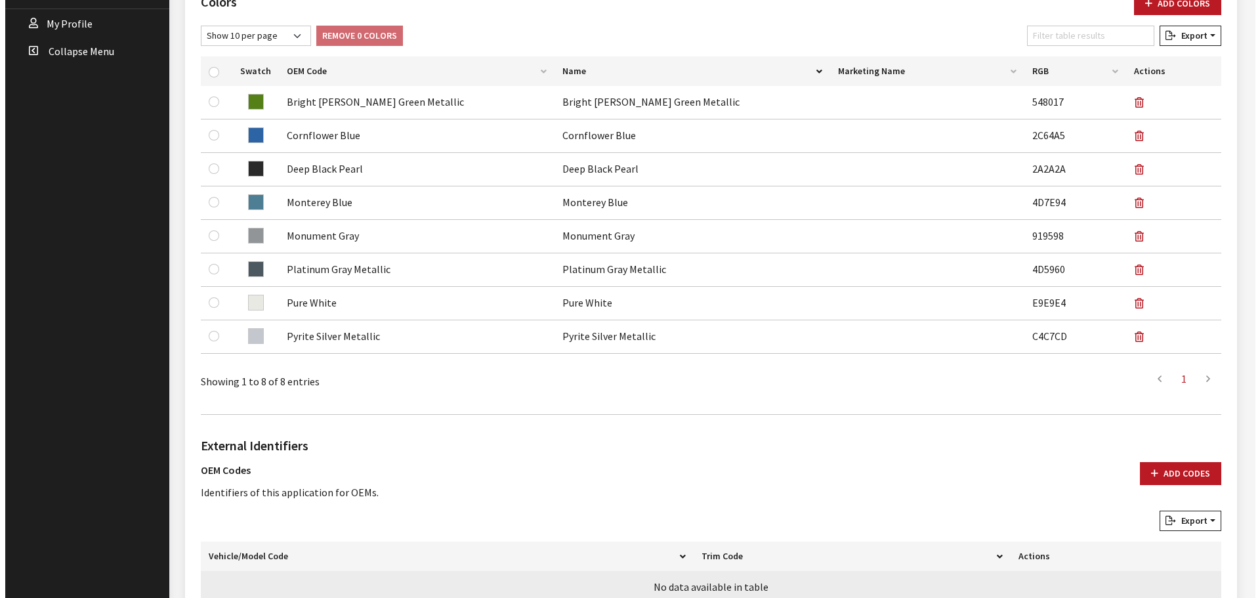
scroll to position [723, 0]
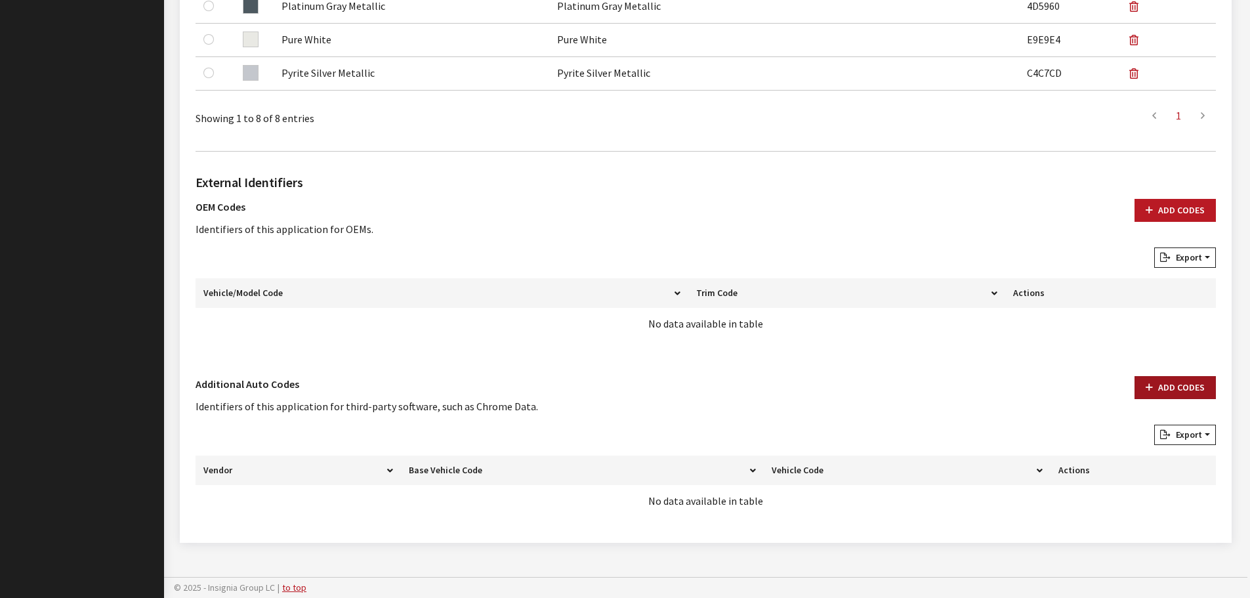
click at [1170, 381] on button "Add Codes" at bounding box center [1175, 387] width 81 height 23
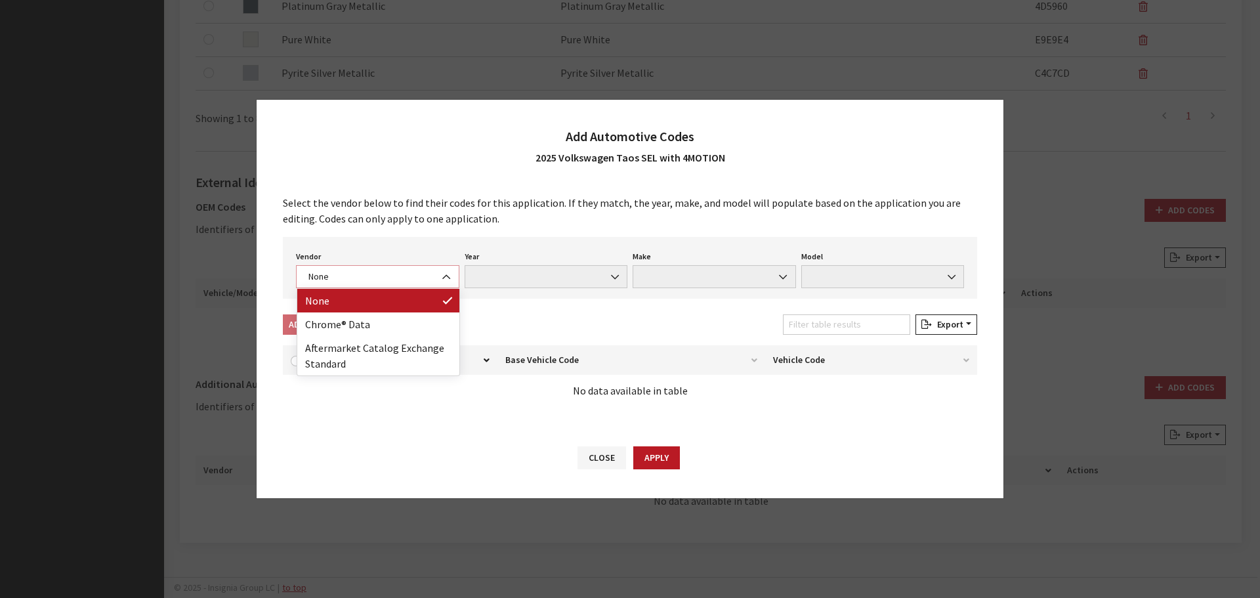
click at [322, 283] on span "None" at bounding box center [377, 277] width 146 height 14
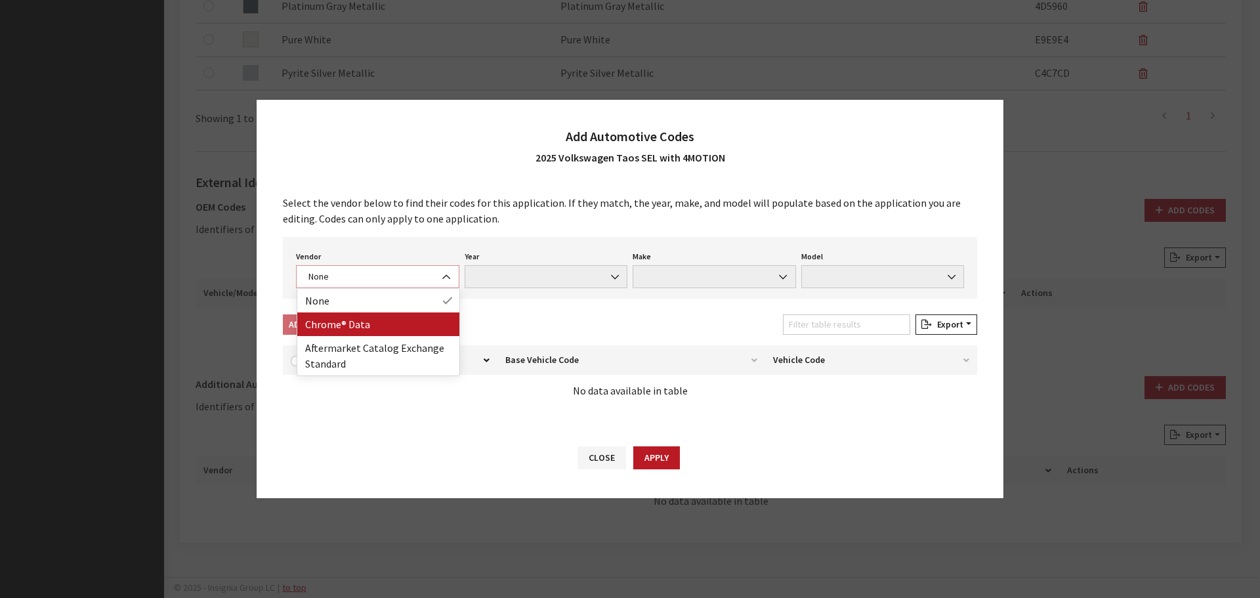
select select "4"
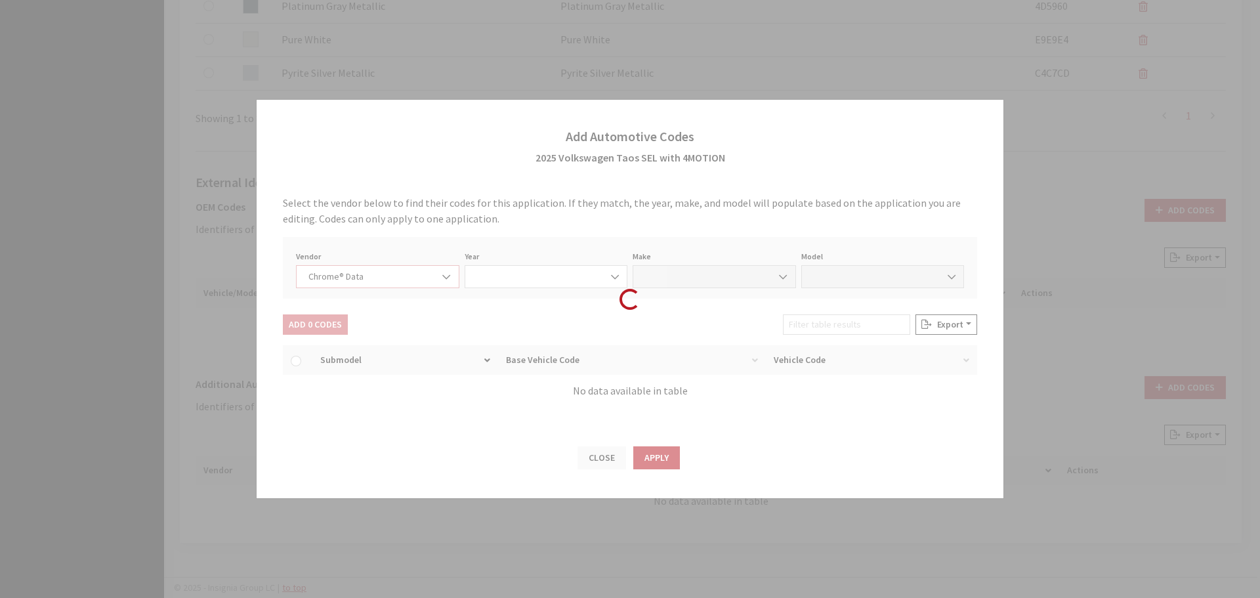
select select "2025"
select select "40"
select select "59599"
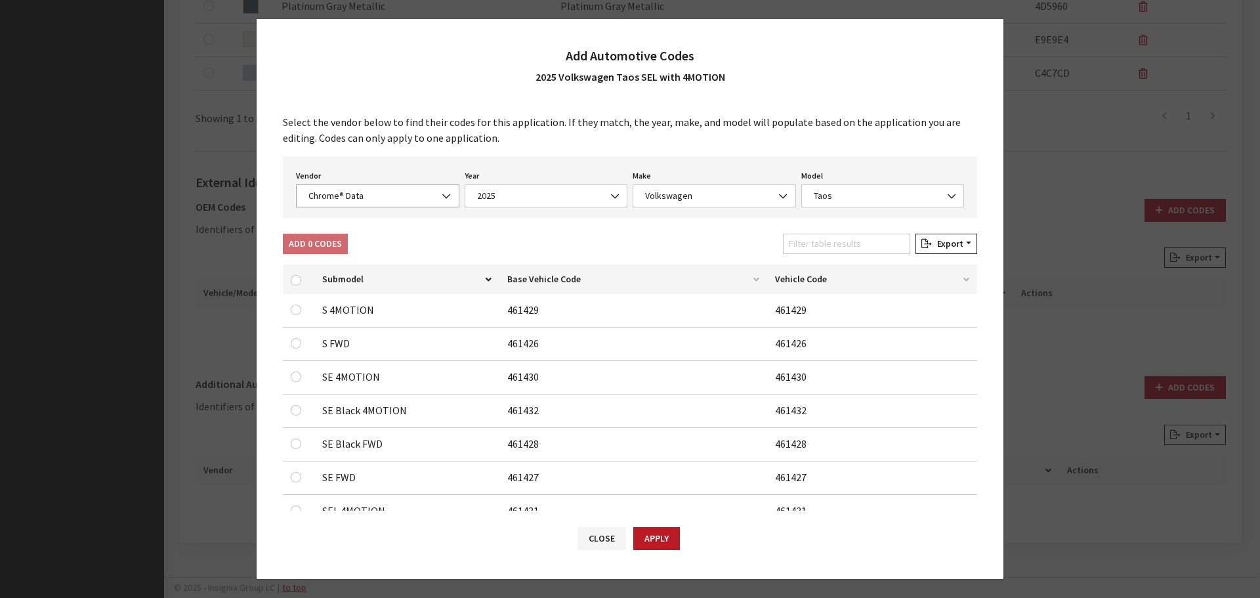
scroll to position [41, 0]
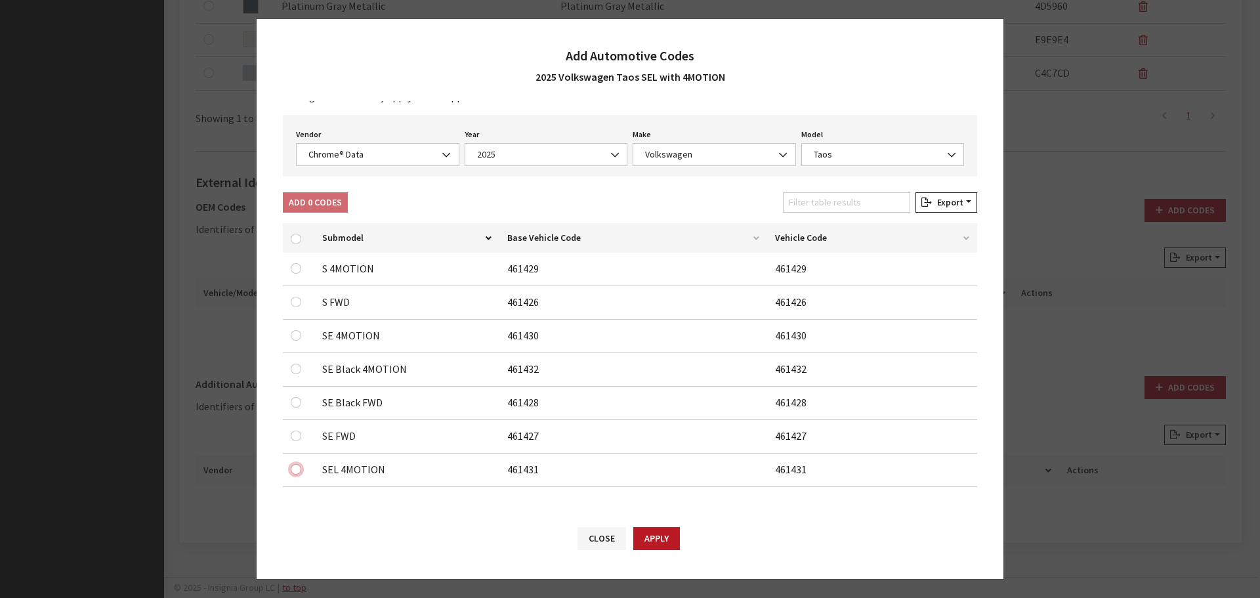
click at [294, 274] on input "checkbox" at bounding box center [296, 268] width 10 height 10
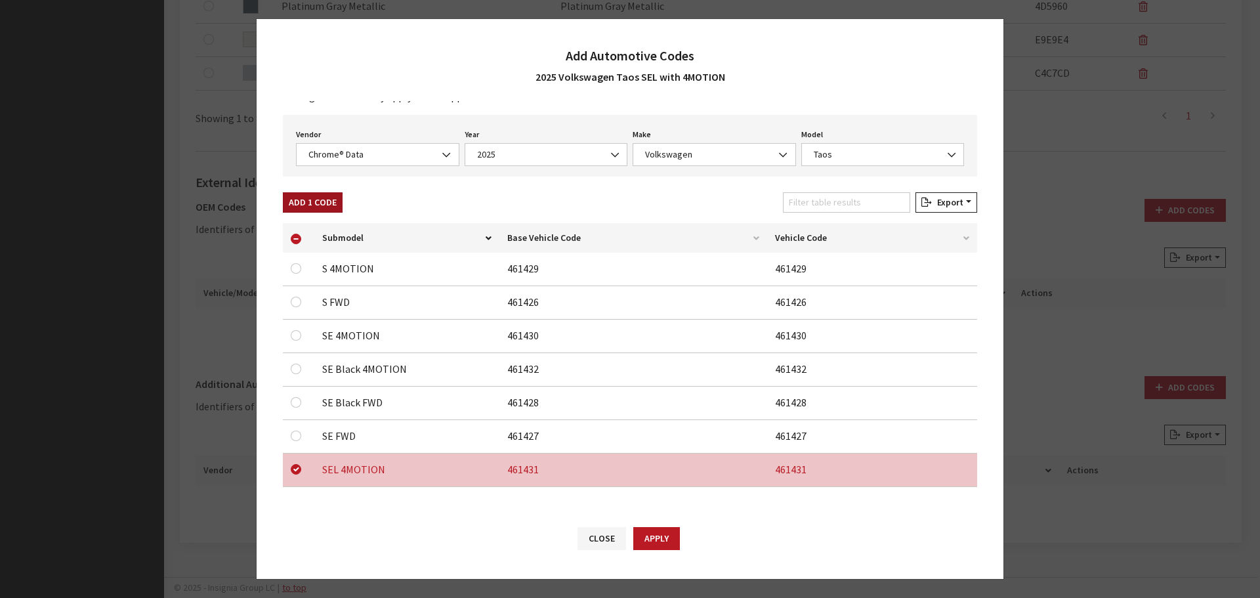
click at [308, 207] on button "Add 1 Code" at bounding box center [313, 202] width 60 height 20
checkbox input "false"
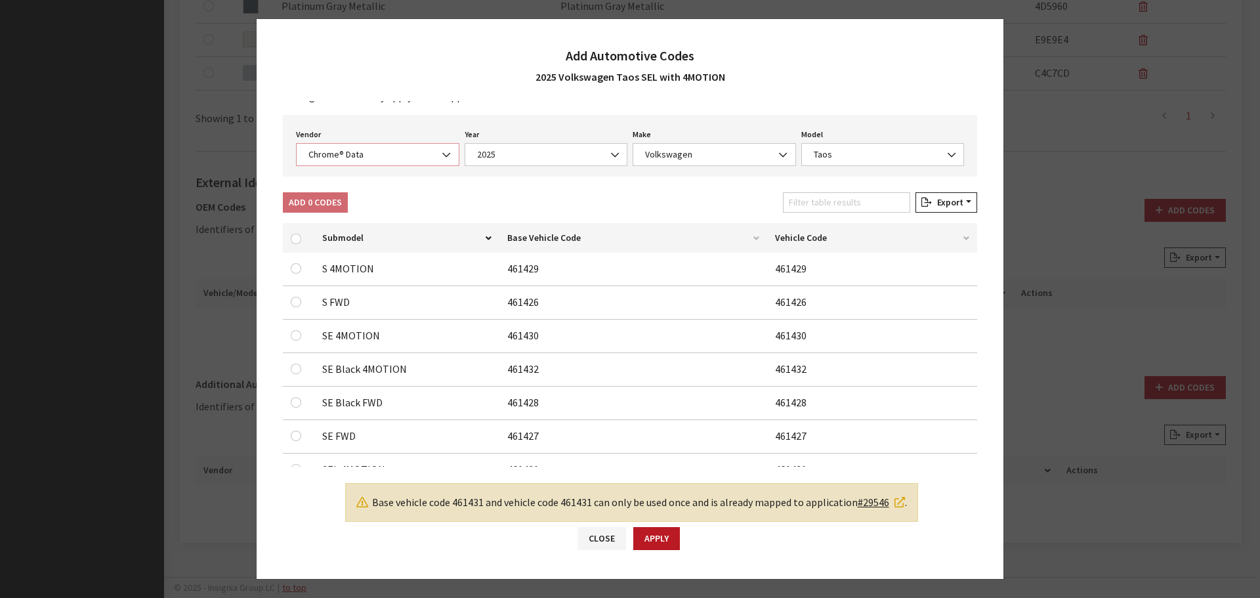
click at [331, 163] on span "Chrome® Data" at bounding box center [377, 154] width 163 height 23
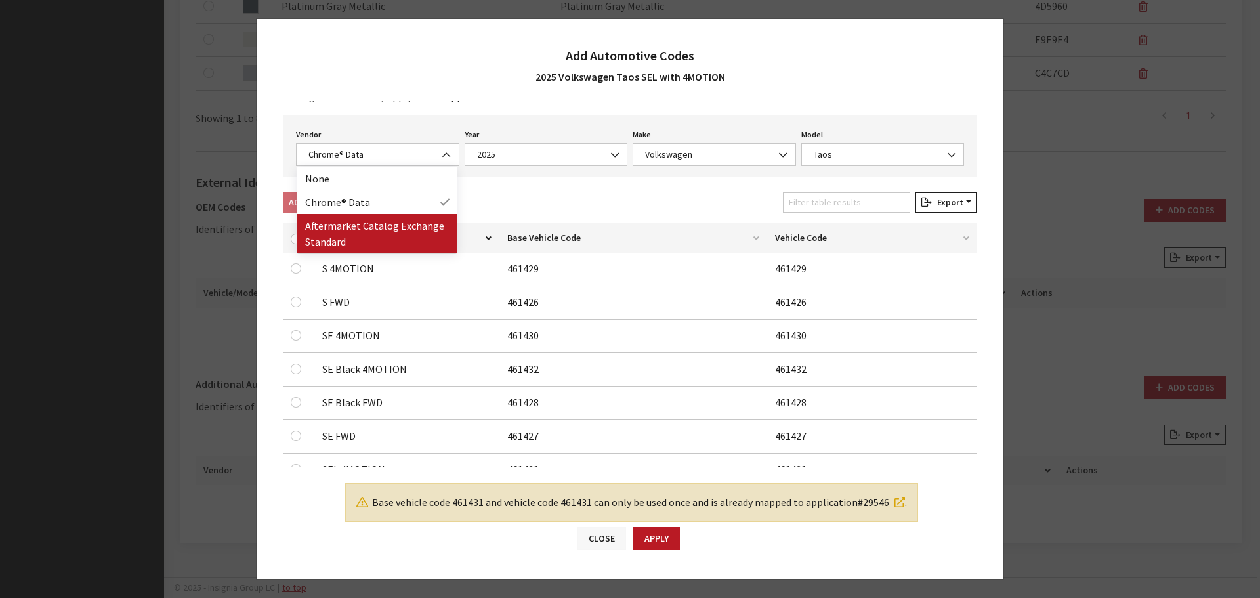
click at [601, 538] on button "Close" at bounding box center [601, 538] width 49 height 23
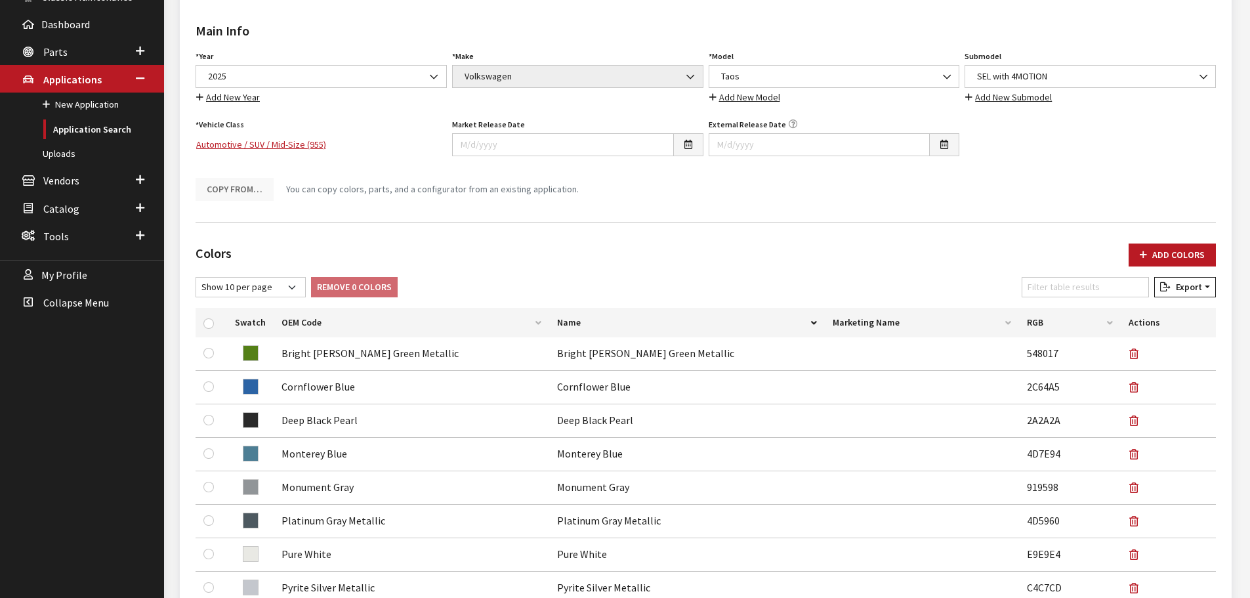
scroll to position [0, 0]
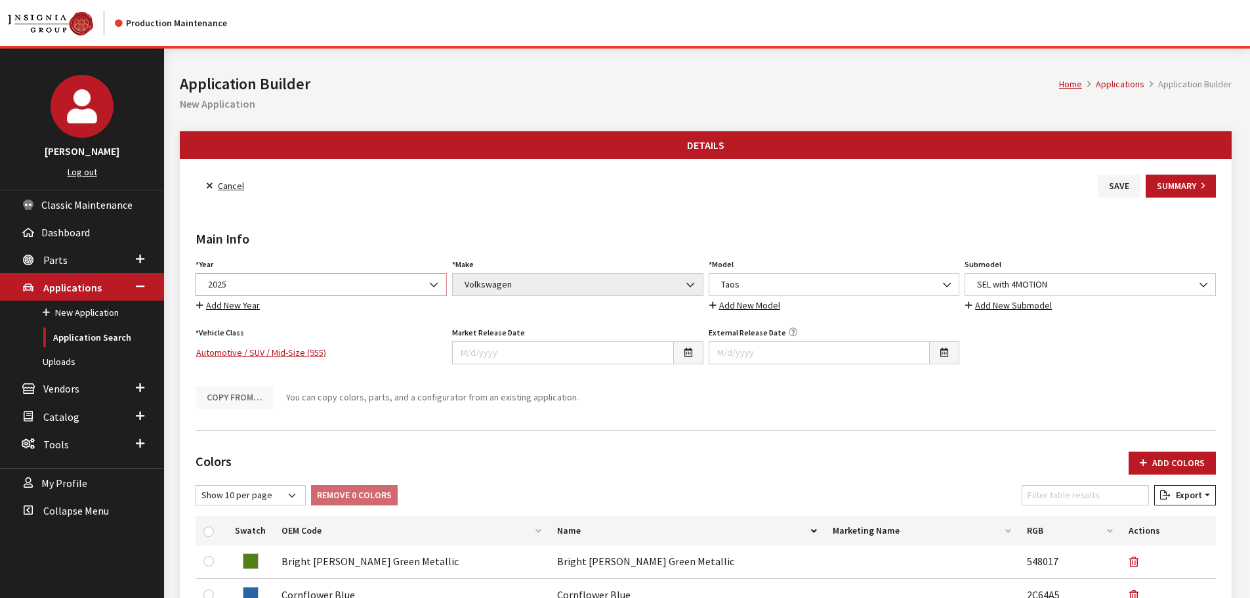
click at [249, 287] on span "2025" at bounding box center [321, 285] width 234 height 14
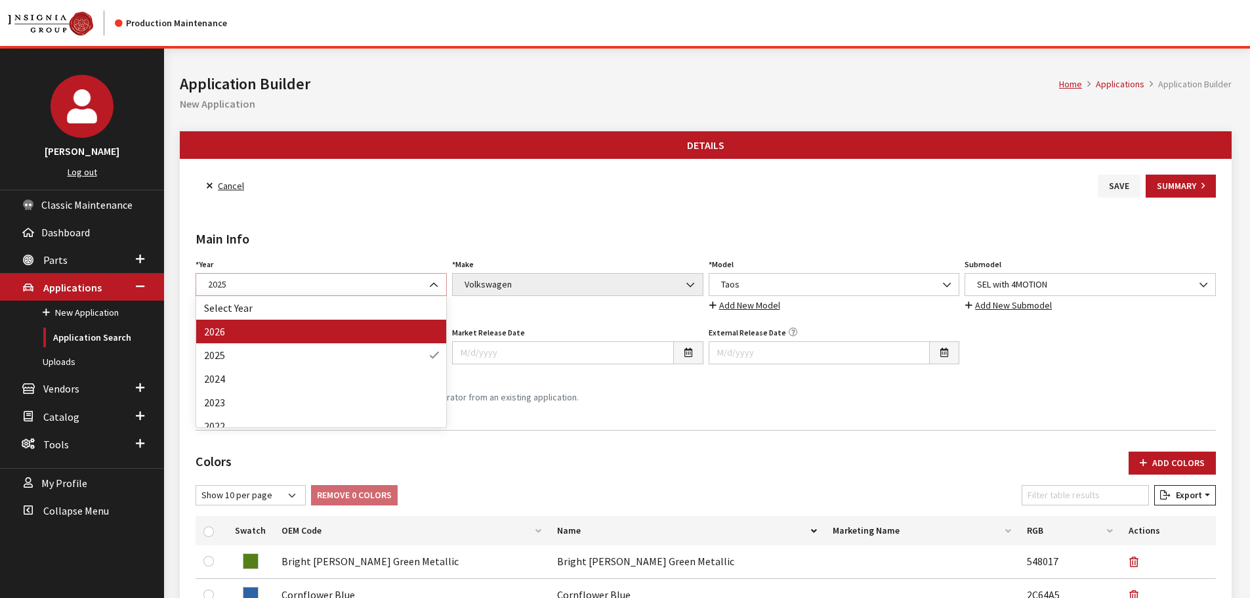
select select "44"
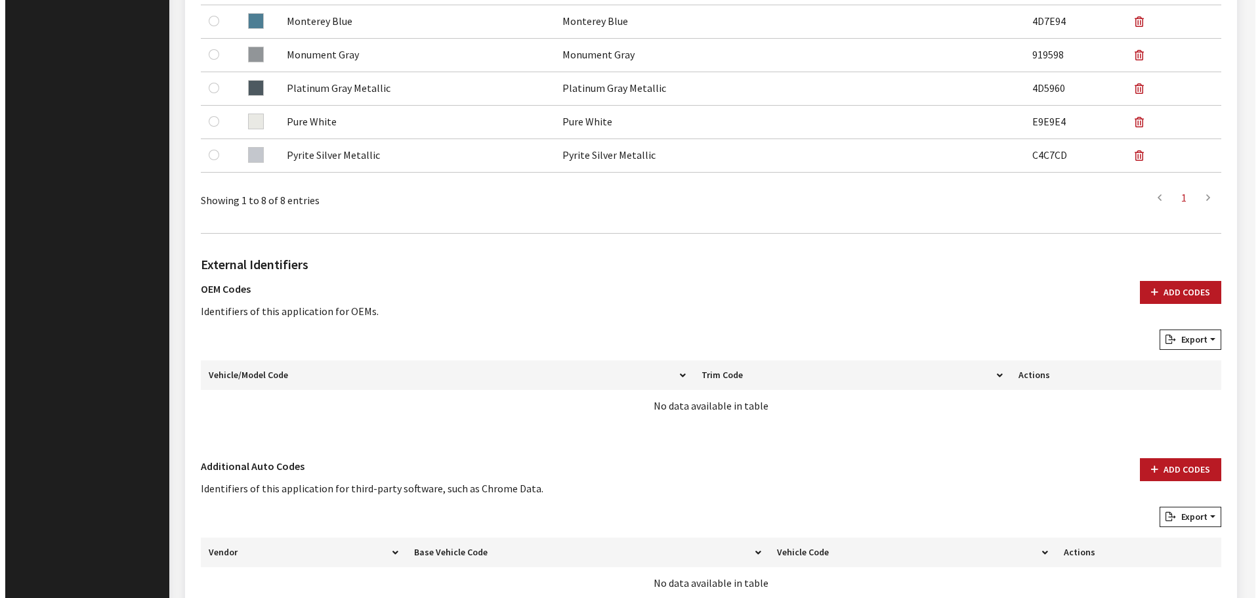
scroll to position [723, 0]
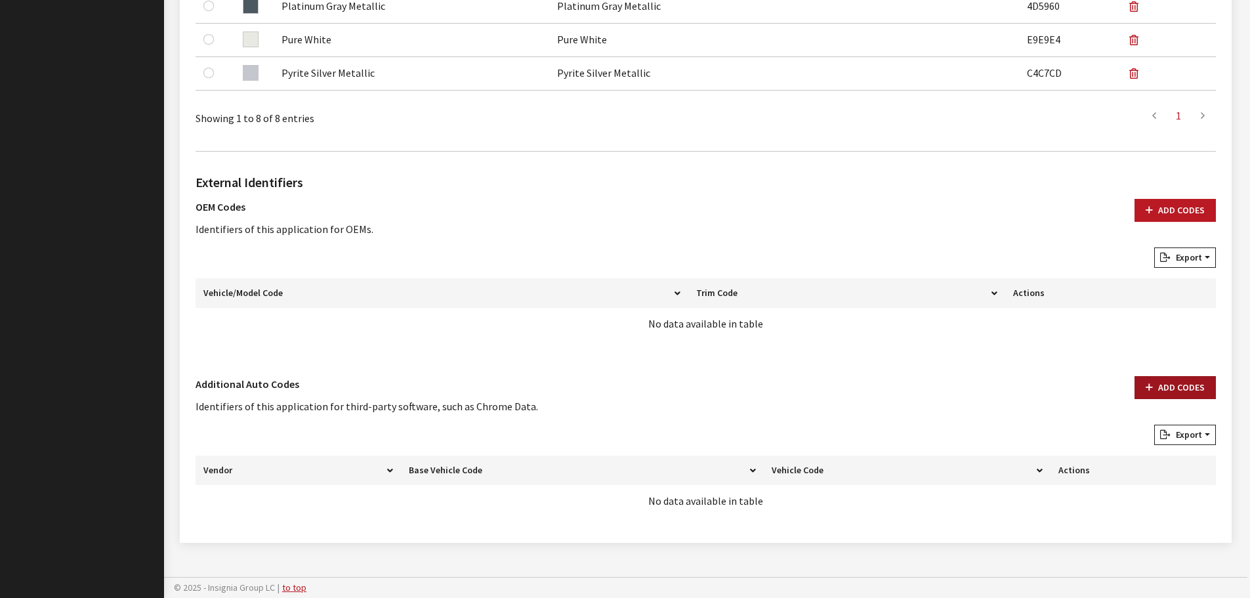
click at [1156, 384] on button "Add Codes" at bounding box center [1175, 387] width 81 height 23
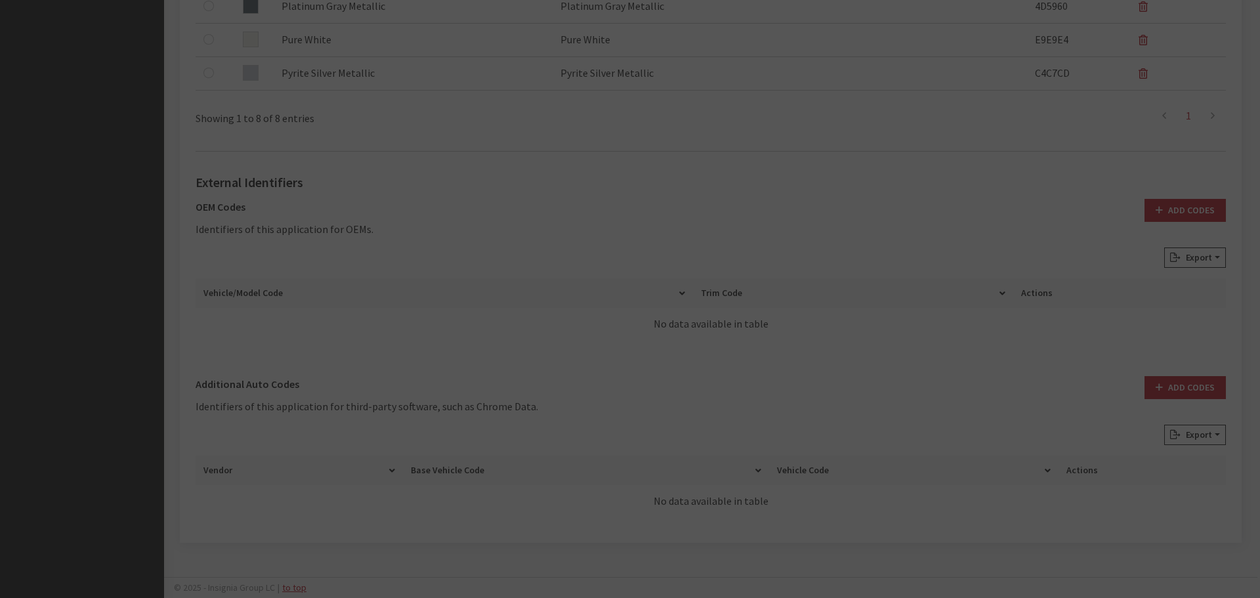
scroll to position [0, 0]
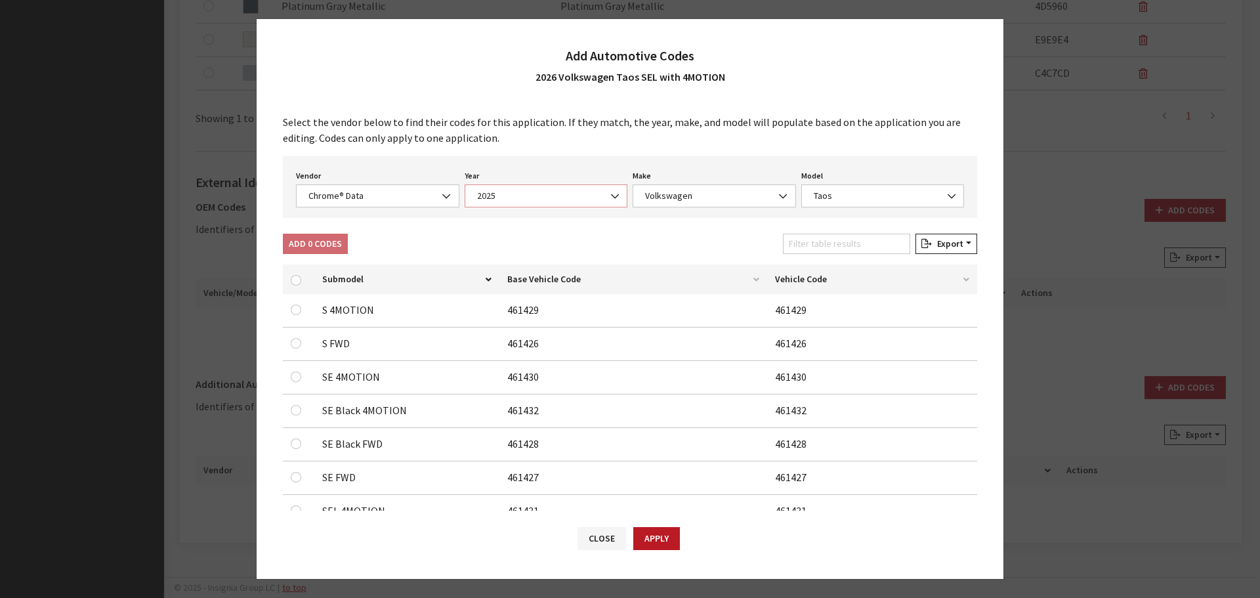
click at [560, 198] on span "2025" at bounding box center [546, 196] width 146 height 14
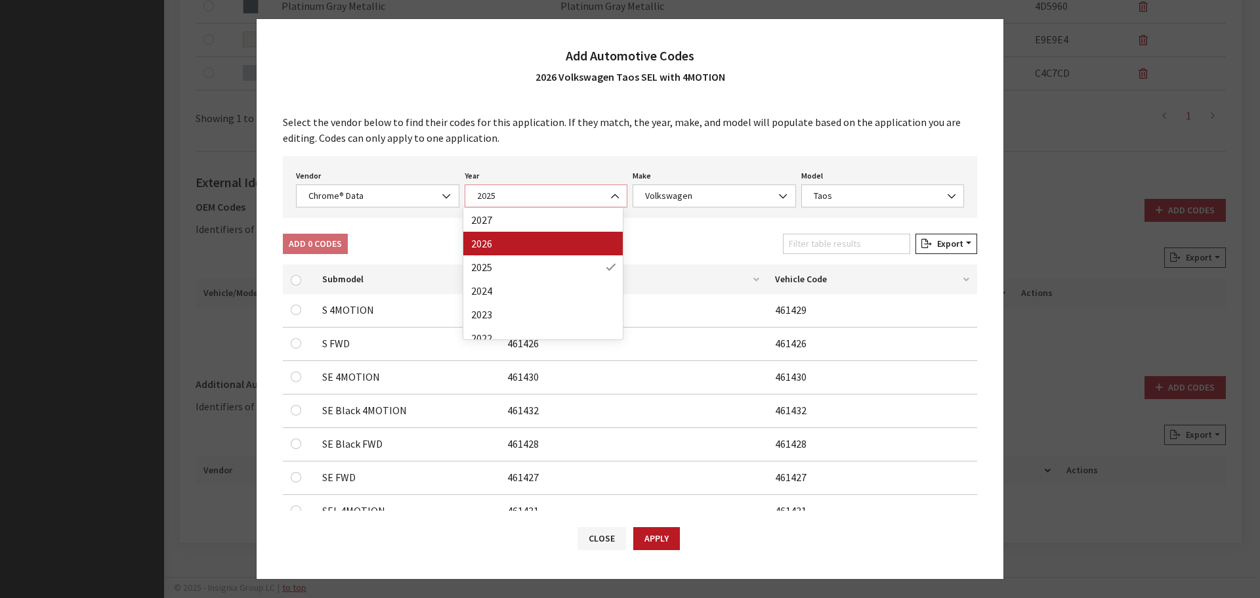
select select "2026"
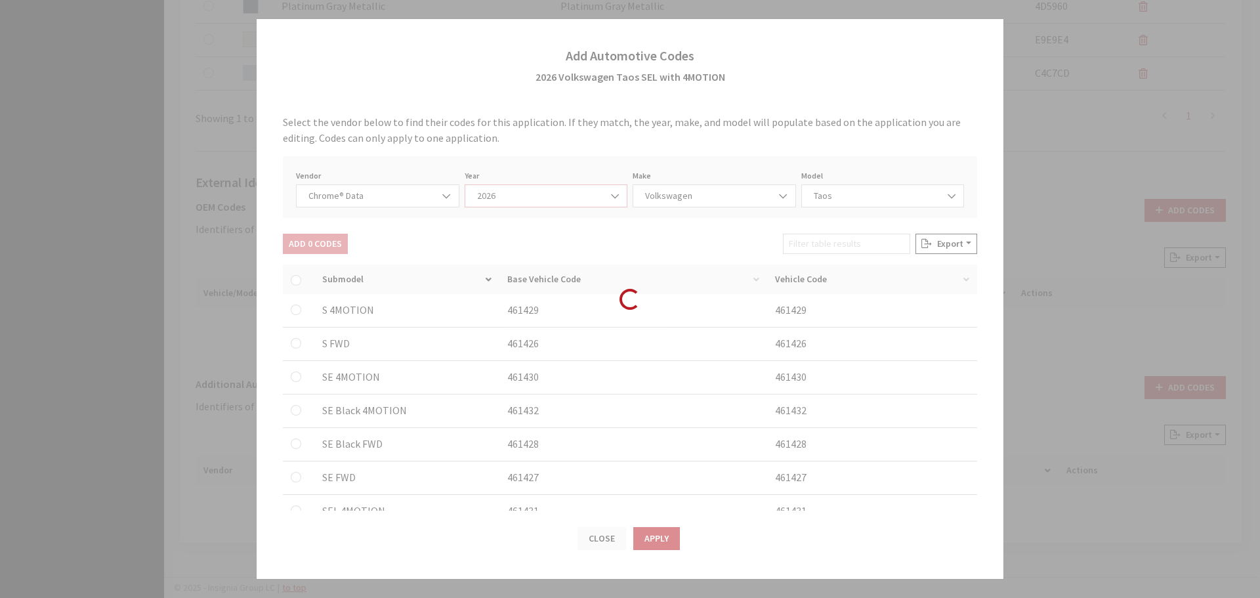
select select "40"
select select "72353"
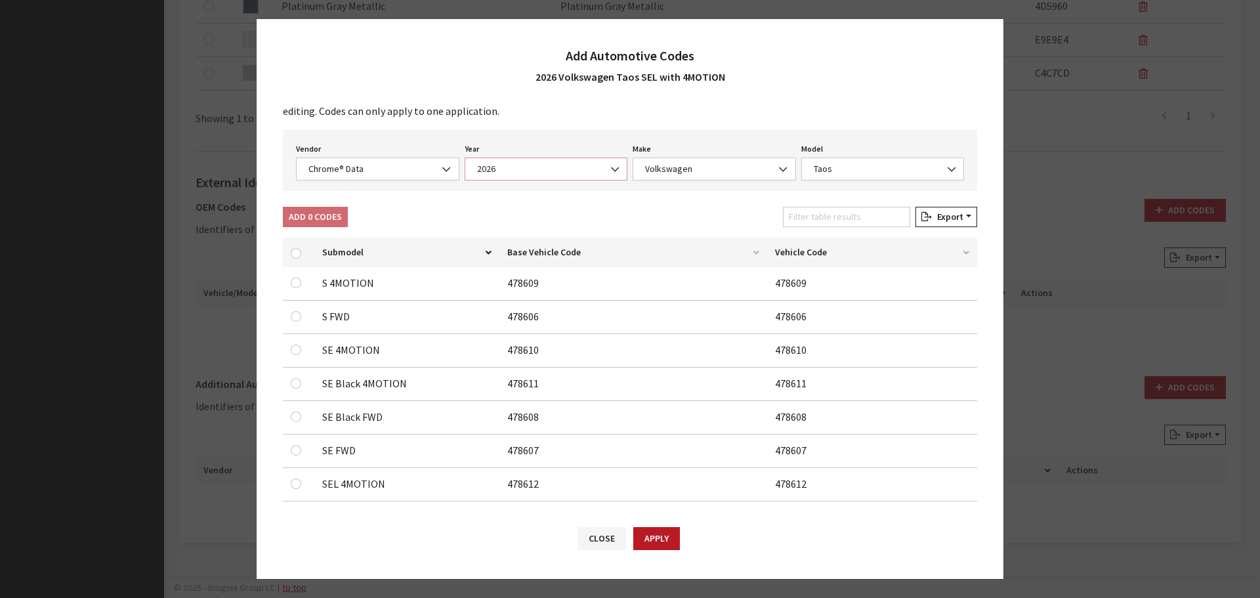
scroll to position [41, 0]
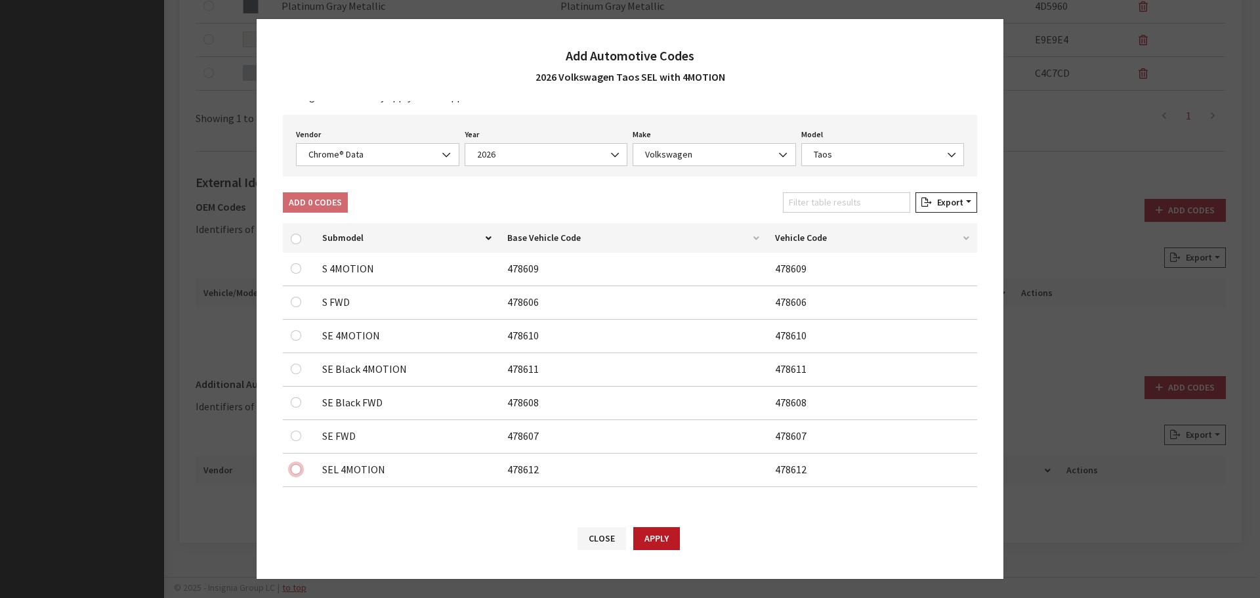
click at [295, 274] on input "checkbox" at bounding box center [296, 268] width 10 height 10
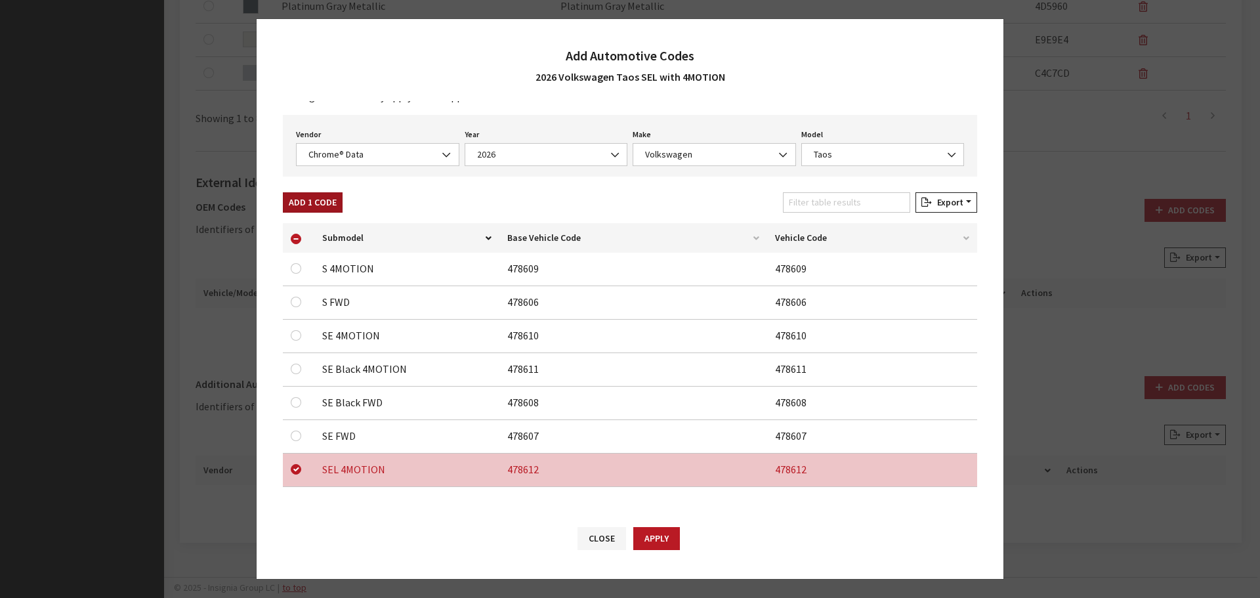
click at [304, 196] on button "Add 1 Code" at bounding box center [313, 202] width 60 height 20
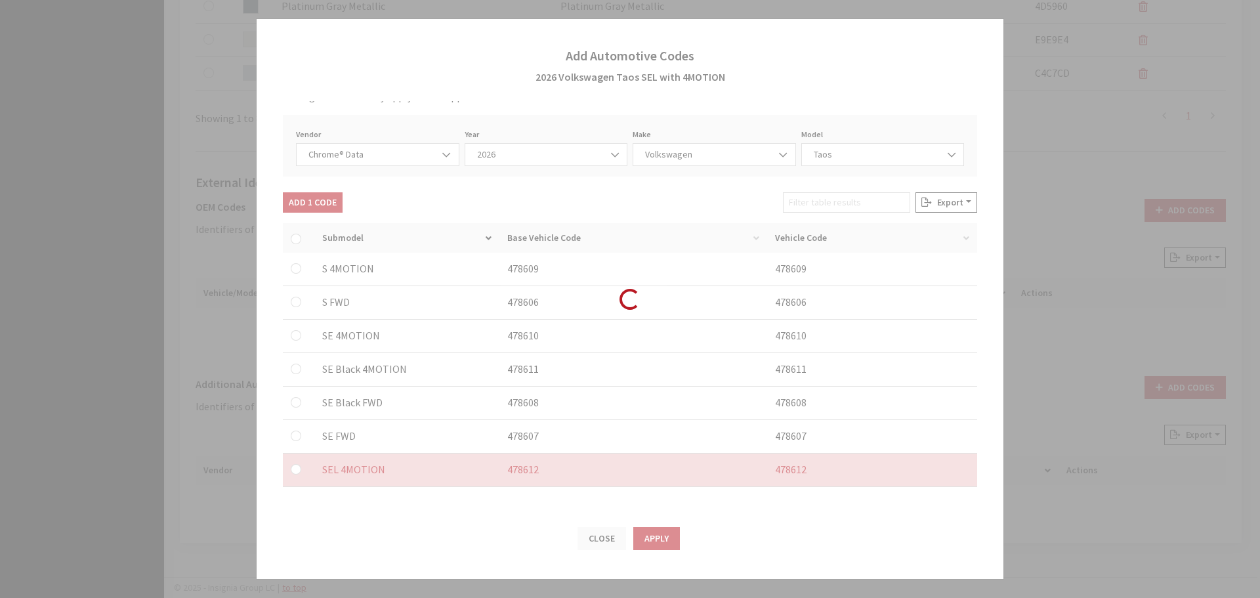
checkbox input "false"
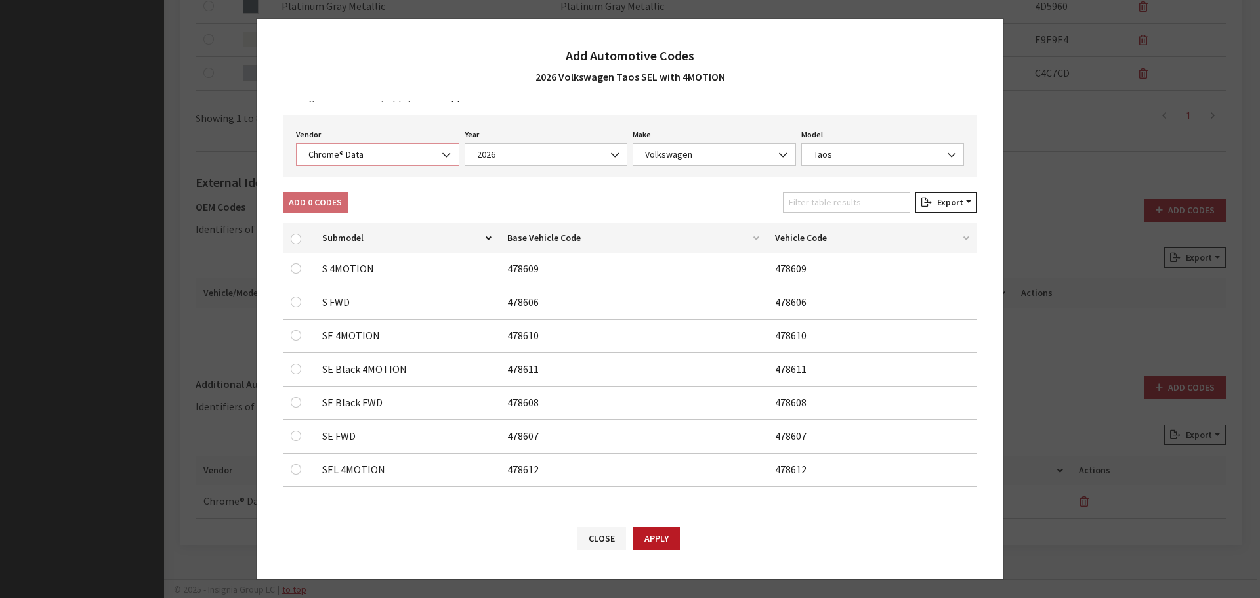
click at [345, 159] on span "Chrome® Data" at bounding box center [377, 155] width 146 height 14
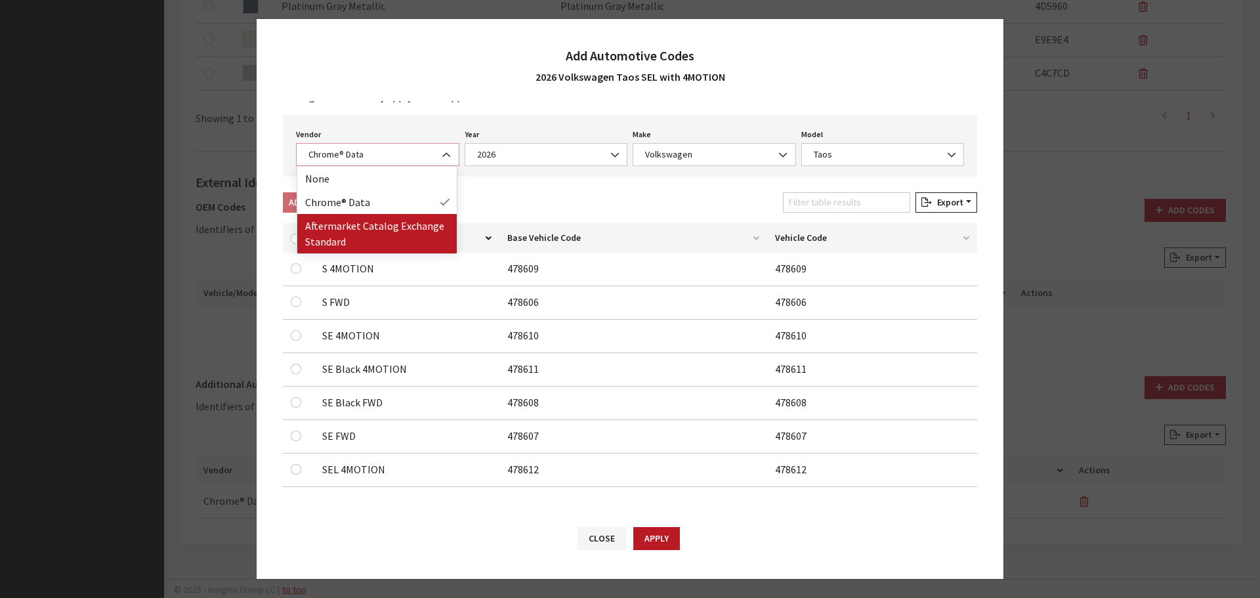
select select "2"
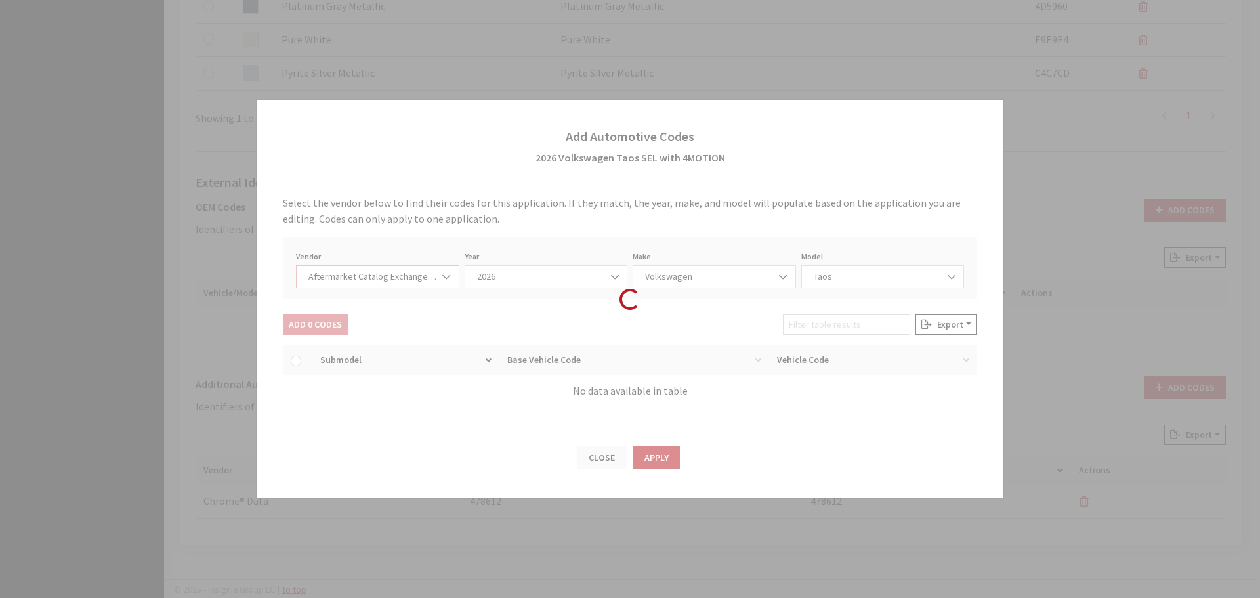
scroll to position [0, 0]
select select "2026"
select select "74"
select select "28901"
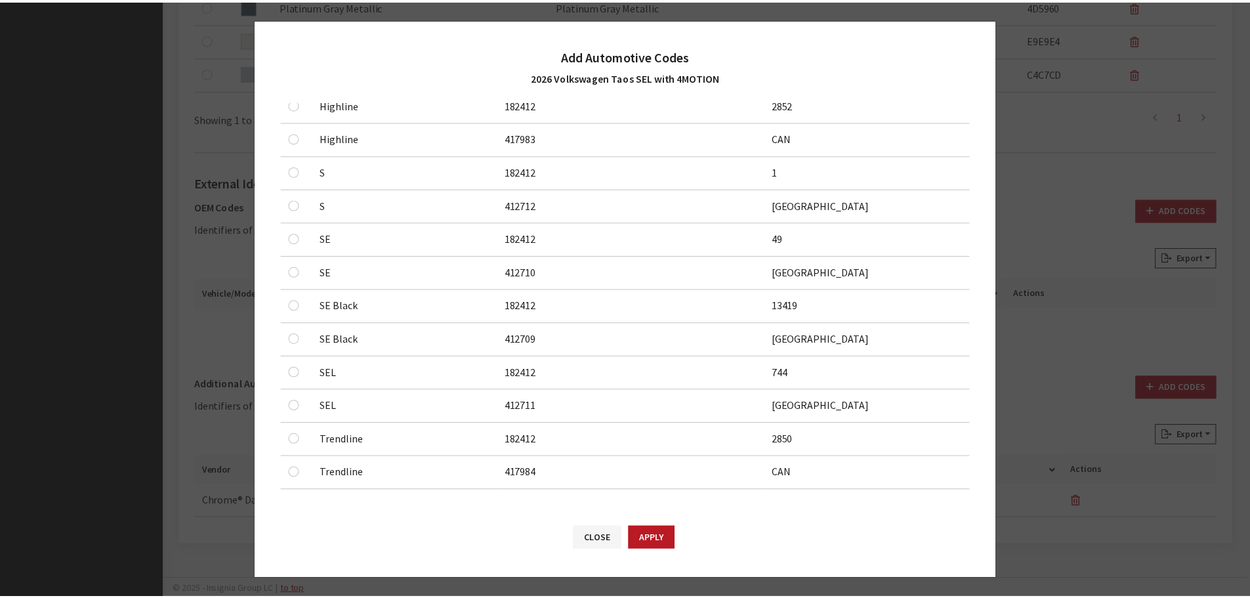
scroll to position [343, 0]
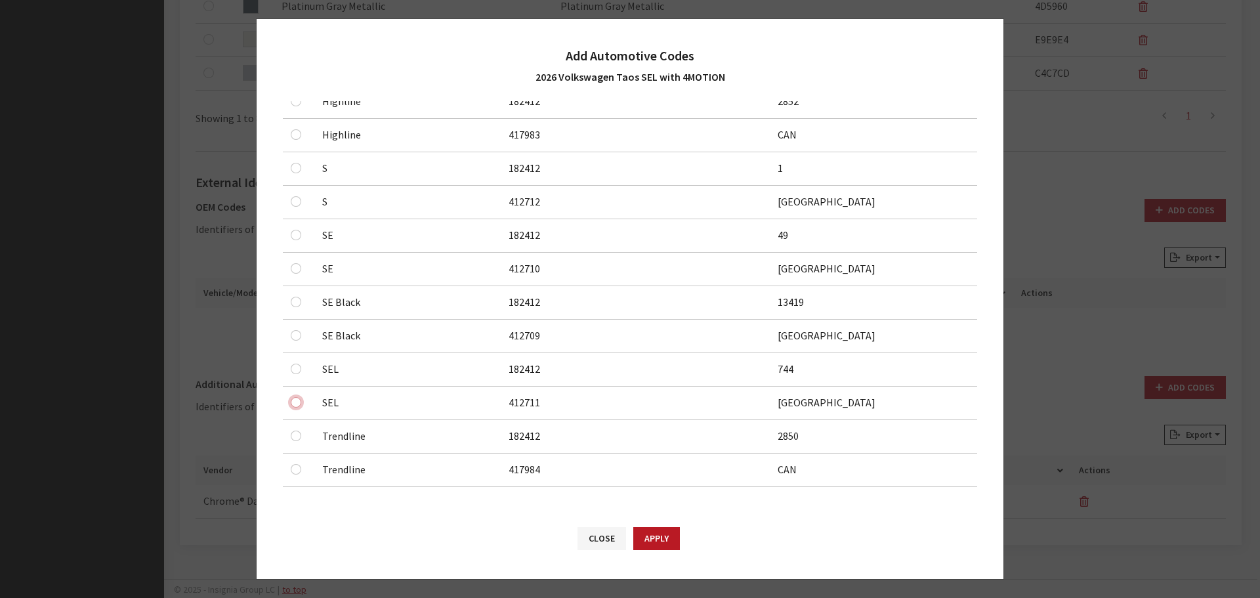
drag, startPoint x: 291, startPoint y: 404, endPoint x: 295, endPoint y: 393, distance: 11.0
click at [291, 6] on input "checkbox" at bounding box center [296, 0] width 10 height 10
checkbox input "true"
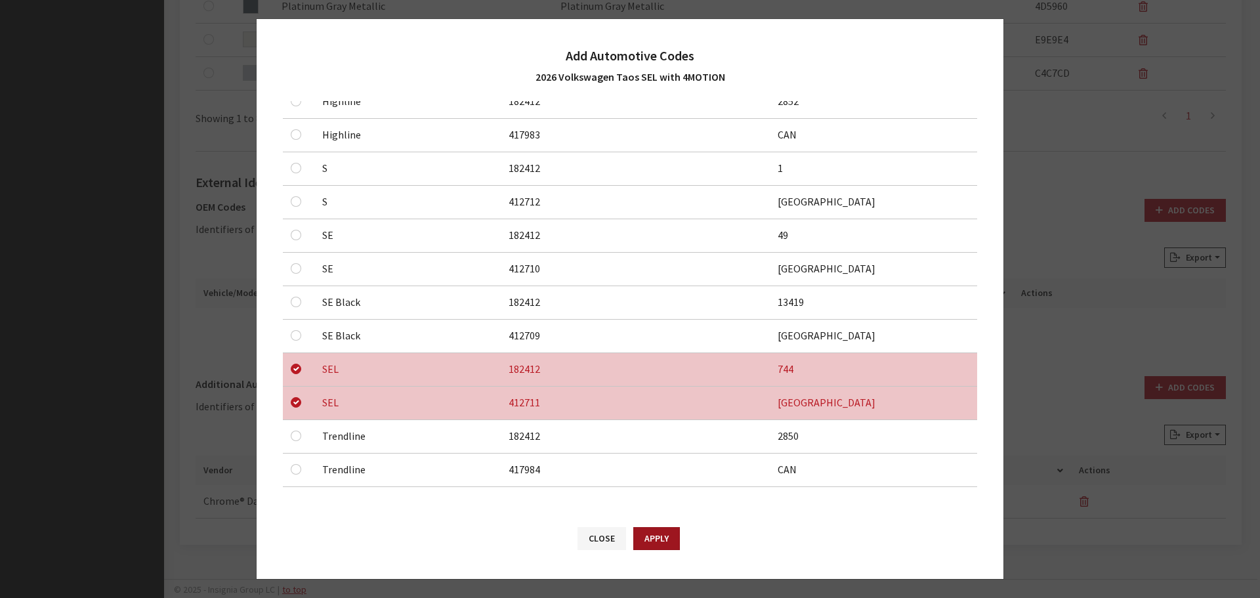
click at [671, 534] on button "Apply" at bounding box center [656, 538] width 47 height 23
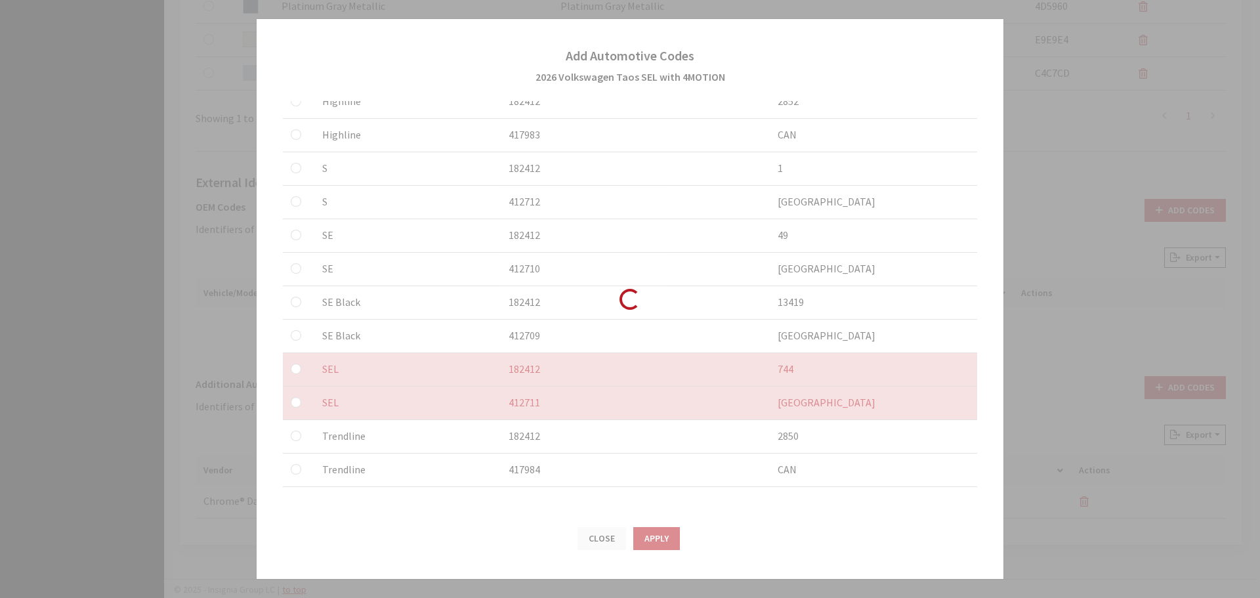
checkbox input "false"
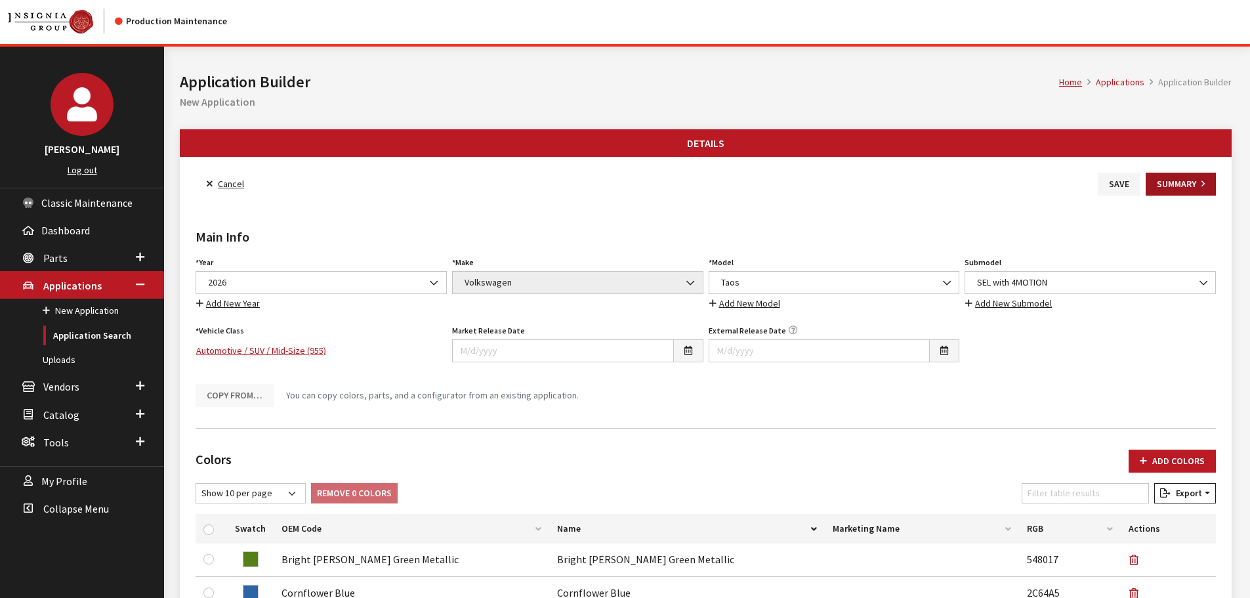
scroll to position [0, 0]
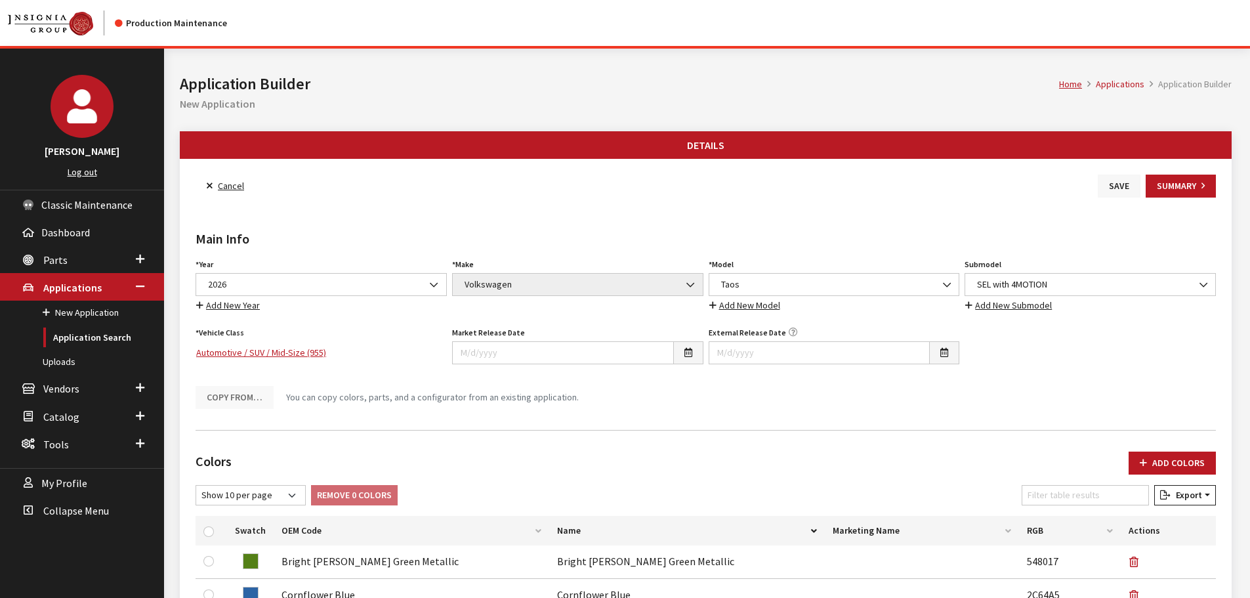
click at [1116, 186] on button "Save" at bounding box center [1119, 186] width 43 height 23
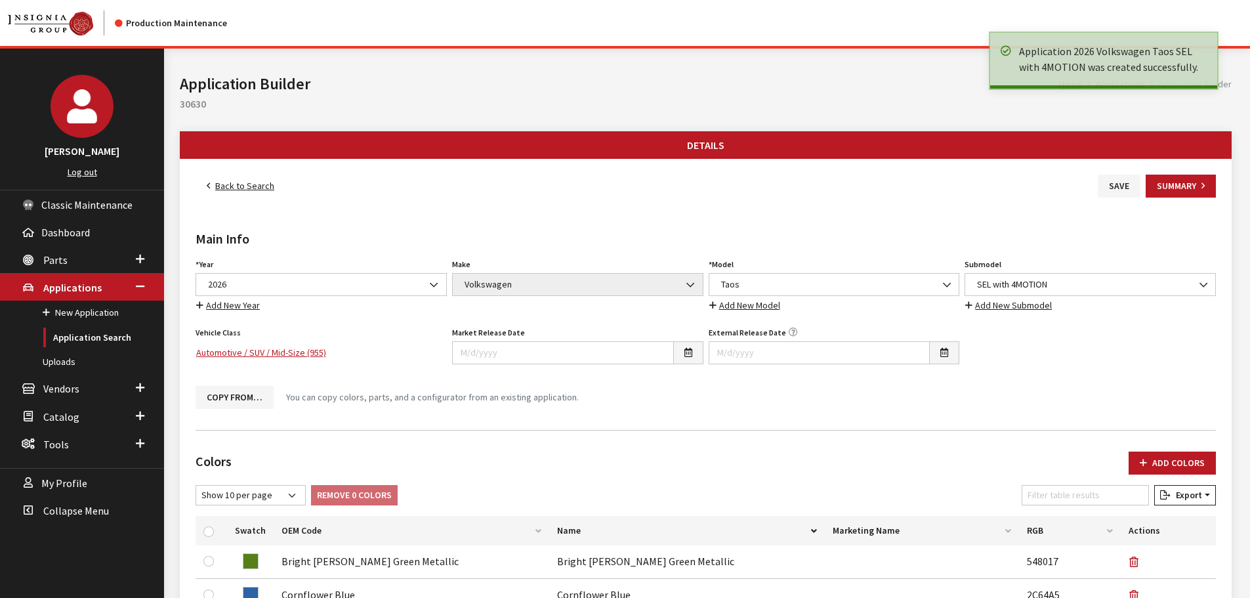
drag, startPoint x: 245, startPoint y: 186, endPoint x: 286, endPoint y: 186, distance: 41.3
click at [245, 186] on link "Back to Search" at bounding box center [241, 186] width 90 height 23
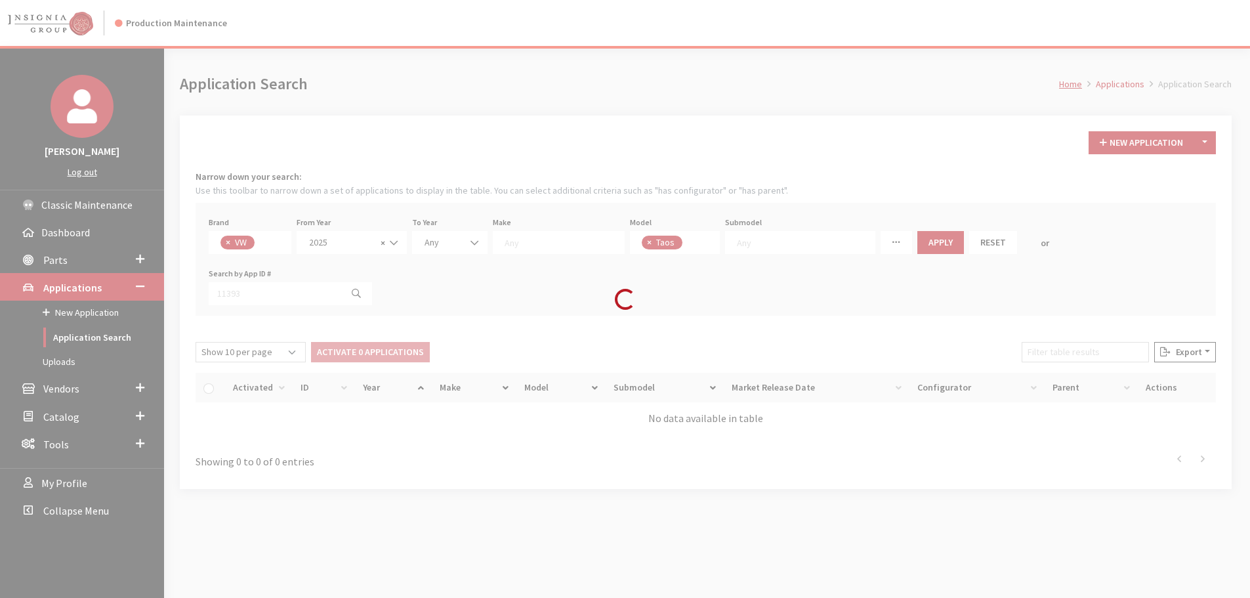
scroll to position [71, 0]
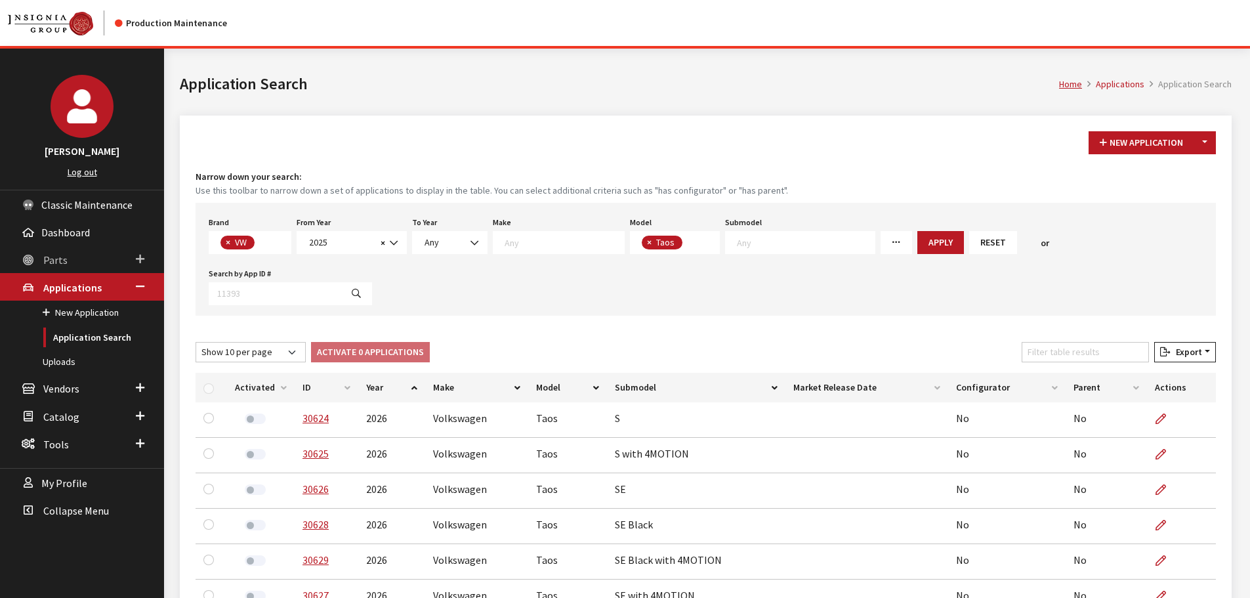
click at [42, 254] on link "Parts" at bounding box center [82, 259] width 164 height 28
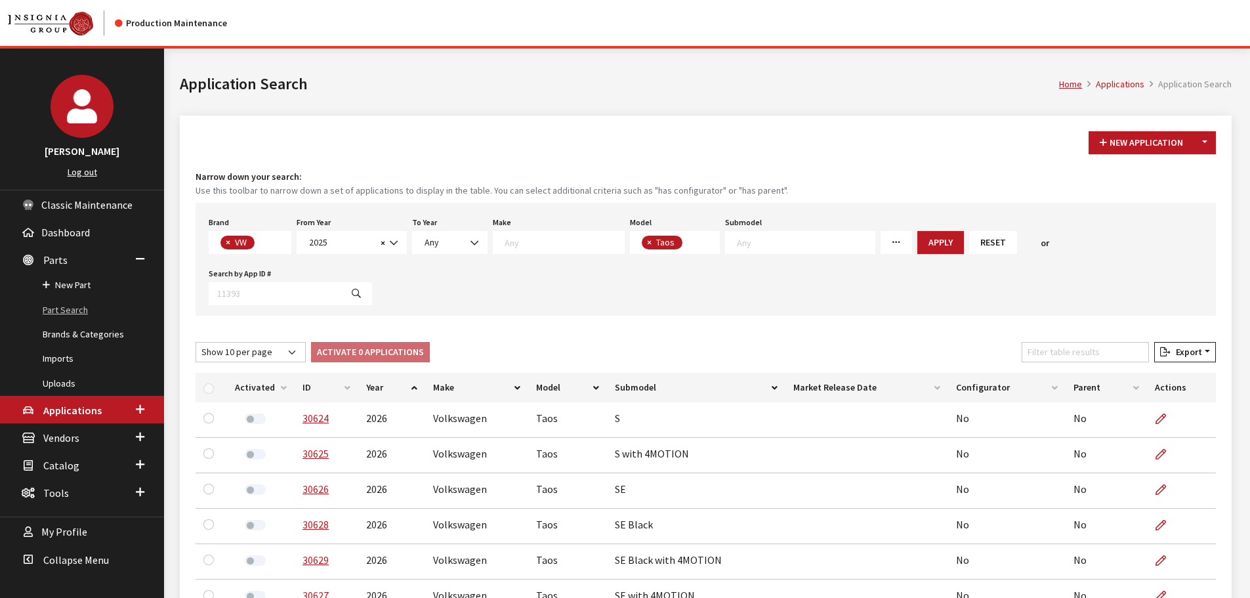
click at [62, 309] on link "Part Search" at bounding box center [82, 310] width 164 height 24
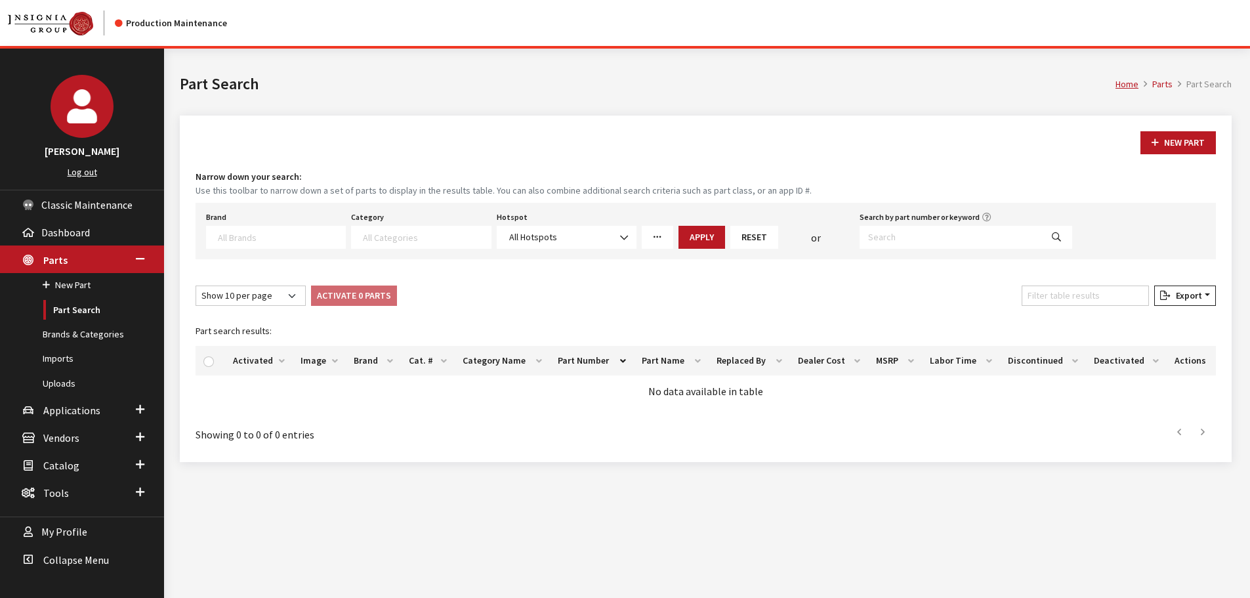
select select
click at [932, 238] on input "Search by part number or keyword" at bounding box center [951, 237] width 182 height 23
paste input "801086IM"
type input "801086IM"
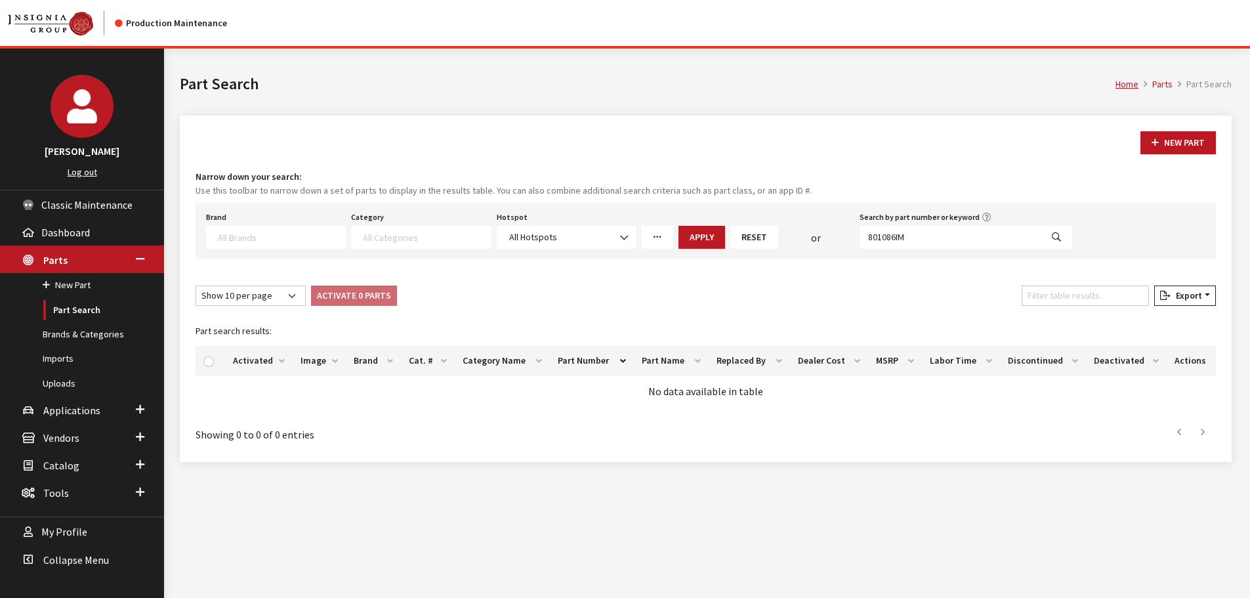
select select
drag, startPoint x: 56, startPoint y: 380, endPoint x: 70, endPoint y: 380, distance: 14.4
click at [56, 380] on link "Uploads" at bounding box center [82, 383] width 164 height 24
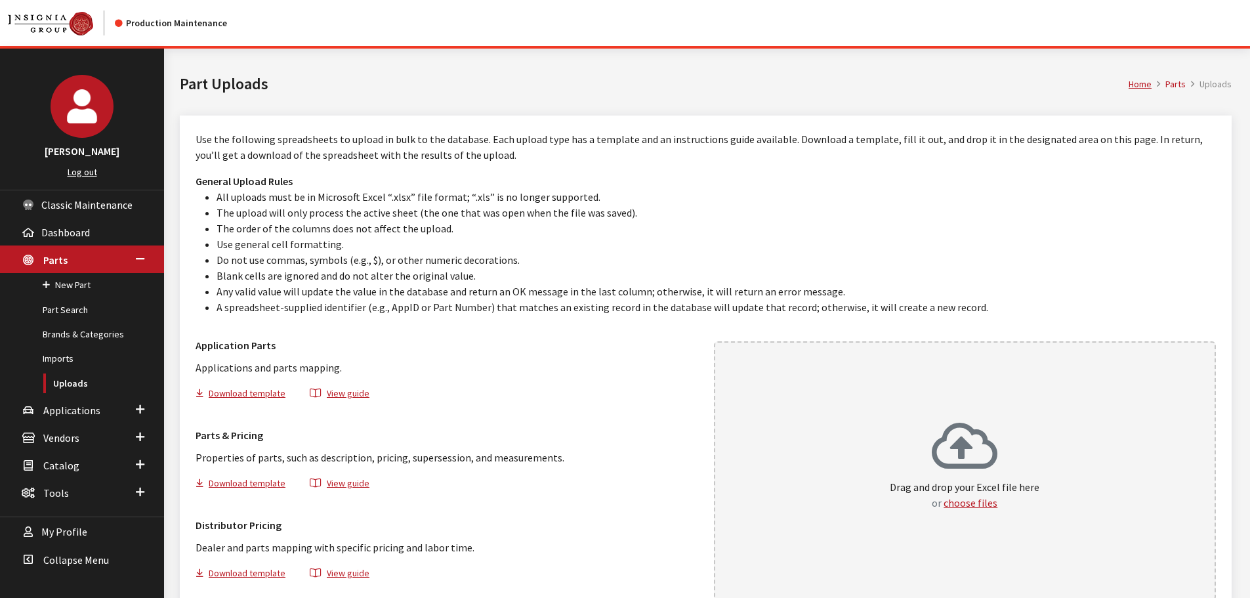
click at [897, 429] on div "Drag and drop your Excel file here or choose files" at bounding box center [965, 465] width 150 height 89
